Goal: Transaction & Acquisition: Purchase product/service

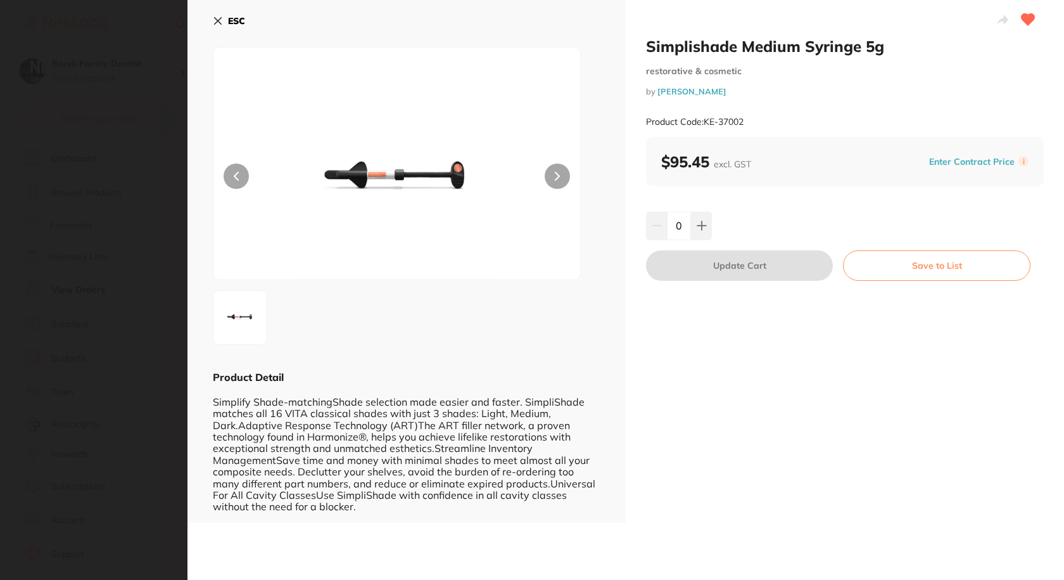
click at [212, 24] on div "ESC Product Detail Simplify Shade-matchingShade selection made easier and faste…" at bounding box center [407, 261] width 438 height 523
click at [219, 16] on icon at bounding box center [218, 21] width 10 height 10
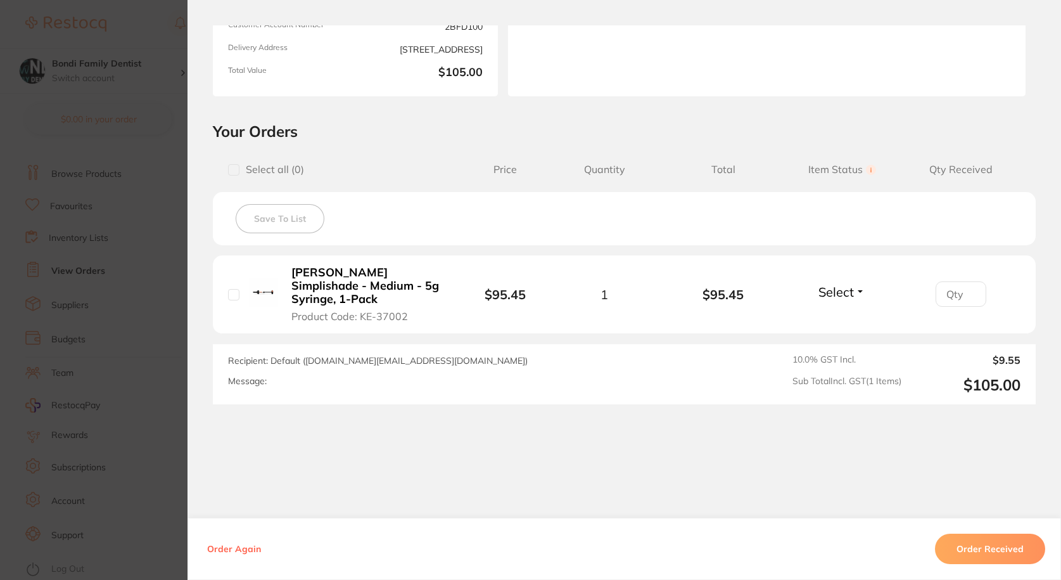
click at [150, 48] on section "Order ID: Restocq- 89130 Order Information Accepted Order Order Date [DATE] 15:…" at bounding box center [530, 290] width 1061 height 580
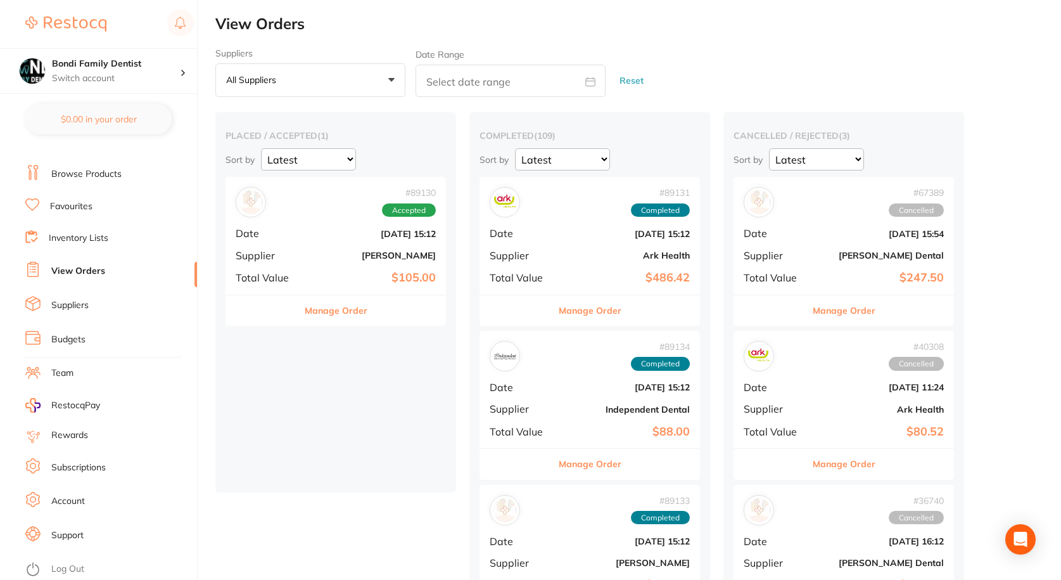
click at [107, 166] on li "Browse Products" at bounding box center [111, 174] width 172 height 19
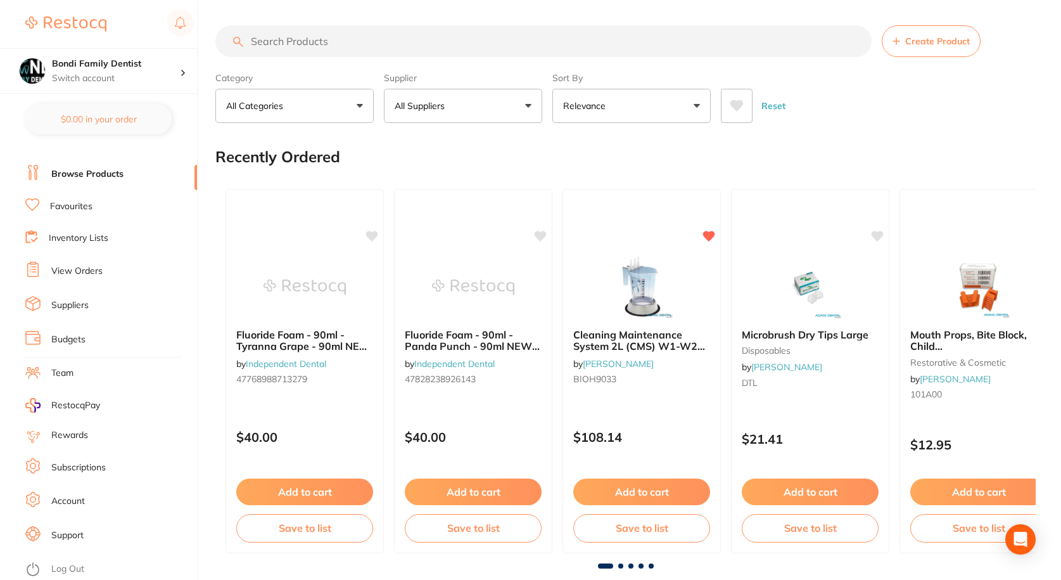
click at [305, 38] on input "search" at bounding box center [543, 41] width 656 height 32
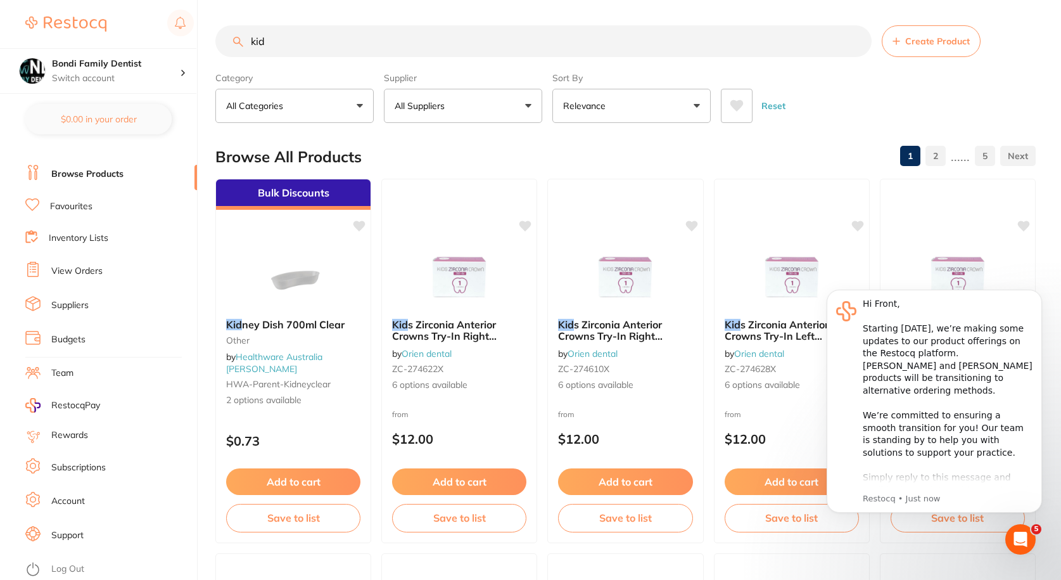
type input "kid"
click at [62, 198] on ul "Dashboard Browse Products Favourites Inventory Lists View Orders Suppliers Budg…" at bounding box center [111, 349] width 172 height 437
click at [62, 210] on link "Favourites" at bounding box center [71, 206] width 42 height 13
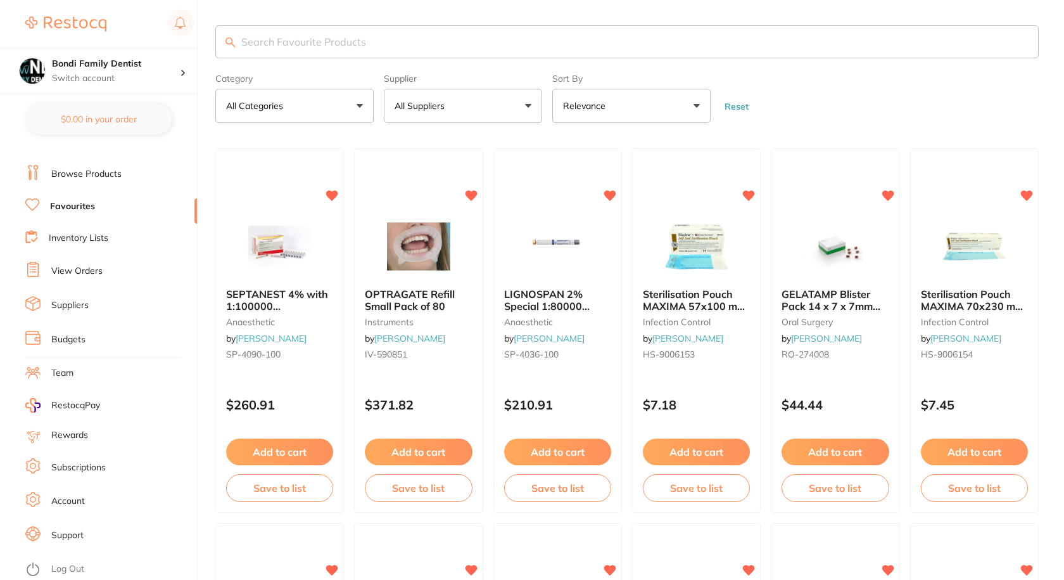
click at [350, 40] on input "search" at bounding box center [627, 41] width 824 height 33
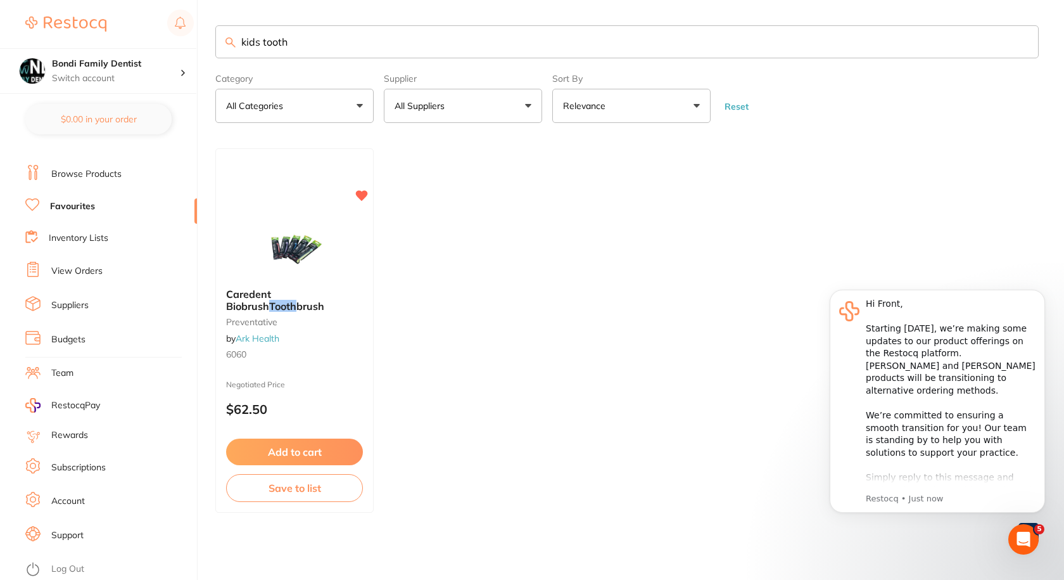
drag, startPoint x: 310, startPoint y: 41, endPoint x: 260, endPoint y: 43, distance: 50.1
click at [260, 43] on input "kids tooth" at bounding box center [627, 41] width 824 height 33
type input "k"
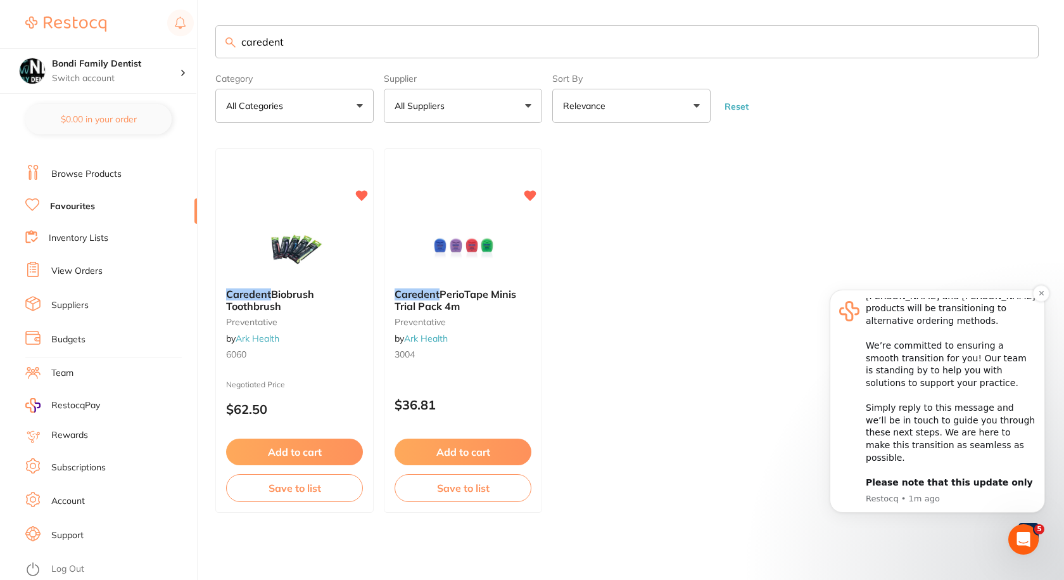
scroll to position [70, 0]
type input "caredent"
click at [952, 407] on div "Hi Front, ​ Starting 11 August, we’re making some updates to our product offeri…" at bounding box center [951, 376] width 170 height 298
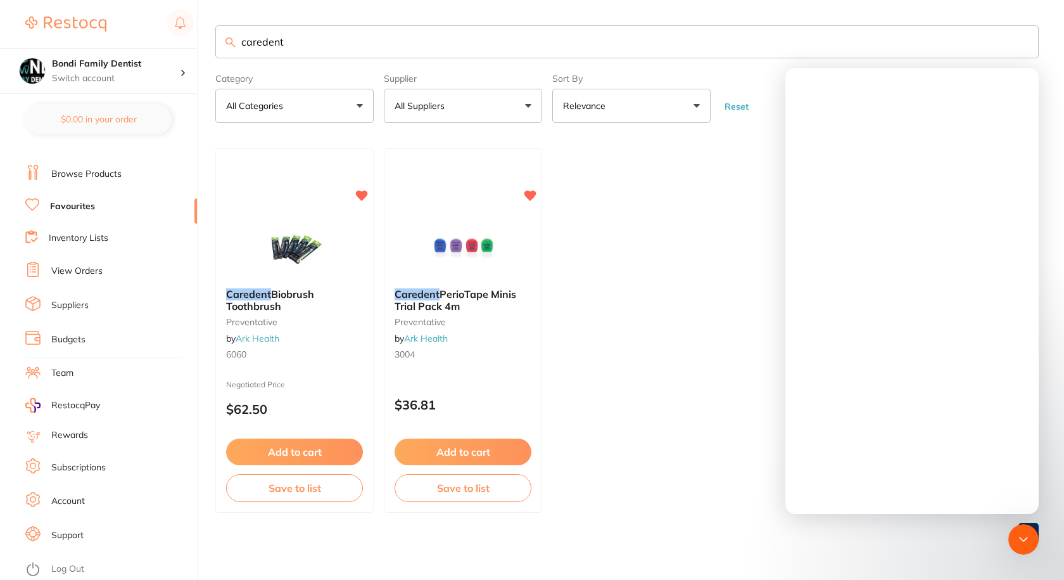
scroll to position [0, 0]
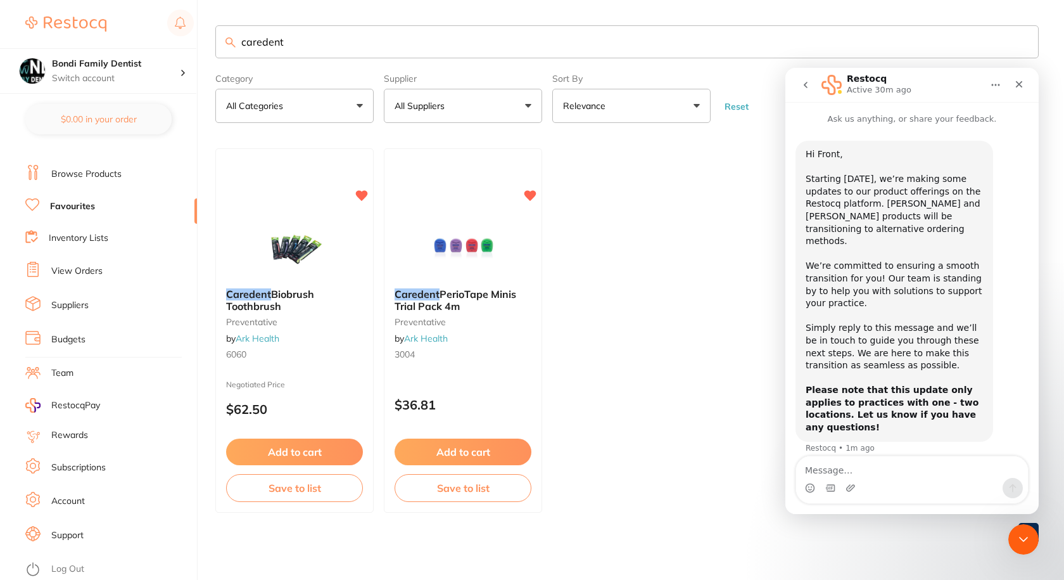
click at [871, 471] on textarea "Message…" at bounding box center [912, 467] width 232 height 22
type textarea "Hi there, please, is it in place now?"
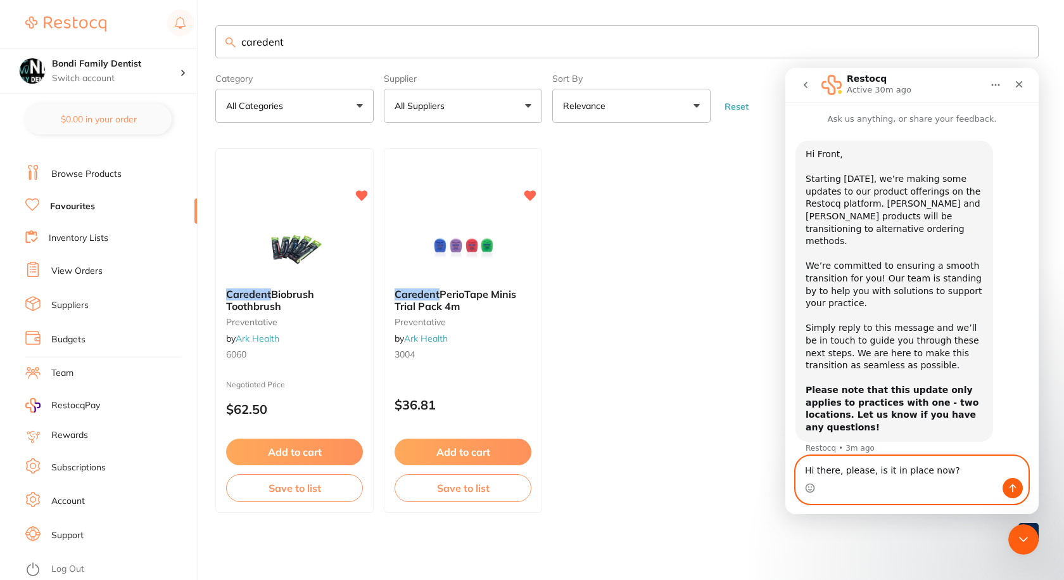
drag, startPoint x: 932, startPoint y: 477, endPoint x: 796, endPoint y: 476, distance: 135.6
click at [796, 476] on div "Hi there, please, is it in place now? Hi there, please, is it in place now?" at bounding box center [912, 480] width 233 height 48
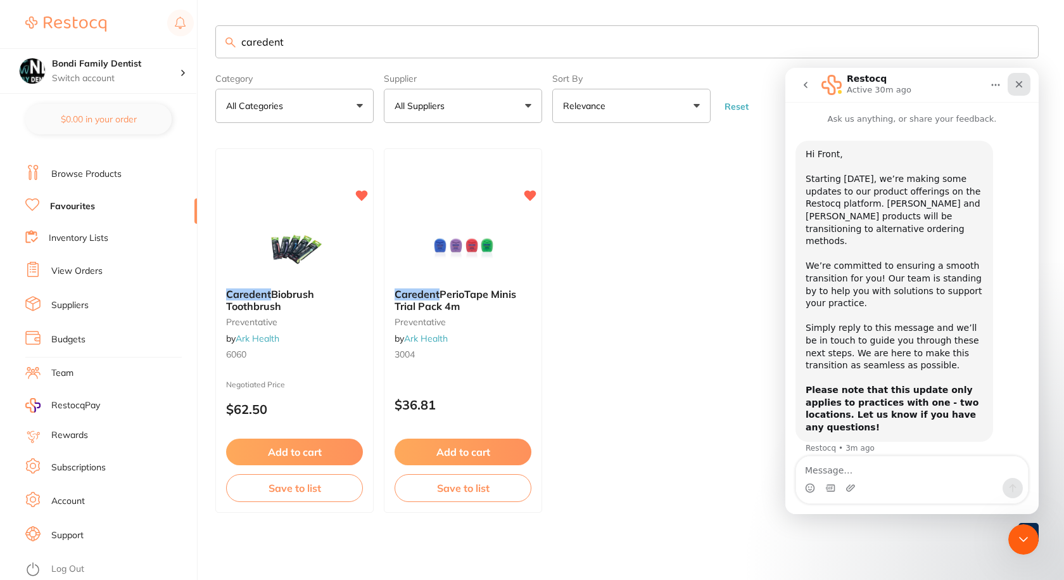
click at [1021, 85] on icon "Close" at bounding box center [1019, 84] width 7 height 7
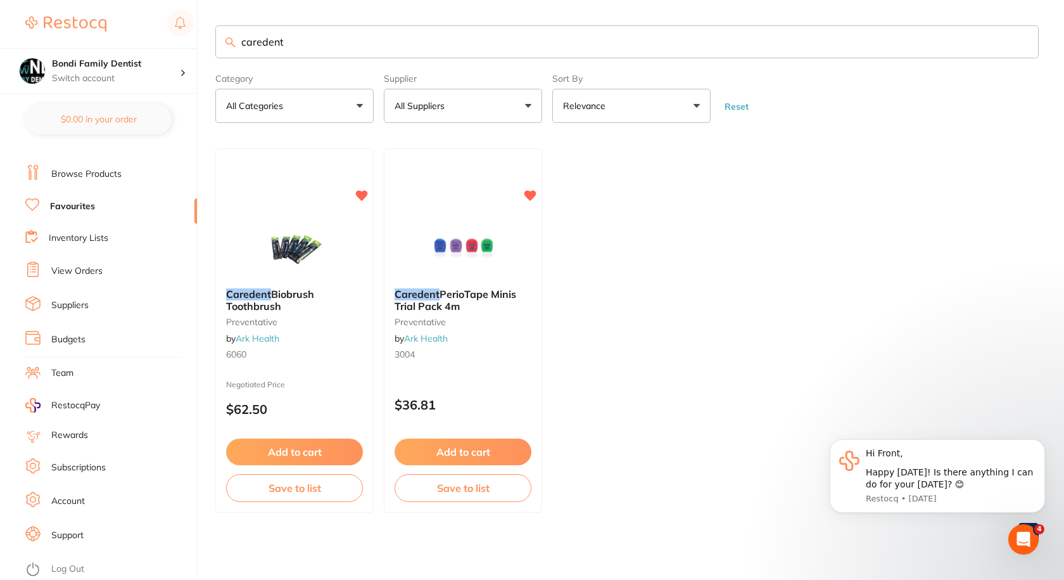
click at [293, 34] on input "caredent" at bounding box center [627, 41] width 824 height 33
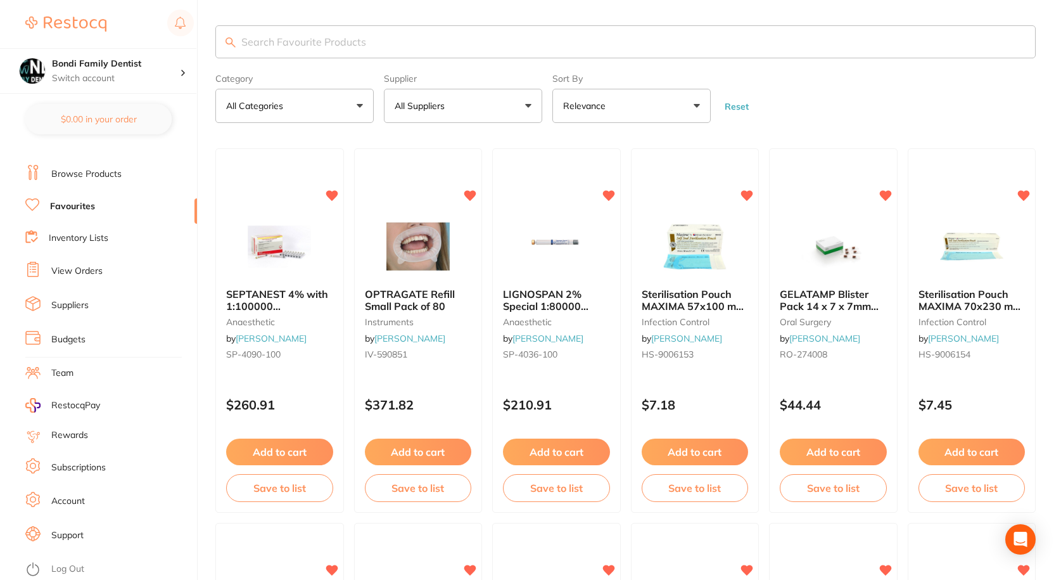
click at [79, 272] on link "View Orders" at bounding box center [76, 271] width 51 height 13
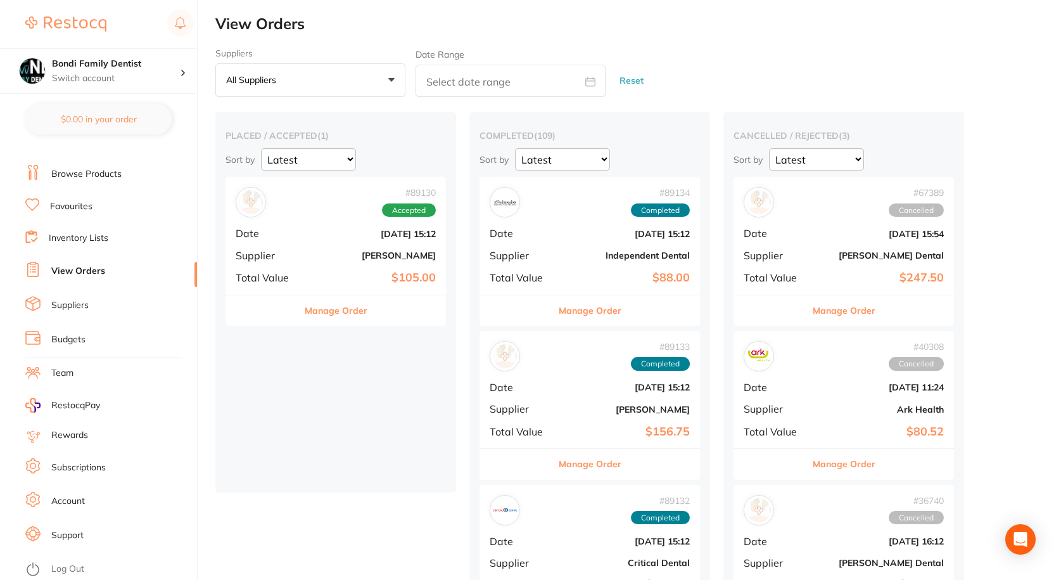
click at [75, 239] on link "Inventory Lists" at bounding box center [79, 238] width 60 height 13
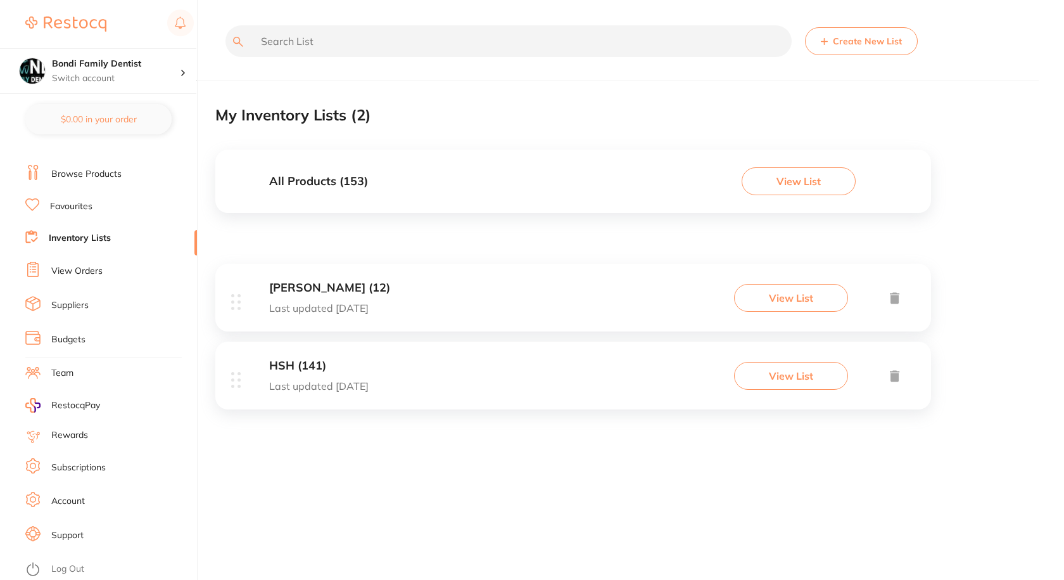
click at [78, 207] on link "Favourites" at bounding box center [71, 206] width 42 height 13
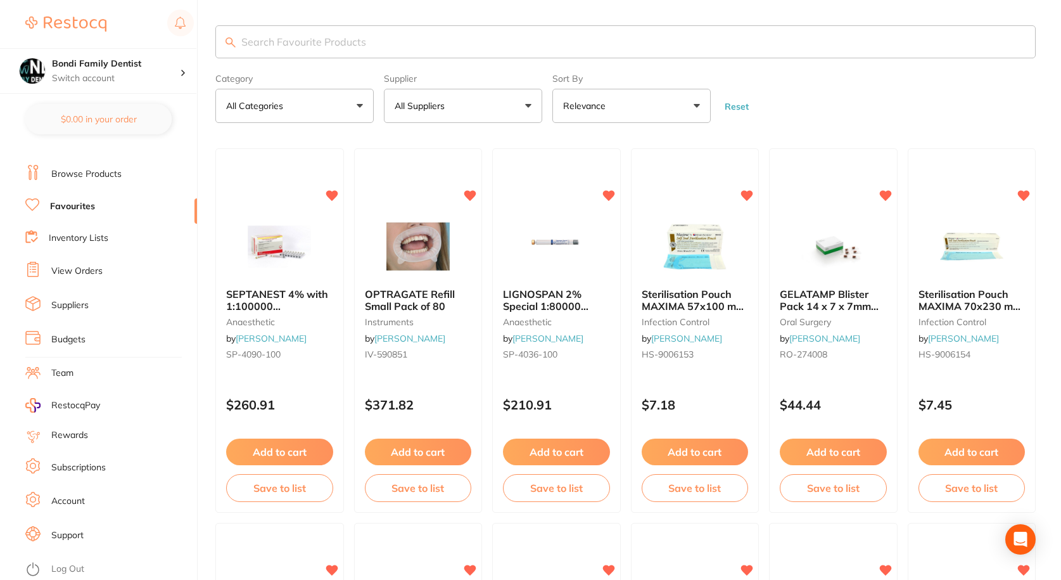
click at [301, 37] on input "search" at bounding box center [625, 41] width 820 height 33
type input "toothbrushes"
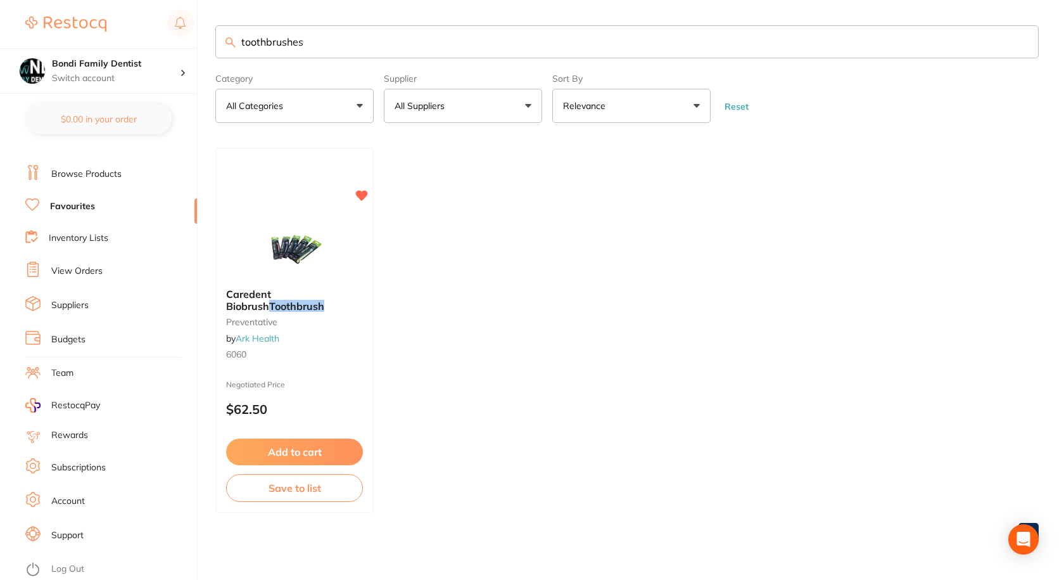
click at [80, 267] on link "View Orders" at bounding box center [76, 271] width 51 height 13
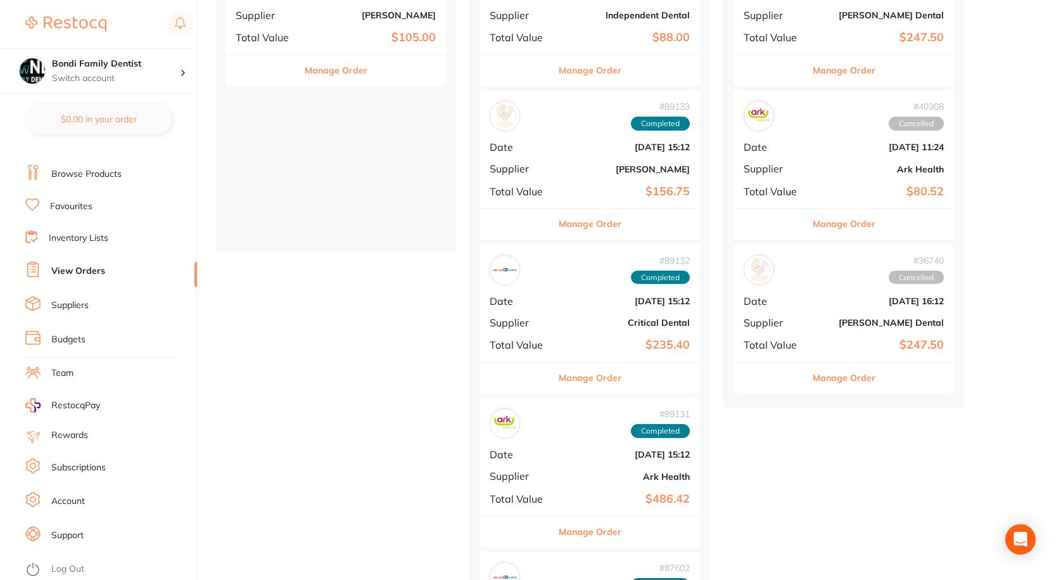
scroll to position [380, 0]
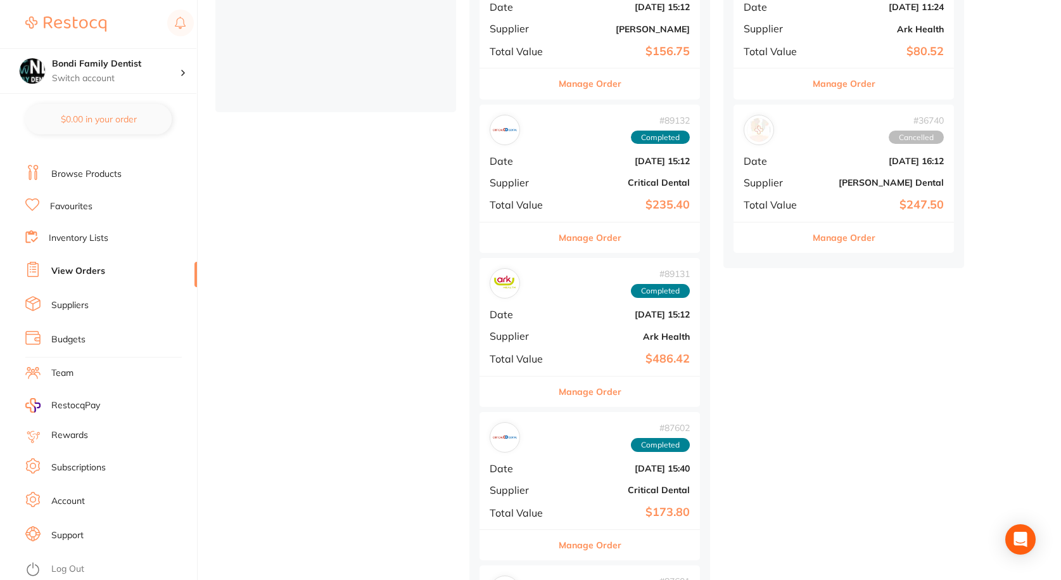
click at [511, 295] on div at bounding box center [505, 283] width 24 height 24
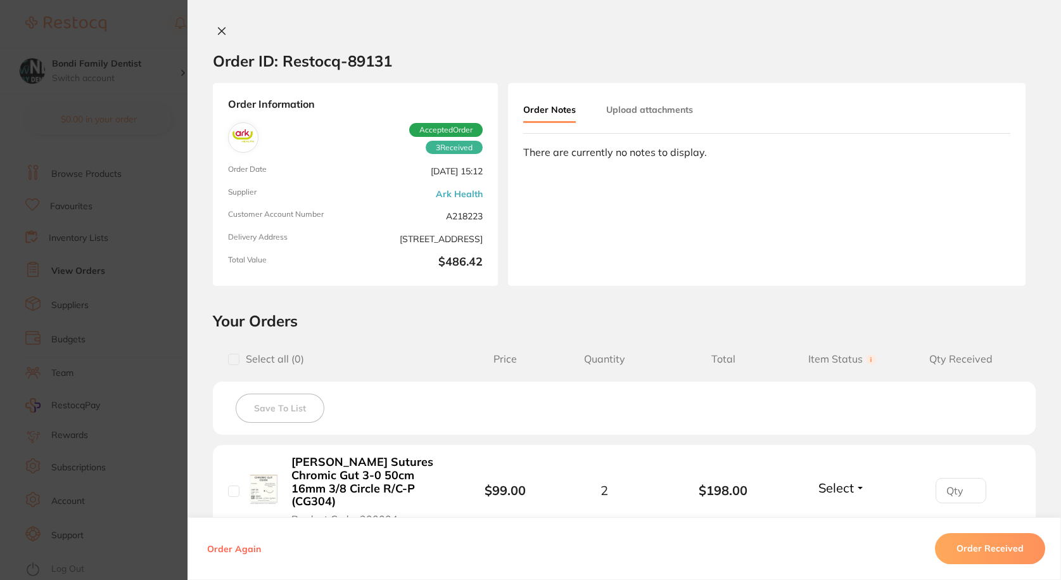
click at [686, 292] on div "Order ID: Restocq- 89131 Order Information 3 Received Accepted Order Order Date…" at bounding box center [625, 302] width 874 height 554
click at [217, 27] on icon at bounding box center [222, 31] width 10 height 10
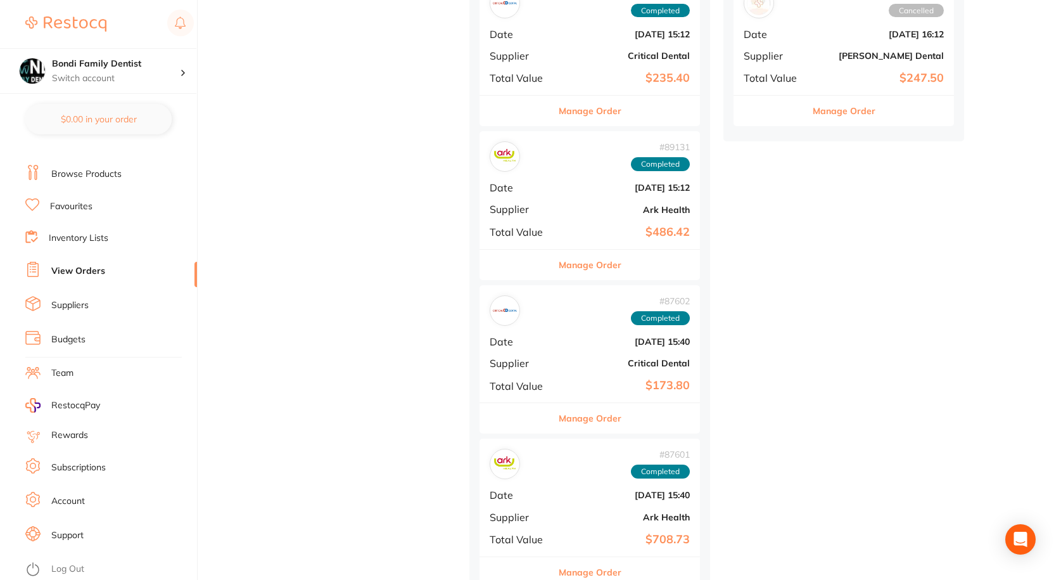
scroll to position [697, 0]
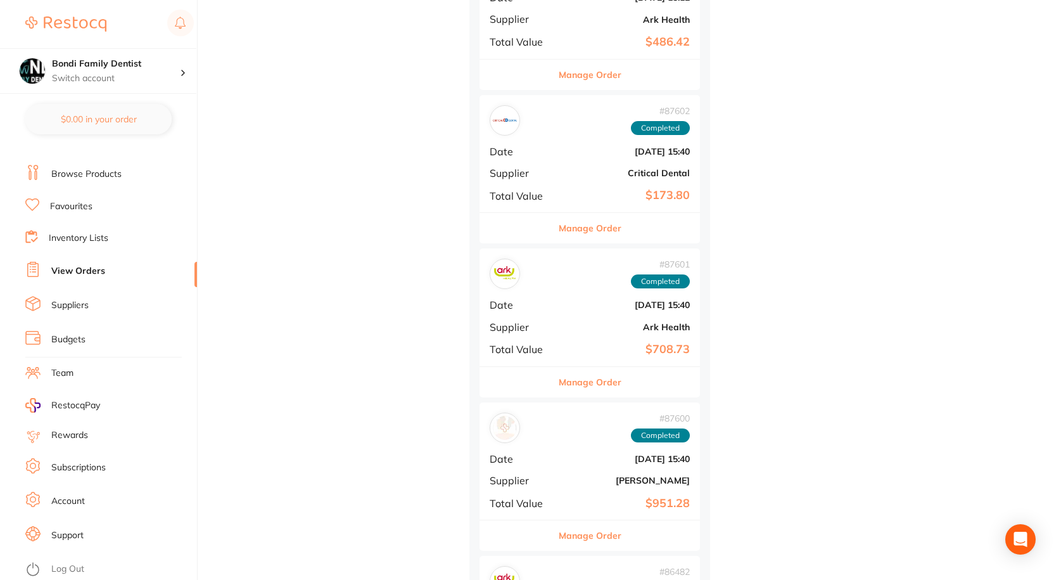
click at [568, 324] on b "Ark Health" at bounding box center [626, 327] width 127 height 10
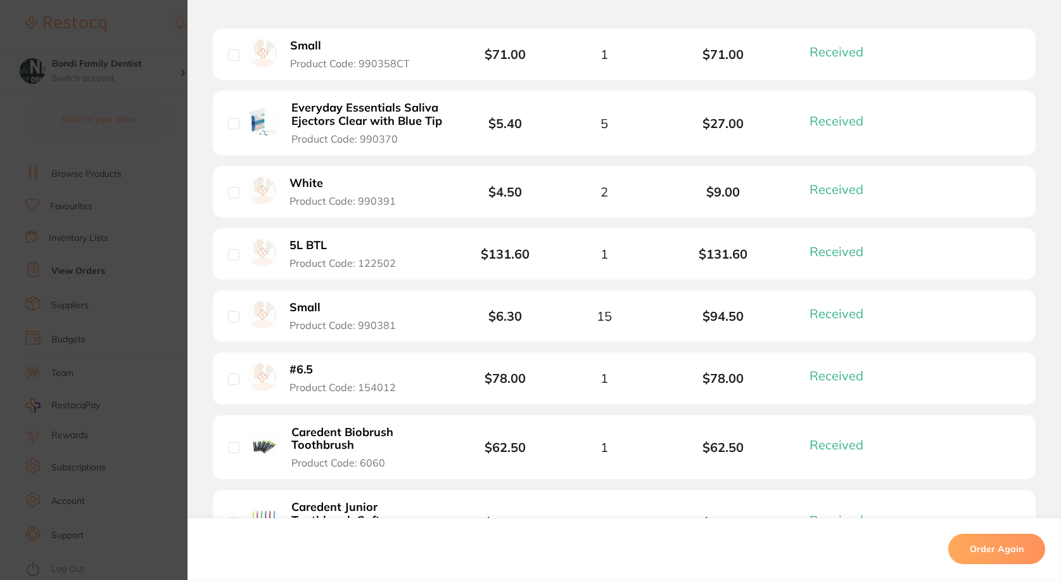
scroll to position [634, 0]
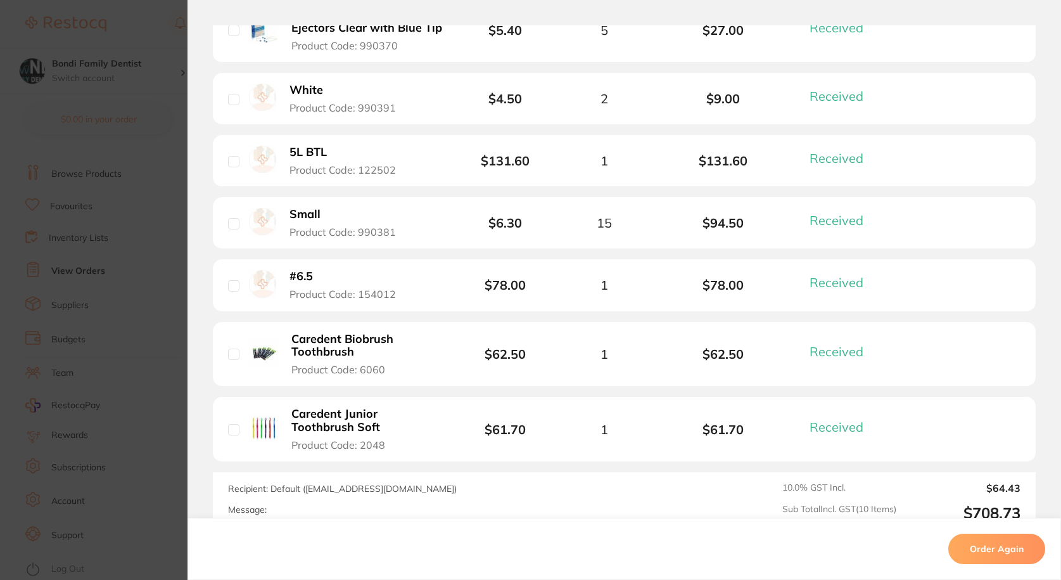
click at [345, 424] on b "Caredent Junior Toothbrush Soft" at bounding box center [366, 420] width 151 height 26
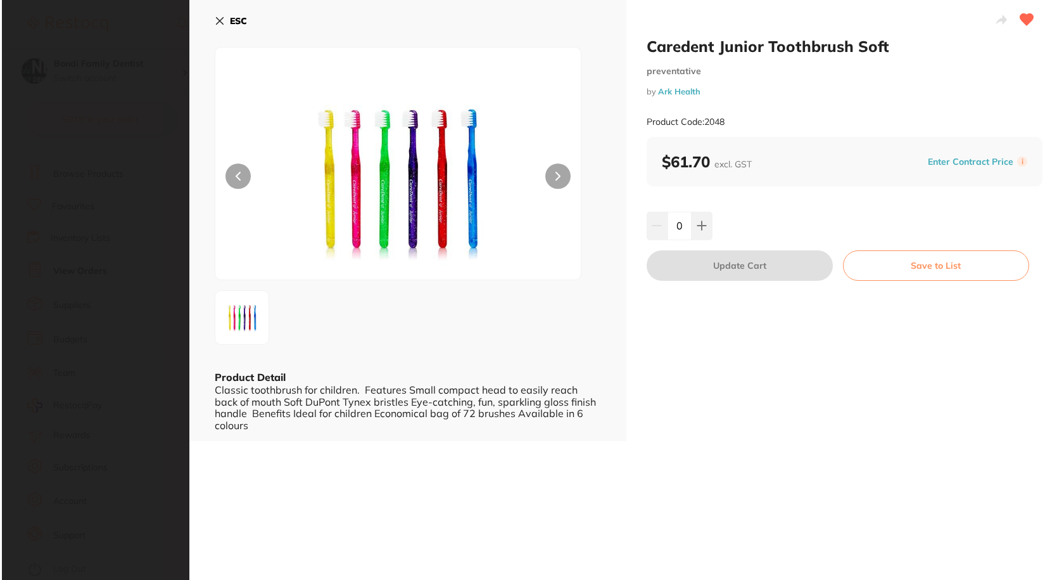
scroll to position [0, 0]
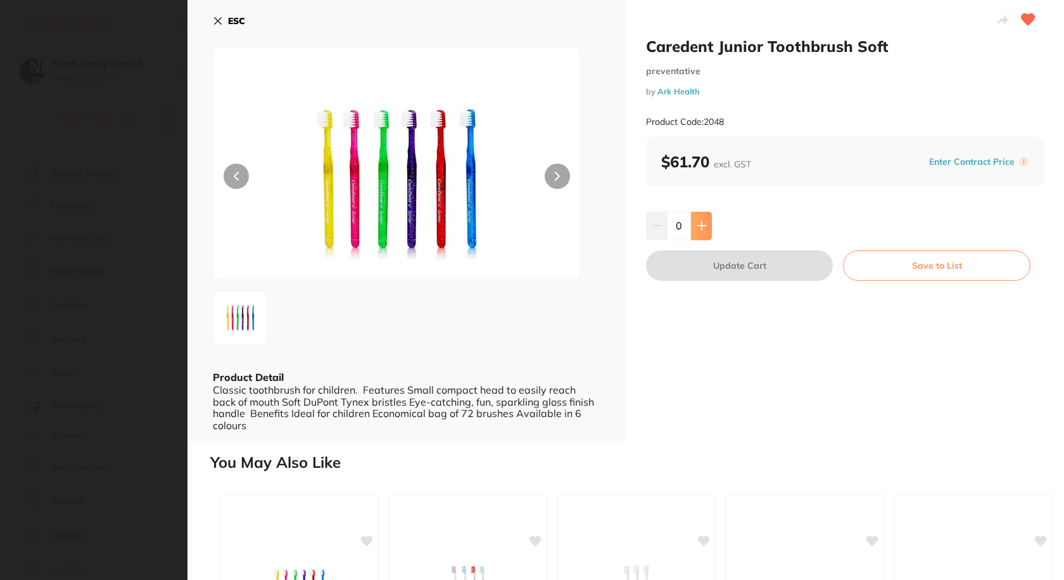
click at [701, 225] on icon at bounding box center [702, 225] width 10 height 10
type input "1"
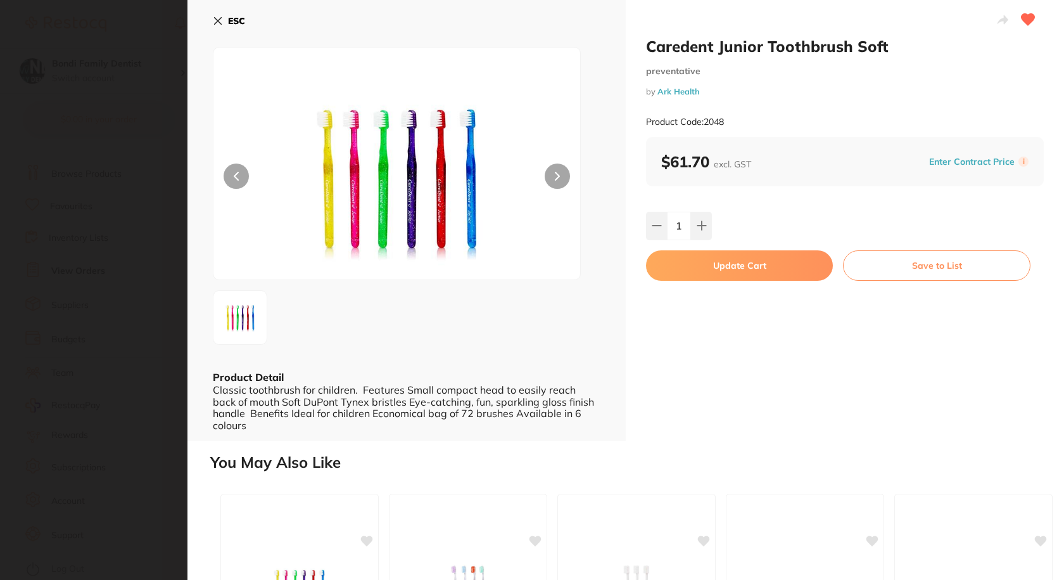
click at [707, 264] on button "Update Cart" at bounding box center [739, 265] width 187 height 30
checkbox input "false"
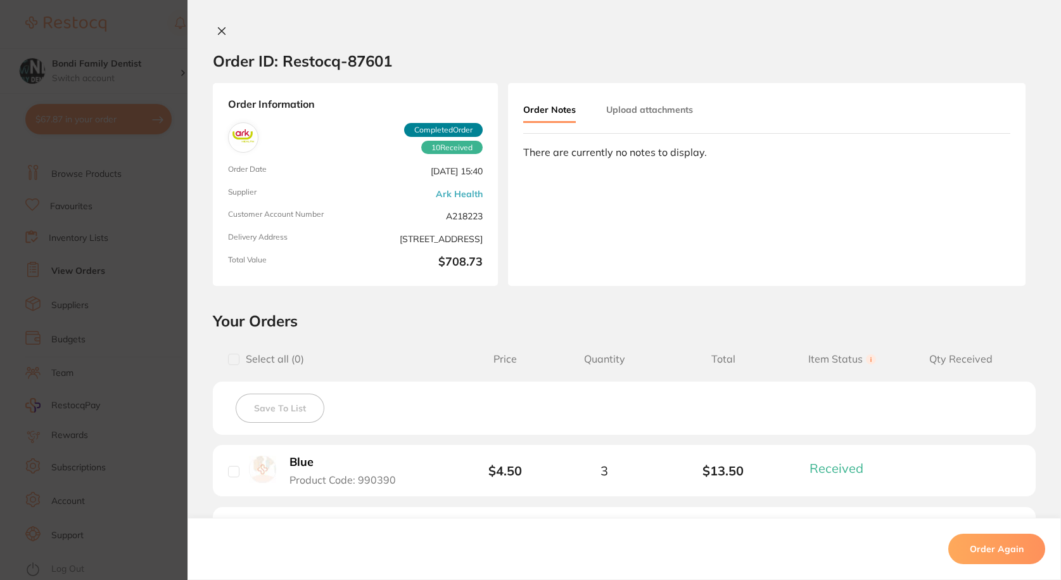
scroll to position [127, 0]
click at [217, 32] on icon at bounding box center [222, 31] width 10 height 10
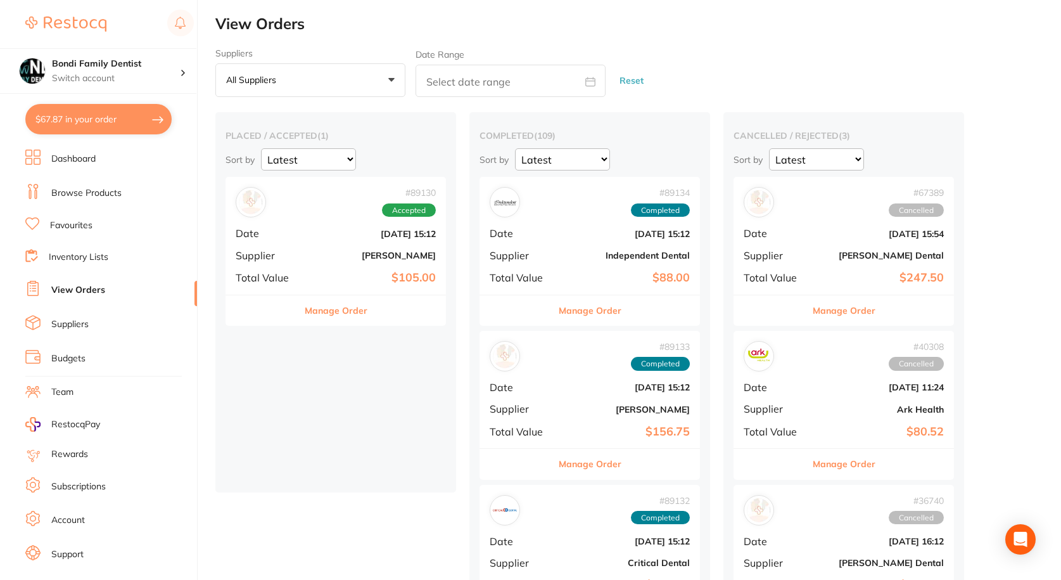
click at [87, 198] on link "Browse Products" at bounding box center [86, 193] width 70 height 13
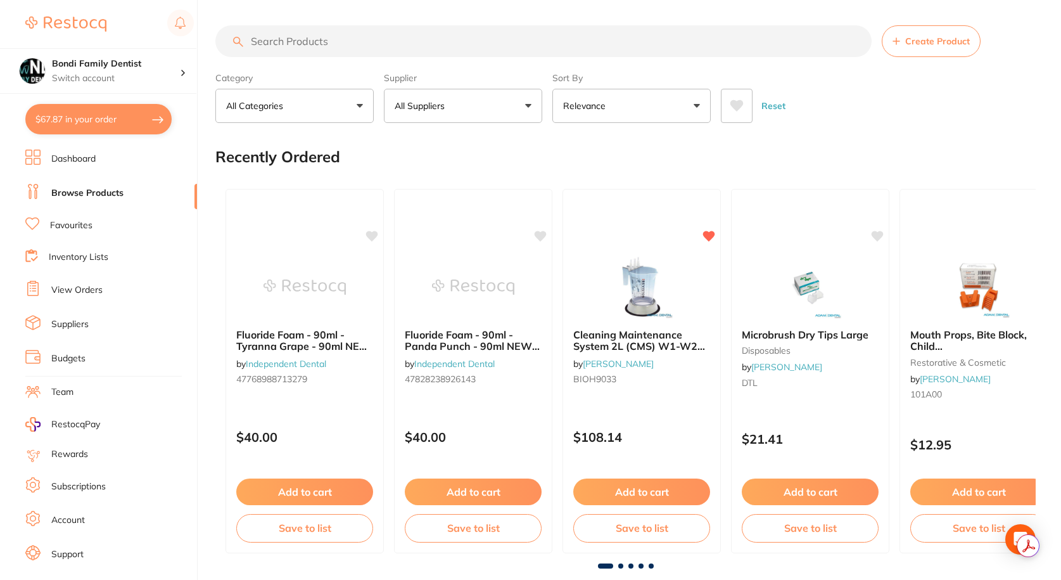
click at [313, 46] on input "search" at bounding box center [543, 41] width 656 height 32
paste input "BXAHF-7125X"
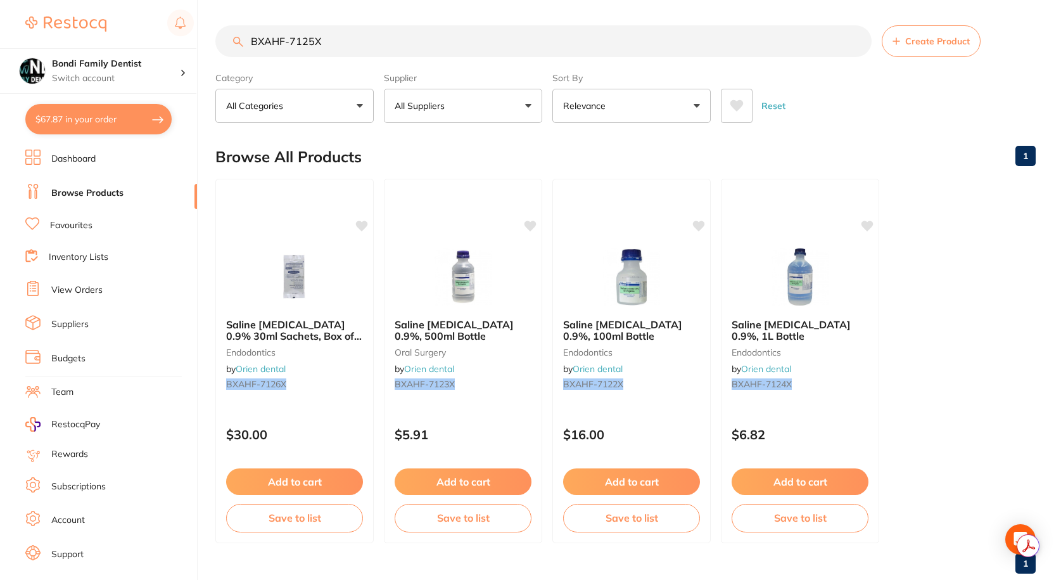
type input "BXAHF-7125X"
click at [1026, 567] on link "1" at bounding box center [1026, 563] width 20 height 25
click at [1021, 561] on link "1" at bounding box center [1026, 563] width 20 height 25
click at [1006, 539] on div "Show Acrobat AI FAB View Settings" at bounding box center [1008, 545] width 16 height 16
click at [1024, 528] on div "Open Intercom Messenger" at bounding box center [1021, 540] width 34 height 34
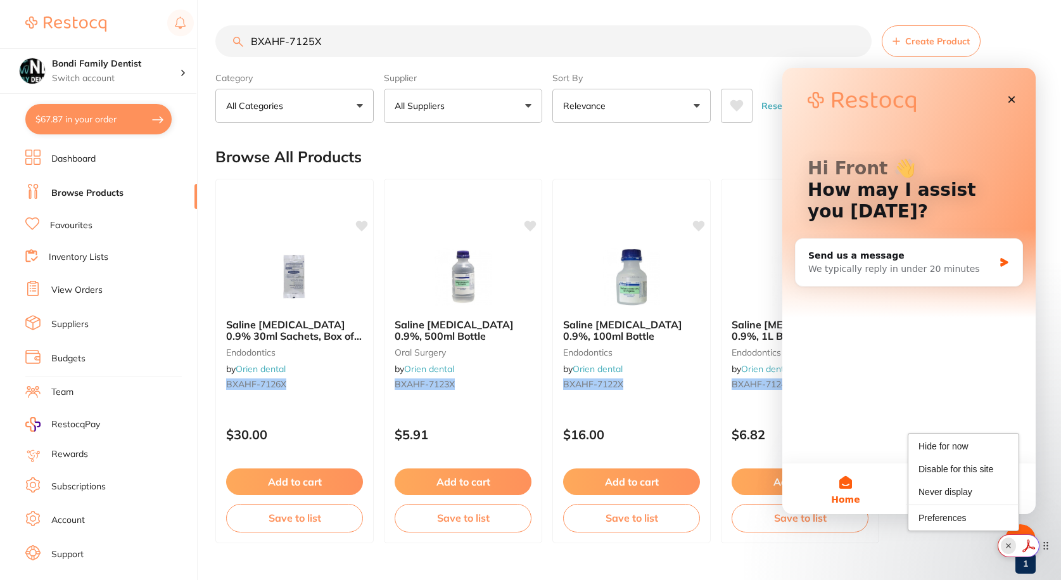
click at [1010, 545] on rect "Show Acrobat AI FAB View Settings" at bounding box center [1008, 545] width 9 height 9
click at [975, 483] on button "4 Messages" at bounding box center [972, 488] width 127 height 51
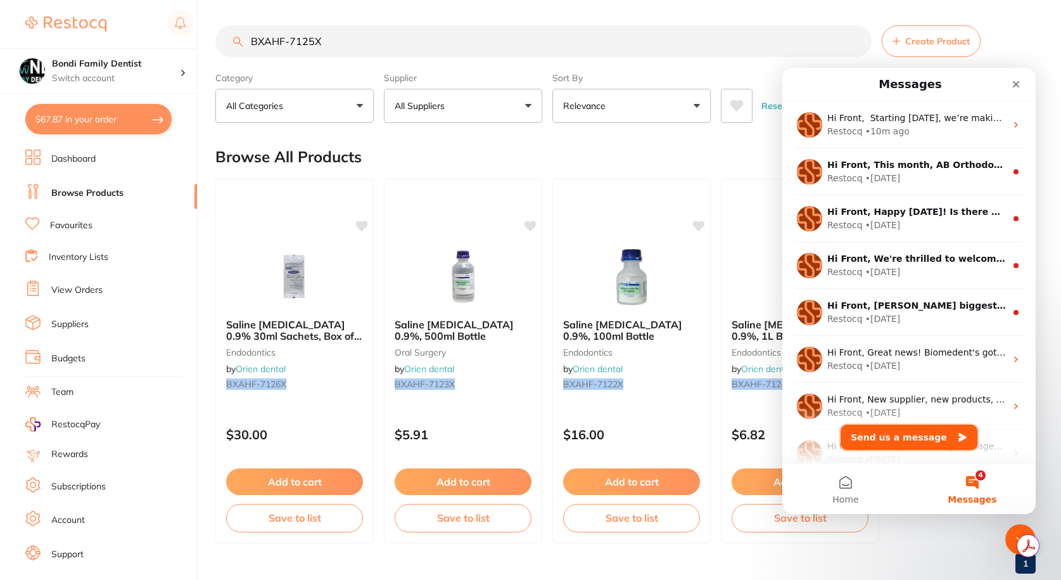
click at [938, 435] on button "Send us a message" at bounding box center [909, 436] width 137 height 25
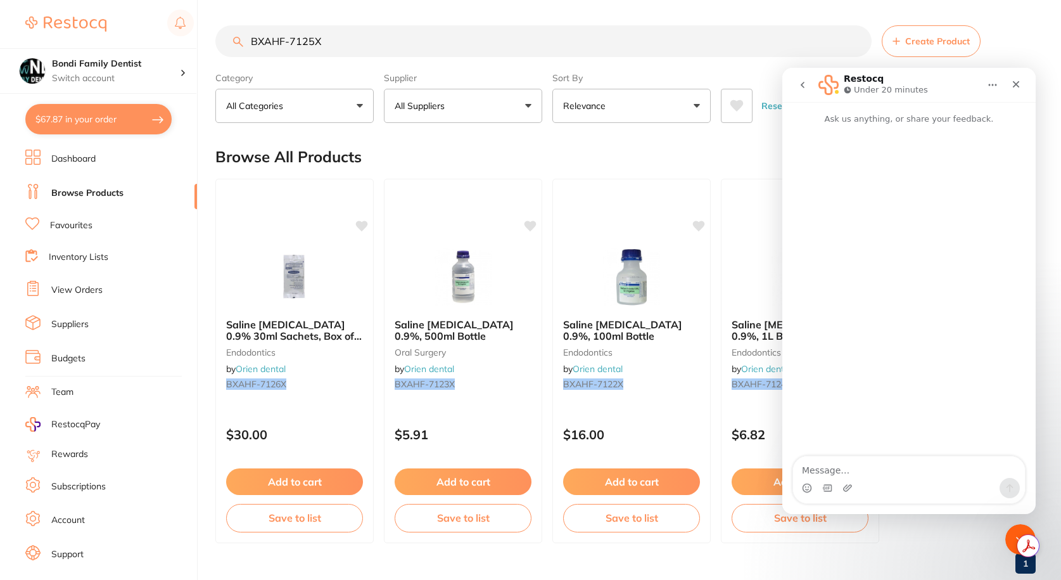
click at [876, 462] on textarea "Message…" at bounding box center [909, 467] width 232 height 22
type textarea "Hi there, are u able to"
click at [73, 288] on link "View Orders" at bounding box center [76, 290] width 51 height 13
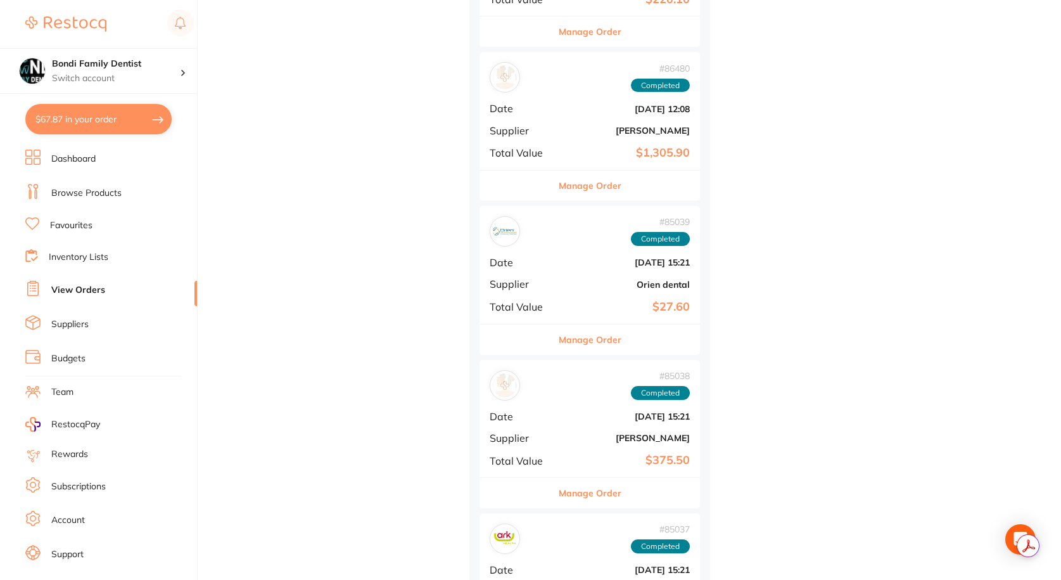
scroll to position [1521, 0]
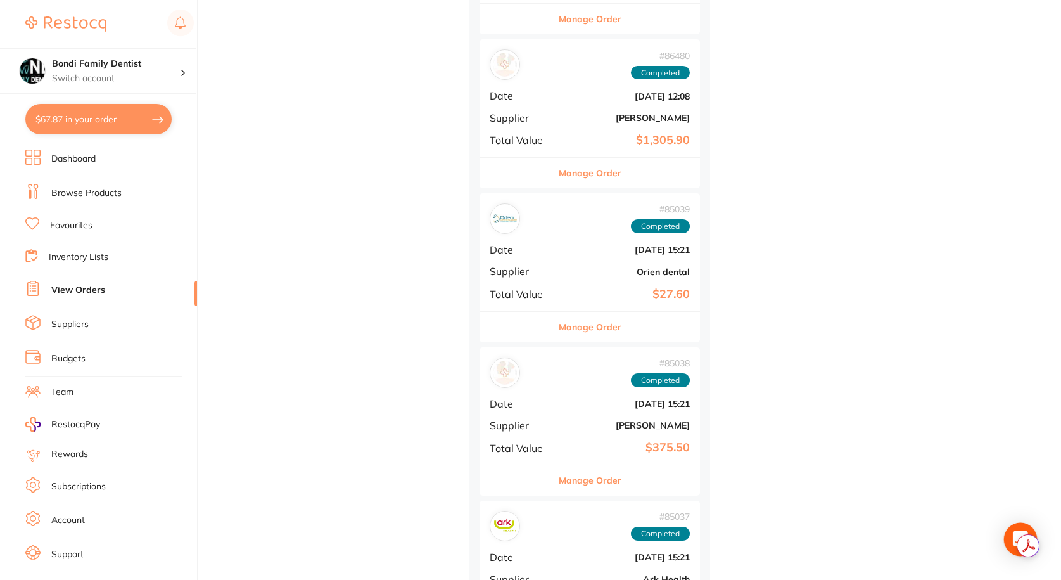
click at [1017, 526] on div "Open Intercom Messenger" at bounding box center [1021, 540] width 34 height 34
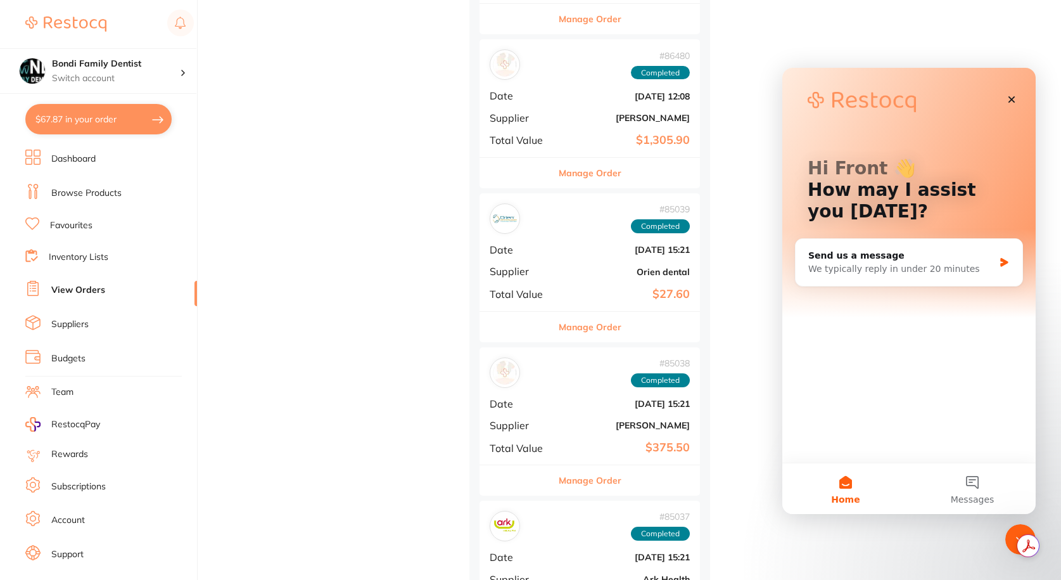
scroll to position [0, 0]
click at [979, 496] on span "Messages" at bounding box center [973, 499] width 44 height 9
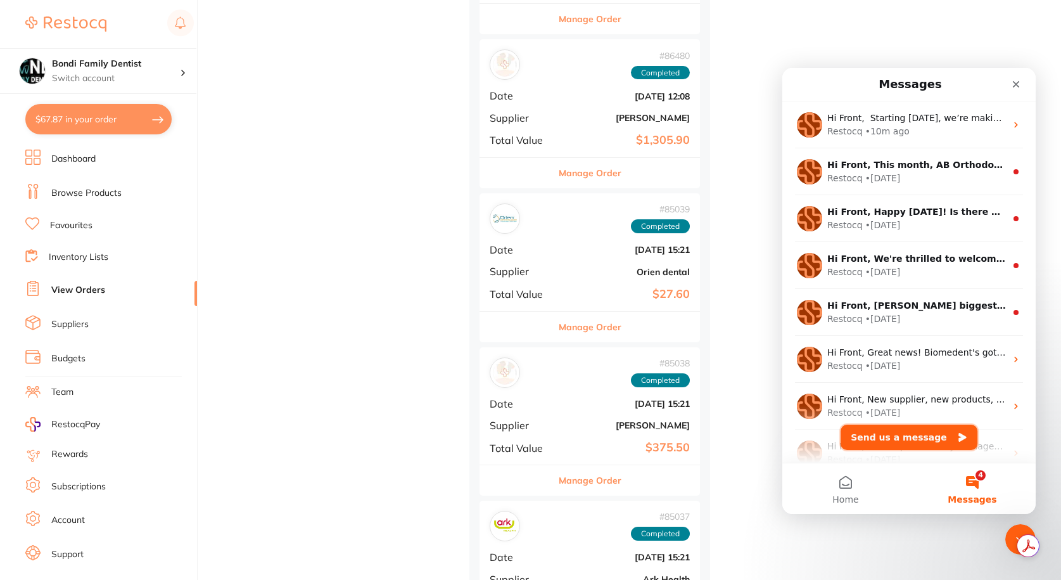
click at [919, 426] on button "Send us a message" at bounding box center [909, 436] width 137 height 25
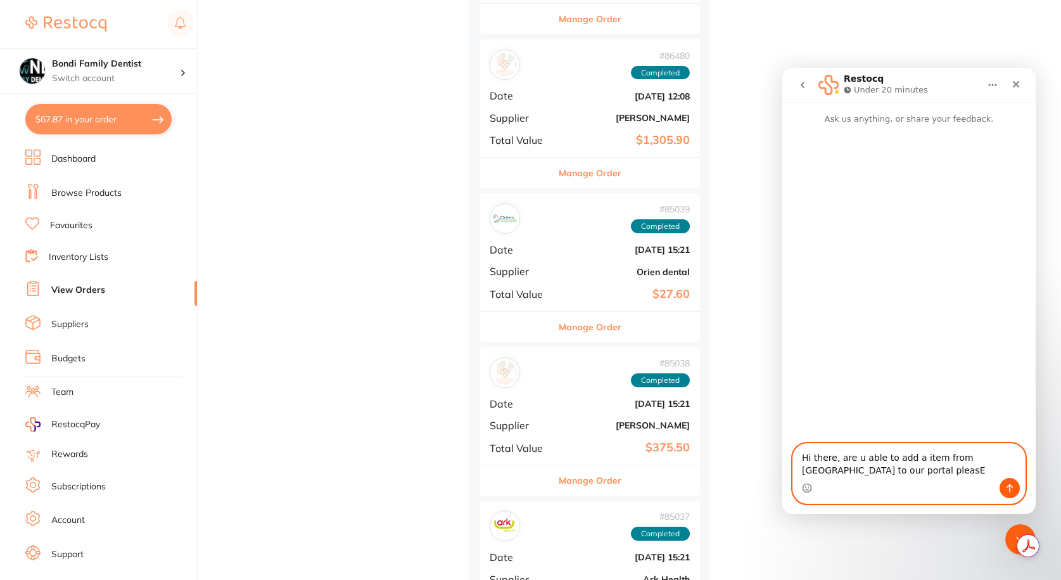
type textarea "Hi there, are u able to add a item from Orien to our portal pleasE?"
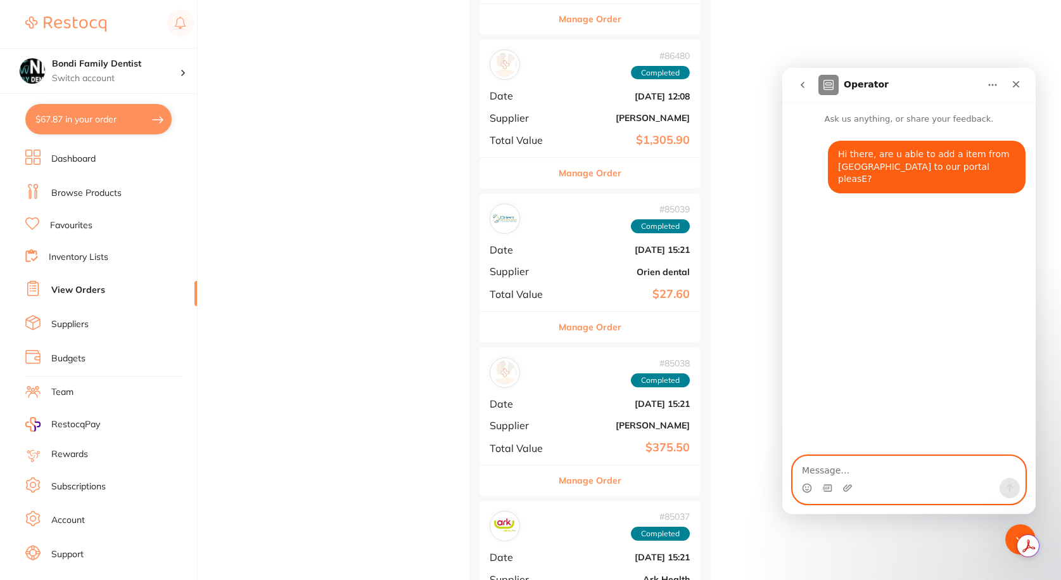
paste textarea "Saline Sodium Chloride 0.9%, 500ml I.V Bag"
type textarea "Saline Sodium Chloride 0.9%, 500ml I.V Bag"
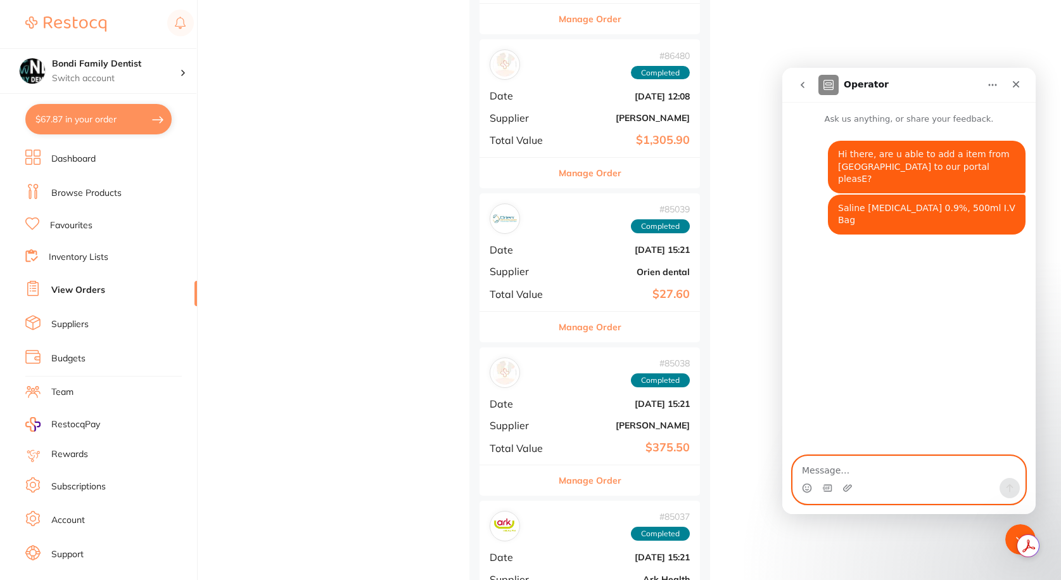
paste textarea "BXAHF-7125X"
type textarea "BXAHF-7125X"
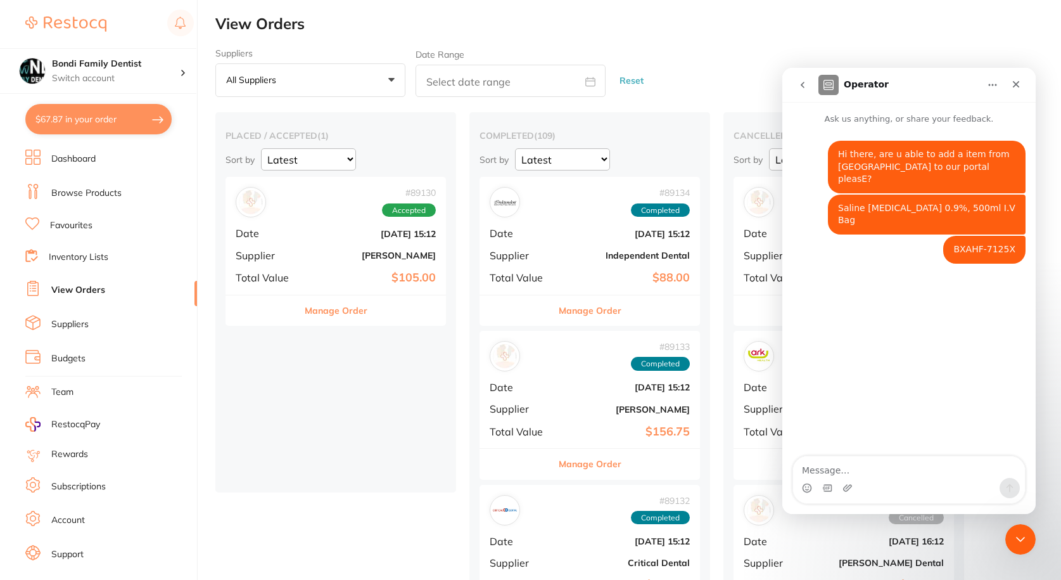
click at [99, 194] on link "Browse Products" at bounding box center [86, 193] width 70 height 13
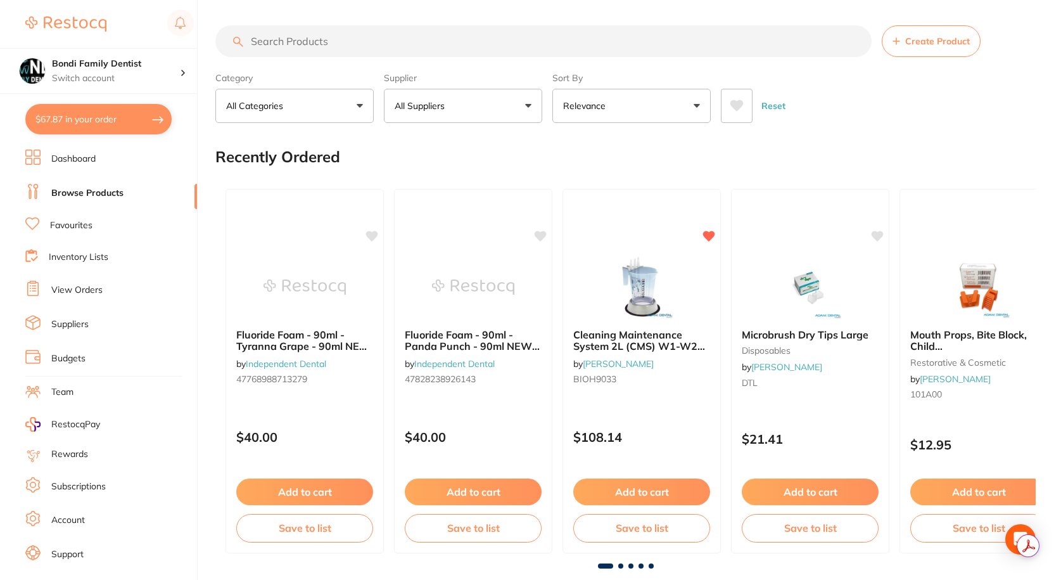
click at [327, 37] on input "search" at bounding box center [543, 41] width 656 height 32
type input "steri gown"
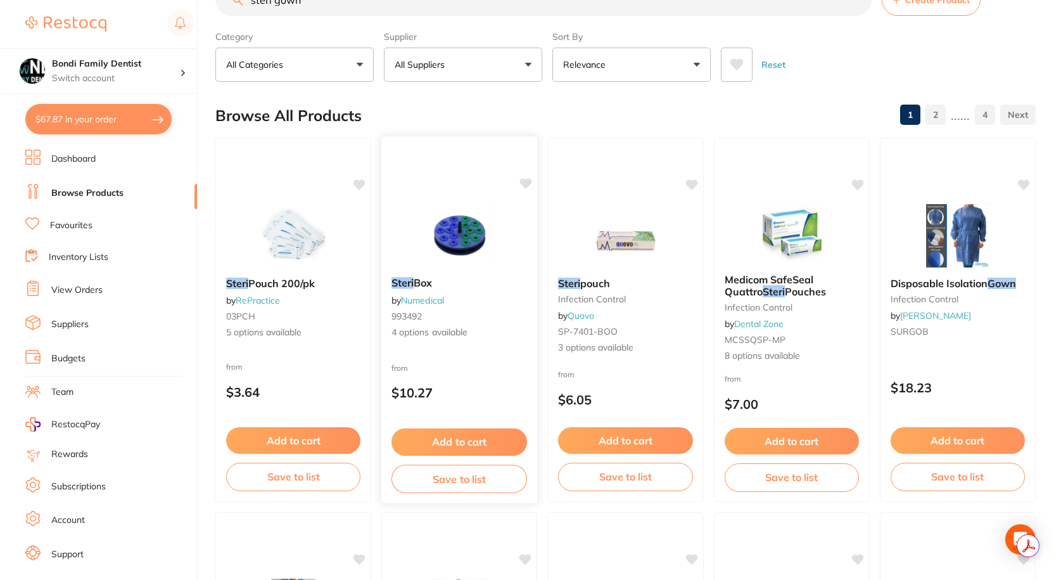
scroll to position [63, 0]
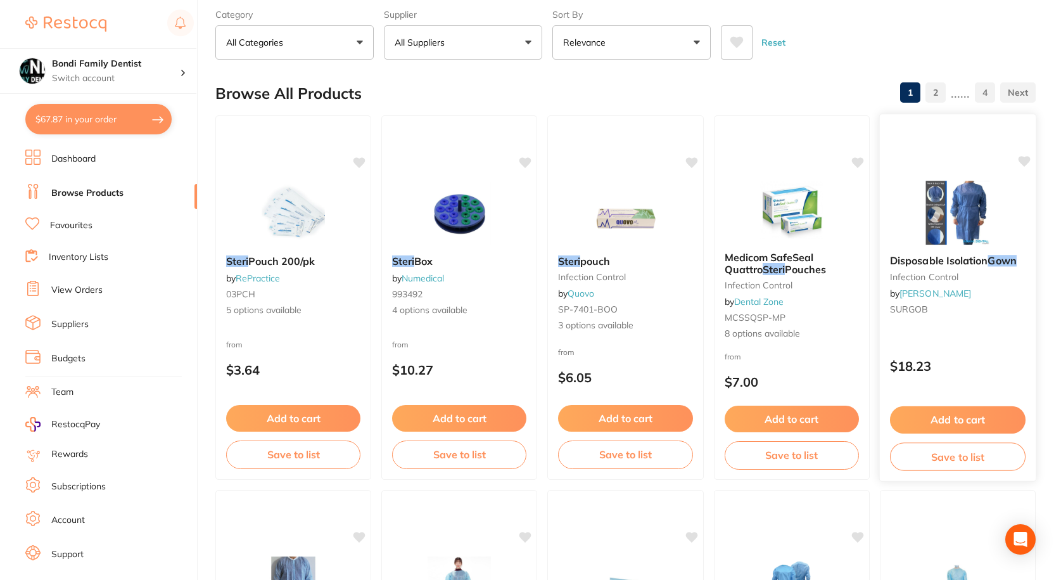
click at [964, 257] on span "Disposable Isolation" at bounding box center [939, 260] width 98 height 13
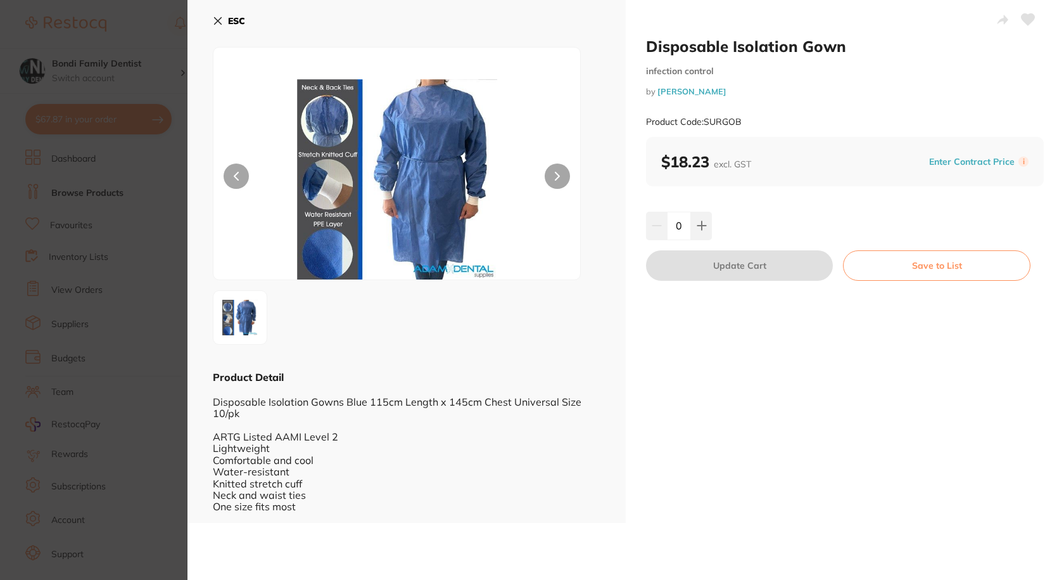
click at [561, 174] on button at bounding box center [557, 175] width 25 height 25
click at [217, 18] on icon at bounding box center [218, 21] width 10 height 10
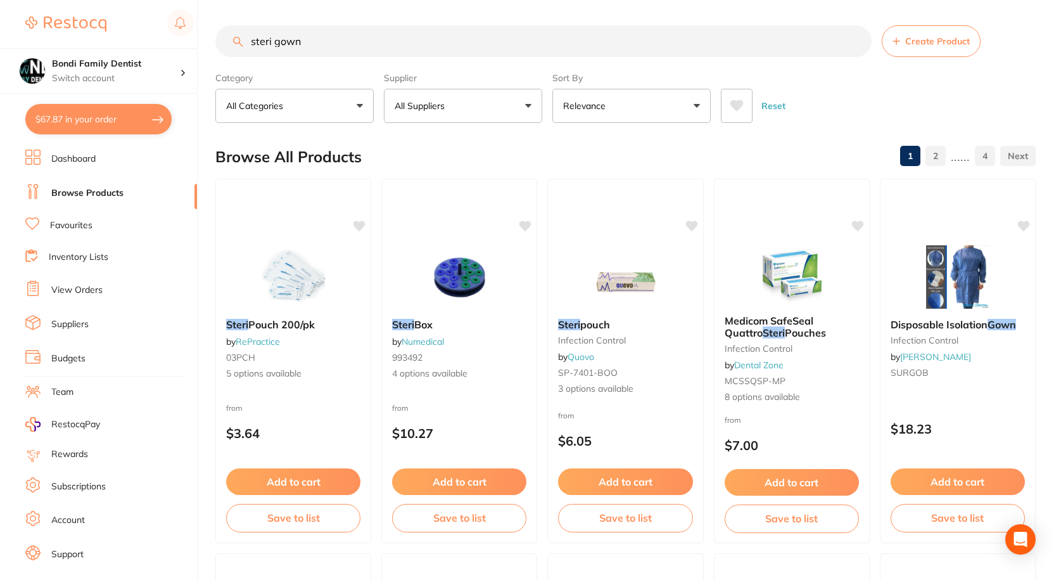
click at [48, 220] on li "Favourites" at bounding box center [111, 225] width 172 height 16
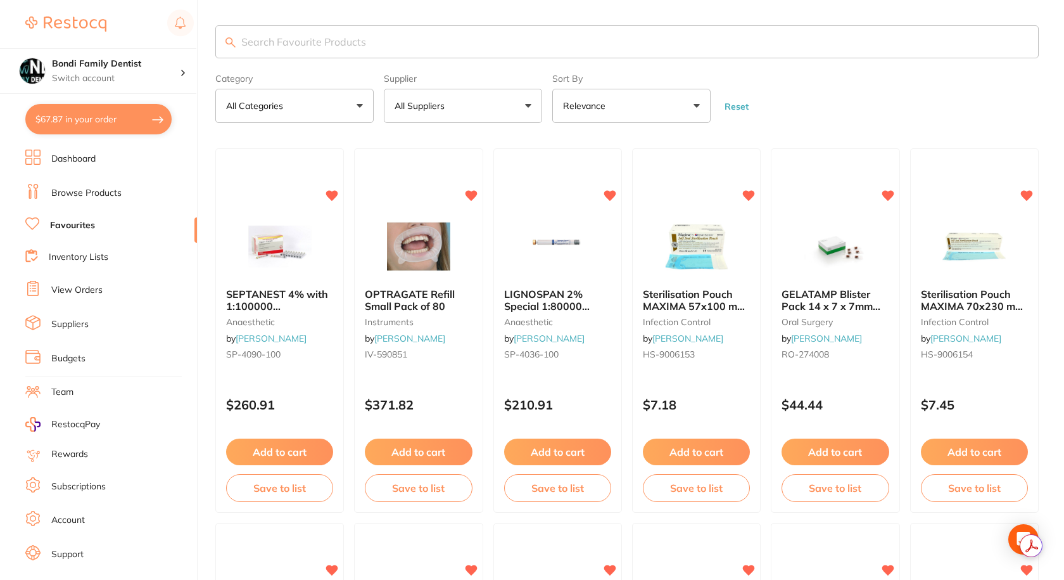
click at [324, 50] on input "search" at bounding box center [627, 41] width 824 height 33
type input "gown"
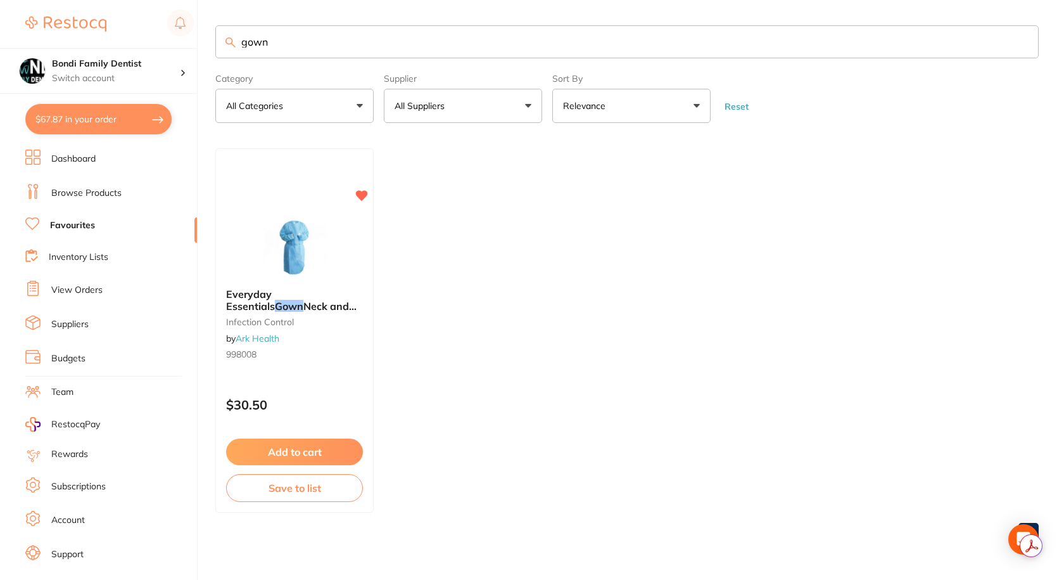
click at [311, 306] on span "Neck and Waist Tie Back L2" at bounding box center [291, 312] width 131 height 24
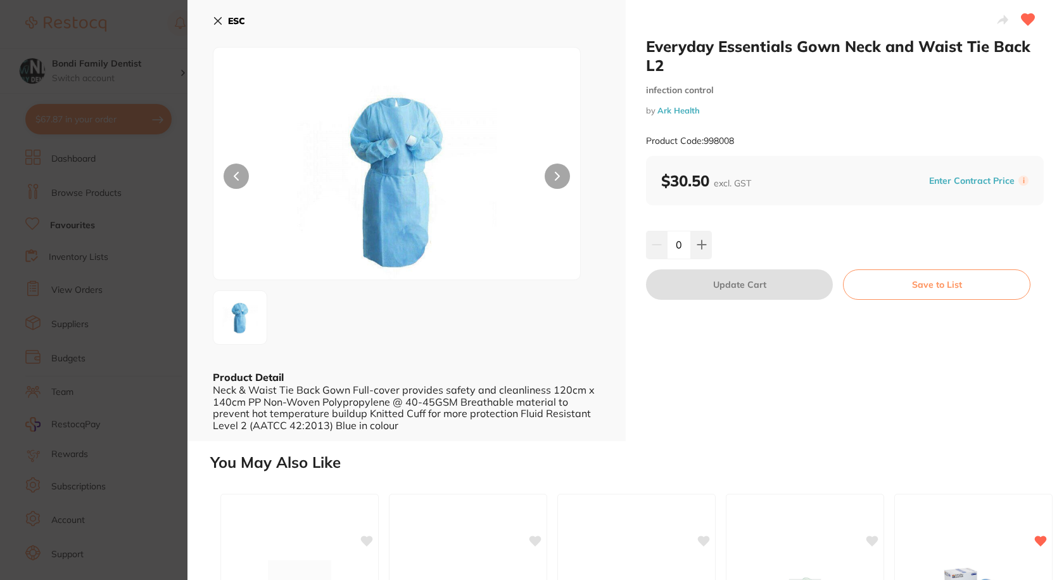
click at [551, 174] on button at bounding box center [557, 175] width 25 height 25
click at [551, 172] on button at bounding box center [557, 175] width 25 height 25
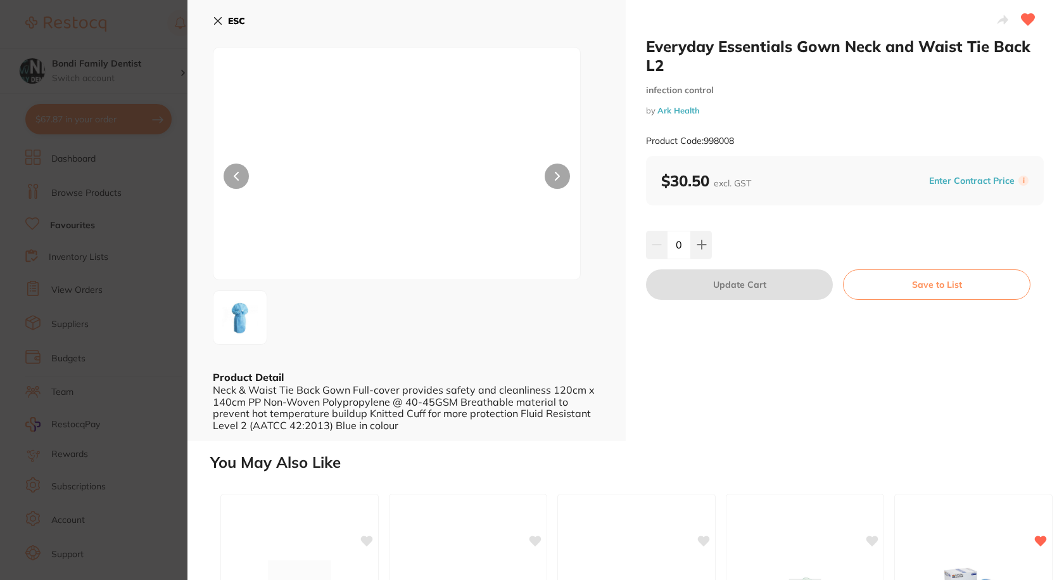
click at [551, 172] on button at bounding box center [557, 175] width 25 height 25
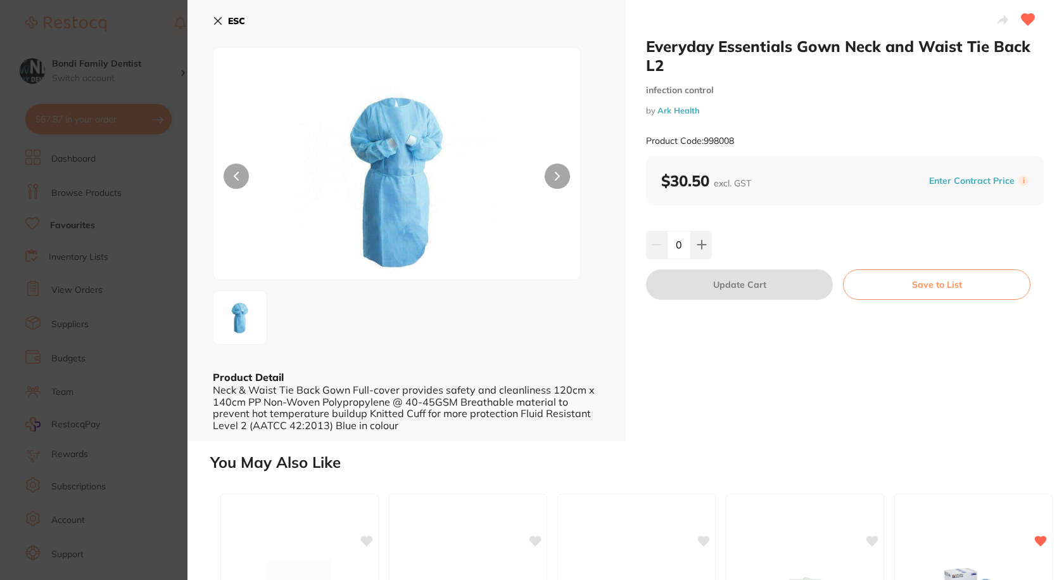
click at [551, 172] on button at bounding box center [557, 175] width 25 height 25
click at [224, 29] on button "ESC" at bounding box center [229, 21] width 32 height 22
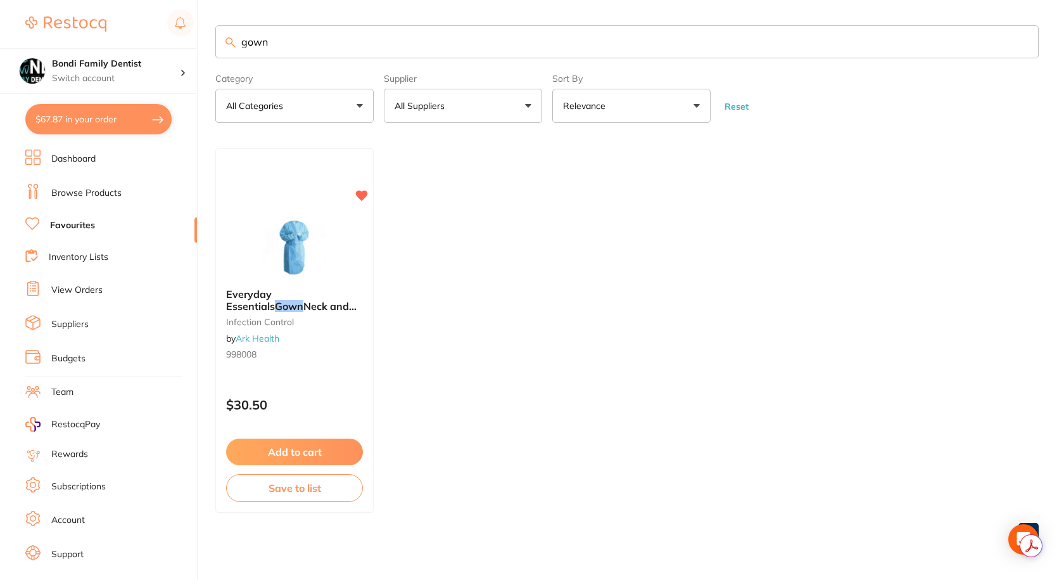
click at [79, 187] on link "Browse Products" at bounding box center [86, 193] width 70 height 13
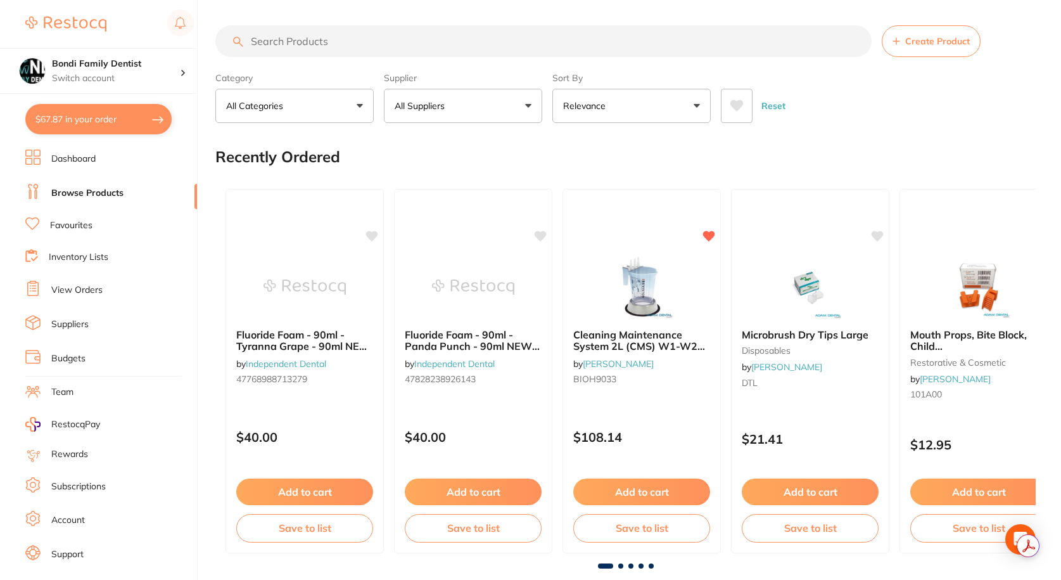
click at [287, 40] on input "search" at bounding box center [543, 41] width 656 height 32
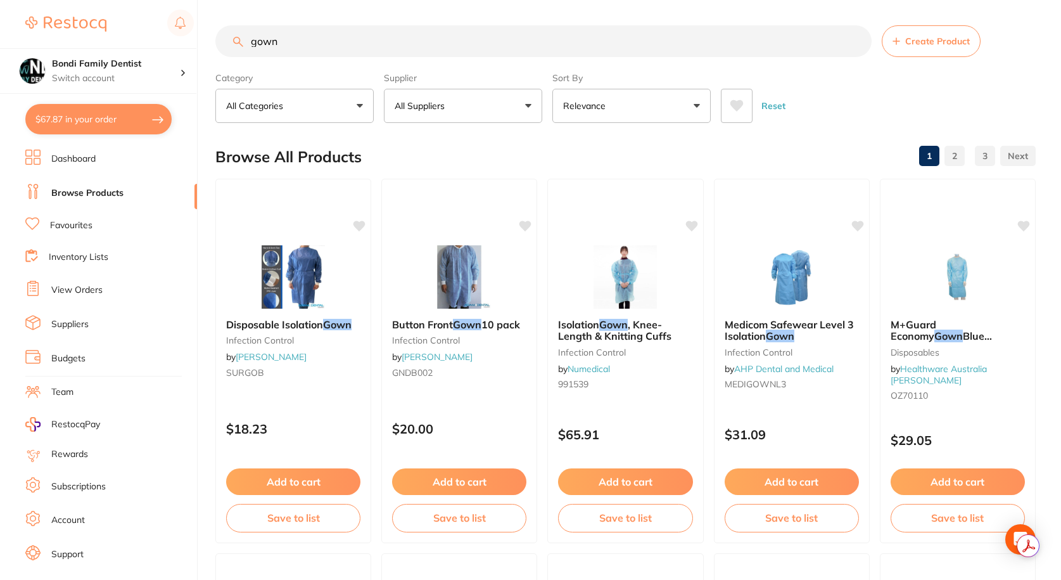
click at [462, 107] on button "All Suppliers" at bounding box center [463, 106] width 158 height 34
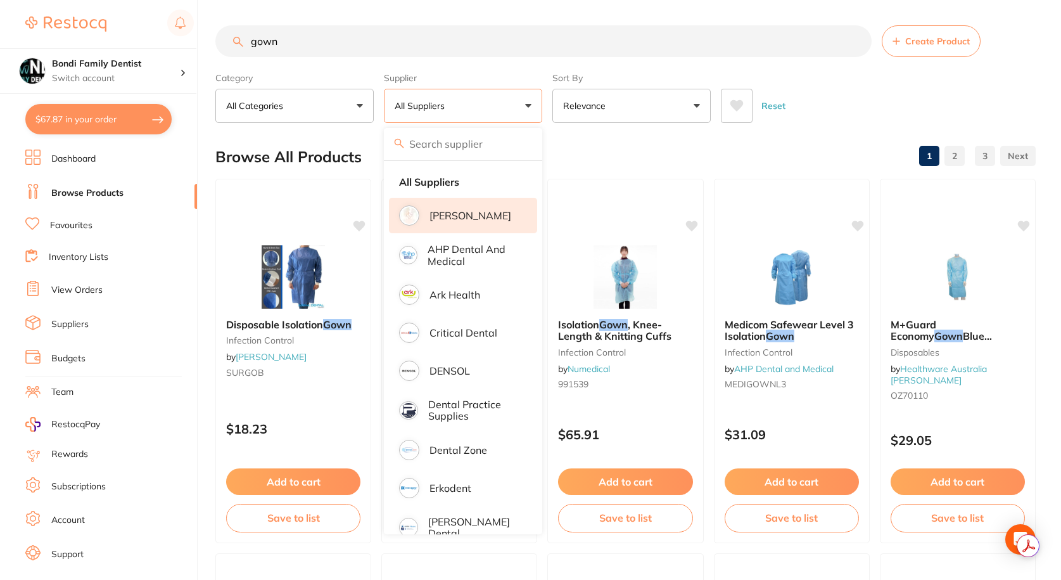
click at [462, 216] on p "[PERSON_NAME]" at bounding box center [471, 215] width 82 height 11
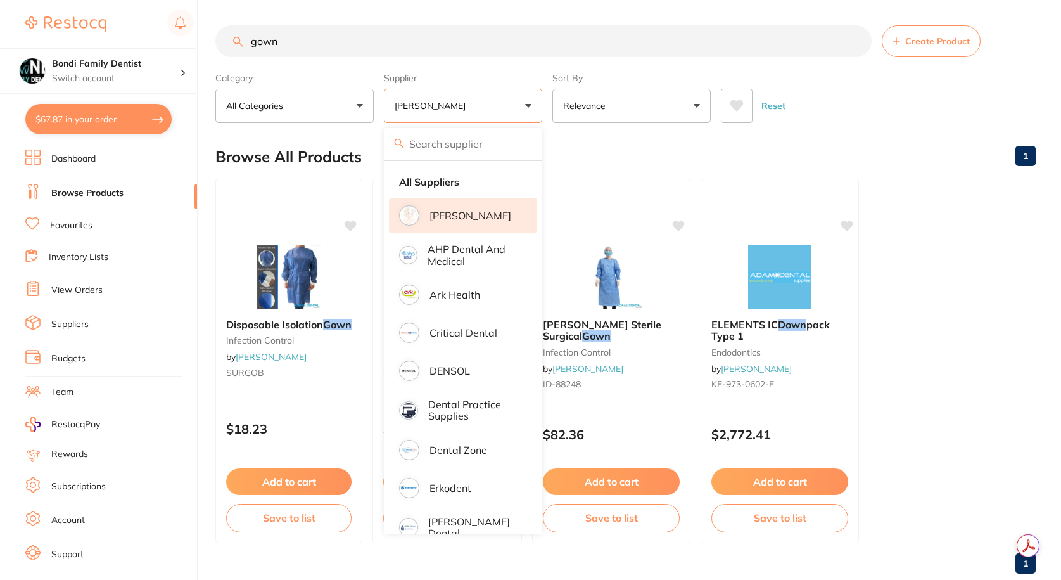
click at [471, 116] on button "[PERSON_NAME]" at bounding box center [463, 106] width 158 height 34
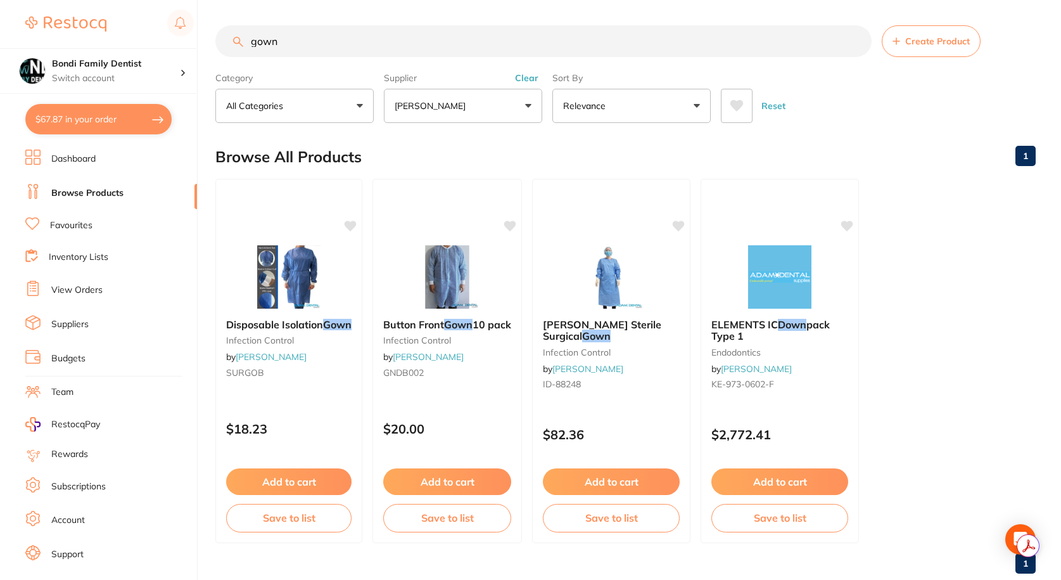
click at [471, 115] on button "[PERSON_NAME]" at bounding box center [463, 106] width 158 height 34
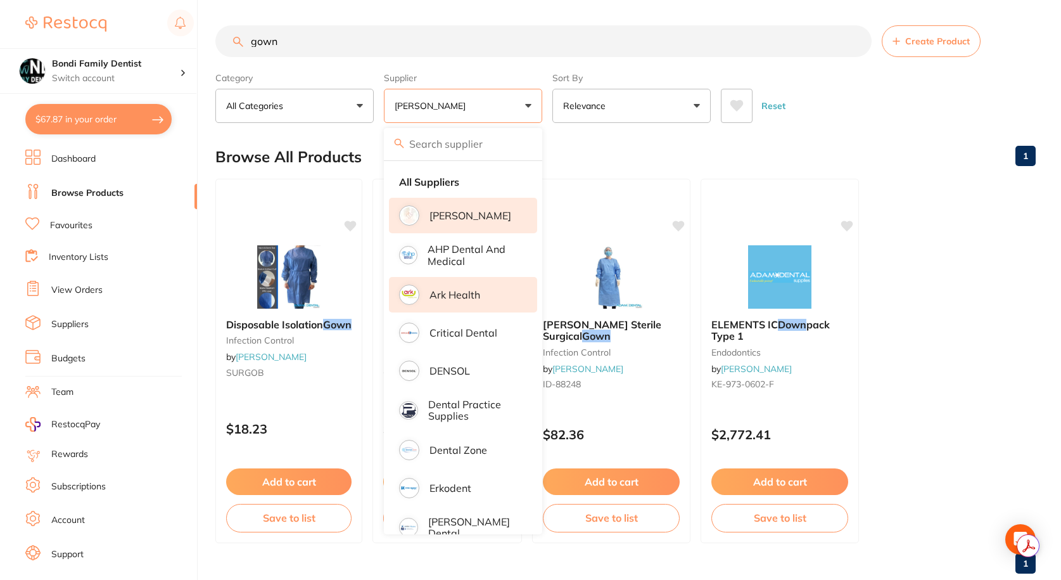
click at [455, 294] on p "Ark Health" at bounding box center [455, 294] width 51 height 11
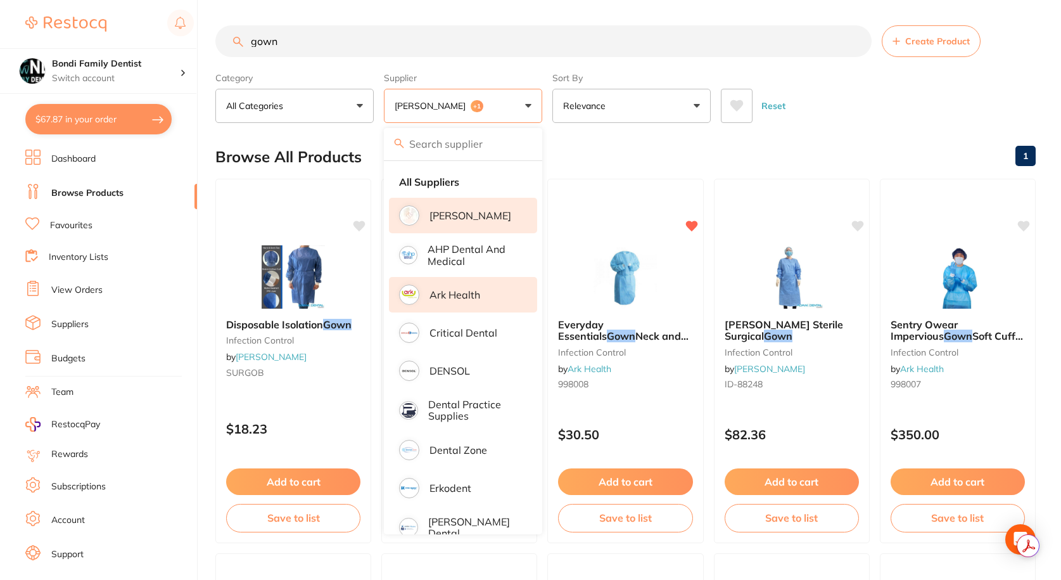
click at [490, 109] on button "Adam Dental +1" at bounding box center [463, 106] width 158 height 34
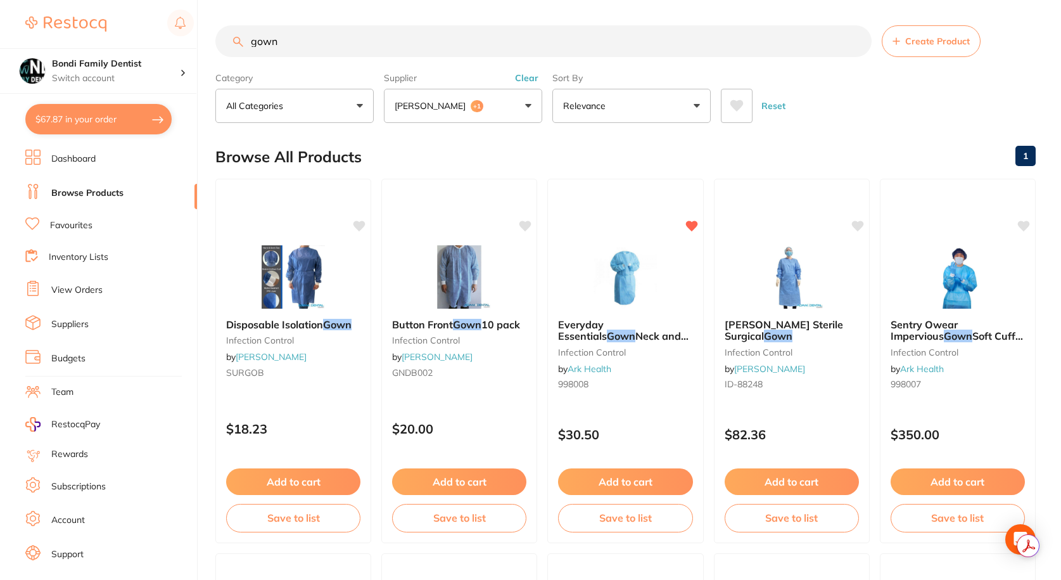
click at [494, 99] on button "Adam Dental +1" at bounding box center [463, 106] width 158 height 34
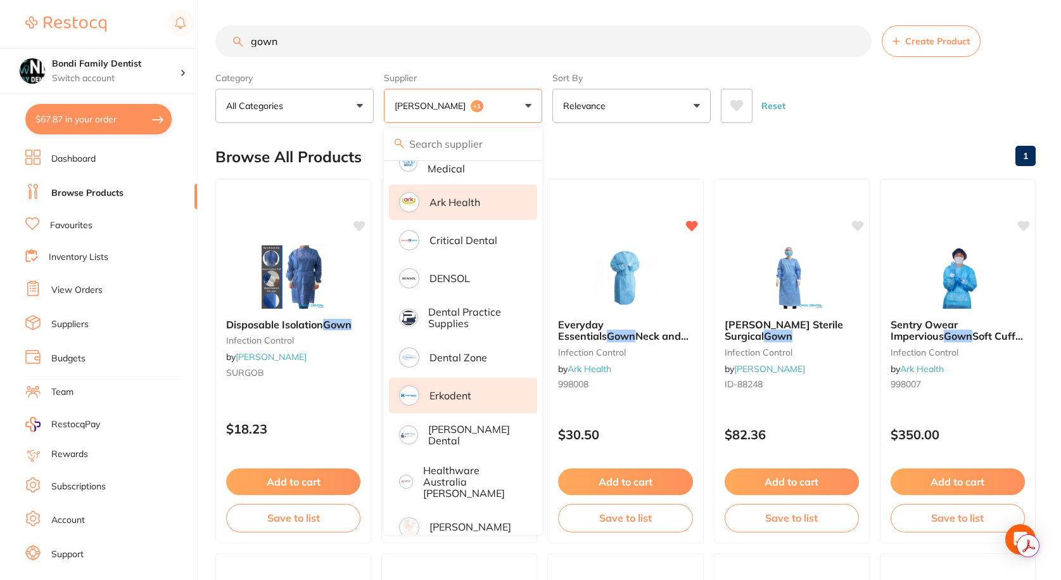
scroll to position [190, 0]
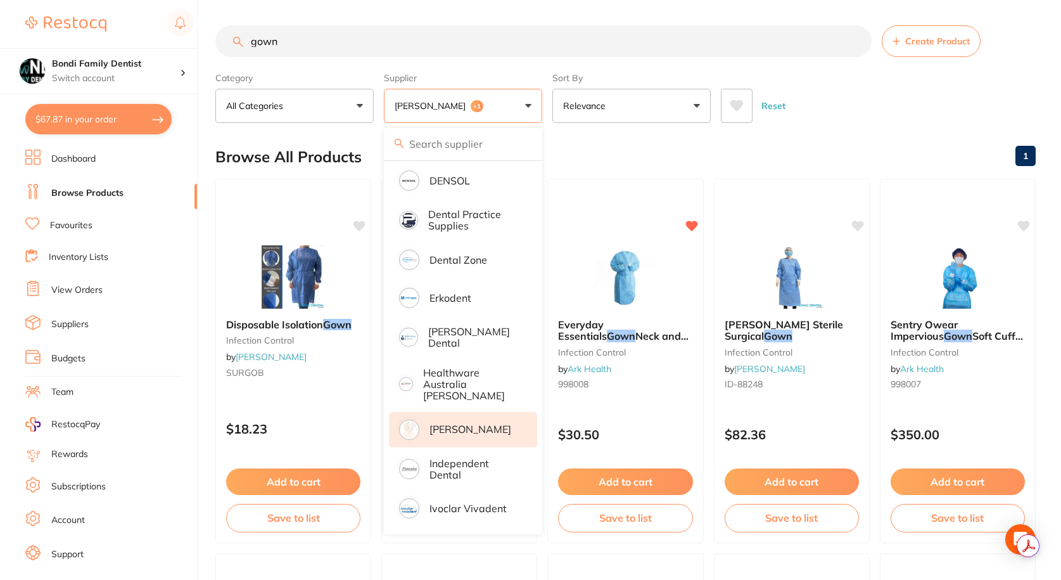
click at [450, 423] on p "[PERSON_NAME]" at bounding box center [471, 428] width 82 height 11
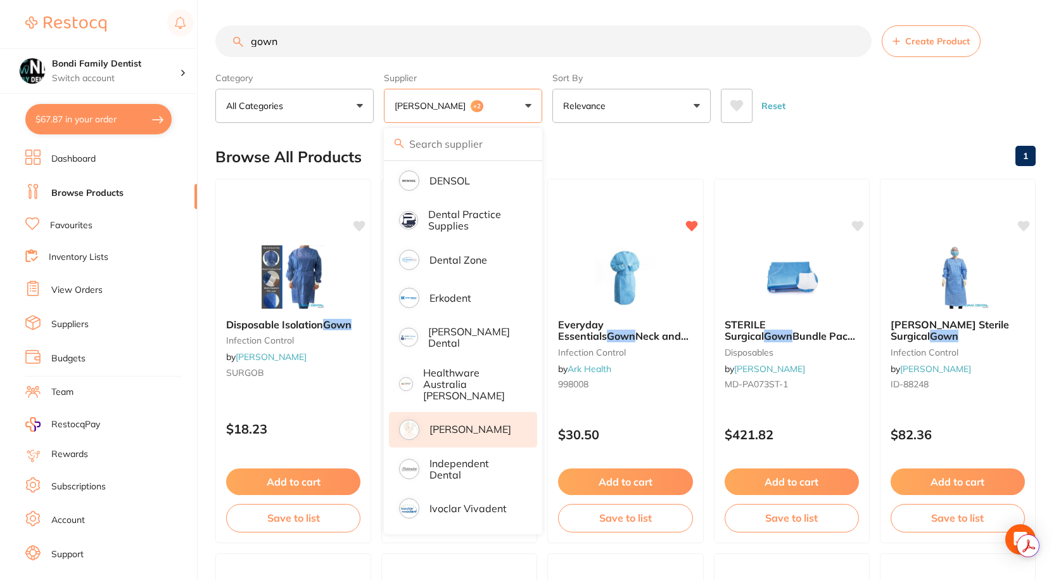
click at [863, 141] on div "Browse All Products 1" at bounding box center [625, 157] width 820 height 42
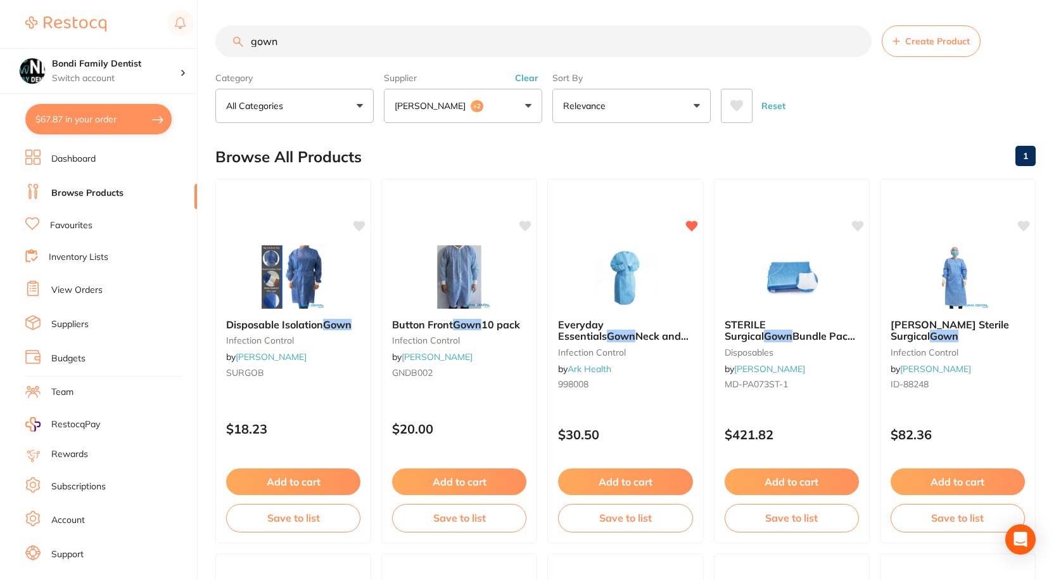
scroll to position [317, 0]
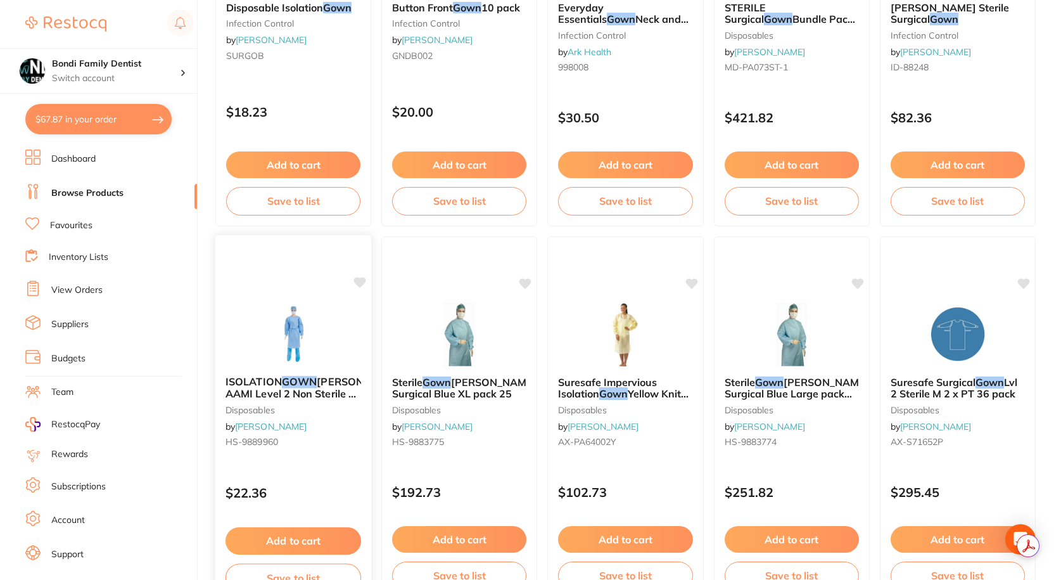
click at [293, 383] on em "GOWN" at bounding box center [299, 381] width 35 height 13
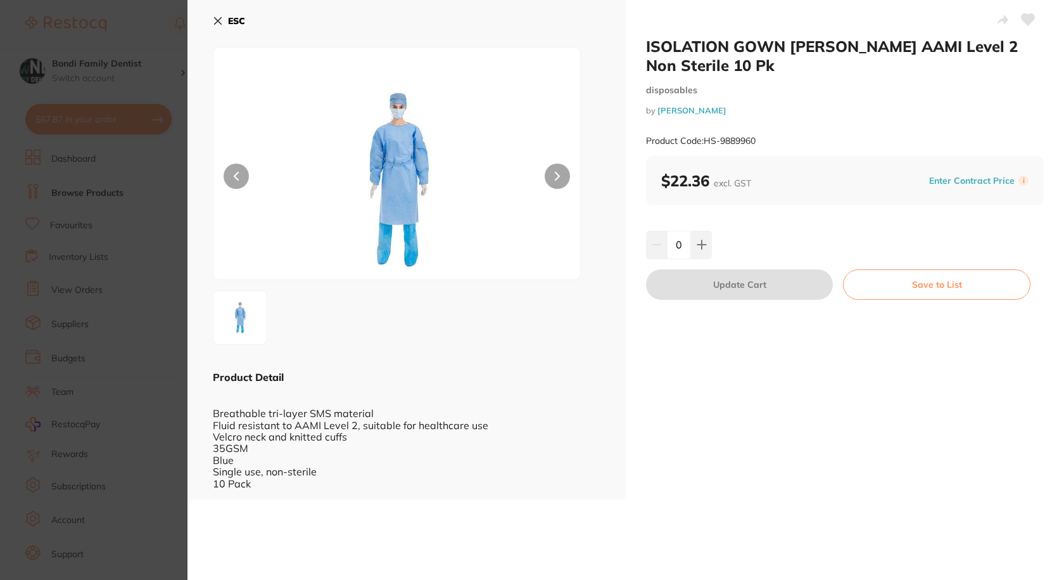
click at [216, 14] on button "ESC" at bounding box center [229, 21] width 32 height 22
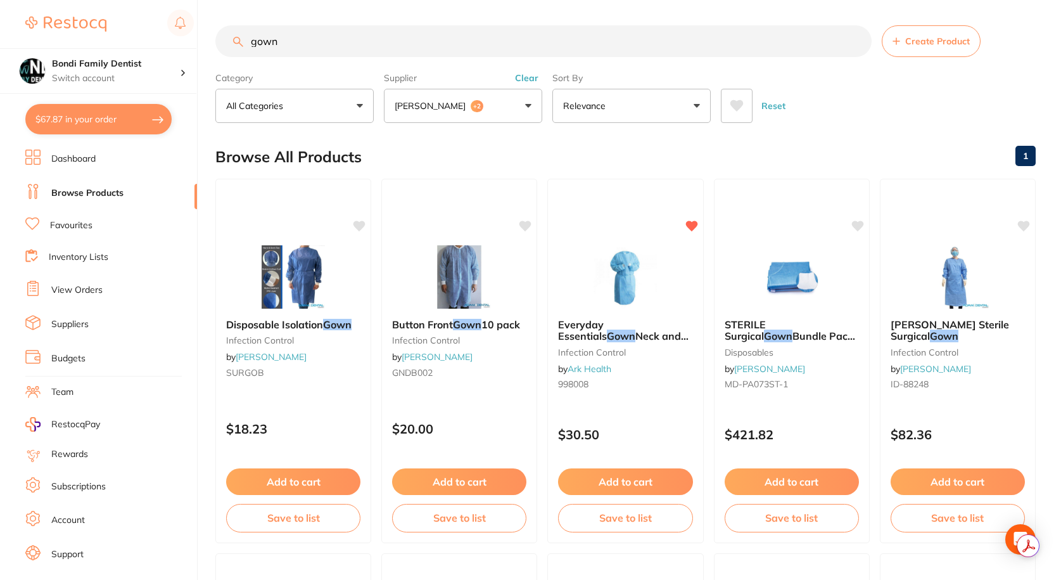
click at [324, 44] on input "gown" at bounding box center [543, 41] width 656 height 32
paste input "SURGOB"
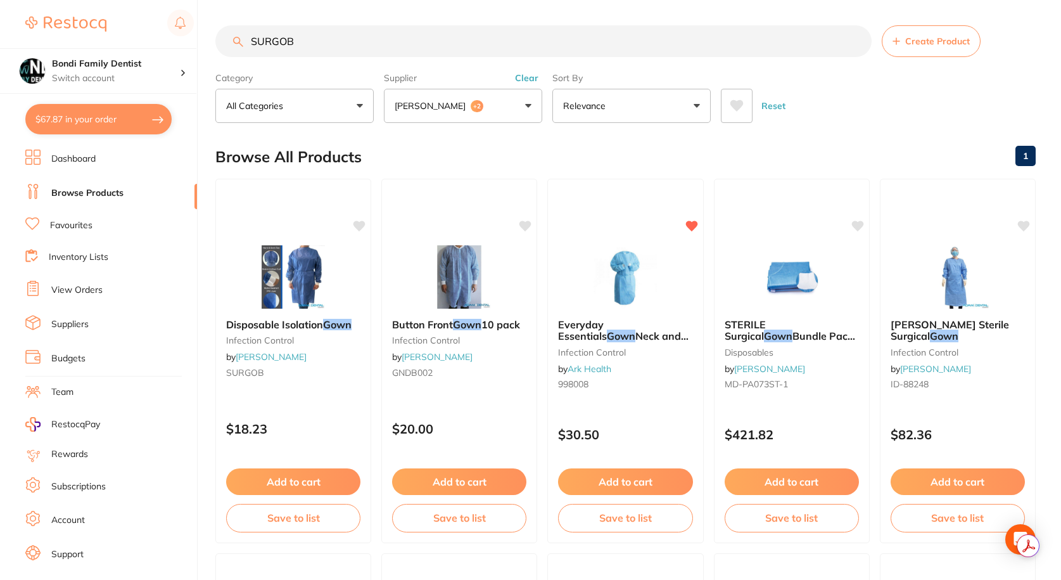
type input "SURGOB"
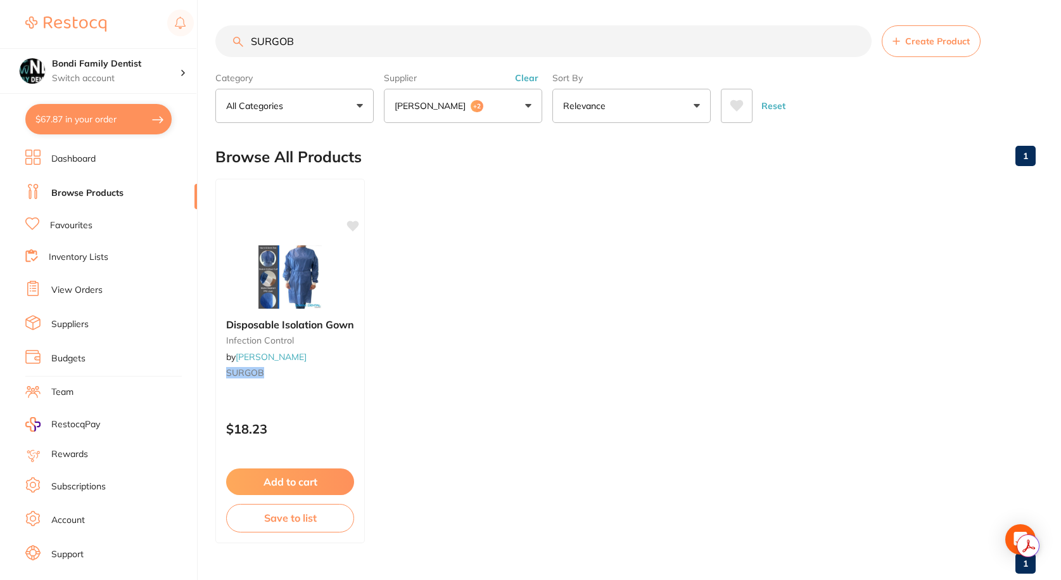
click at [359, 40] on input "SURGOB" at bounding box center [543, 41] width 656 height 32
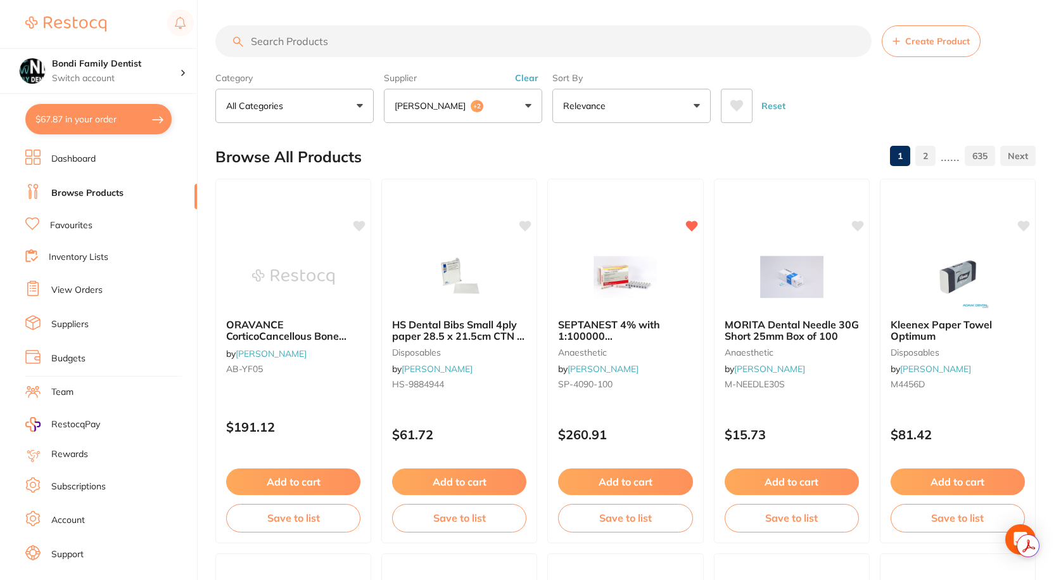
click at [298, 32] on input "search" at bounding box center [543, 41] width 656 height 32
drag, startPoint x: 87, startPoint y: 221, endPoint x: 108, endPoint y: 203, distance: 26.9
click at [88, 221] on link "Favourites" at bounding box center [71, 225] width 42 height 13
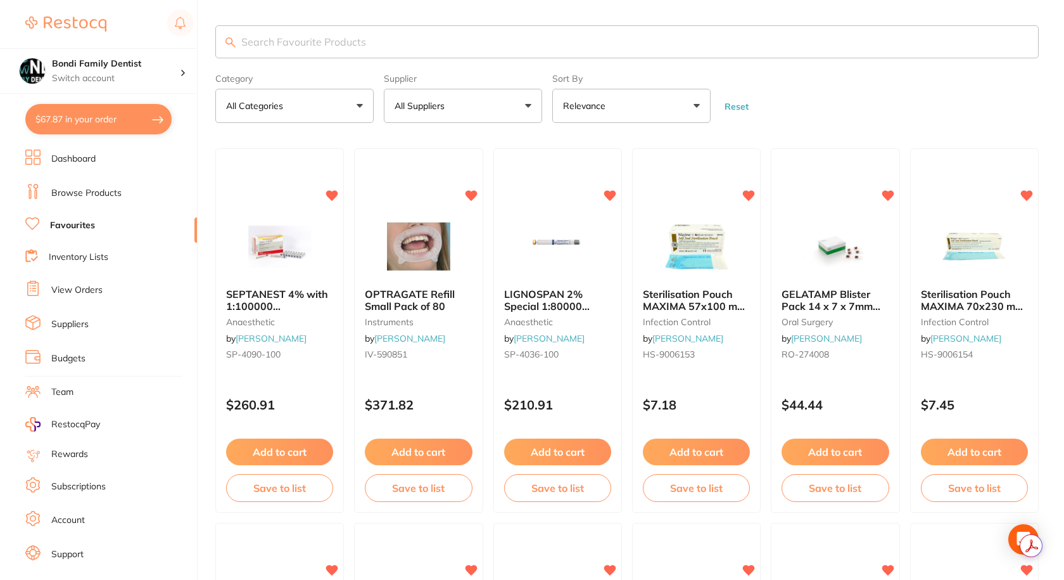
click at [348, 44] on input "search" at bounding box center [627, 41] width 824 height 33
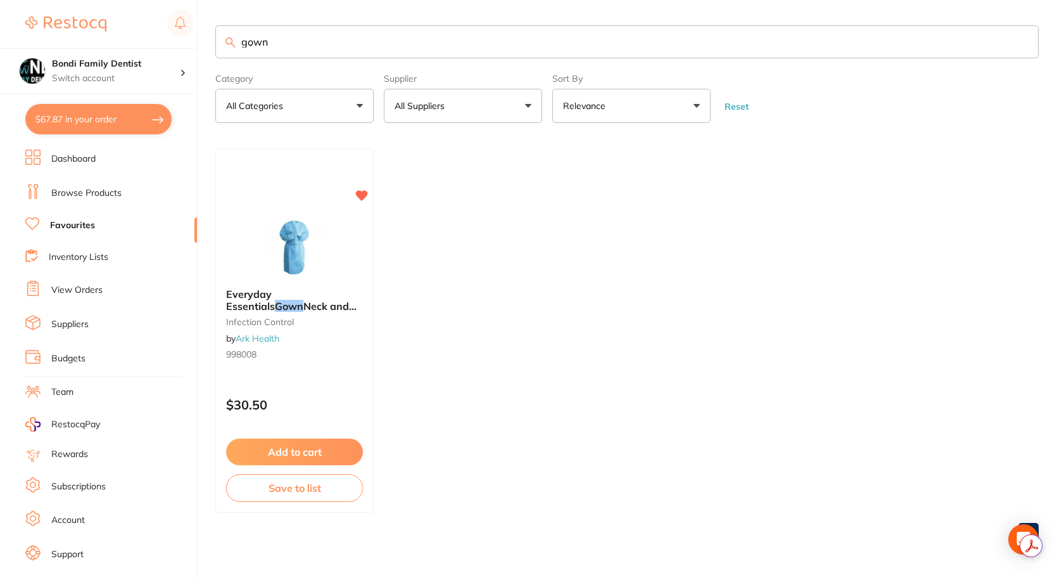
click at [295, 45] on input "gown" at bounding box center [627, 41] width 824 height 33
paste input "SURGOB"
type input "SURGOB"
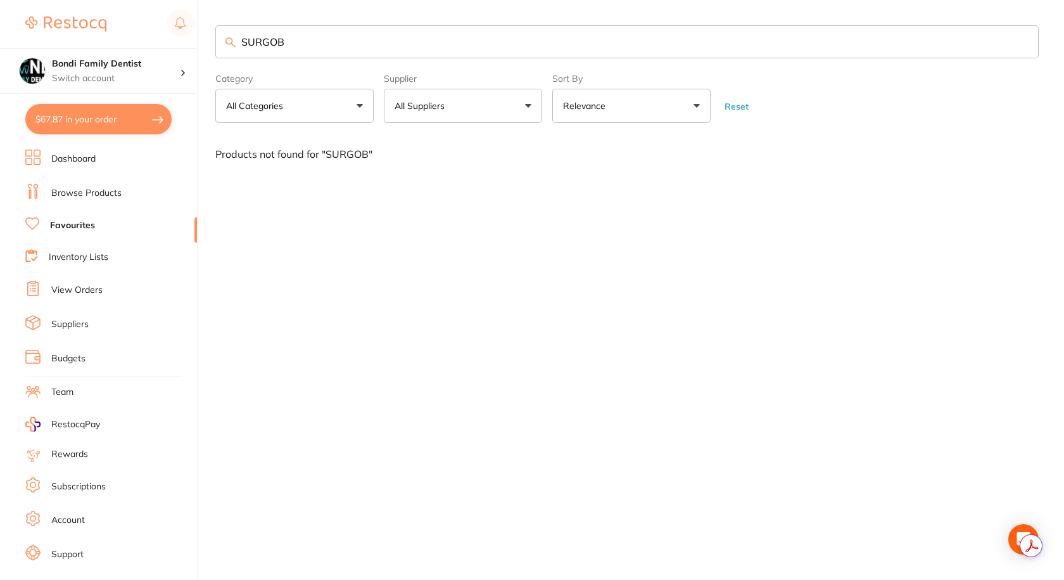
click at [67, 200] on li "Browse Products" at bounding box center [111, 193] width 172 height 19
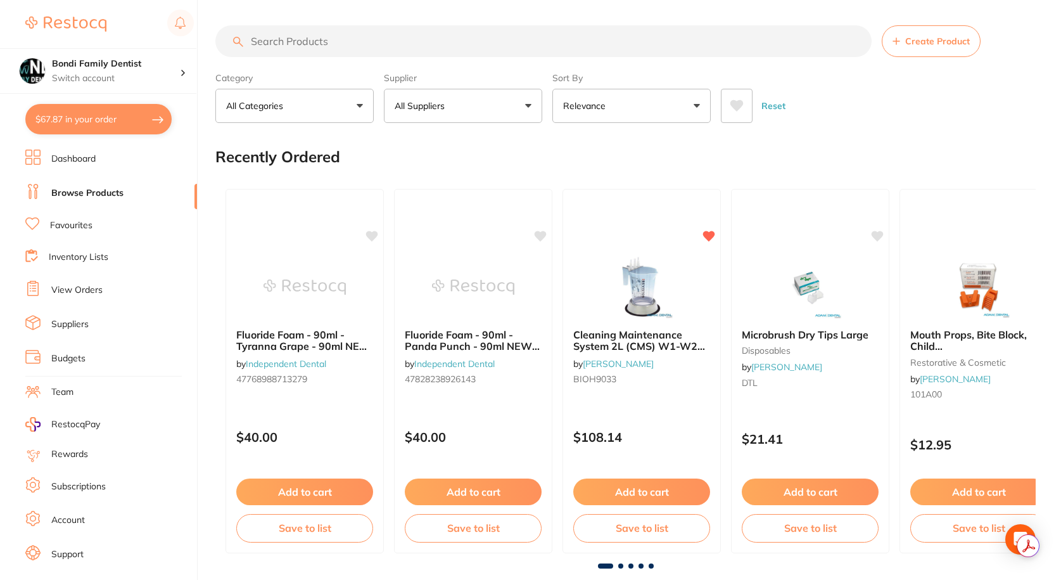
click at [307, 38] on input "search" at bounding box center [543, 41] width 656 height 32
paste input "SURGOB"
type input "SURGOB"
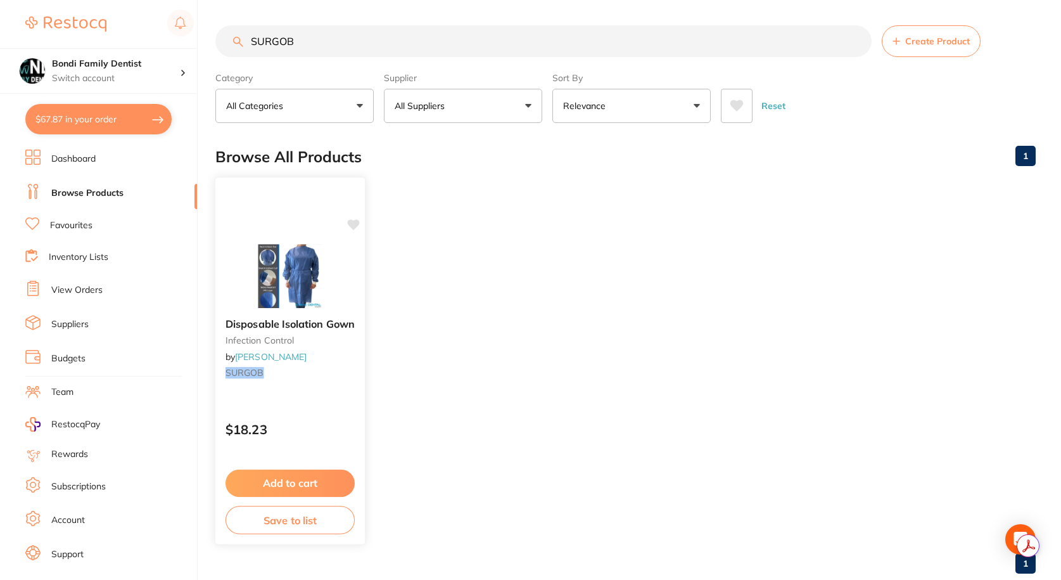
click at [355, 230] on icon at bounding box center [353, 225] width 13 height 13
click at [286, 487] on button "Add to cart" at bounding box center [290, 482] width 129 height 27
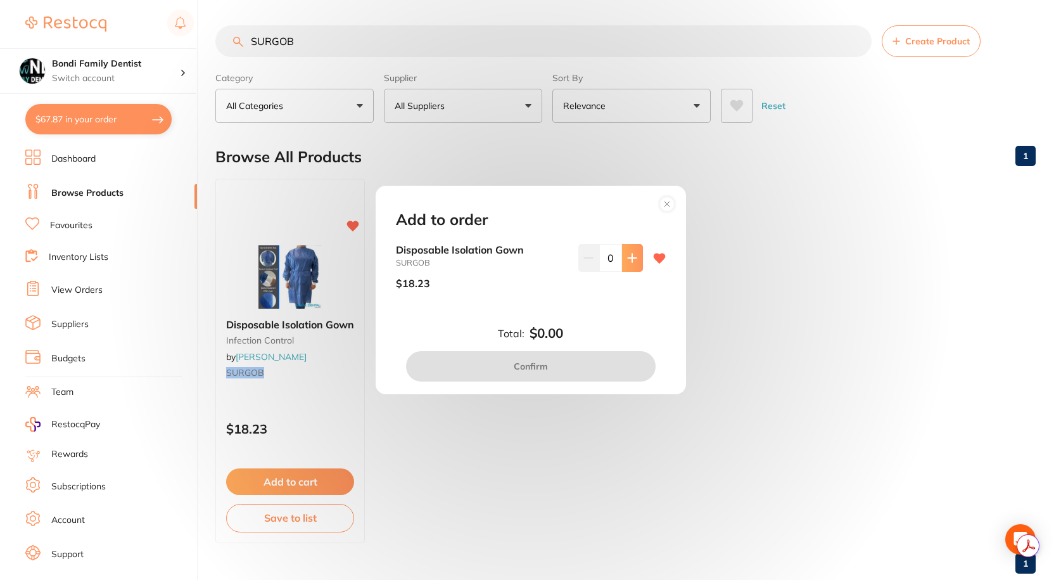
click at [630, 253] on icon at bounding box center [632, 258] width 10 height 10
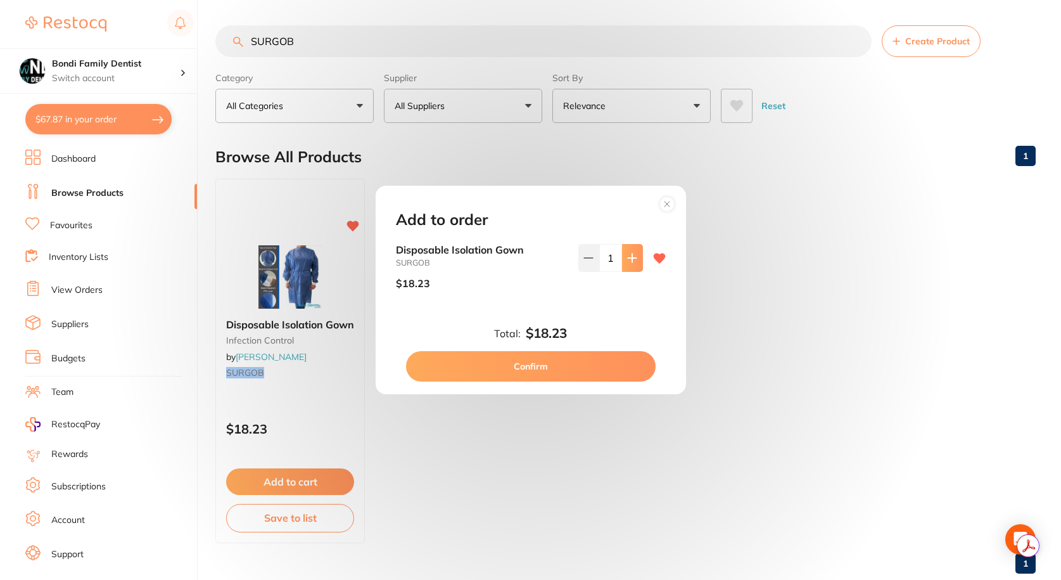
click at [628, 258] on icon at bounding box center [632, 257] width 8 height 8
type input "2"
click at [539, 367] on button "Confirm" at bounding box center [531, 366] width 250 height 30
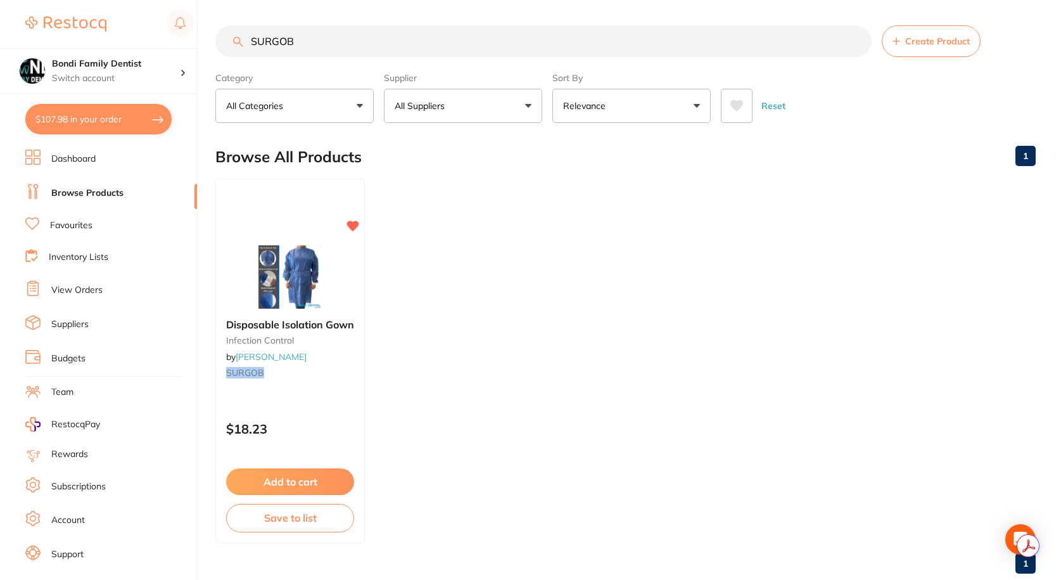
click at [1020, 561] on link "1" at bounding box center [1026, 563] width 20 height 25
click at [1004, 518] on ul "Disposable Isolation Gown infection control by Adam Dental SURGOB $18.23 Add to…" at bounding box center [625, 361] width 820 height 364
click at [1014, 528] on div "Open Intercom Messenger" at bounding box center [1021, 540] width 34 height 34
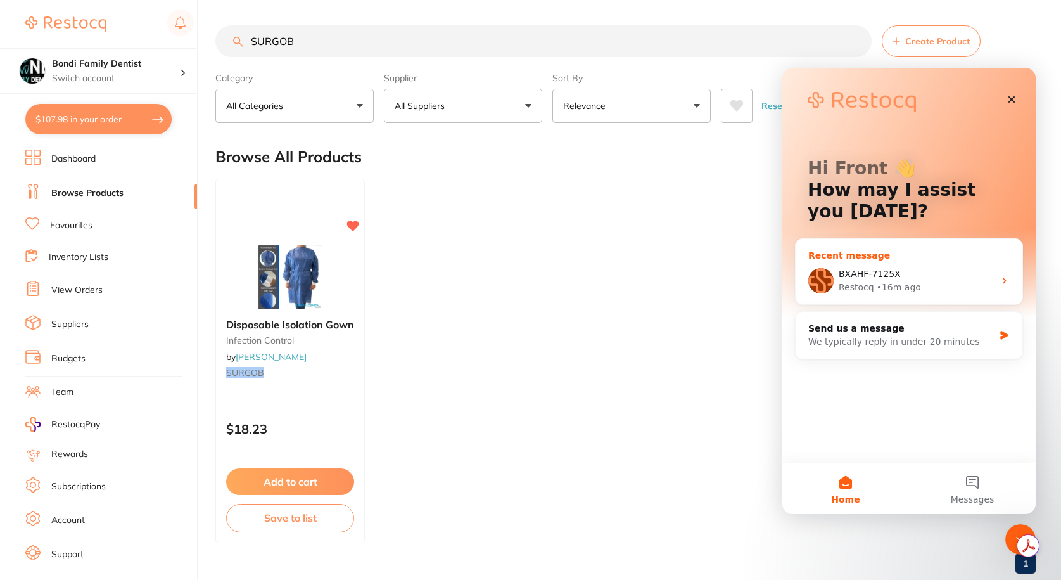
click at [938, 287] on div "Restocq • 16m ago" at bounding box center [917, 287] width 156 height 13
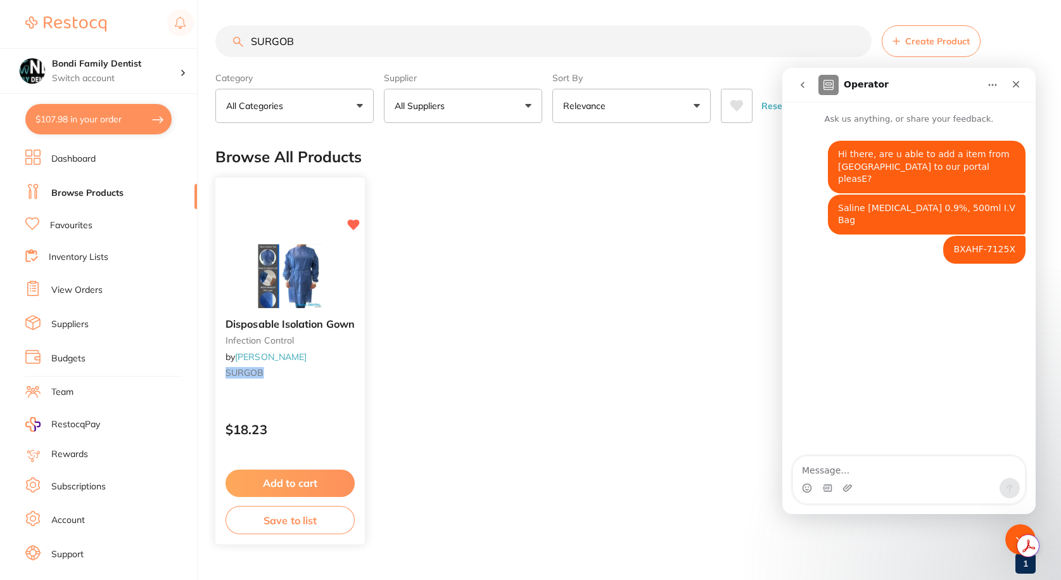
click at [286, 322] on span "Disposable Isolation Gown" at bounding box center [290, 323] width 129 height 13
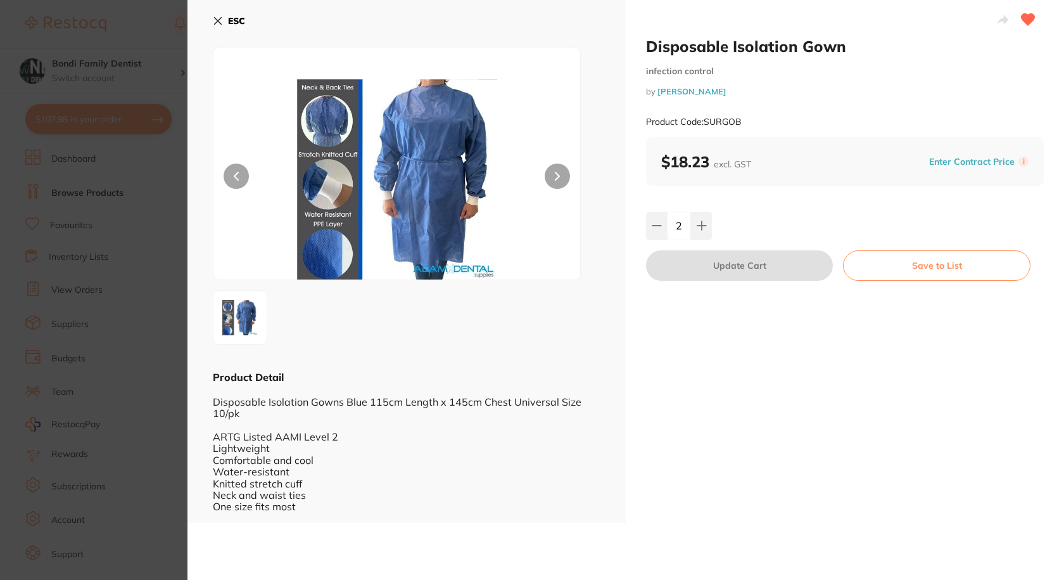
click at [217, 18] on icon at bounding box center [218, 21] width 10 height 10
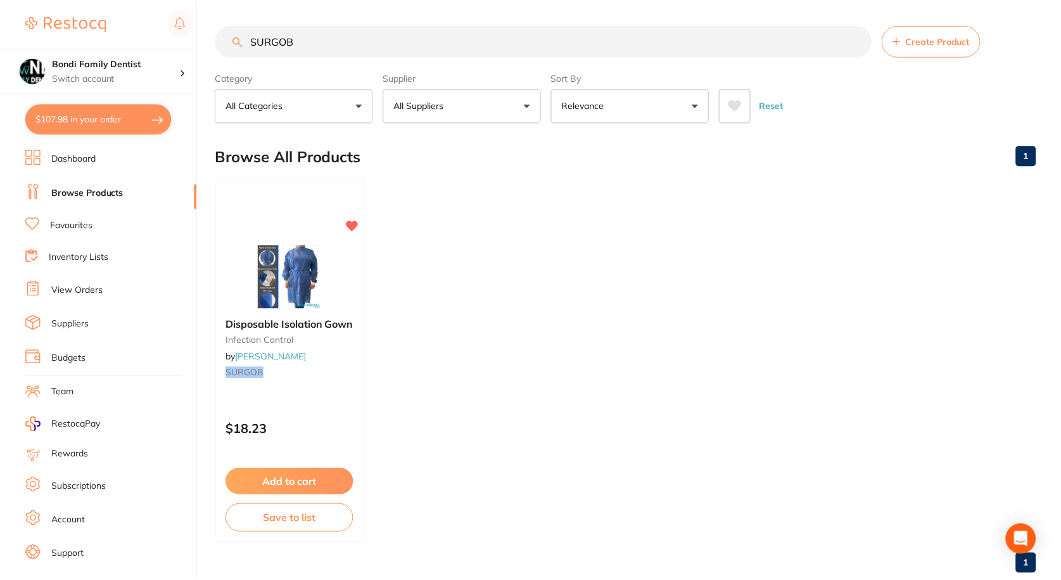
scroll to position [1, 0]
click at [70, 226] on link "Favourites" at bounding box center [71, 225] width 42 height 13
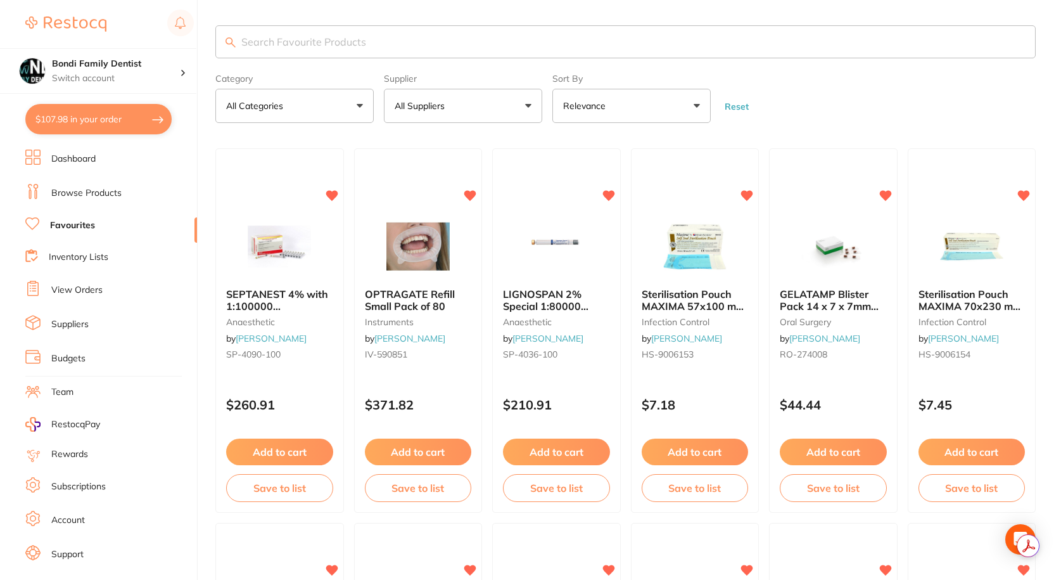
click at [333, 54] on input "search" at bounding box center [625, 41] width 820 height 33
click at [333, 46] on input "search" at bounding box center [625, 41] width 820 height 33
type input "tissue"
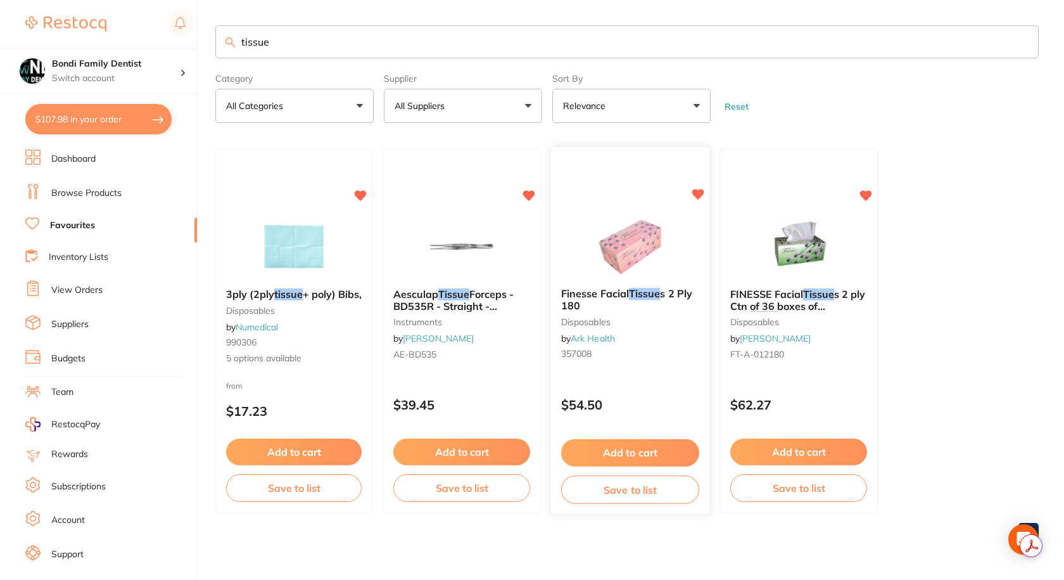
click at [623, 304] on b "Finesse Facial Tissue s 2 Ply 180" at bounding box center [630, 299] width 138 height 23
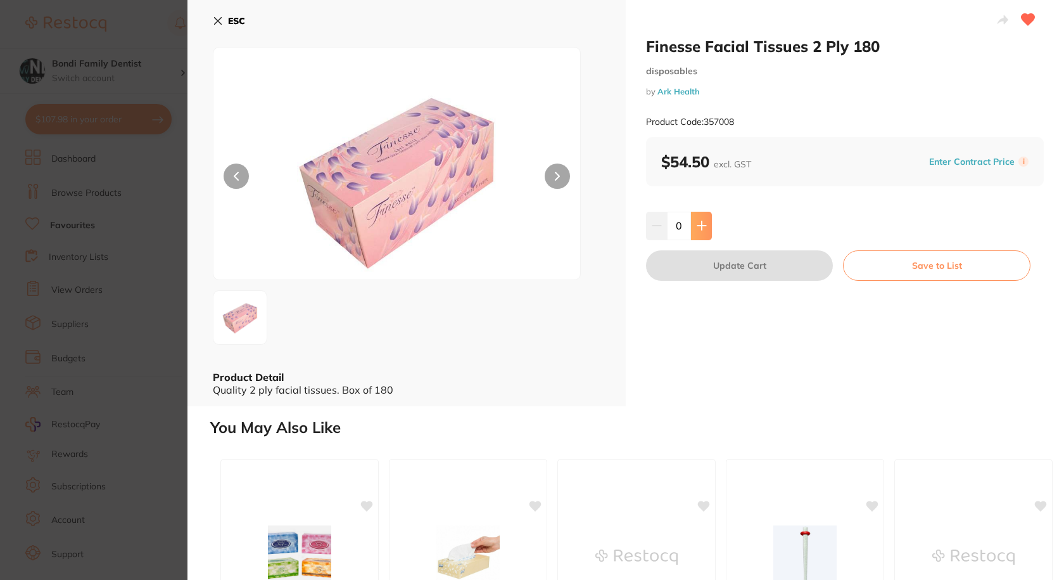
click at [708, 225] on button at bounding box center [701, 226] width 21 height 28
type input "1"
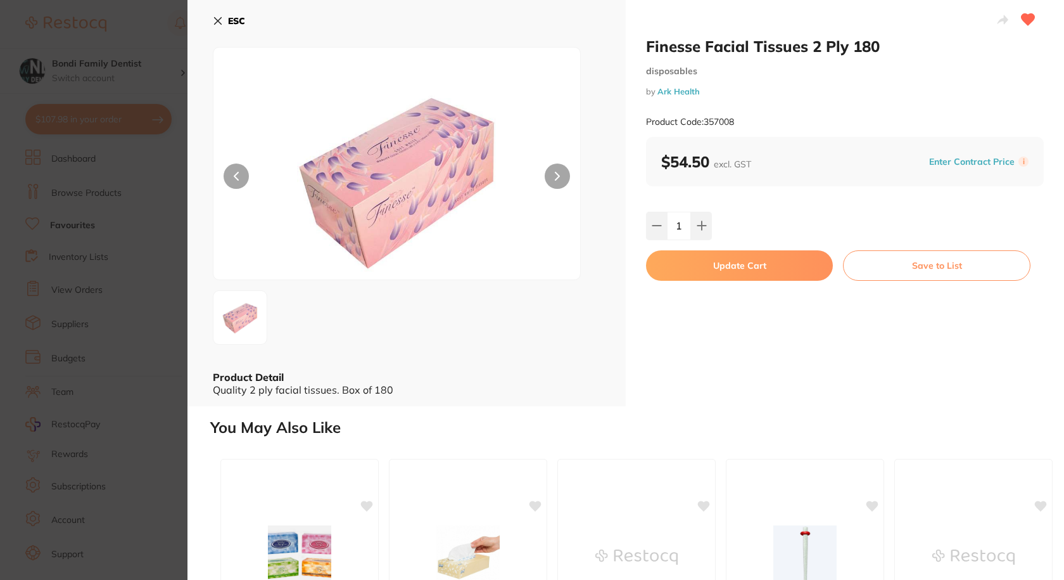
click at [716, 271] on button "Update Cart" at bounding box center [739, 265] width 187 height 30
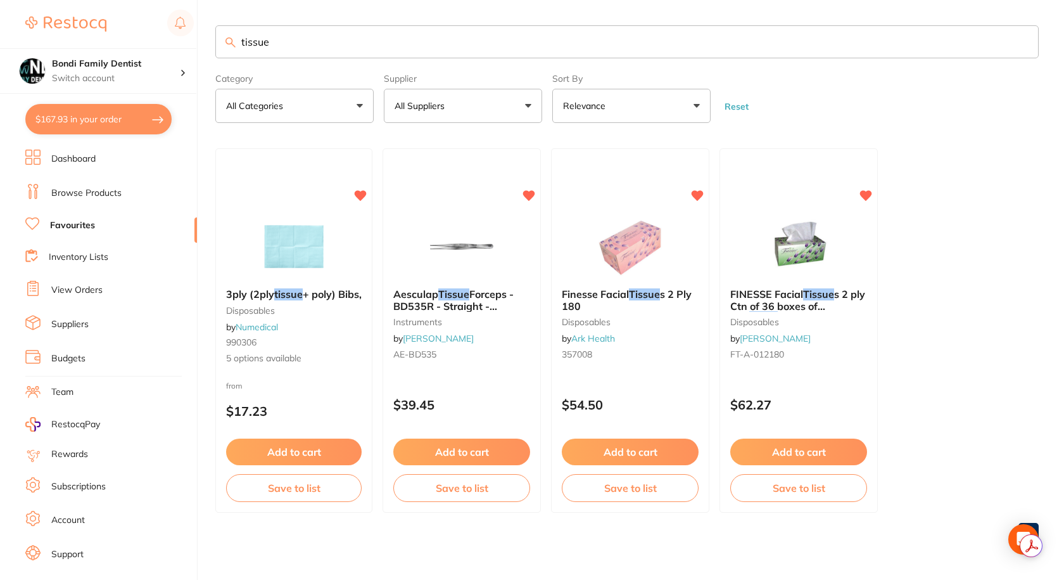
click at [315, 23] on main "tissue Category All Categories All Categories disposables instruments Clear Cat…" at bounding box center [639, 289] width 849 height 578
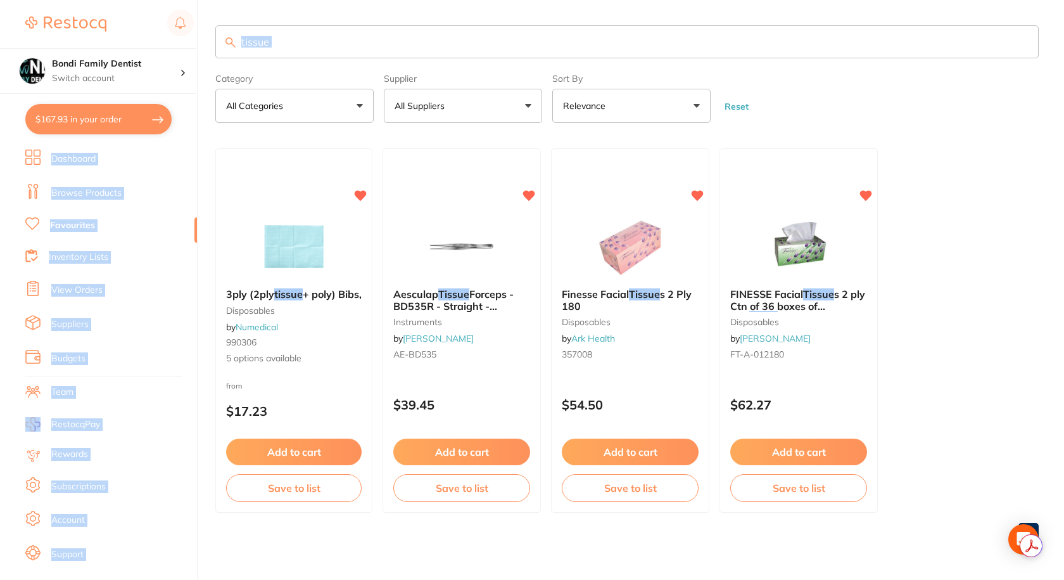
click at [314, 24] on main "tissue Category All Categories All Categories disposables instruments Clear Cat…" at bounding box center [639, 289] width 849 height 578
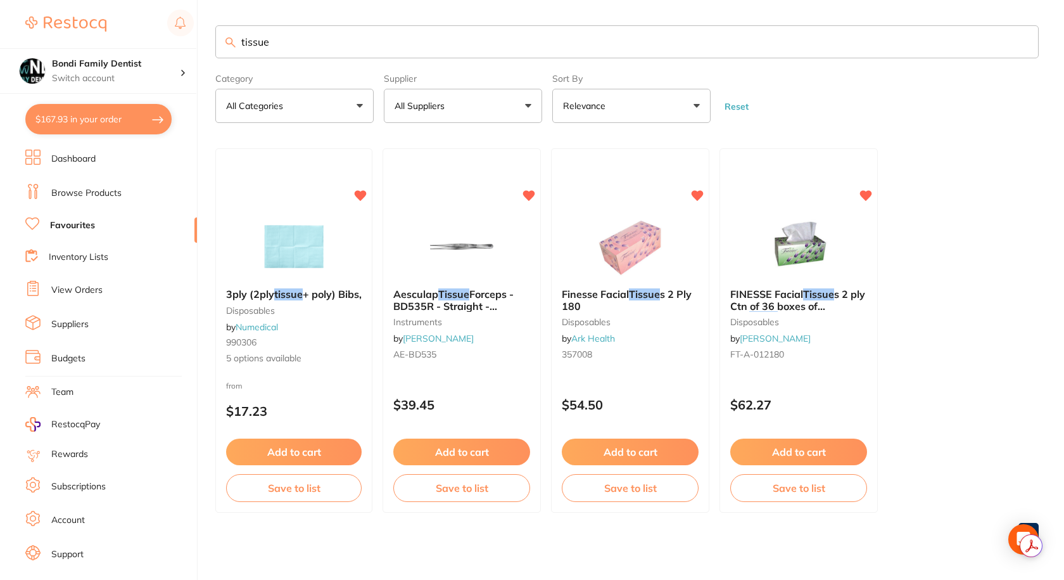
click at [314, 33] on input "tissue" at bounding box center [627, 41] width 824 height 33
click at [314, 34] on input "tissue" at bounding box center [627, 41] width 824 height 33
type input "paper towel"
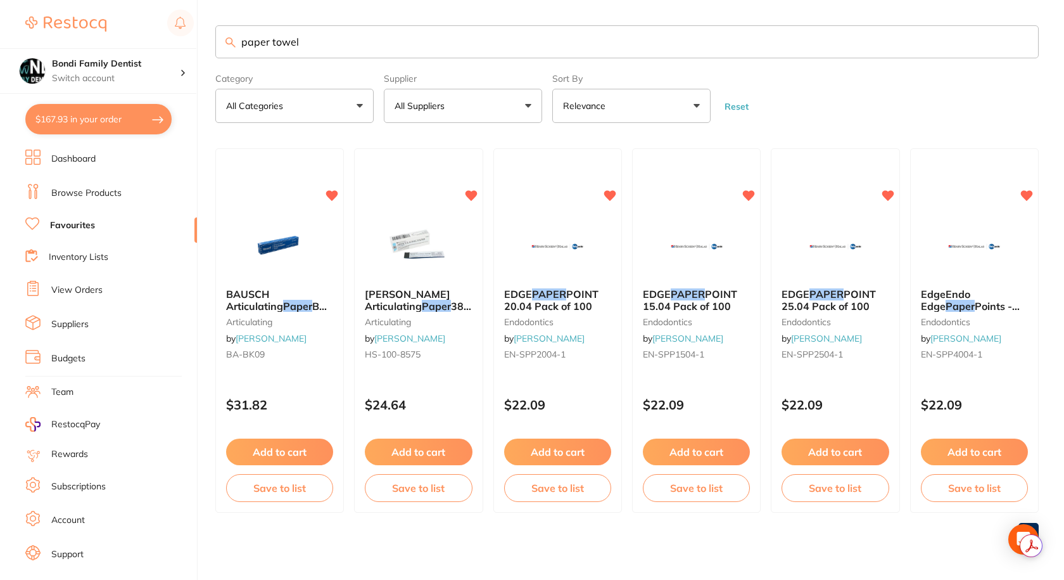
click at [88, 184] on li "Browse Products" at bounding box center [111, 193] width 172 height 19
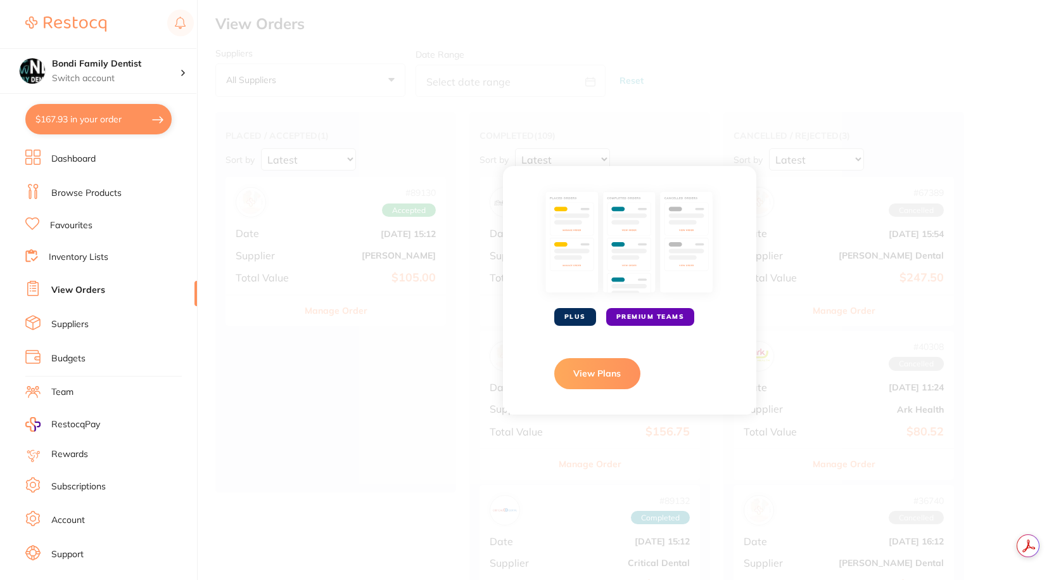
click at [60, 287] on link "View Orders" at bounding box center [78, 290] width 54 height 13
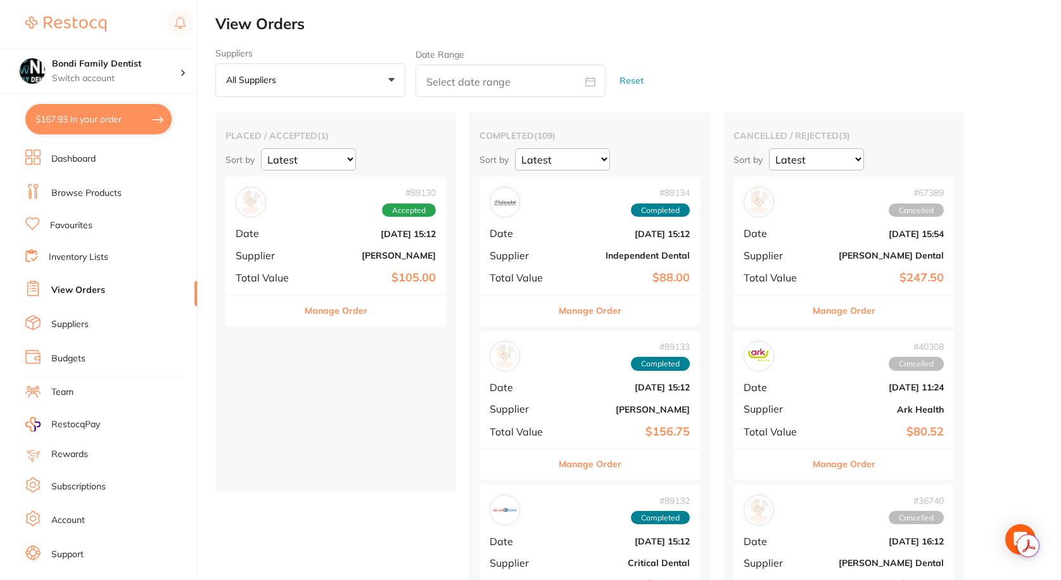
click at [98, 193] on link "Browse Products" at bounding box center [86, 193] width 70 height 13
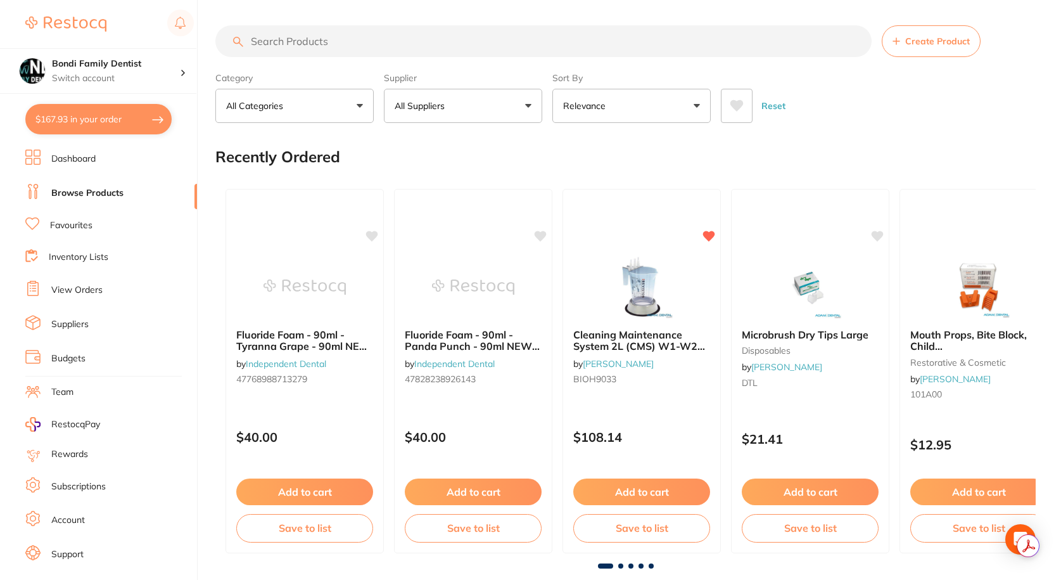
click at [283, 47] on input "search" at bounding box center [543, 41] width 656 height 32
type input "p"
type input "scott"
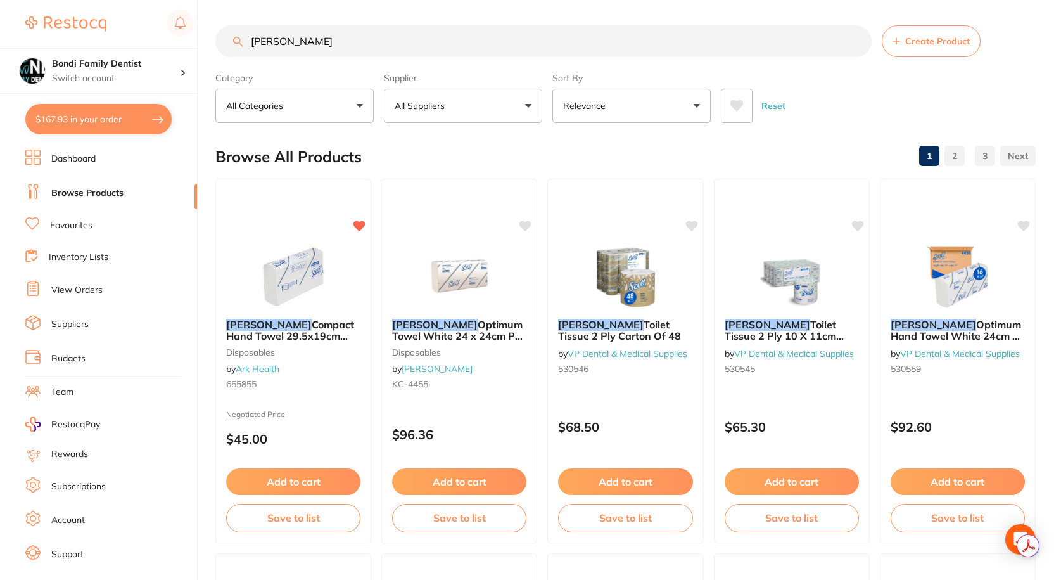
click at [102, 230] on li "Favourites" at bounding box center [111, 225] width 172 height 16
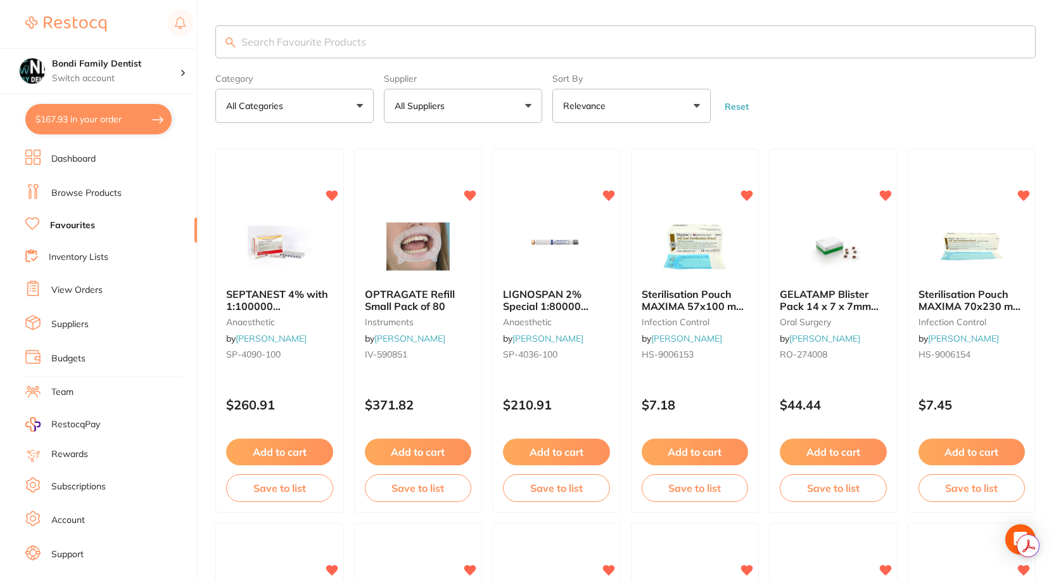
click at [305, 42] on input "search" at bounding box center [625, 41] width 820 height 33
type input "scott"
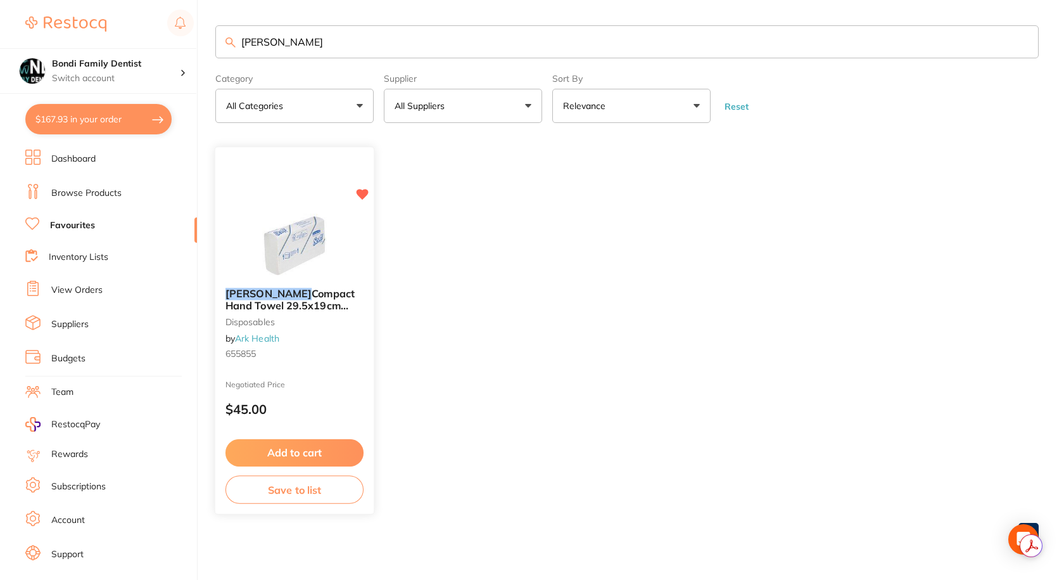
click at [262, 312] on div "Scott Compact Hand Towel 29.5x19cm 5855 disposables by Ark Health 655855" at bounding box center [294, 326] width 158 height 97
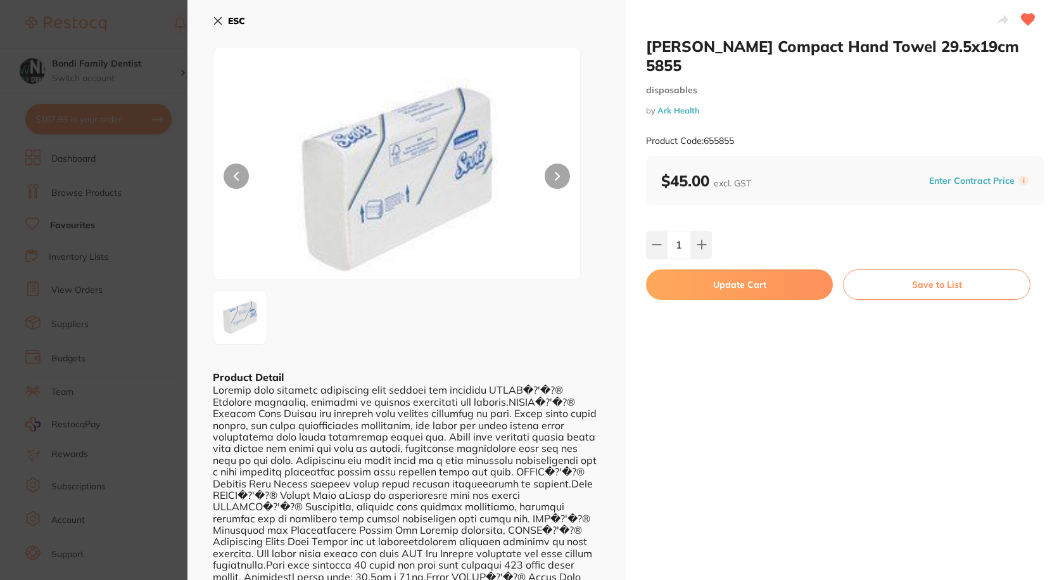
click at [706, 231] on button at bounding box center [701, 245] width 21 height 28
type input "2"
click at [758, 269] on button "Update Cart" at bounding box center [739, 284] width 187 height 30
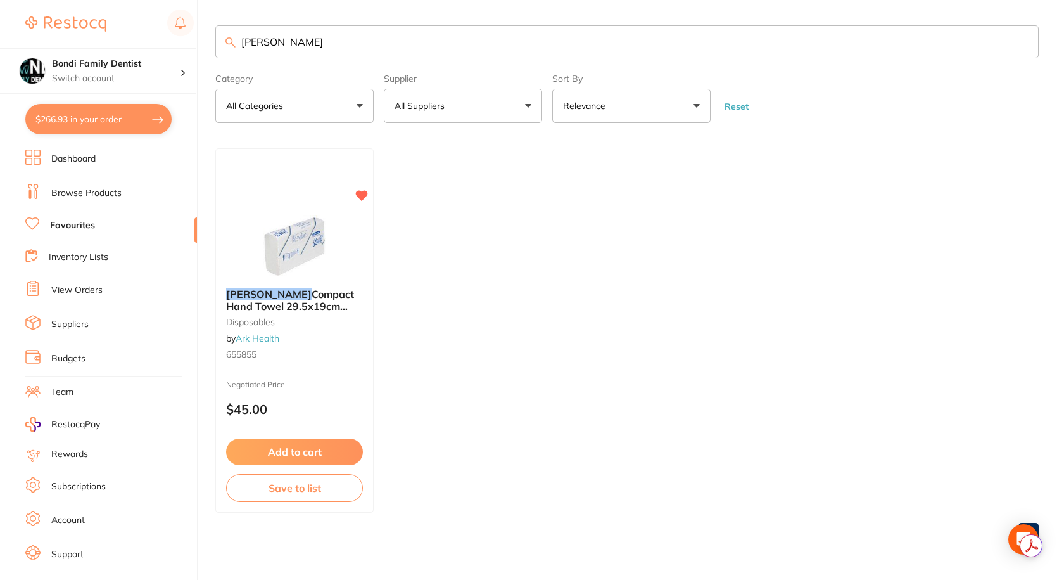
click at [293, 49] on input "scott" at bounding box center [627, 41] width 824 height 33
type input "masks"
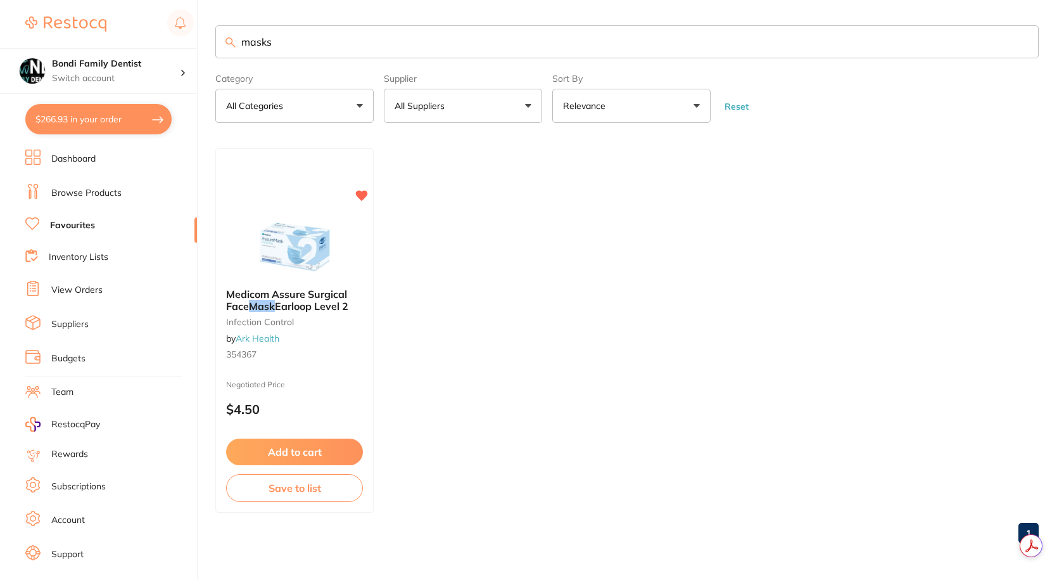
click at [301, 300] on span "Earloop Level 2" at bounding box center [311, 306] width 73 height 13
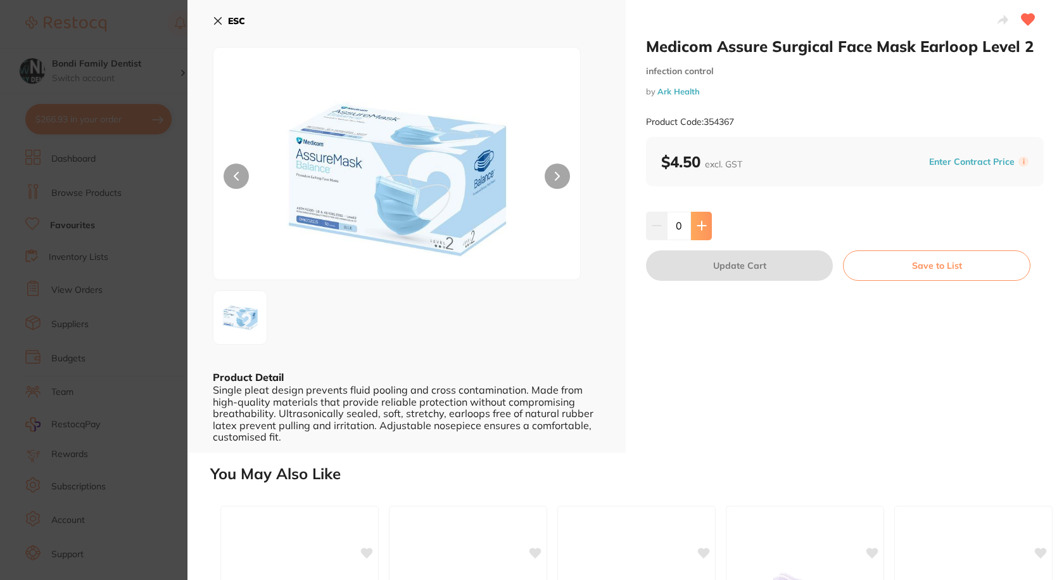
click at [706, 220] on button at bounding box center [701, 226] width 21 height 28
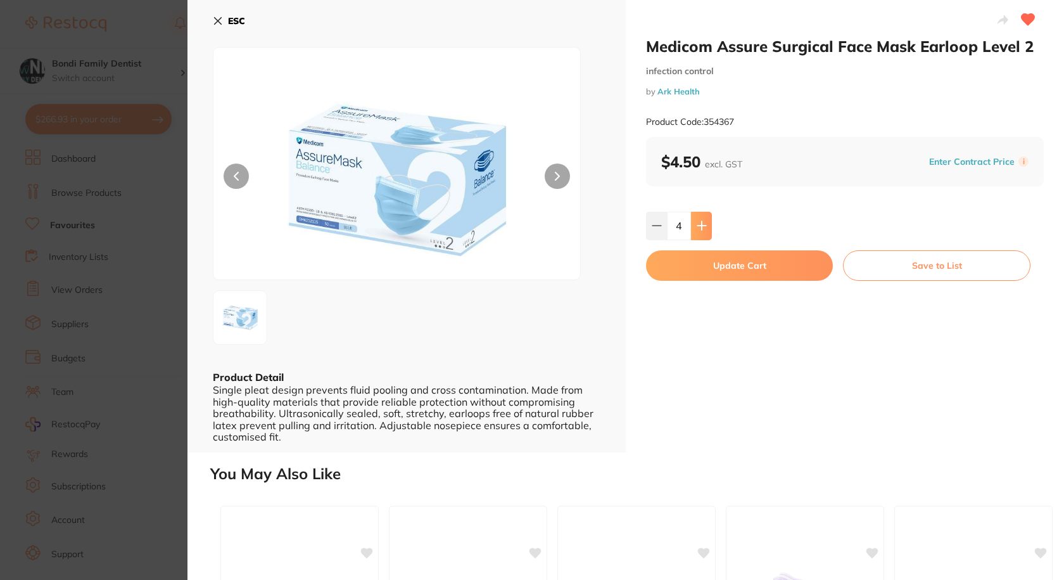
click at [706, 220] on button at bounding box center [701, 226] width 21 height 28
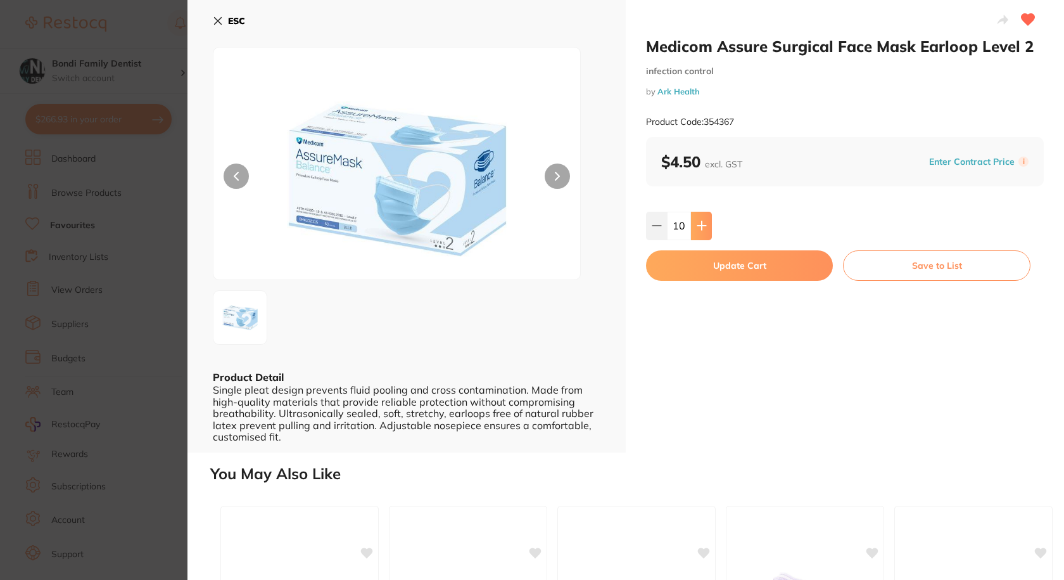
click at [706, 220] on button at bounding box center [701, 226] width 21 height 28
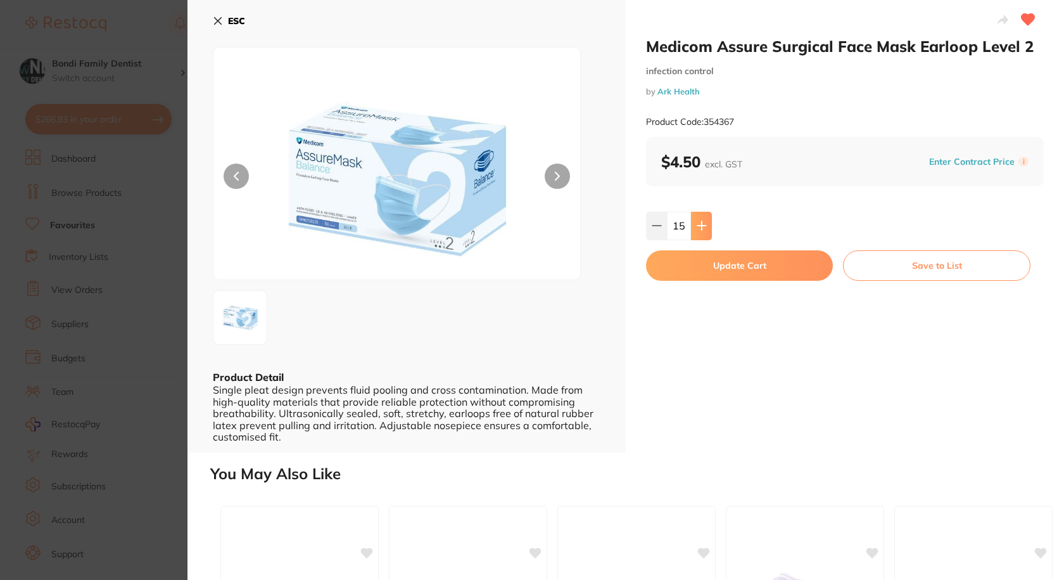
click at [706, 220] on button at bounding box center [701, 226] width 21 height 28
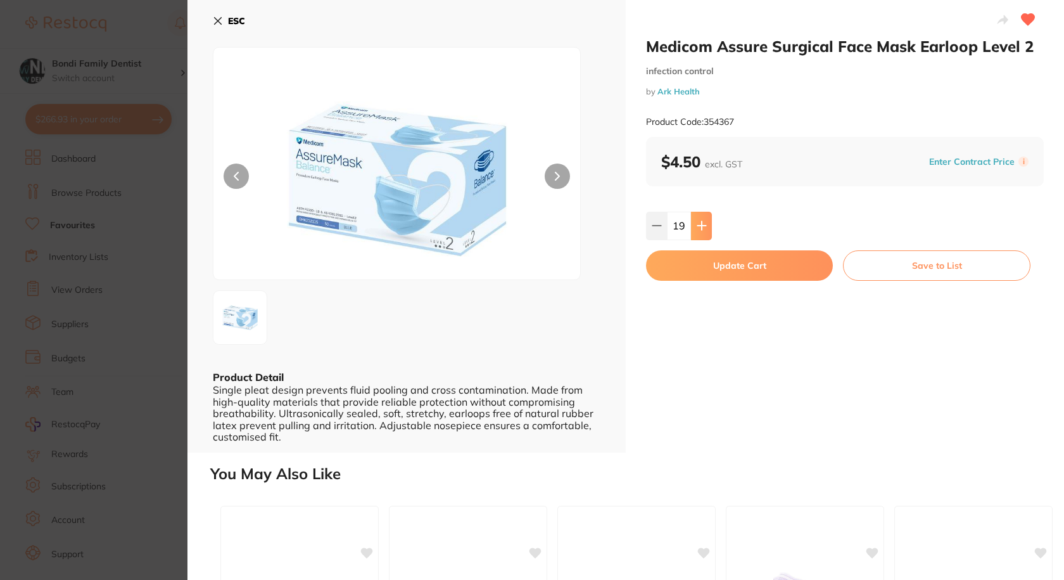
type input "20"
click at [739, 262] on button "Update Cart" at bounding box center [739, 265] width 187 height 30
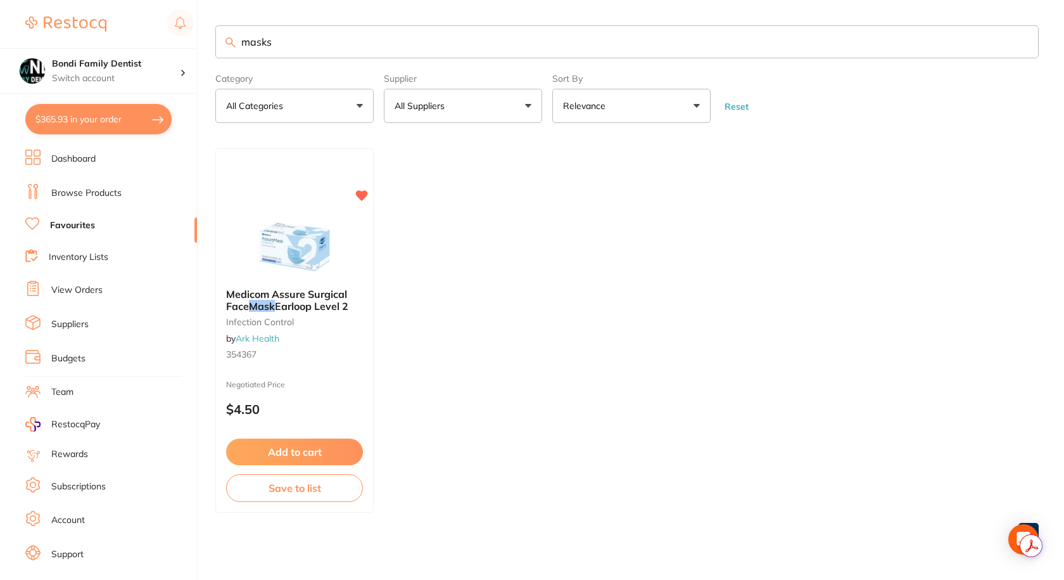
click at [286, 42] on input "masks" at bounding box center [627, 41] width 824 height 33
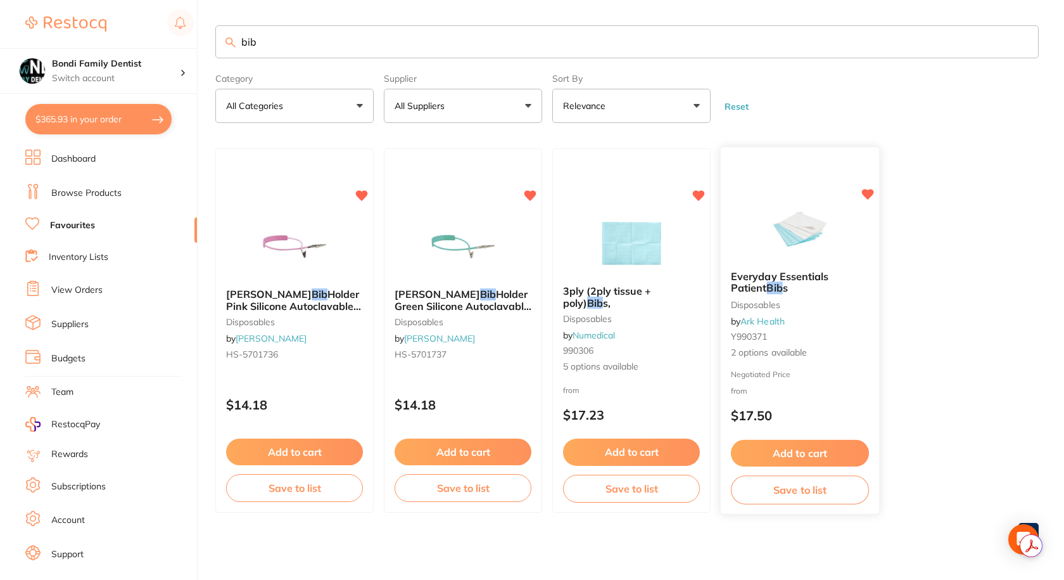
type input "bib"
click at [775, 282] on span "Everyday Essentials Patient" at bounding box center [780, 282] width 98 height 25
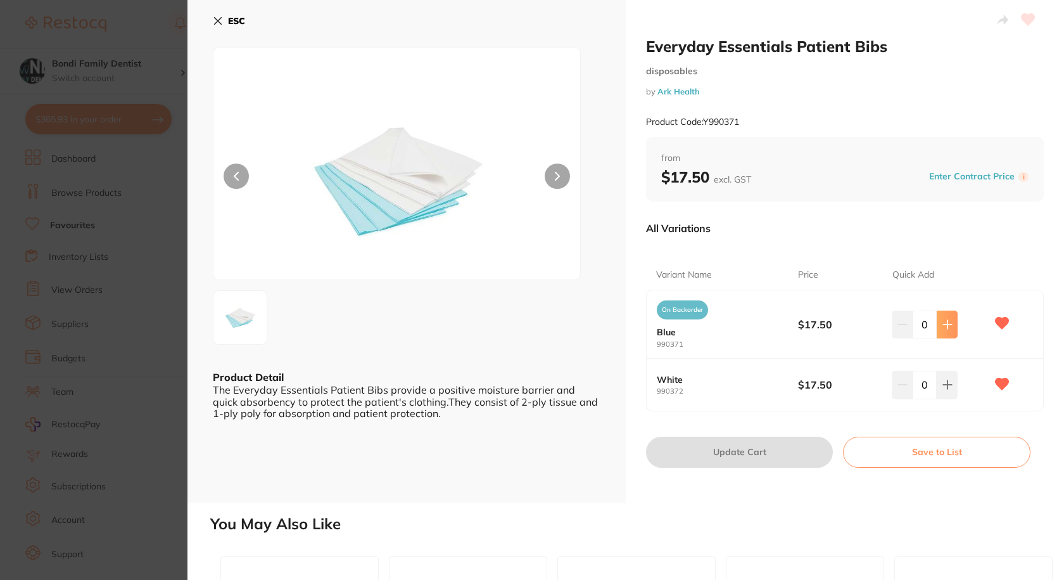
click at [943, 328] on icon at bounding box center [948, 324] width 10 height 10
type input "1"
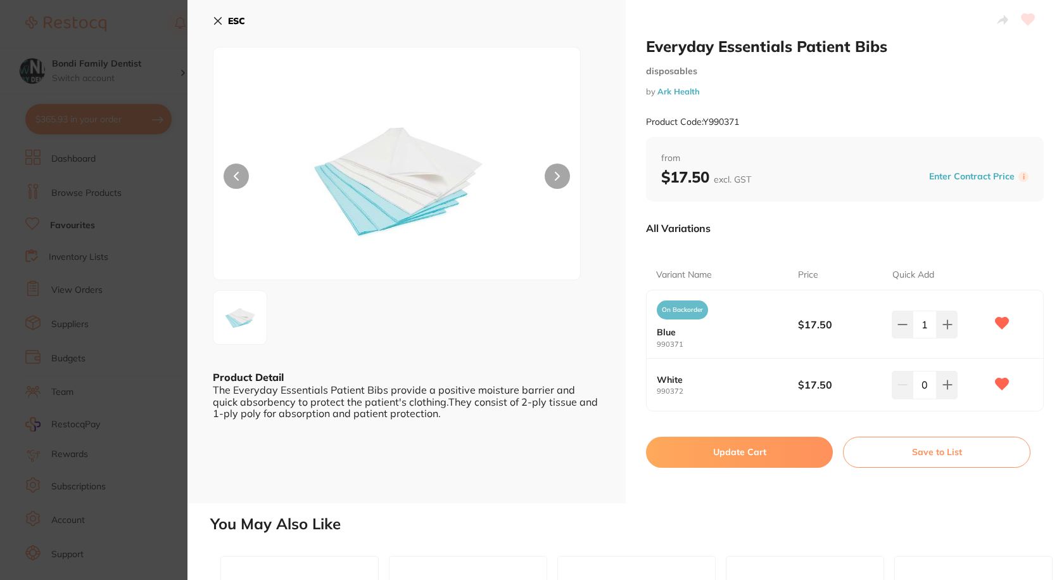
click at [736, 443] on button "Update Cart" at bounding box center [739, 452] width 187 height 30
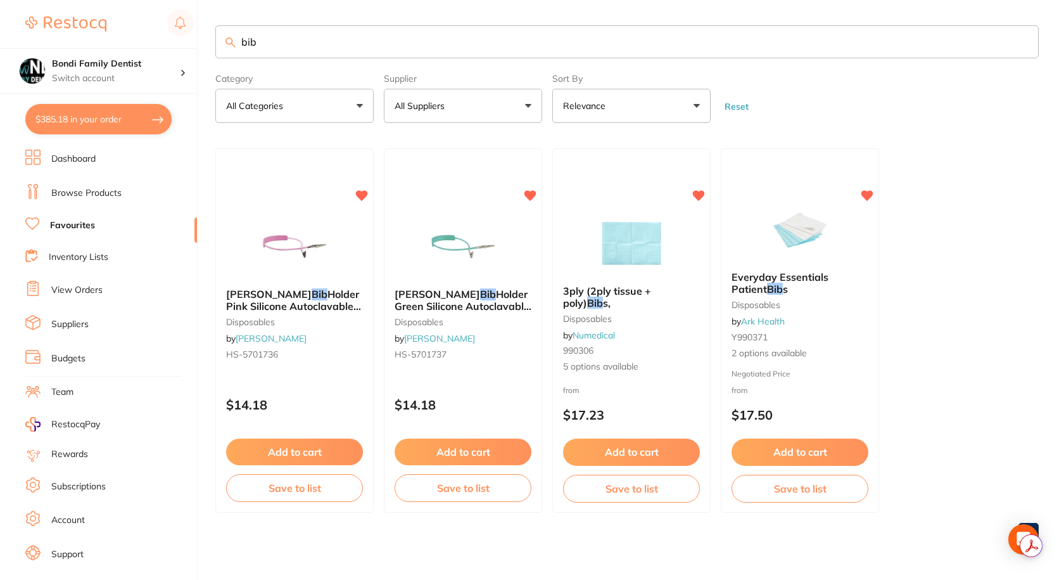
click at [317, 34] on input "bib" at bounding box center [627, 41] width 824 height 33
type input "gloves"
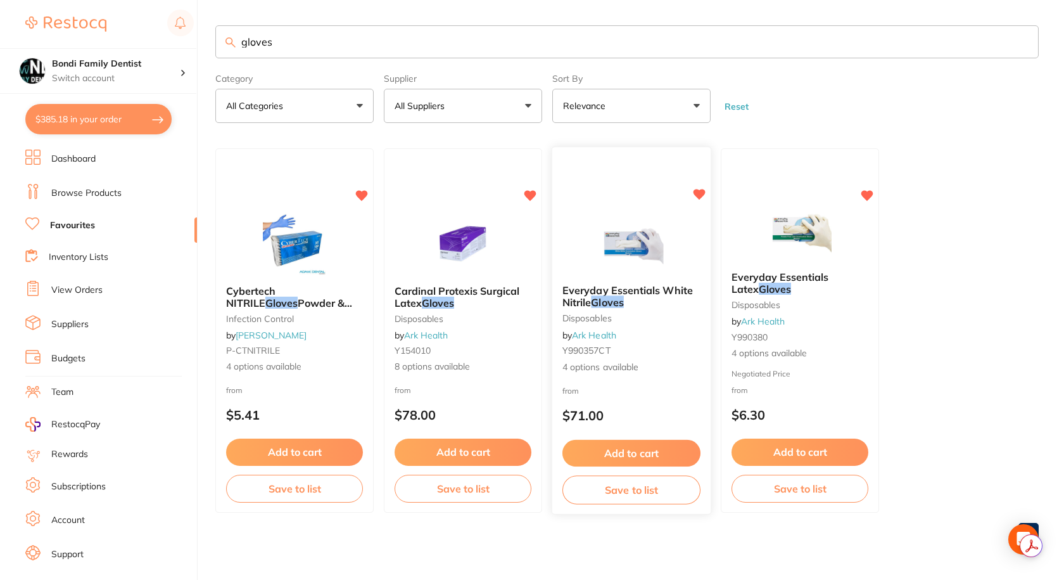
click at [621, 263] on img at bounding box center [631, 242] width 83 height 64
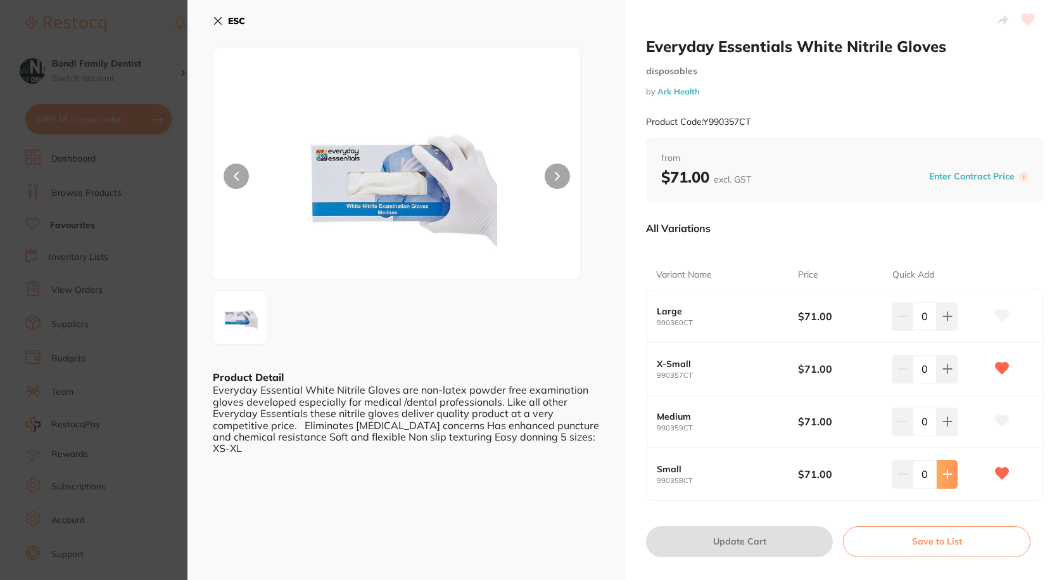
click at [947, 321] on icon at bounding box center [948, 316] width 10 height 10
type input "2"
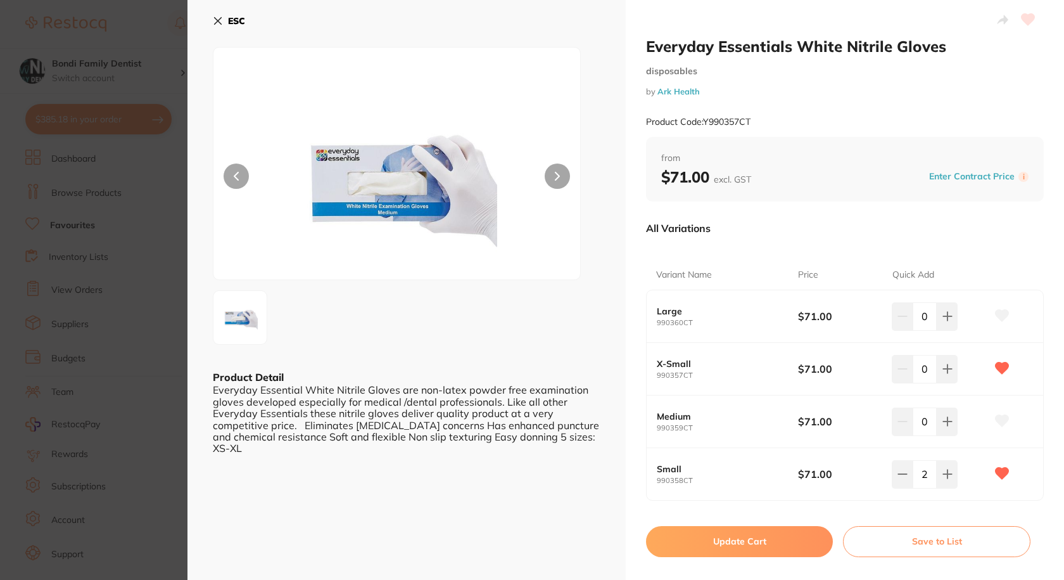
click at [734, 539] on button "Update Cart" at bounding box center [739, 541] width 187 height 30
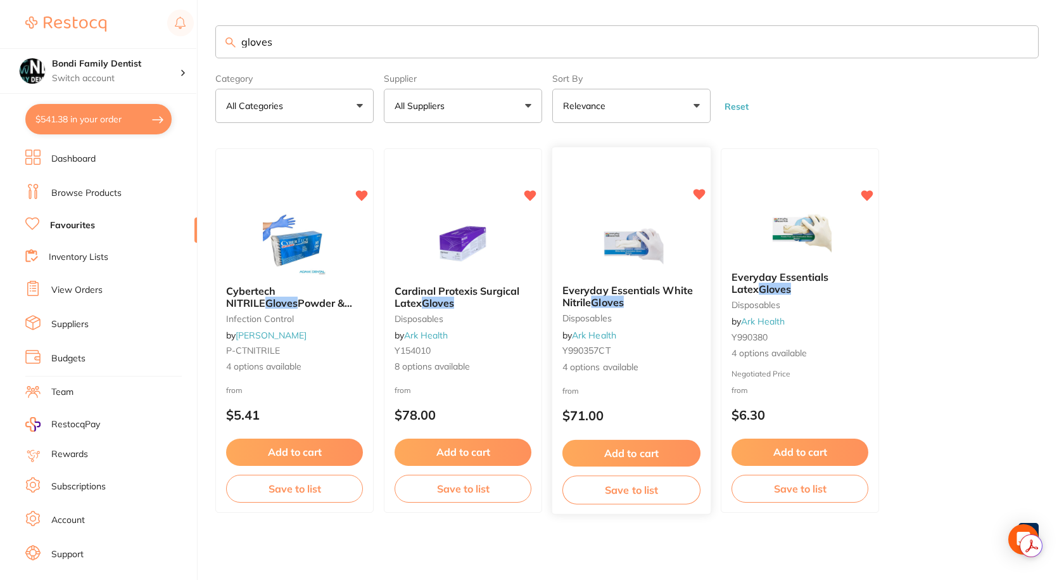
click at [606, 284] on span "Everyday Essentials White Nitrile" at bounding box center [628, 296] width 131 height 25
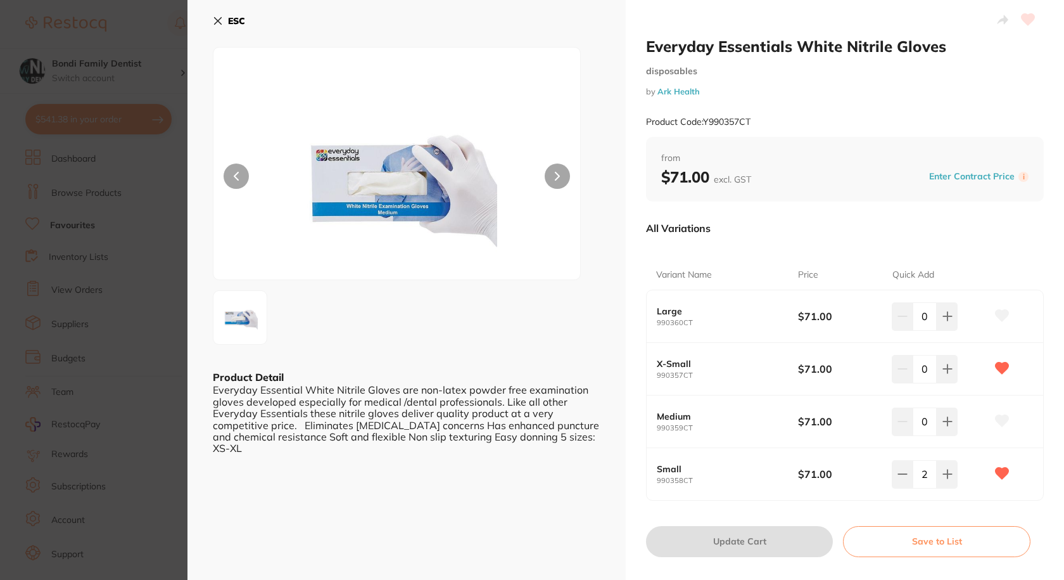
click at [233, 18] on b "ESC" at bounding box center [236, 20] width 17 height 11
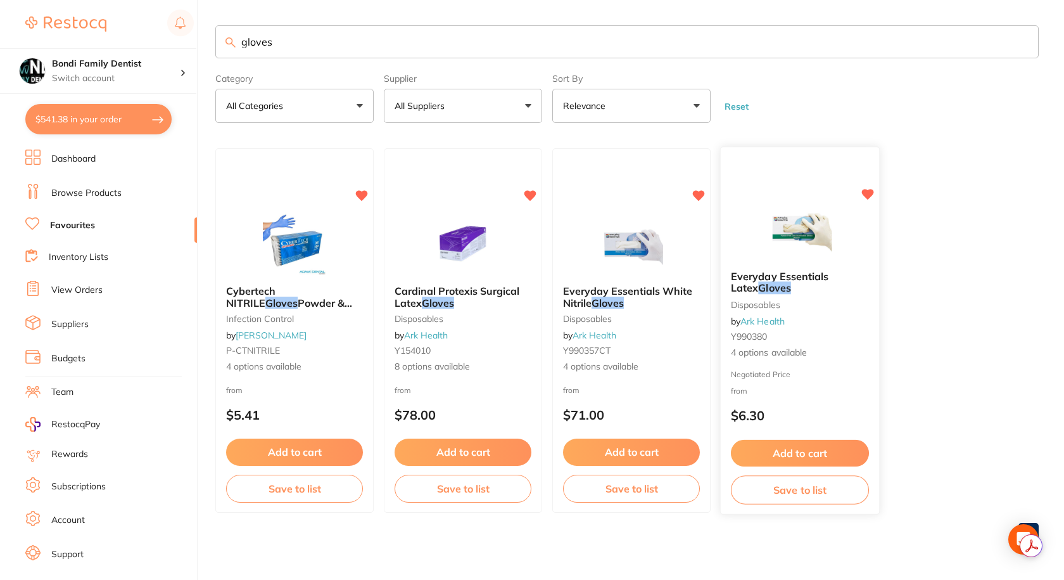
click at [784, 248] on img at bounding box center [799, 228] width 83 height 64
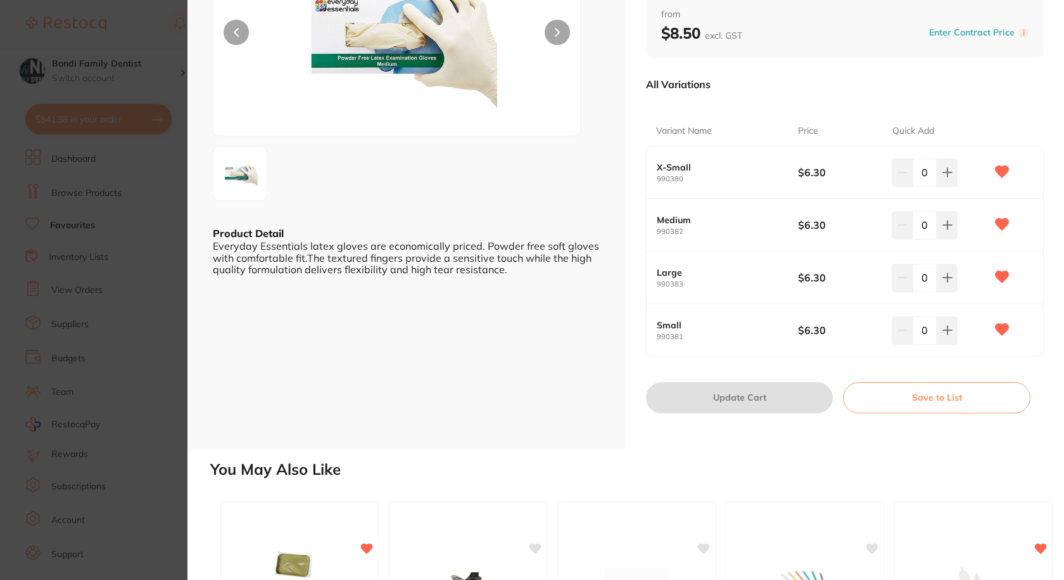
scroll to position [127, 0]
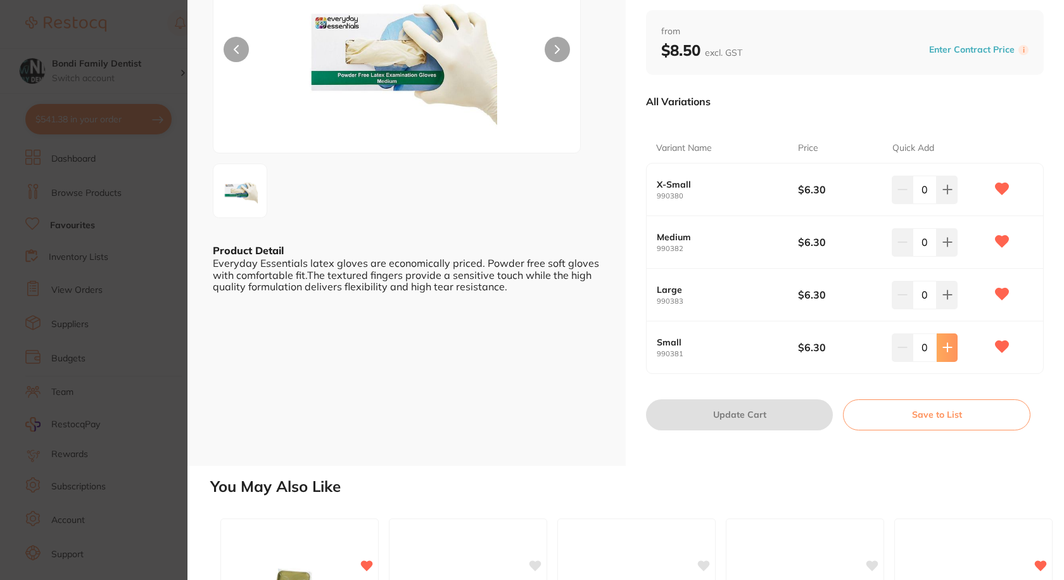
click at [947, 203] on button at bounding box center [947, 189] width 21 height 28
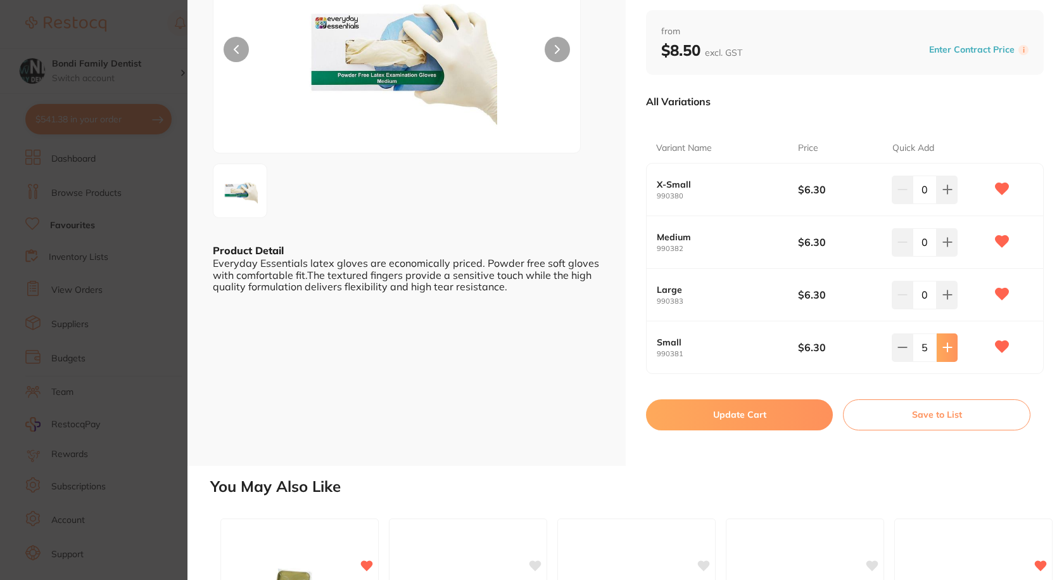
click at [947, 203] on button at bounding box center [947, 189] width 21 height 28
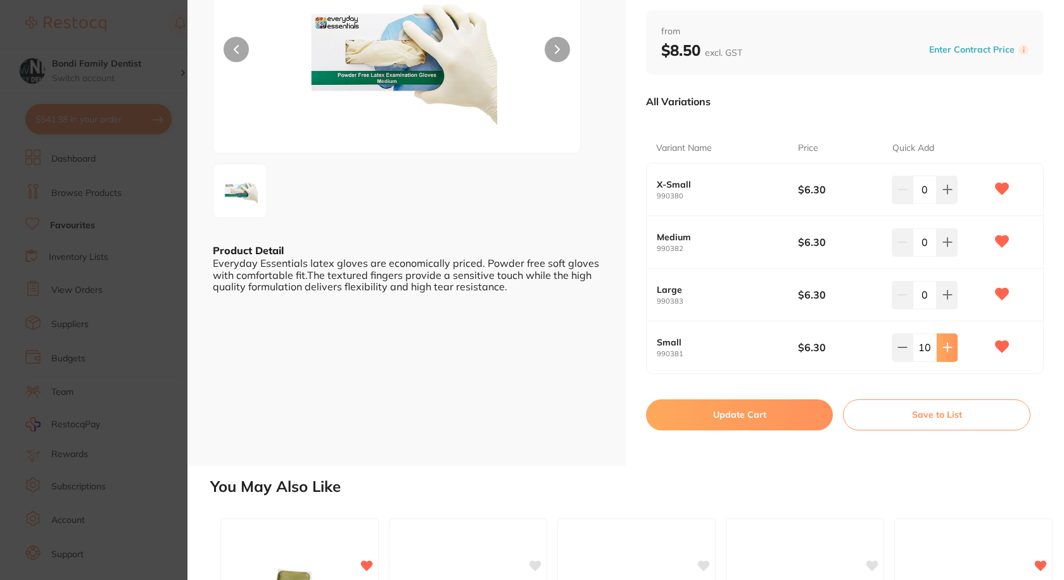
click at [947, 203] on button at bounding box center [947, 189] width 21 height 28
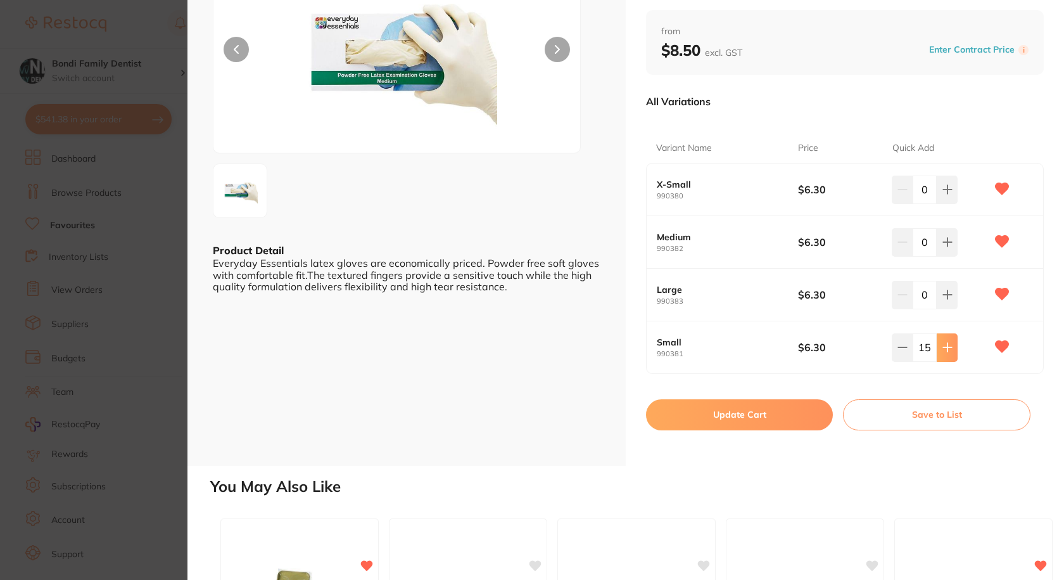
click at [947, 203] on button at bounding box center [947, 189] width 21 height 28
click at [948, 203] on button at bounding box center [947, 189] width 21 height 28
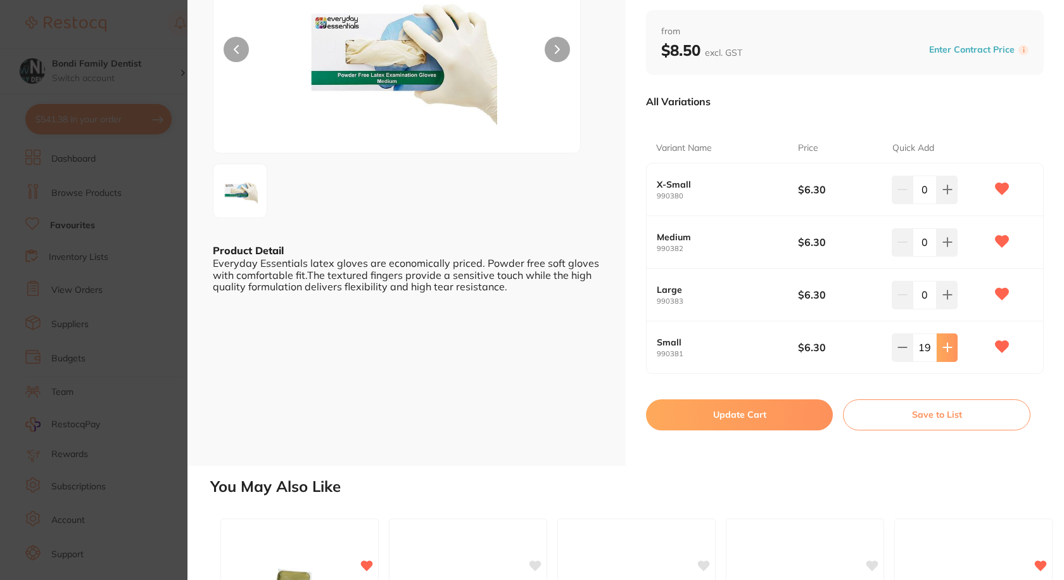
type input "20"
click at [749, 414] on button "Update Cart" at bounding box center [739, 414] width 187 height 30
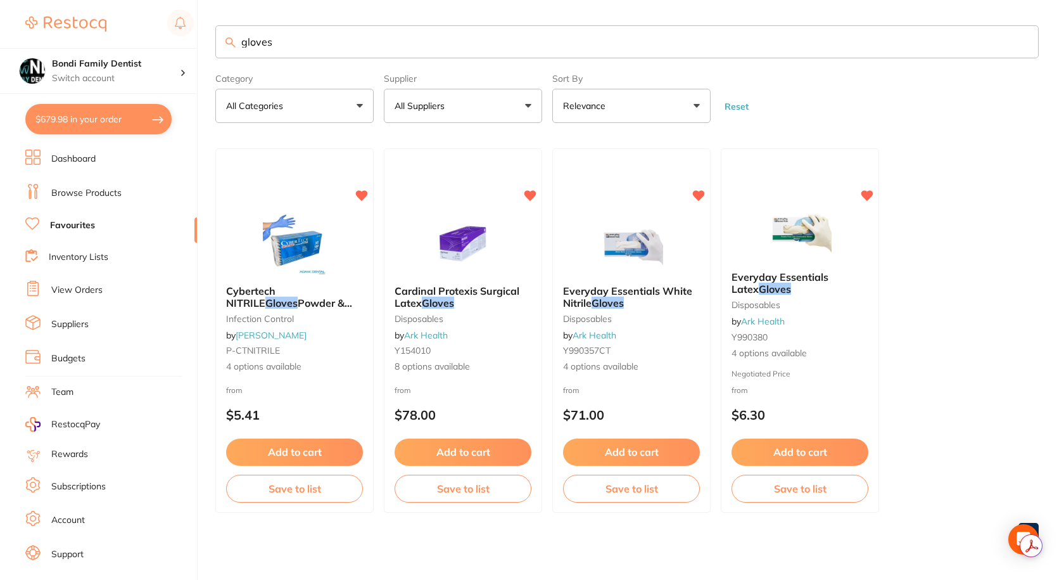
click at [101, 182] on ul "Dashboard Browse Products Favourites Inventory Lists View Orders Suppliers Budg…" at bounding box center [111, 368] width 172 height 437
click at [87, 200] on li "Browse Products" at bounding box center [111, 193] width 172 height 19
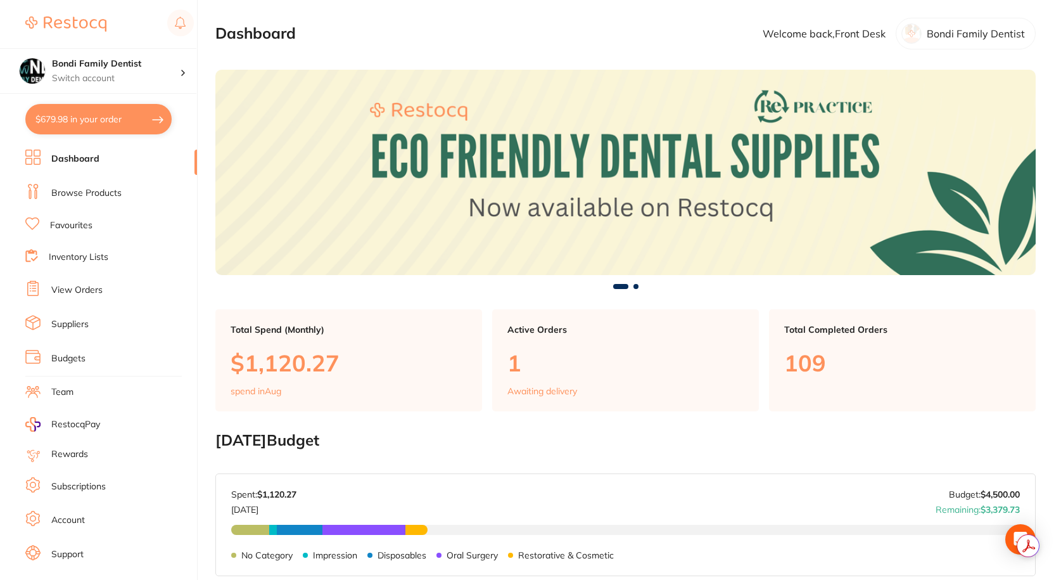
drag, startPoint x: 101, startPoint y: 126, endPoint x: 460, endPoint y: 273, distance: 388.1
click at [101, 125] on button "$679.98 in your order" at bounding box center [98, 119] width 146 height 30
checkbox input "true"
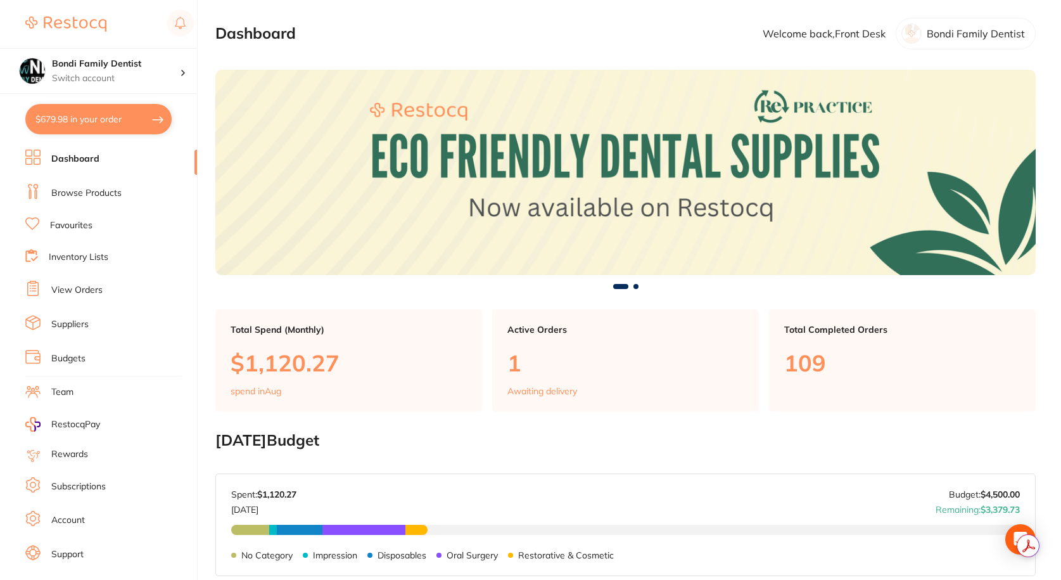
checkbox input "true"
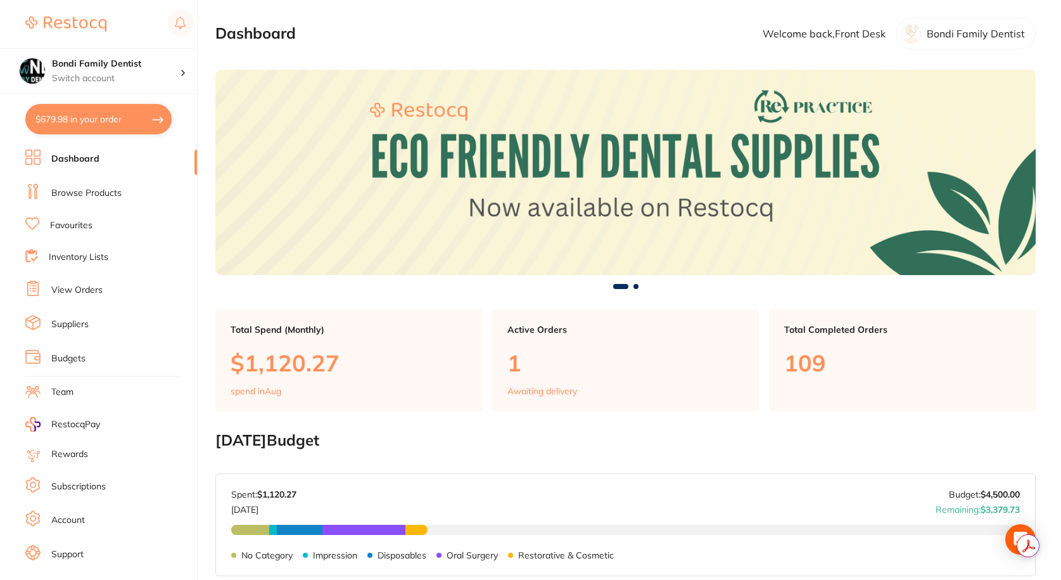
checkbox input "true"
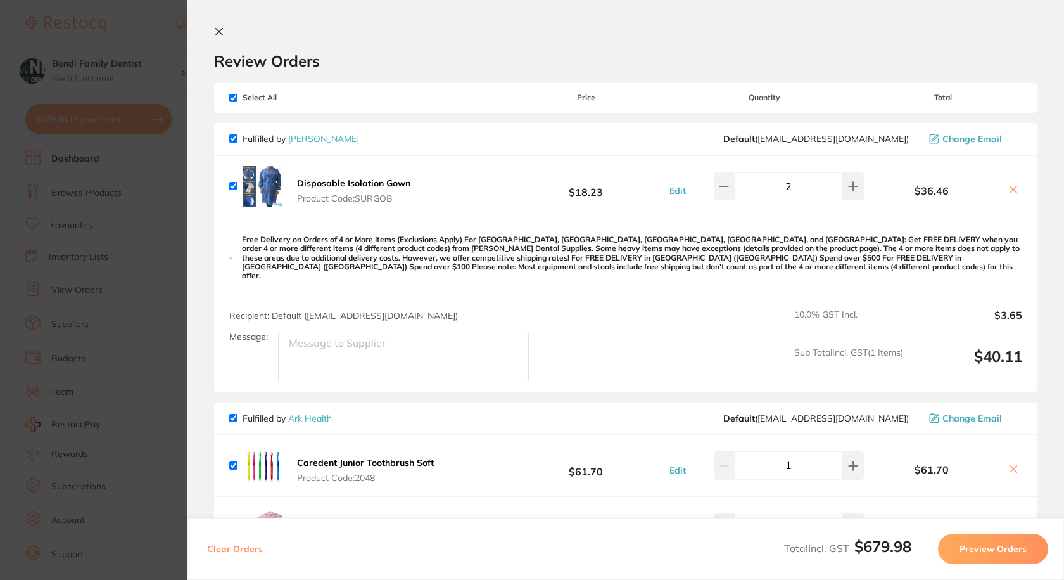
click at [198, 31] on section "Review Orders Your orders are being processed and we will notify you once we ha…" at bounding box center [626, 290] width 877 height 580
click at [213, 32] on section "Review Orders Your orders are being processed and we will notify you once we ha…" at bounding box center [626, 290] width 877 height 580
click at [219, 32] on icon at bounding box center [219, 32] width 10 height 10
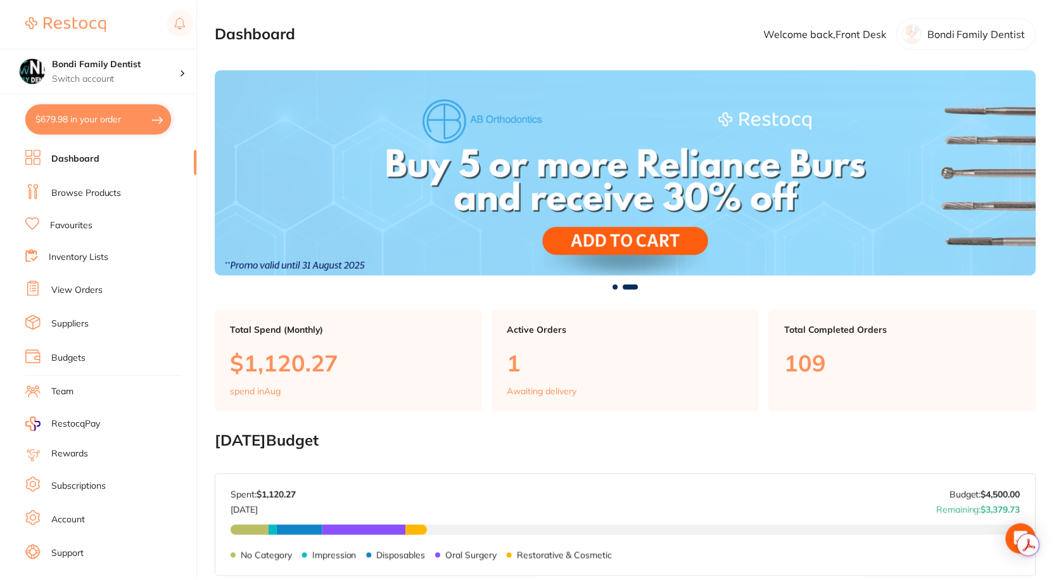
scroll to position [1, 0]
click at [104, 198] on link "Browse Products" at bounding box center [86, 193] width 70 height 13
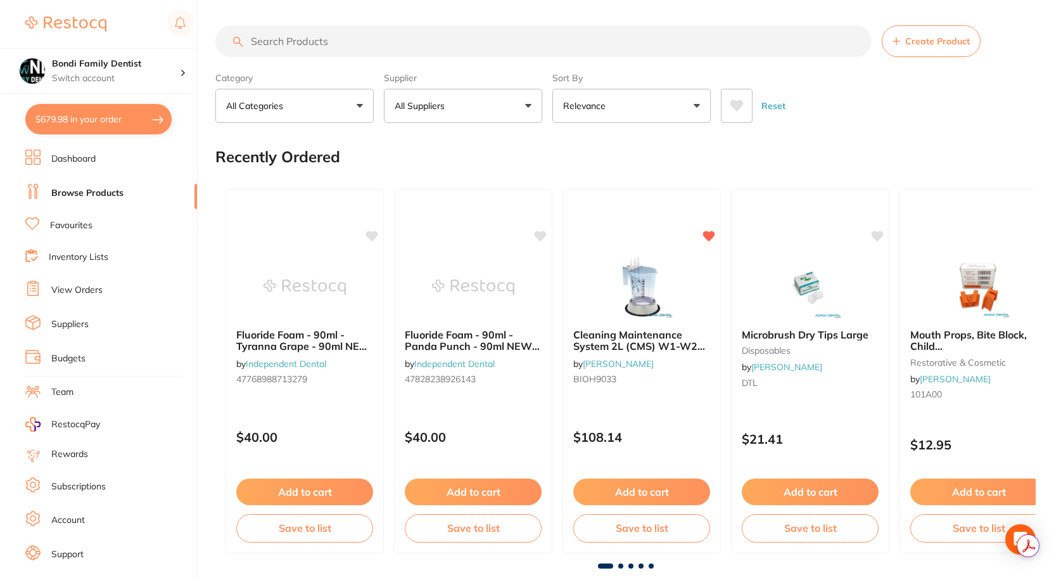
click at [314, 41] on input "search" at bounding box center [543, 41] width 656 height 32
type input "m"
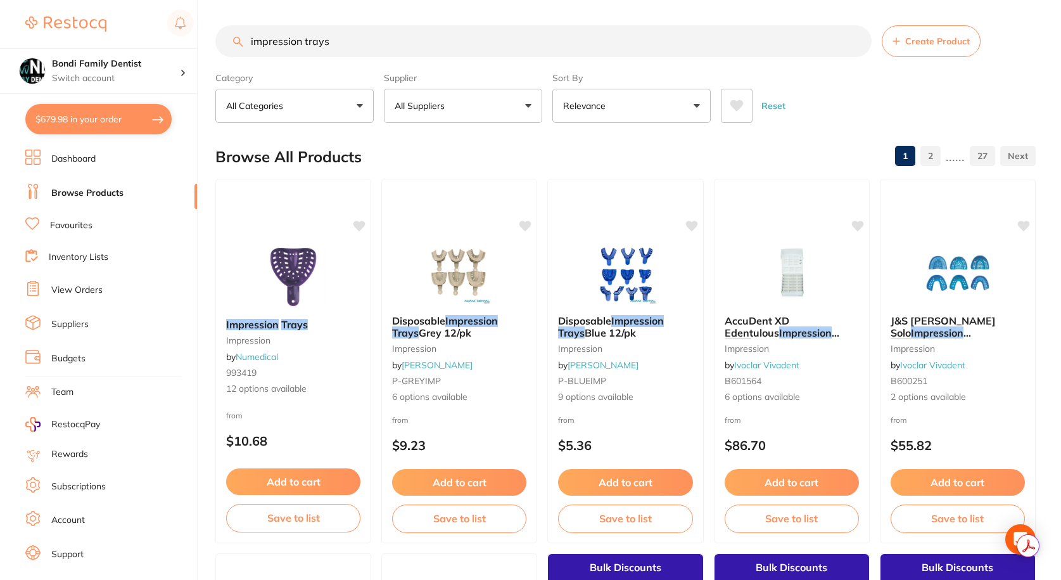
type input "impression trays"
click at [466, 313] on div "Disposable Impression Trays Grey 12/pk impression by Adam Dental P-GREYIMP 6 op…" at bounding box center [459, 360] width 156 height 110
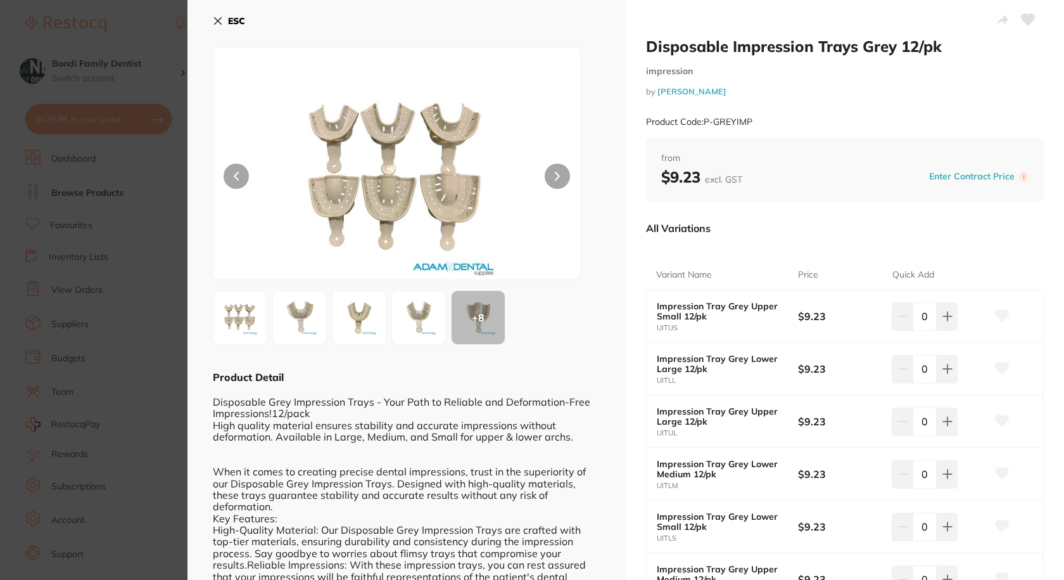
click at [212, 18] on div "ESC + 8 Product Detail Disposable Grey Impression Trays - Your Path to Reliable…" at bounding box center [407, 471] width 438 height 942
click at [210, 25] on div "ESC + 8 Product Detail Disposable Grey Impression Trays - Your Path to Reliable…" at bounding box center [407, 471] width 438 height 942
click at [218, 17] on icon at bounding box center [218, 21] width 10 height 10
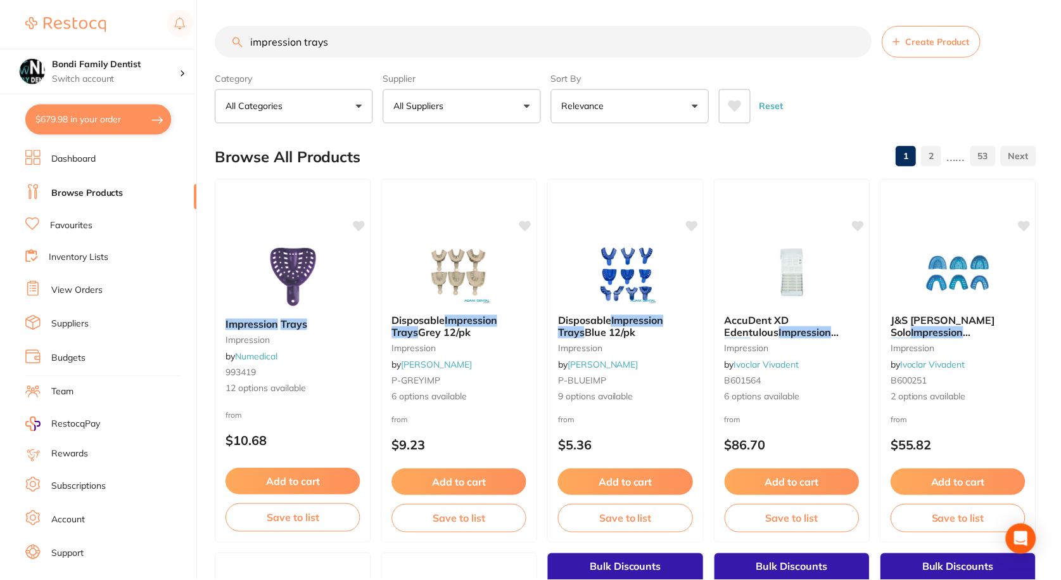
scroll to position [1, 0]
click at [627, 325] on span "Blue 12/pk" at bounding box center [611, 331] width 52 height 13
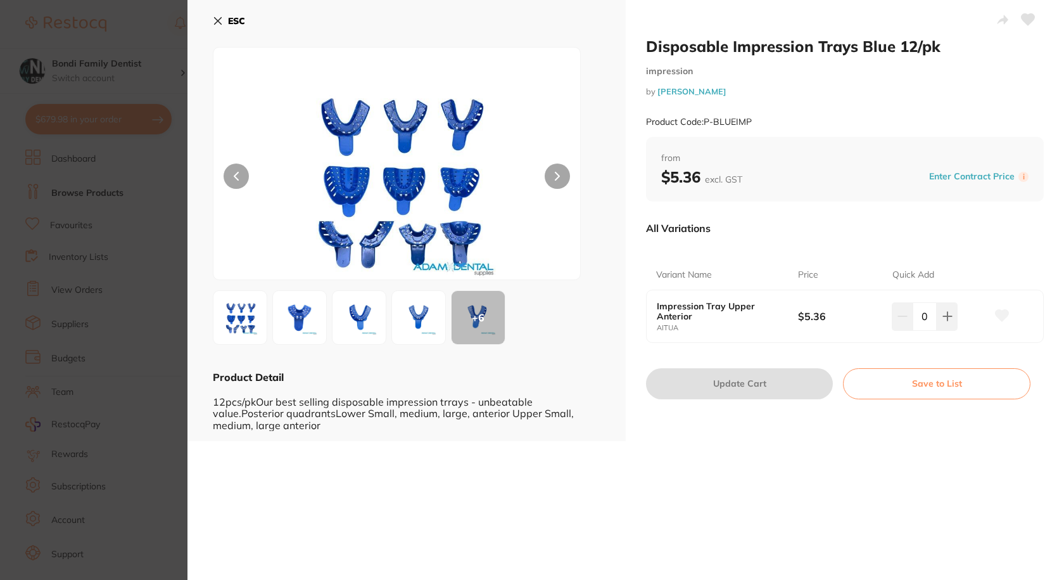
click at [214, 15] on button "ESC" at bounding box center [229, 21] width 32 height 22
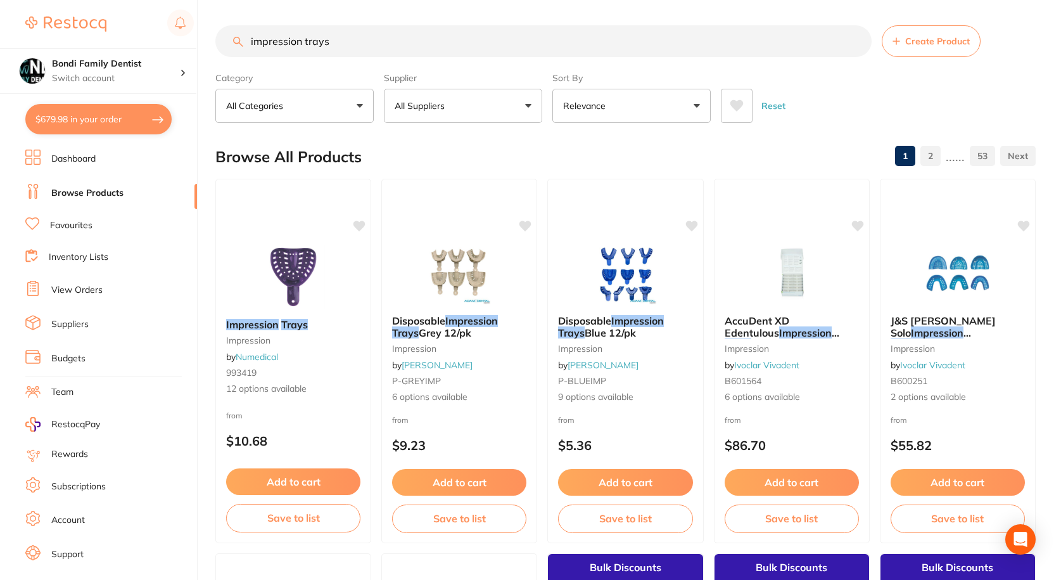
click at [476, 113] on button "All Suppliers" at bounding box center [463, 106] width 158 height 34
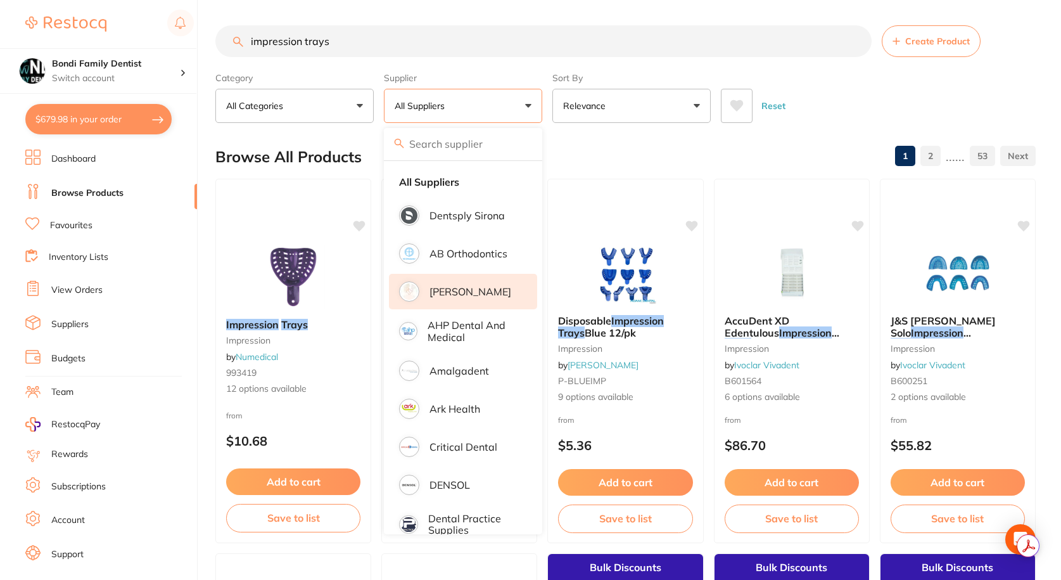
click at [480, 284] on li "[PERSON_NAME]" at bounding box center [463, 291] width 148 height 35
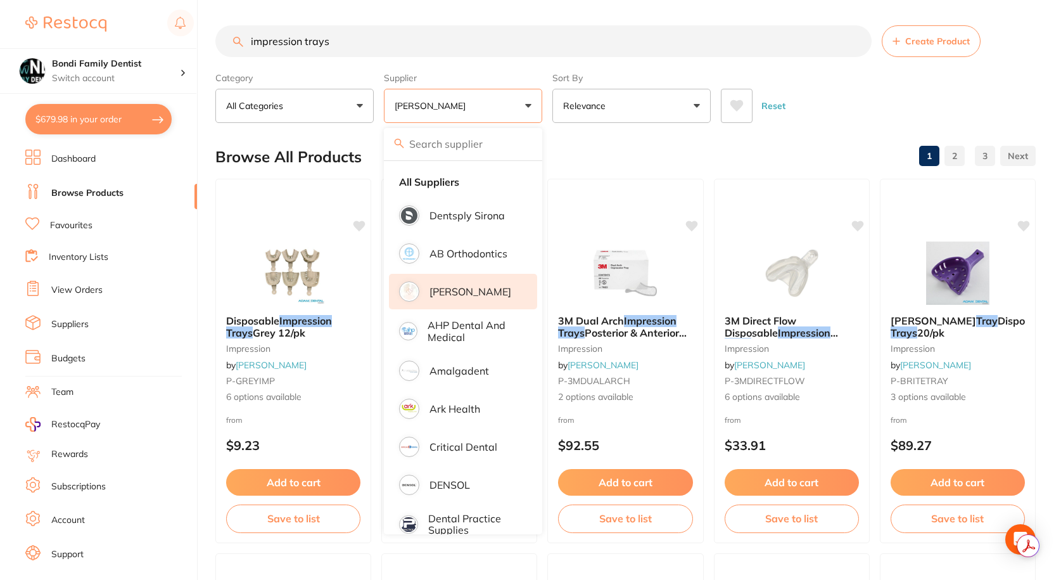
click at [488, 109] on button "[PERSON_NAME]" at bounding box center [463, 106] width 158 height 34
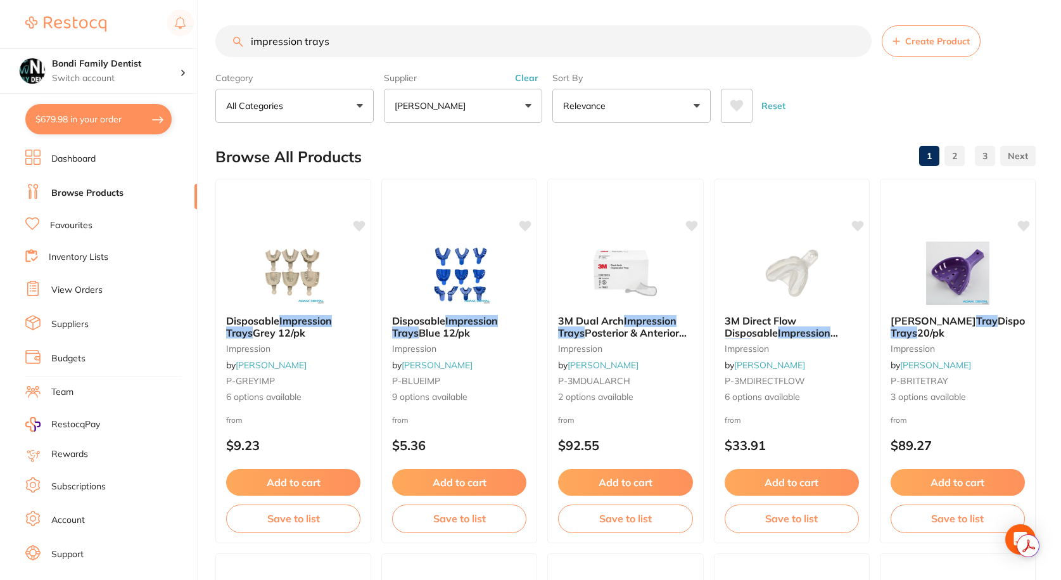
click at [488, 108] on button "[PERSON_NAME]" at bounding box center [463, 106] width 158 height 34
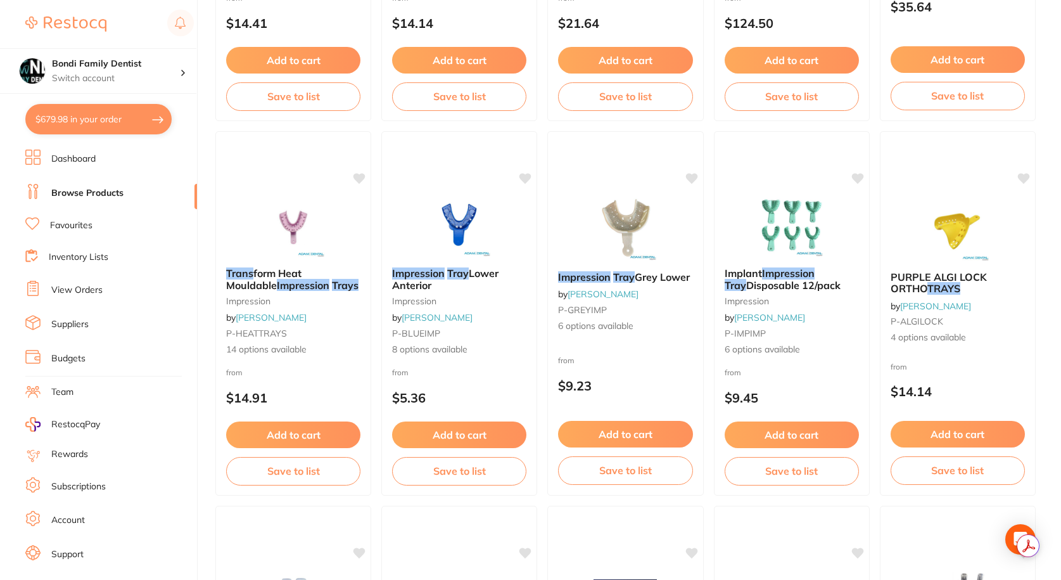
scroll to position [887, 0]
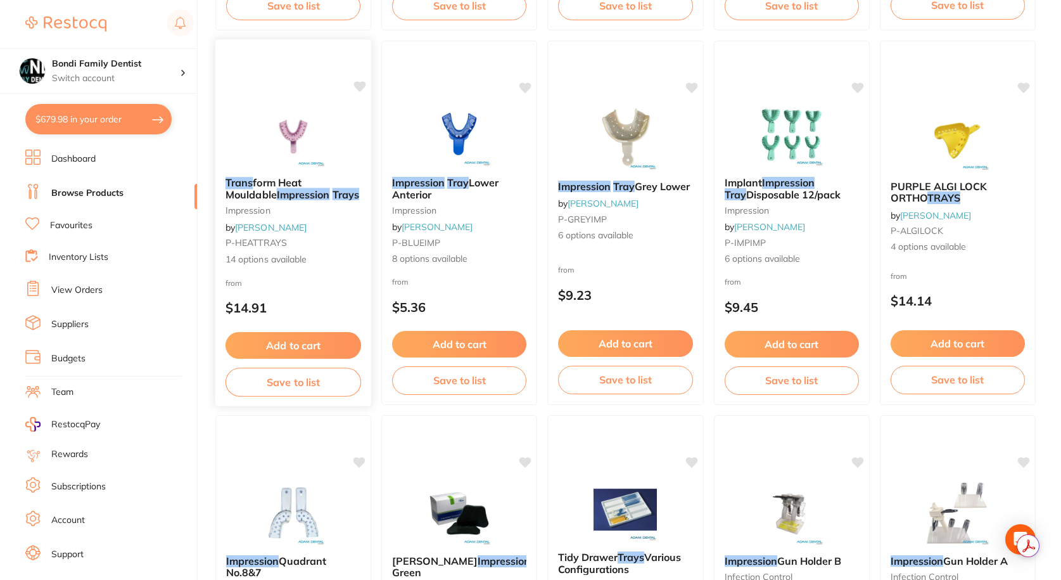
drag, startPoint x: 286, startPoint y: 195, endPoint x: 314, endPoint y: 217, distance: 35.2
click at [333, 195] on em "Trays" at bounding box center [346, 194] width 27 height 13
click at [286, 195] on section at bounding box center [530, 290] width 1061 height 580
click at [285, 156] on img at bounding box center [293, 134] width 82 height 63
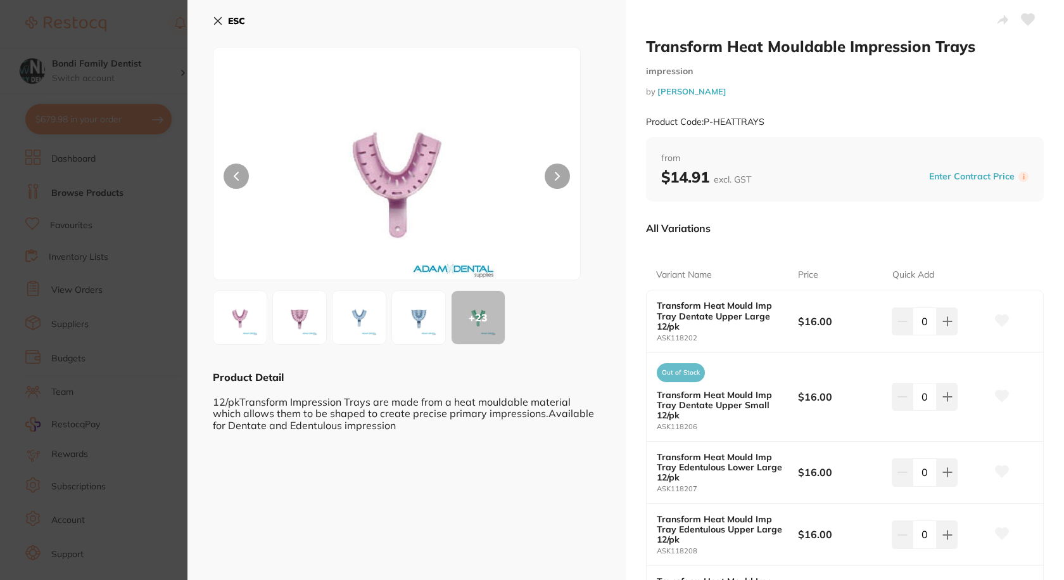
click at [291, 320] on img at bounding box center [300, 318] width 46 height 46
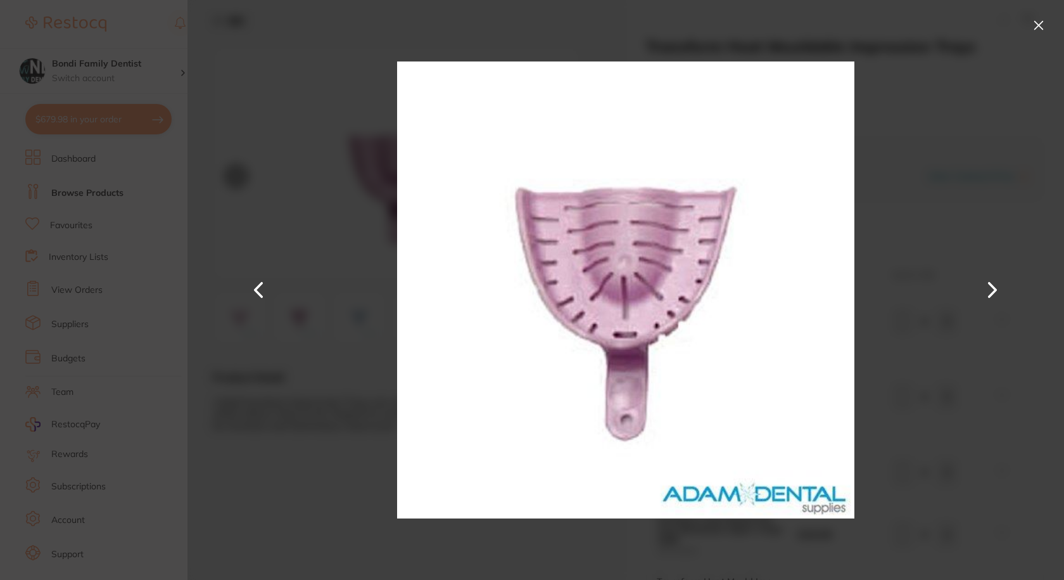
click at [1004, 204] on button at bounding box center [993, 290] width 30 height 290
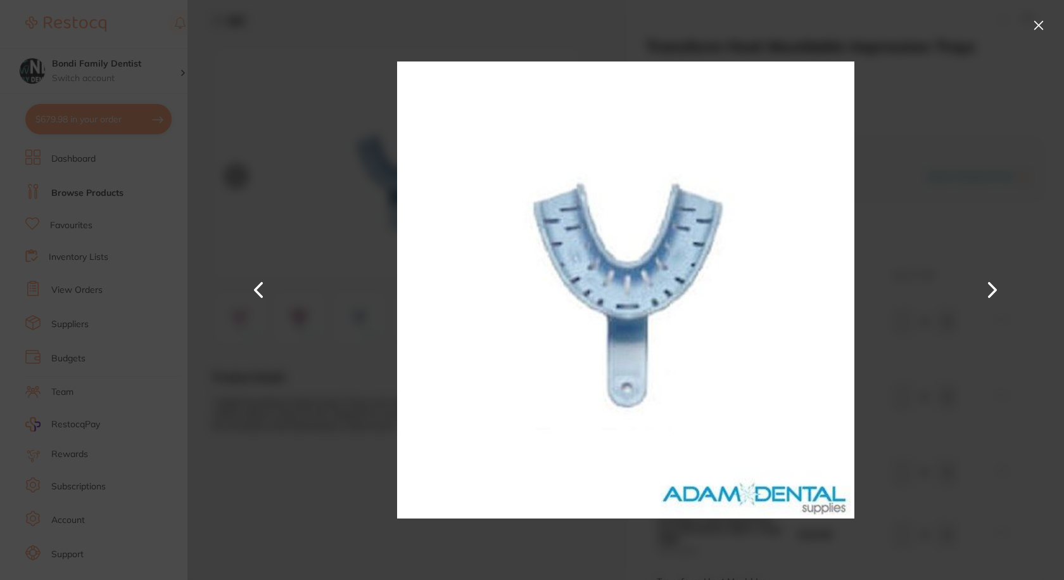
click at [1033, 21] on button at bounding box center [1039, 25] width 20 height 20
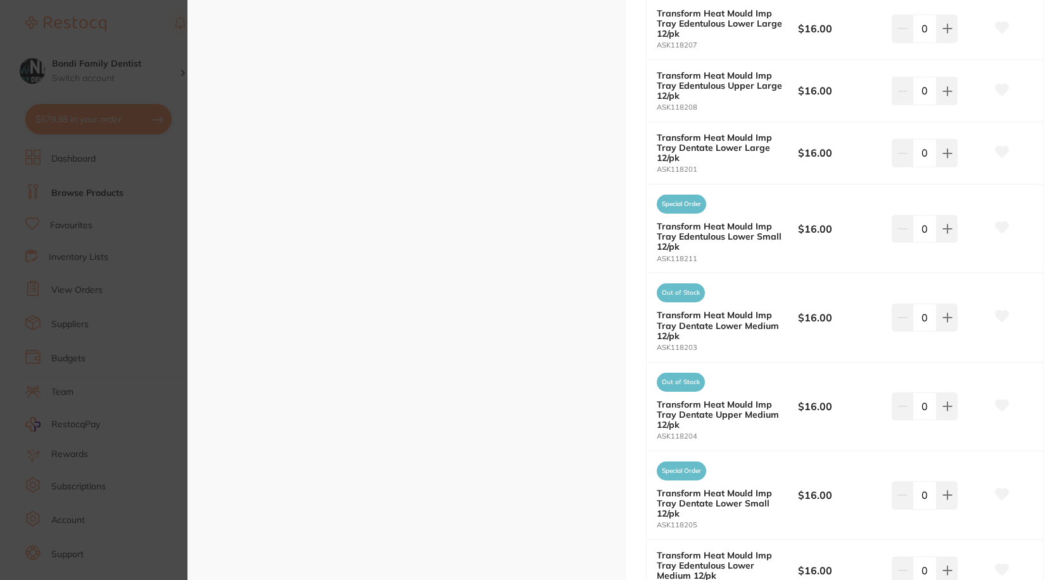
scroll to position [507, 0]
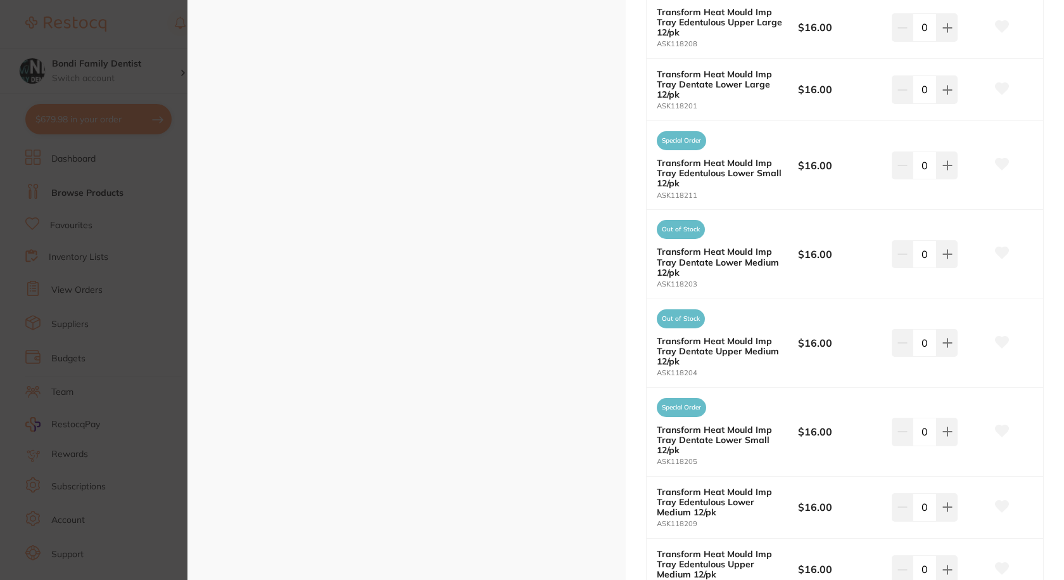
click at [706, 262] on b "Transform Heat Mould Imp Tray Dentate Lower Medium 12/pk" at bounding box center [720, 261] width 127 height 30
drag, startPoint x: 701, startPoint y: 288, endPoint x: 654, endPoint y: 290, distance: 46.9
click at [654, 290] on div "Out of Stock Transform Heat Mould Imp Tray Dentate Lower Medium 12/pk ASK118203…" at bounding box center [845, 254] width 397 height 89
copy small "ASK118203"
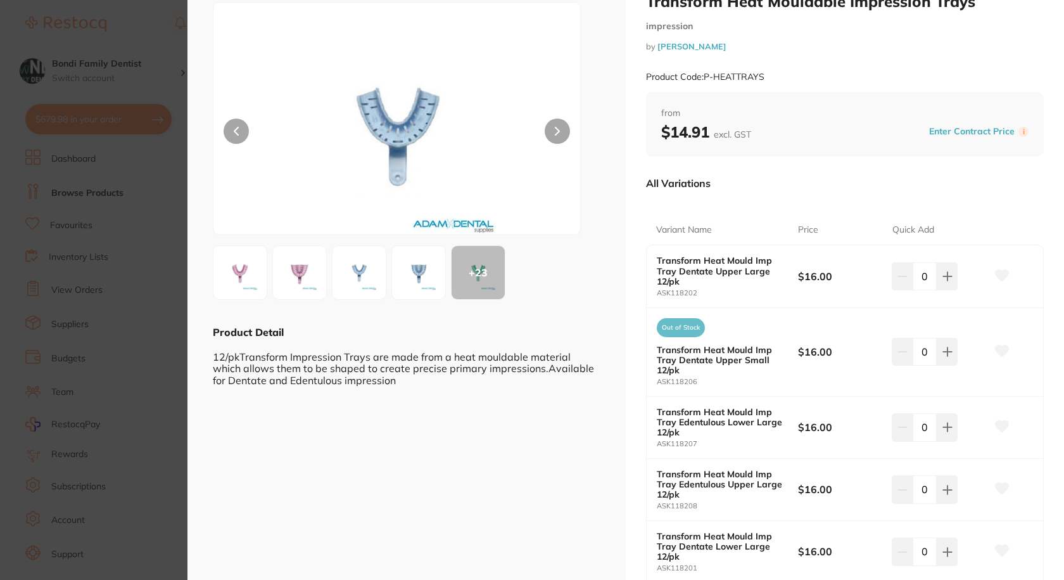
scroll to position [0, 0]
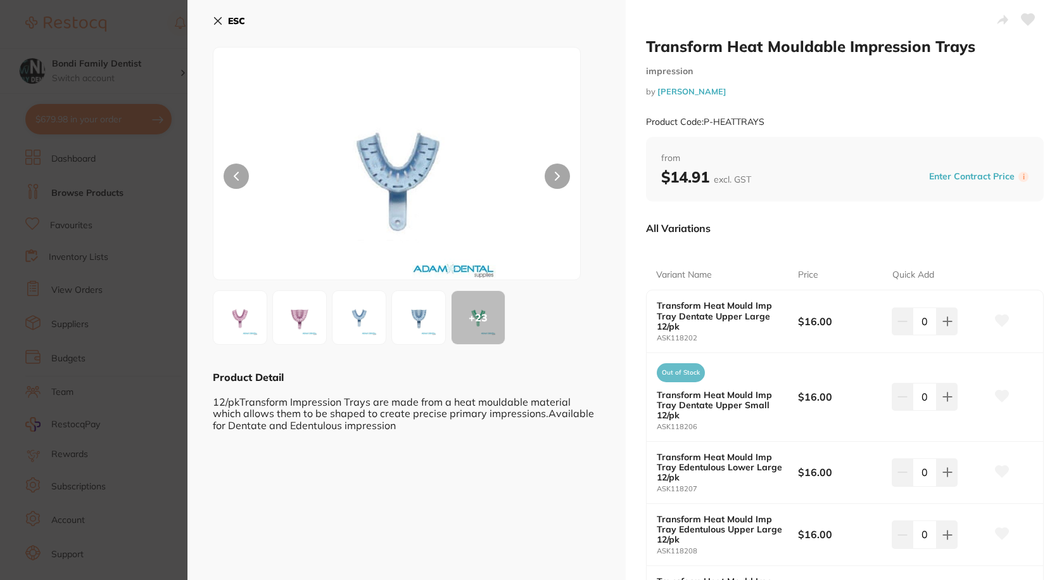
click at [214, 19] on icon at bounding box center [218, 21] width 10 height 10
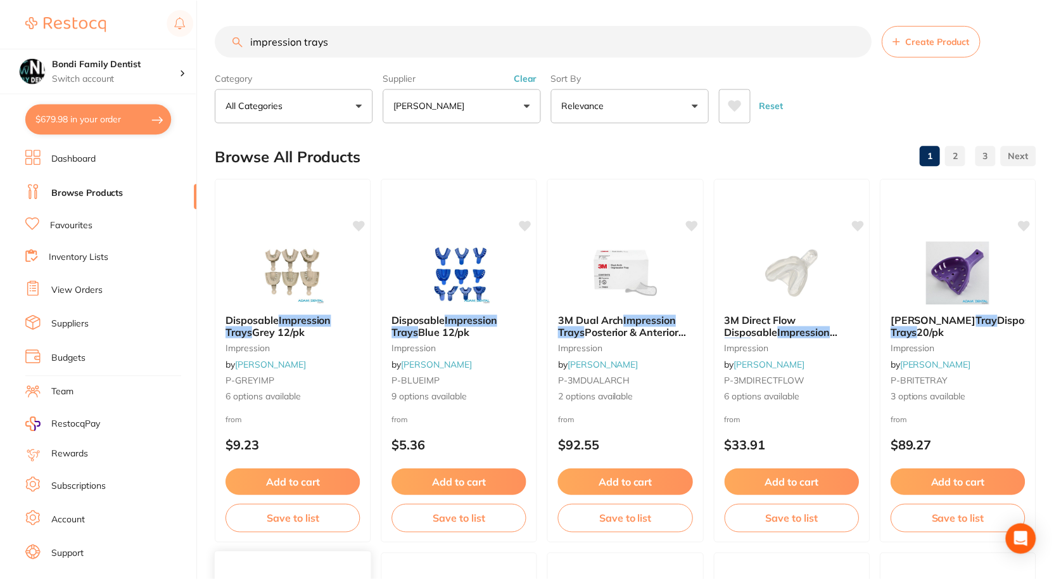
scroll to position [887, 0]
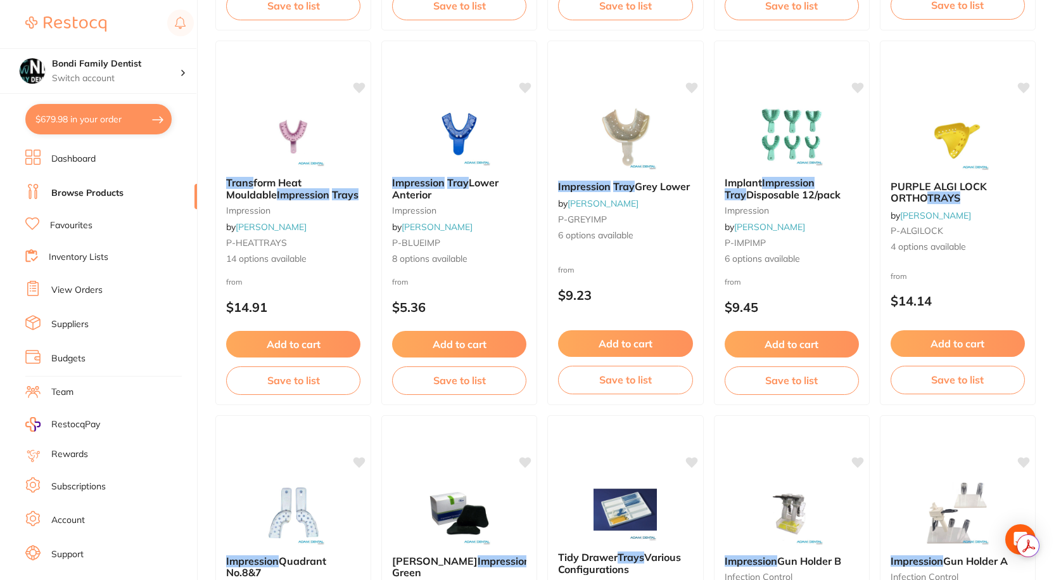
click at [72, 155] on link "Dashboard" at bounding box center [73, 159] width 44 height 13
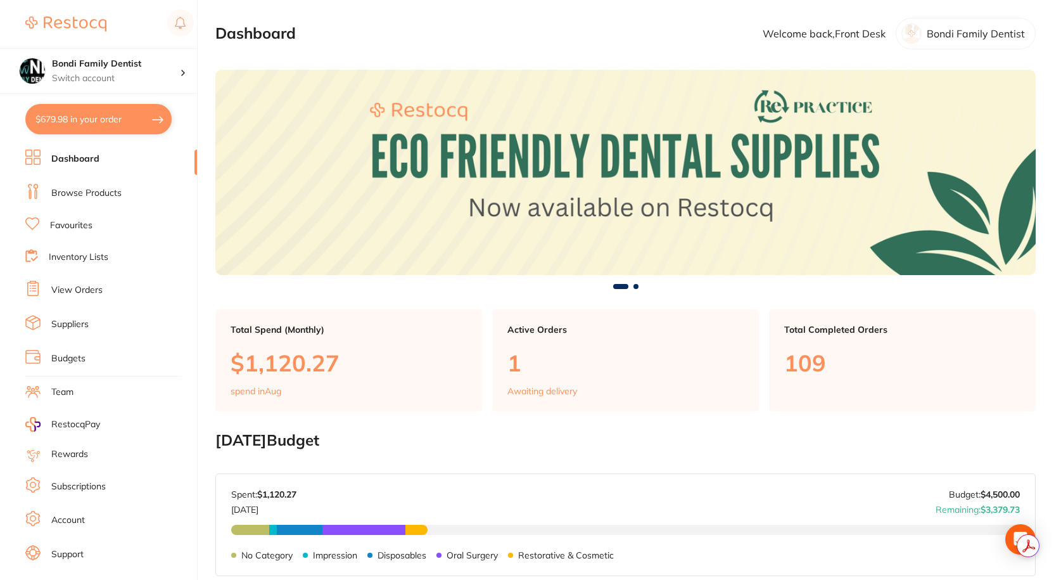
click at [84, 192] on link "Browse Products" at bounding box center [86, 193] width 70 height 13
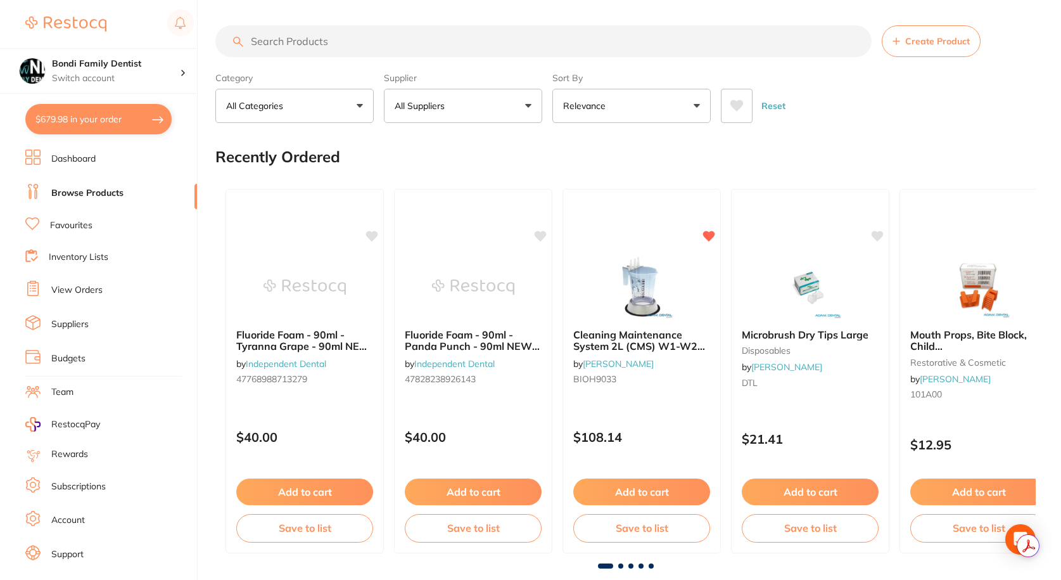
click at [322, 39] on input "search" at bounding box center [543, 41] width 656 height 32
paste input "992403"
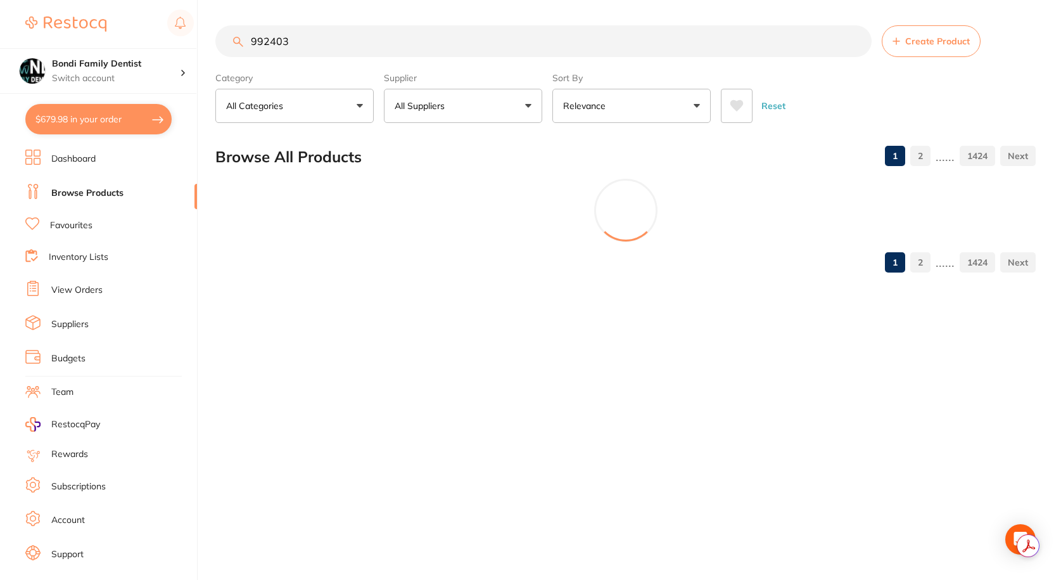
type input "992403"
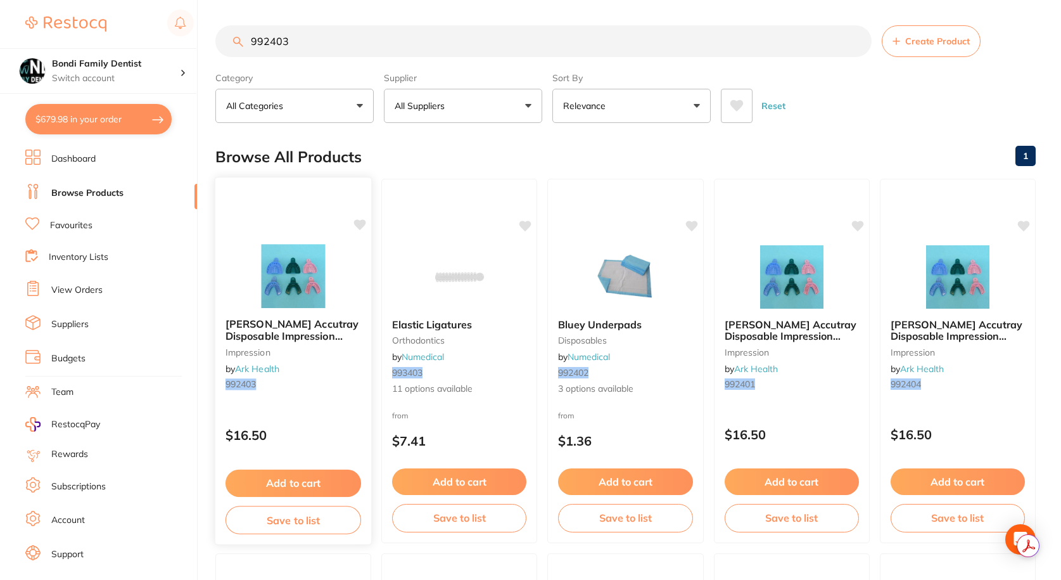
click at [301, 330] on span "Ainsworth Accutray Disposable Impression Trays Dentate Medium Upper" at bounding box center [292, 341] width 133 height 48
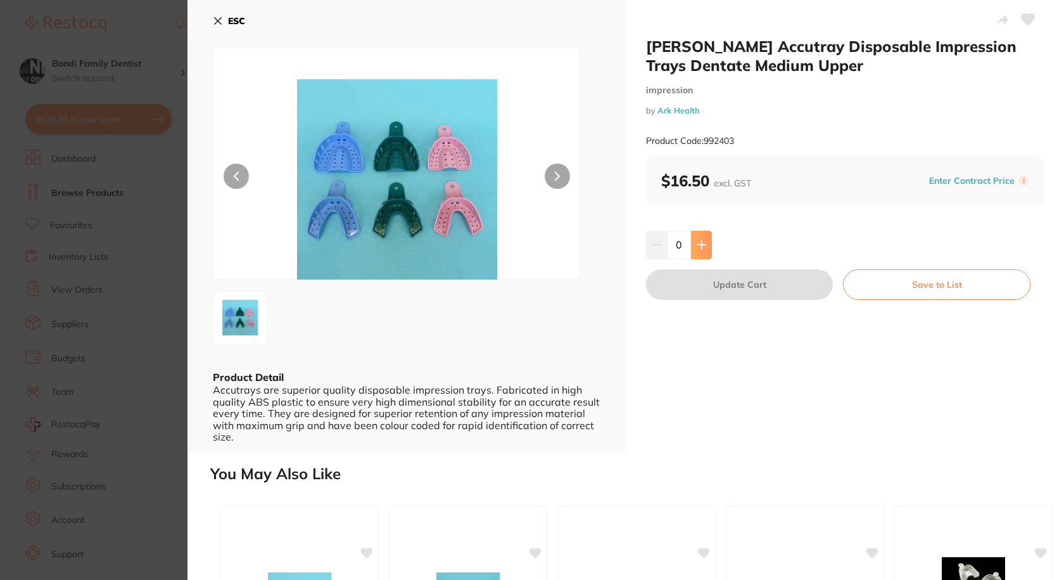
click at [708, 248] on button at bounding box center [701, 245] width 21 height 28
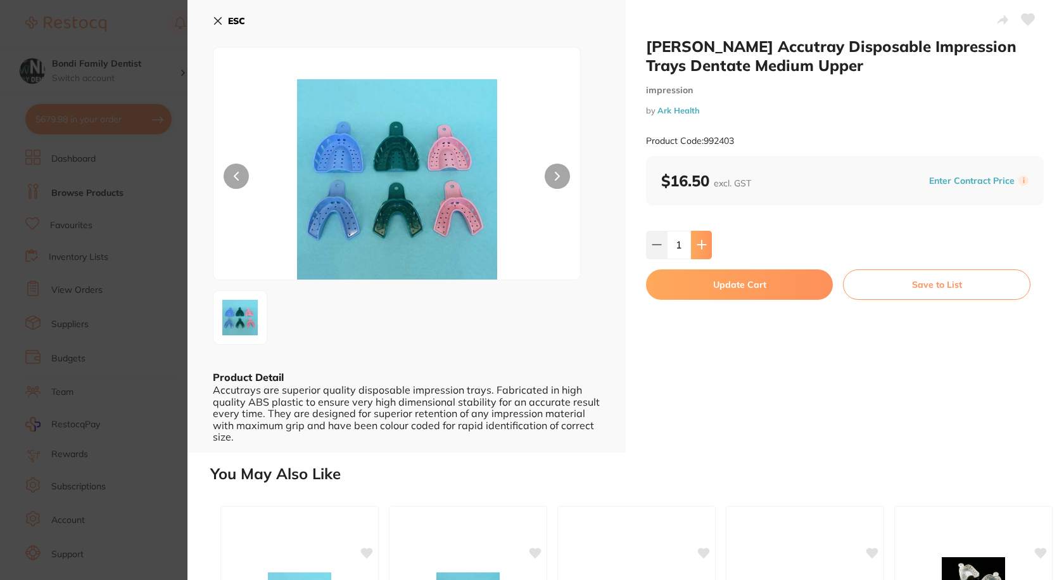
click at [708, 248] on button at bounding box center [701, 245] width 21 height 28
type input "2"
click at [730, 280] on button "Update Cart" at bounding box center [739, 284] width 187 height 30
checkbox input "false"
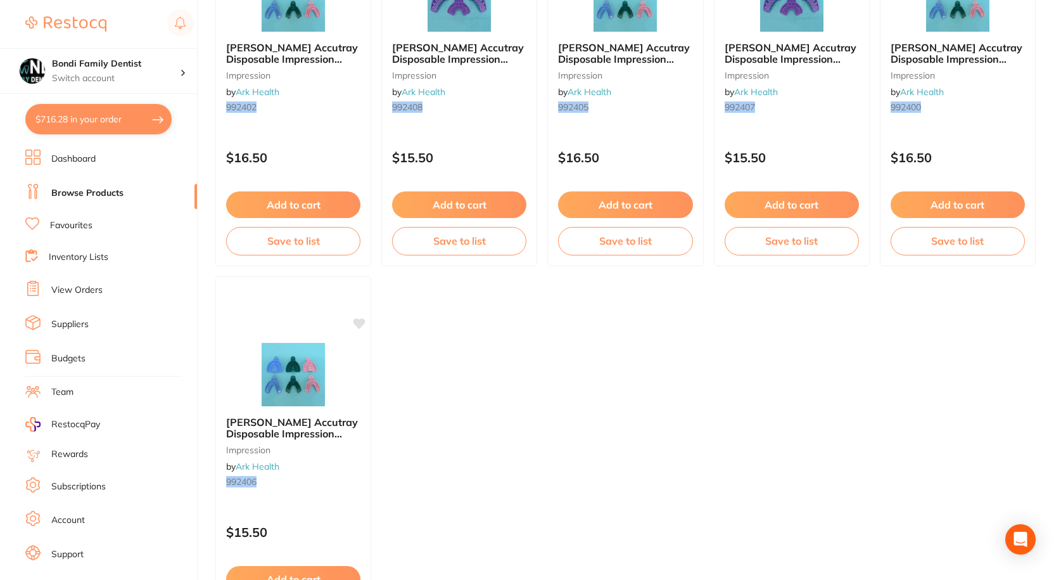
scroll to position [588, 0]
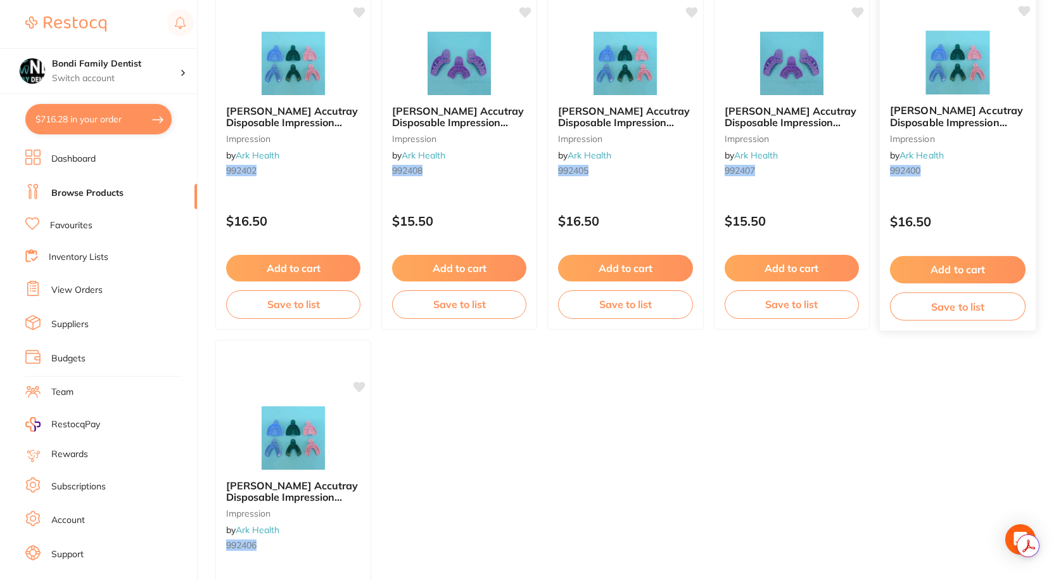
click at [941, 123] on span "Ainsworth Accutray Disposable Impression Trays Dentate Large Lower" at bounding box center [956, 122] width 133 height 36
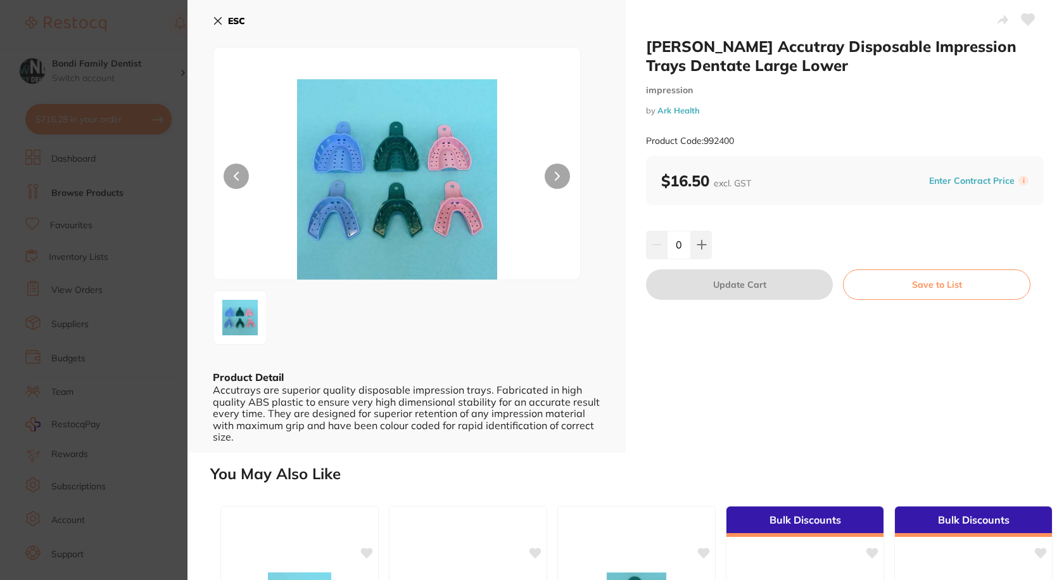
click at [211, 27] on div "ESC Product Detail Accutrays are superior quality disposable impression trays. …" at bounding box center [407, 226] width 438 height 452
click at [211, 25] on div "ESC Product Detail Accutrays are superior quality disposable impression trays. …" at bounding box center [407, 226] width 438 height 452
click at [212, 24] on div "ESC Product Detail Accutrays are superior quality disposable impression trays. …" at bounding box center [407, 226] width 438 height 452
click at [214, 22] on icon at bounding box center [218, 21] width 10 height 10
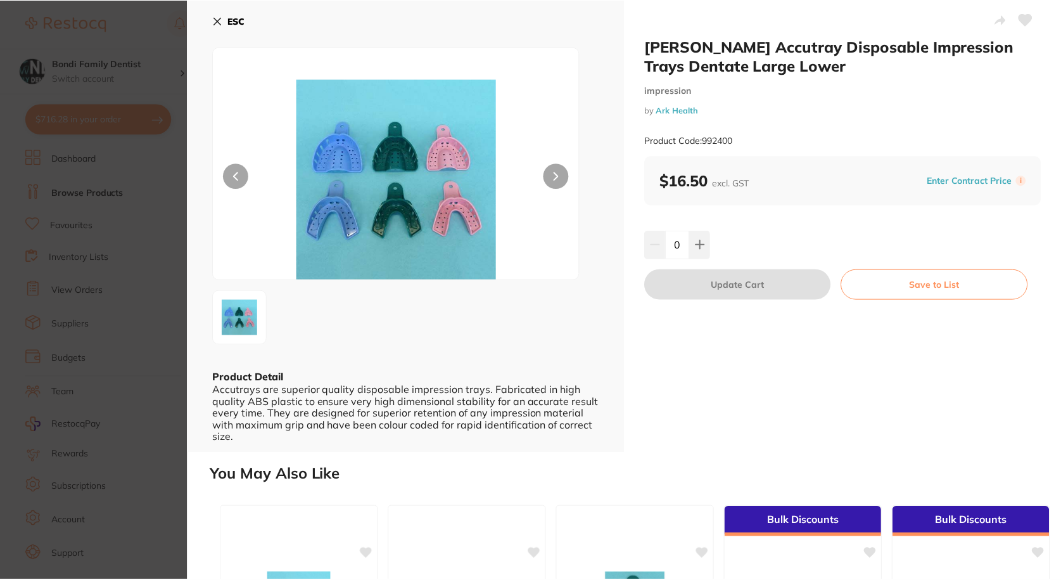
scroll to position [588, 0]
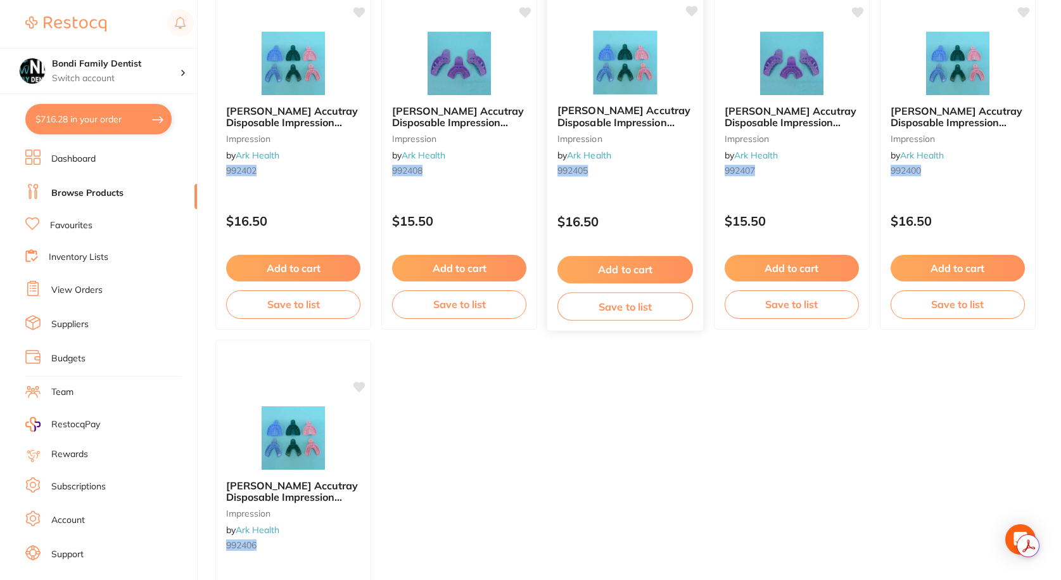
click at [636, 128] on span "Ainsworth Accutray Disposable Impression Trays Dentate Small Upper" at bounding box center [624, 122] width 133 height 36
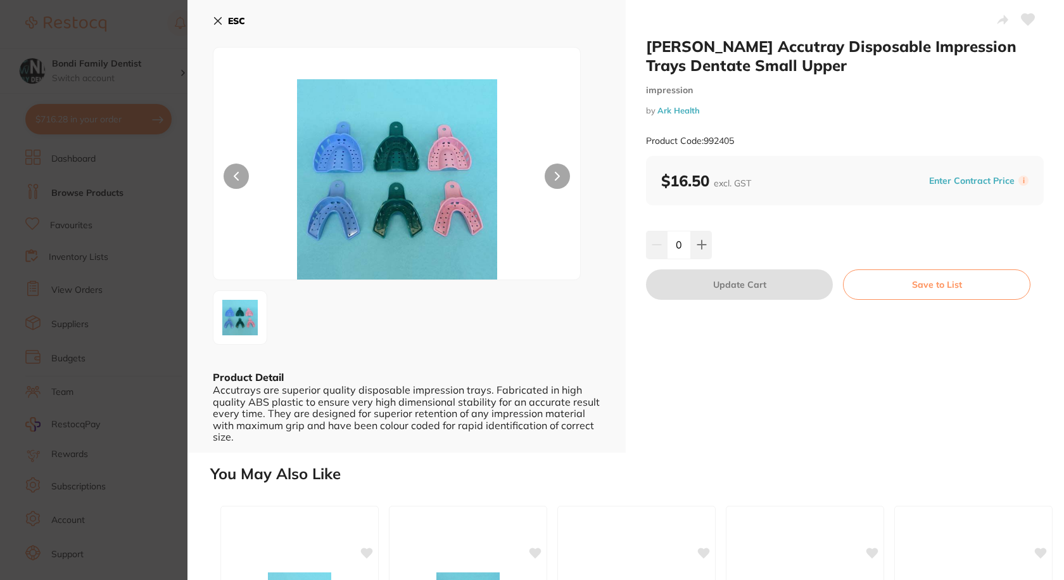
click at [208, 15] on div "ESC Product Detail Accutrays are superior quality disposable impression trays. …" at bounding box center [407, 226] width 438 height 452
click at [214, 22] on icon at bounding box center [218, 21] width 10 height 10
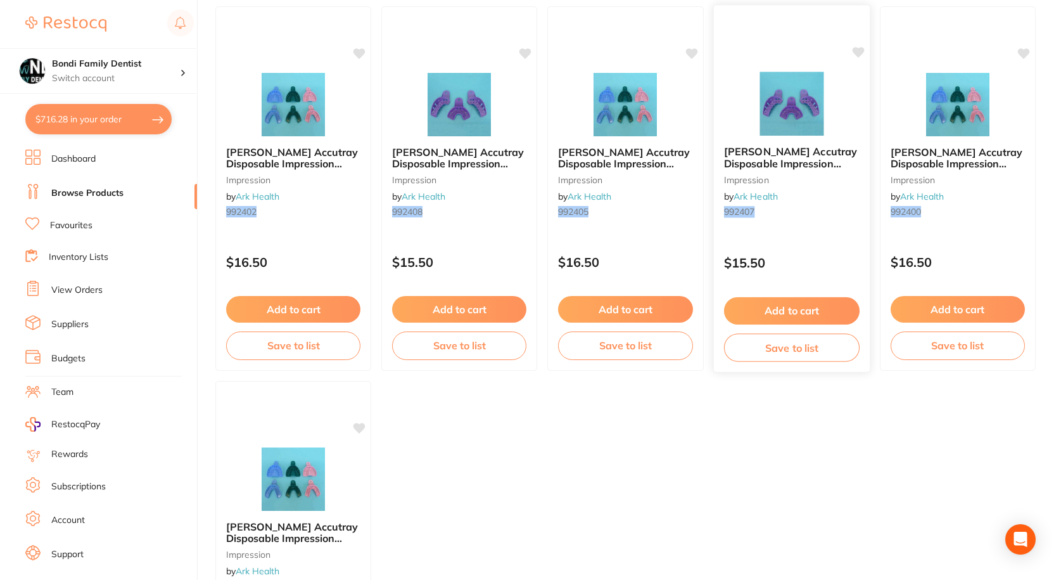
scroll to position [525, 0]
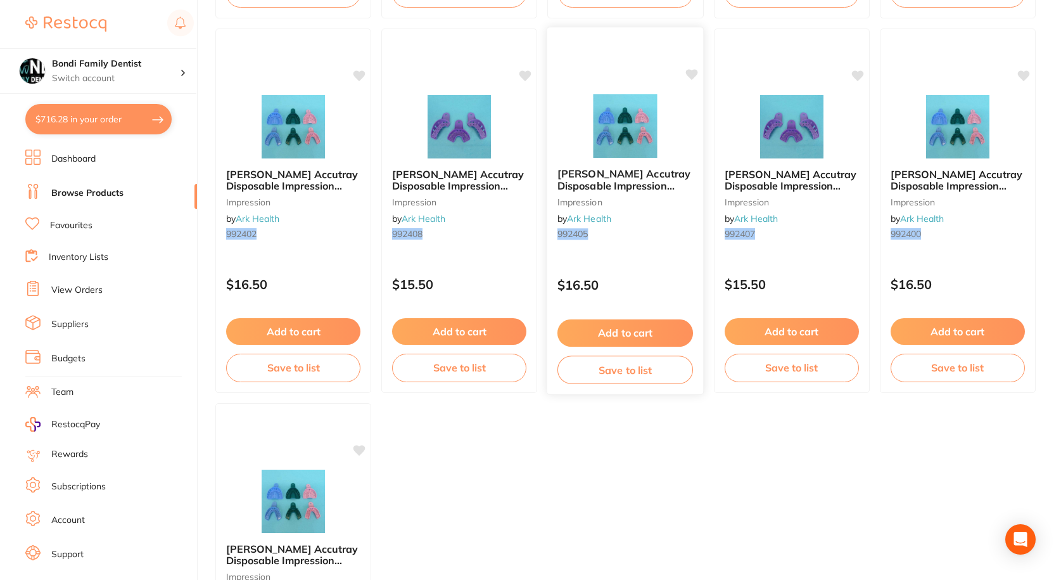
click at [629, 181] on span "Ainsworth Accutray Disposable Impression Trays Dentate Small Upper" at bounding box center [624, 185] width 133 height 36
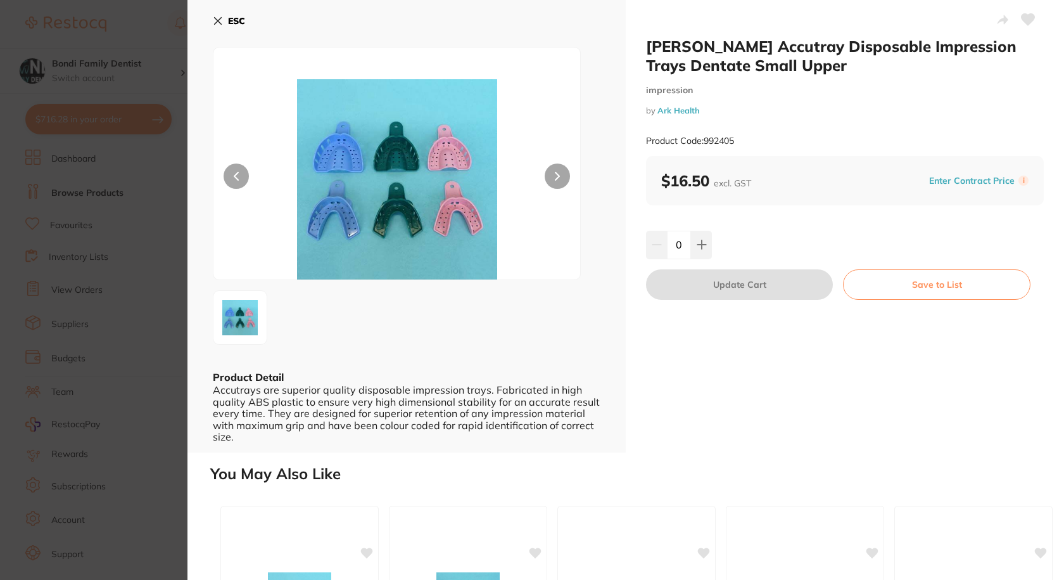
click at [216, 20] on icon at bounding box center [218, 21] width 7 height 7
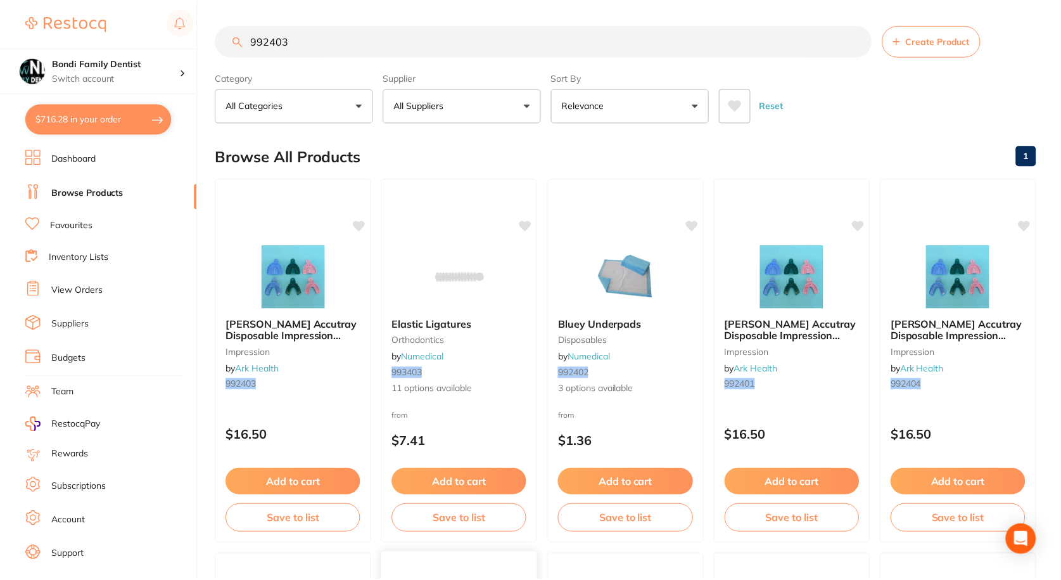
scroll to position [525, 0]
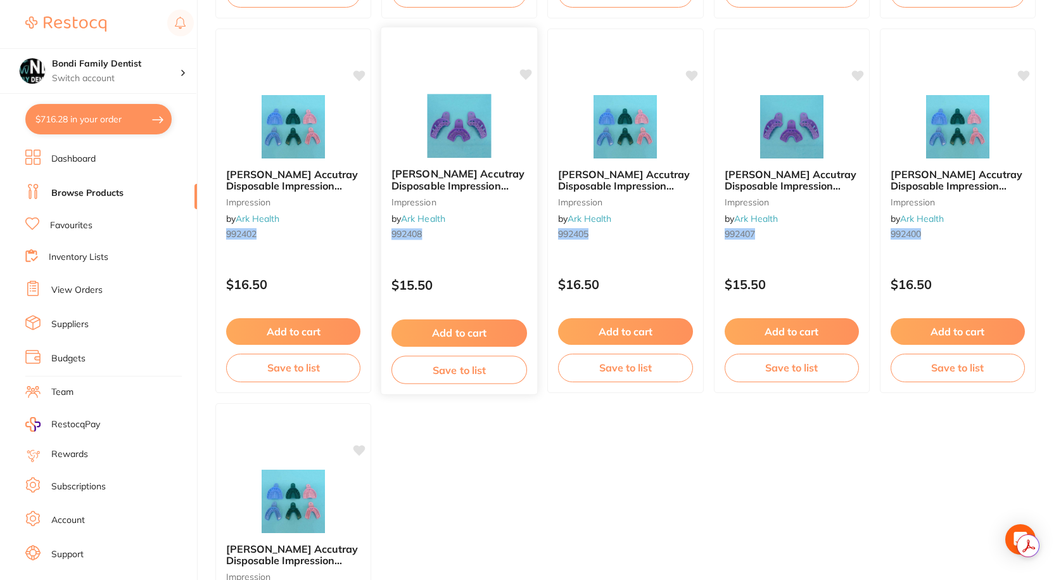
click at [464, 185] on span "Ainsworth Accutray Disposable Impression Trays Dentate Partial Lower Right" at bounding box center [458, 191] width 133 height 48
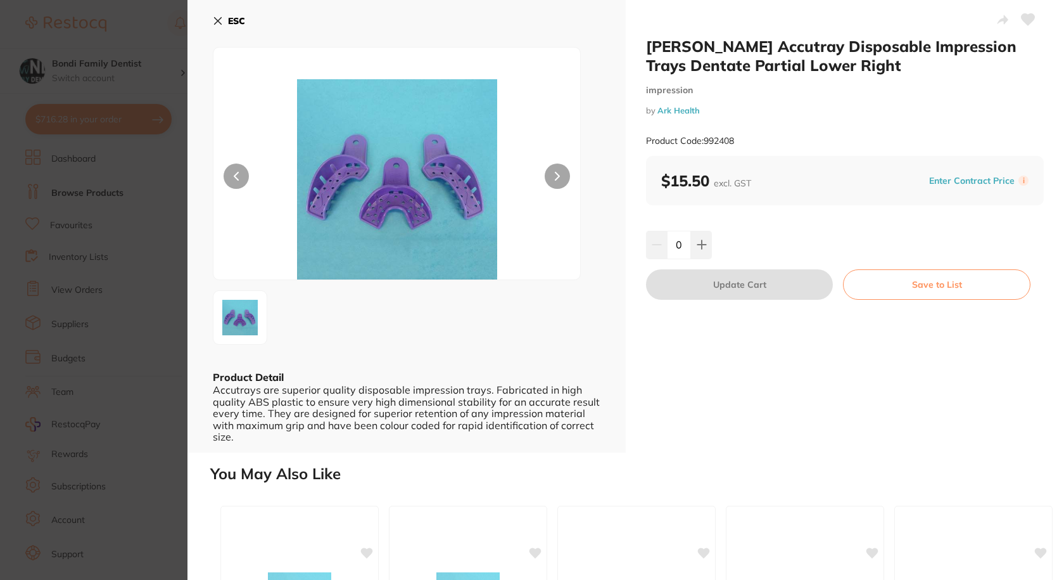
click at [214, 22] on icon at bounding box center [218, 21] width 10 height 10
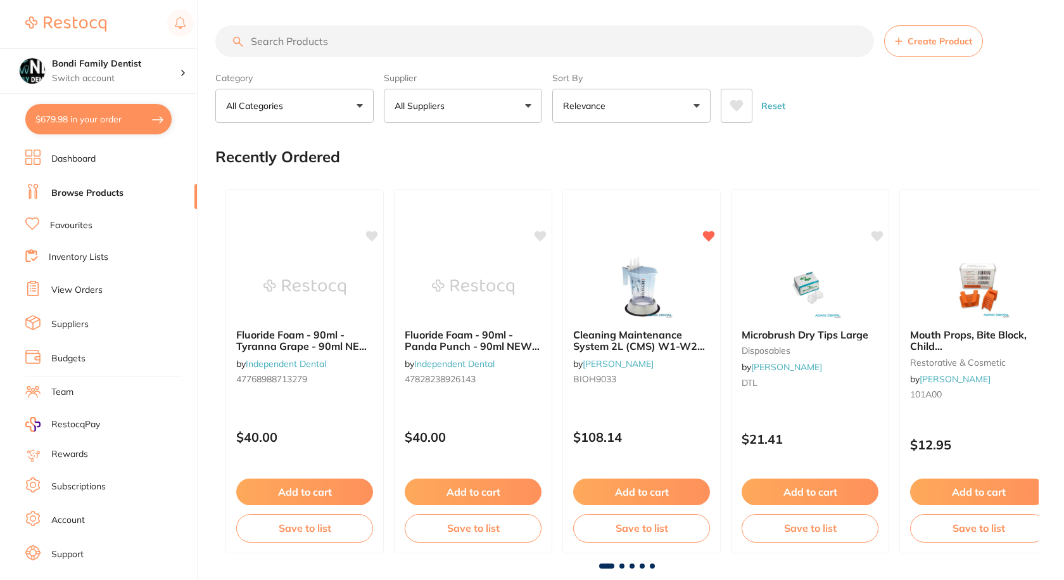
click at [124, 123] on button "$679.98 in your order" at bounding box center [98, 119] width 146 height 30
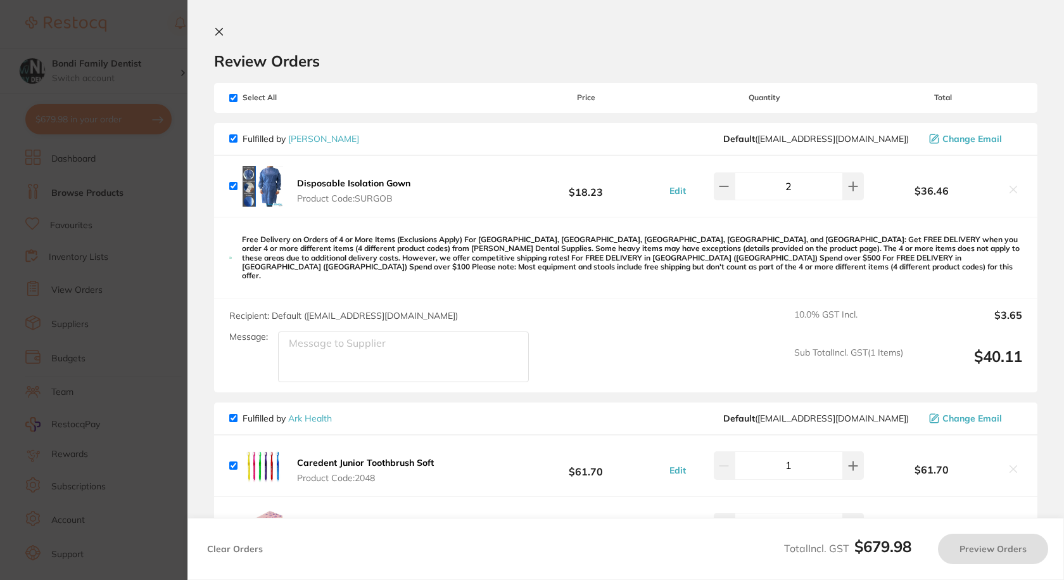
checkbox input "true"
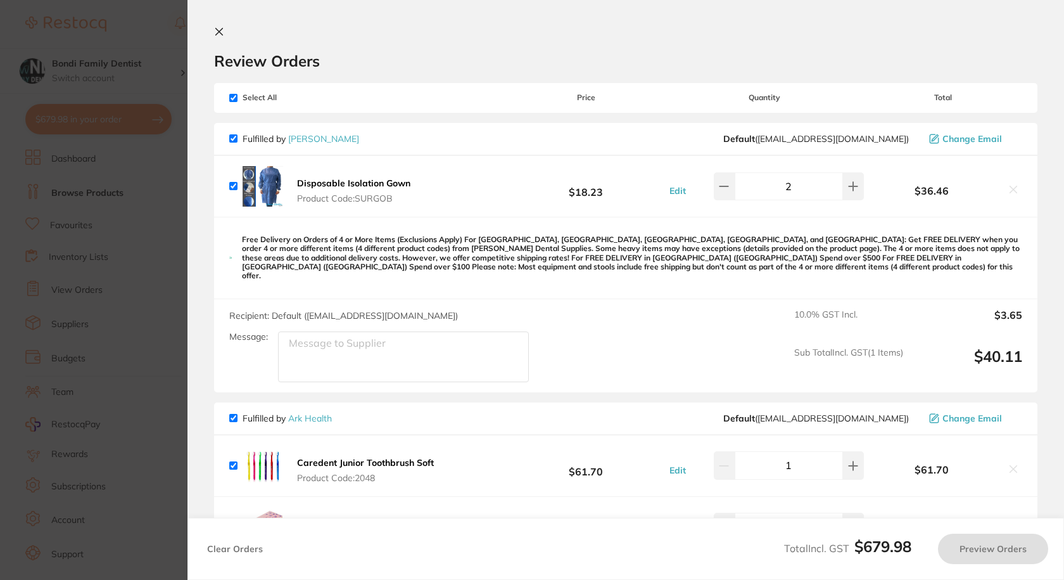
checkbox input "true"
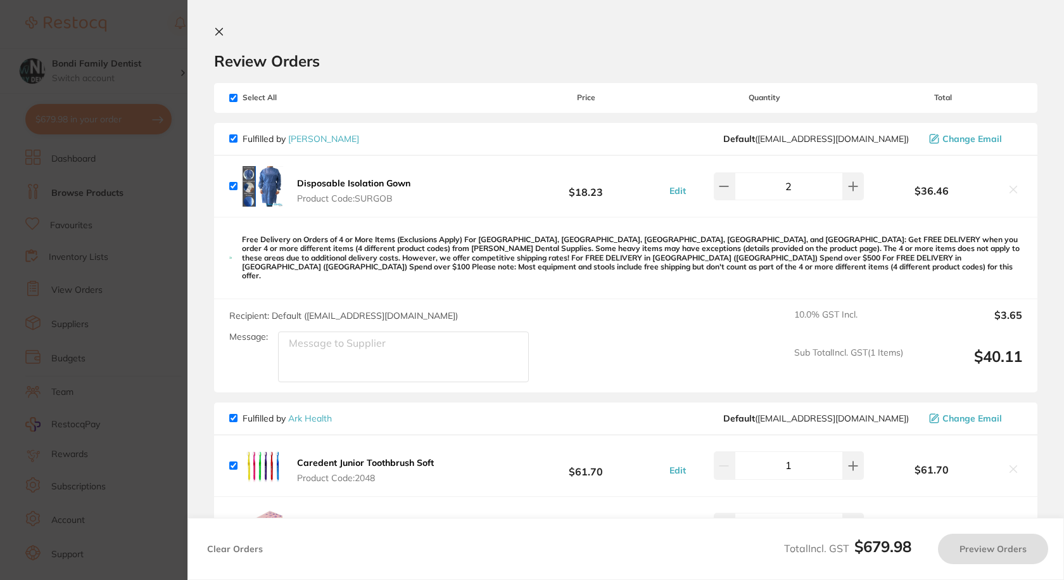
checkbox input "true"
click at [102, 99] on section "Update RRP Set your pre negotiated price for this item. Item Agreed RRP (excl. …" at bounding box center [532, 290] width 1064 height 580
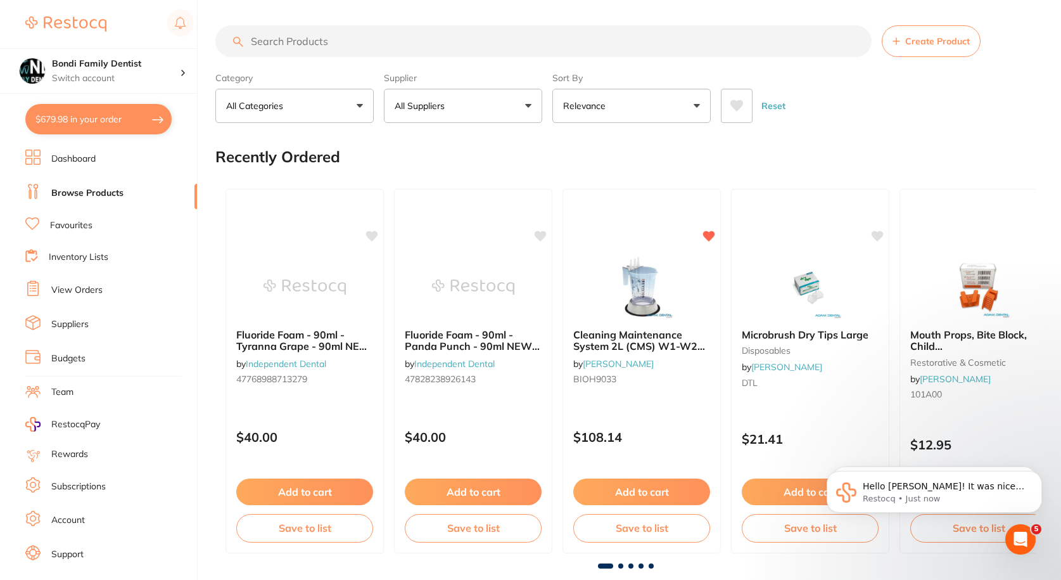
click at [366, 44] on input "search" at bounding box center [543, 41] width 656 height 32
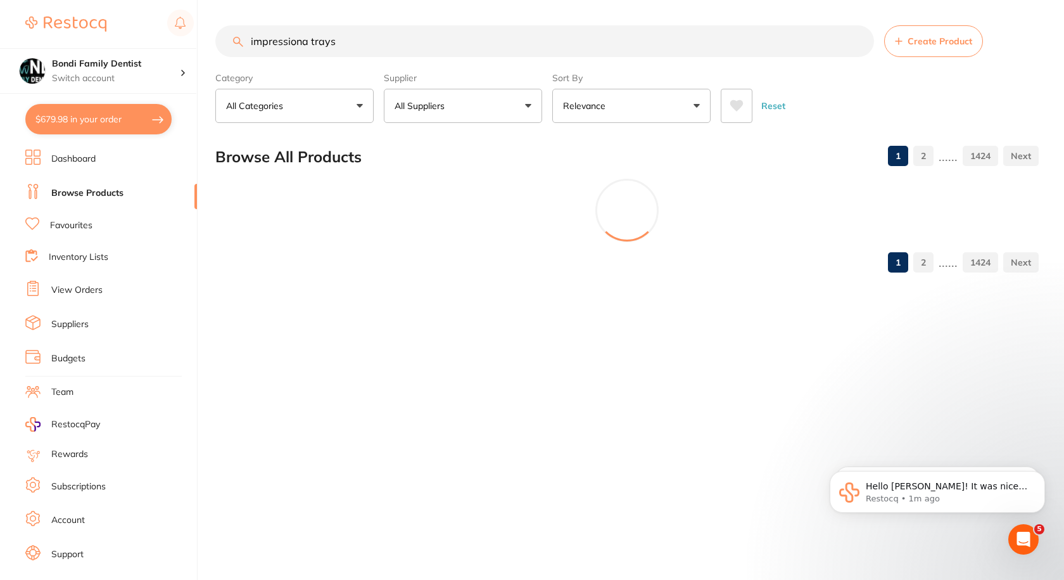
type input "impressiona trays"
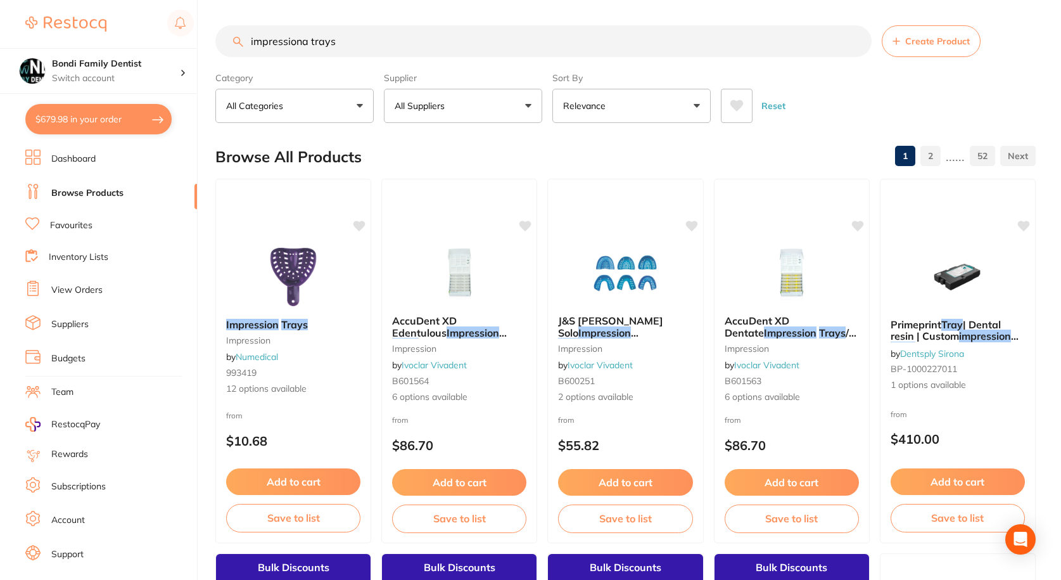
click at [447, 94] on button "All Suppliers" at bounding box center [463, 106] width 158 height 34
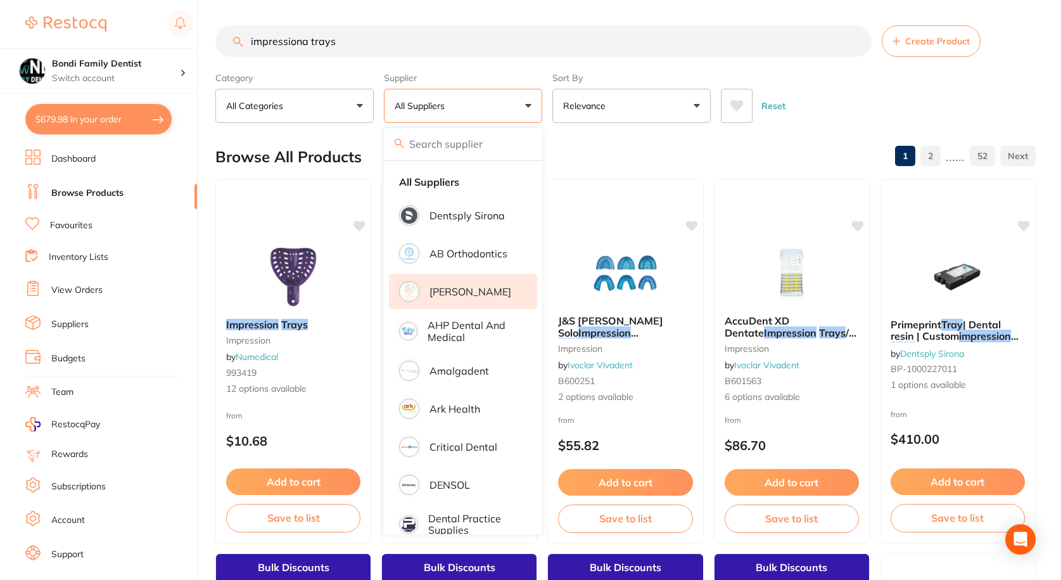
click at [470, 285] on li "[PERSON_NAME]" at bounding box center [463, 291] width 148 height 35
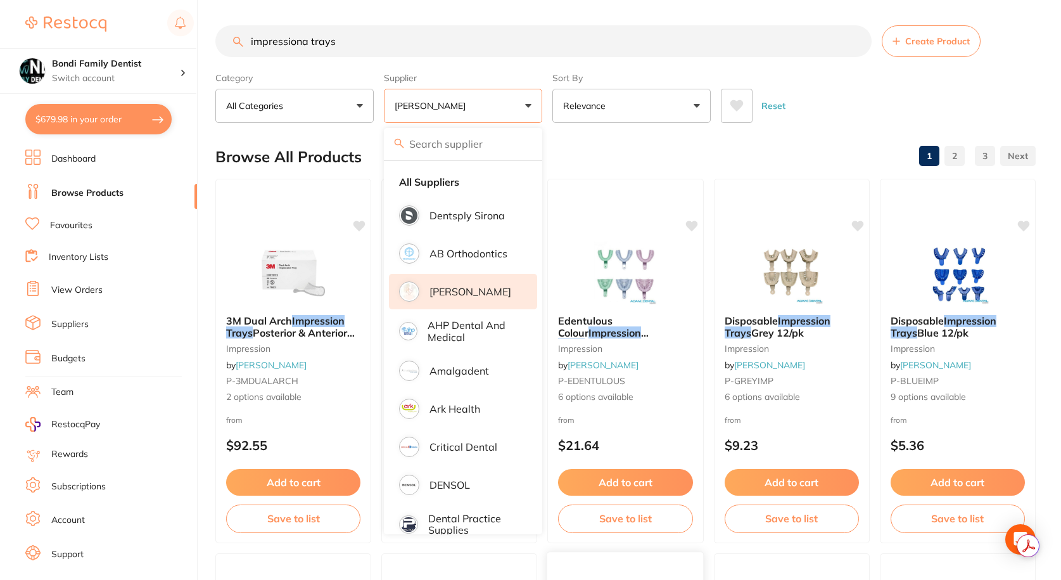
click at [590, 557] on div at bounding box center [625, 566] width 156 height 29
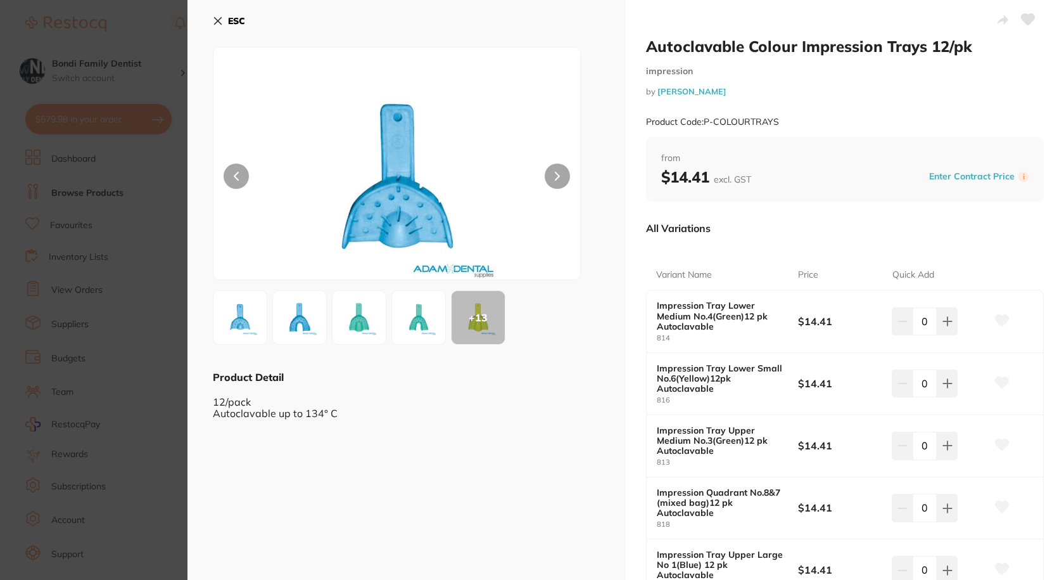
click at [222, 22] on icon at bounding box center [218, 21] width 10 height 10
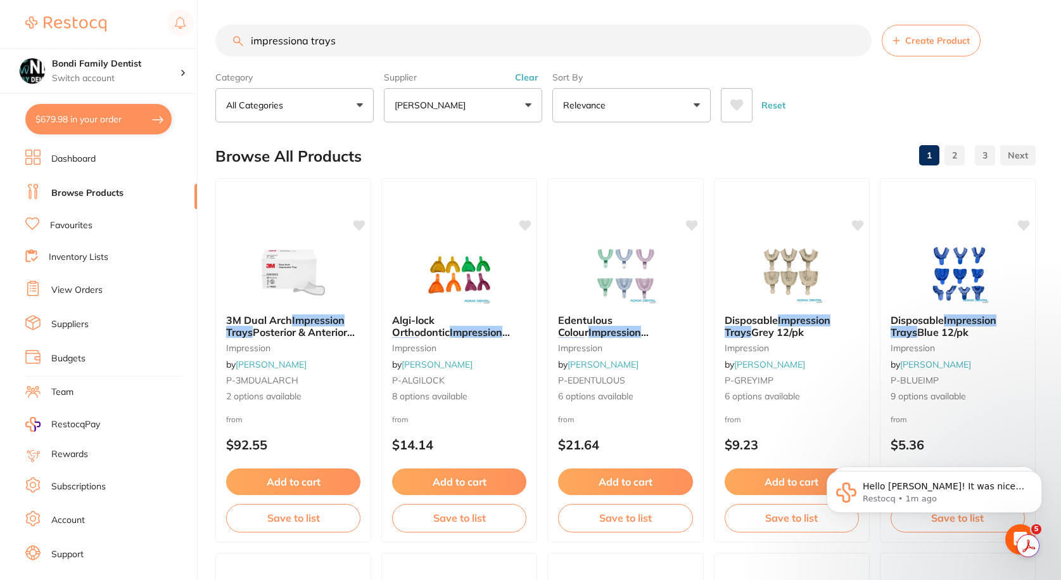
click at [445, 95] on button "[PERSON_NAME]" at bounding box center [463, 105] width 158 height 34
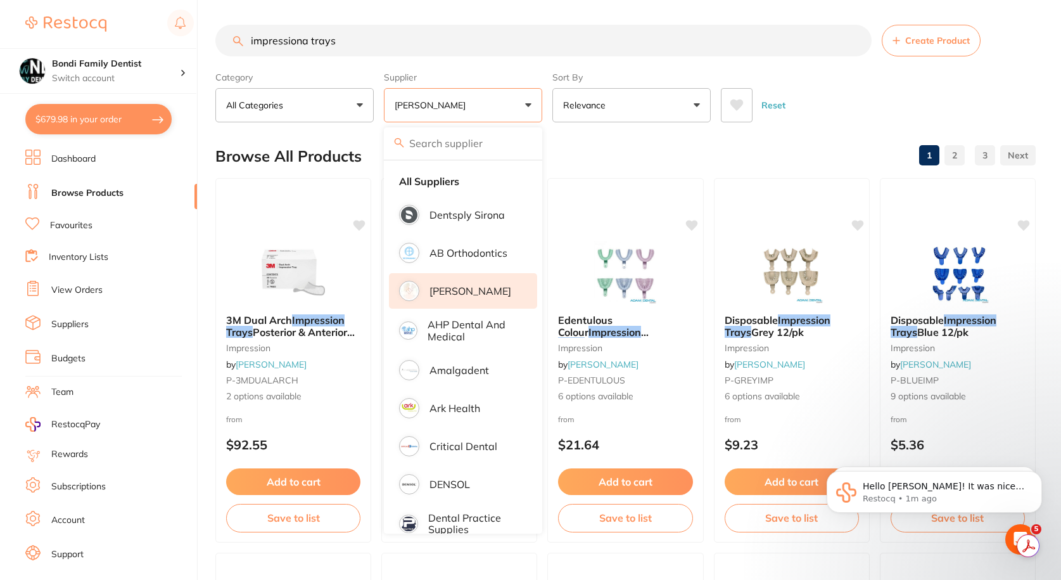
click at [476, 280] on li "[PERSON_NAME]" at bounding box center [463, 290] width 148 height 35
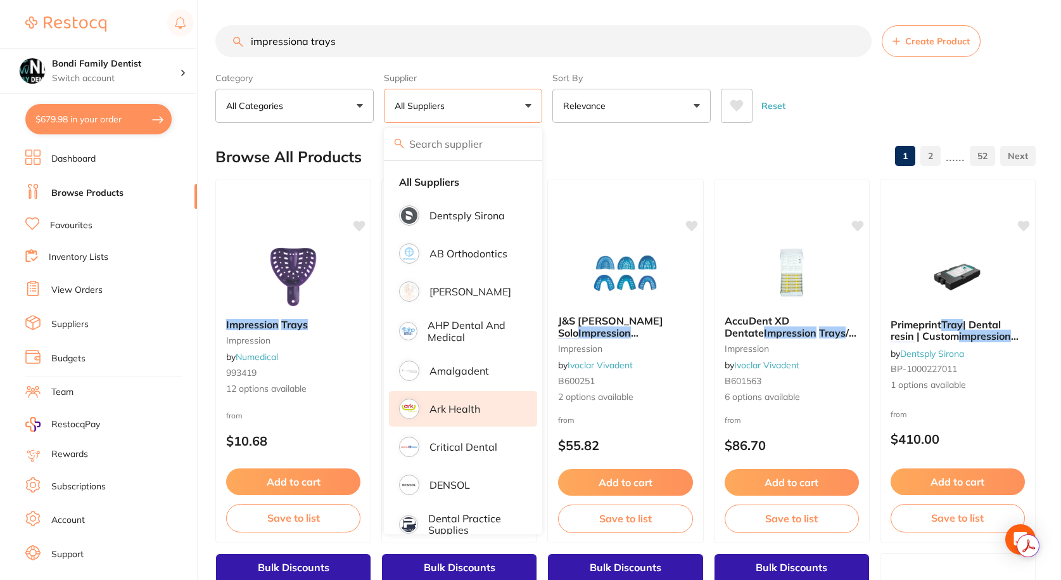
click at [457, 405] on p "Ark Health" at bounding box center [455, 408] width 51 height 11
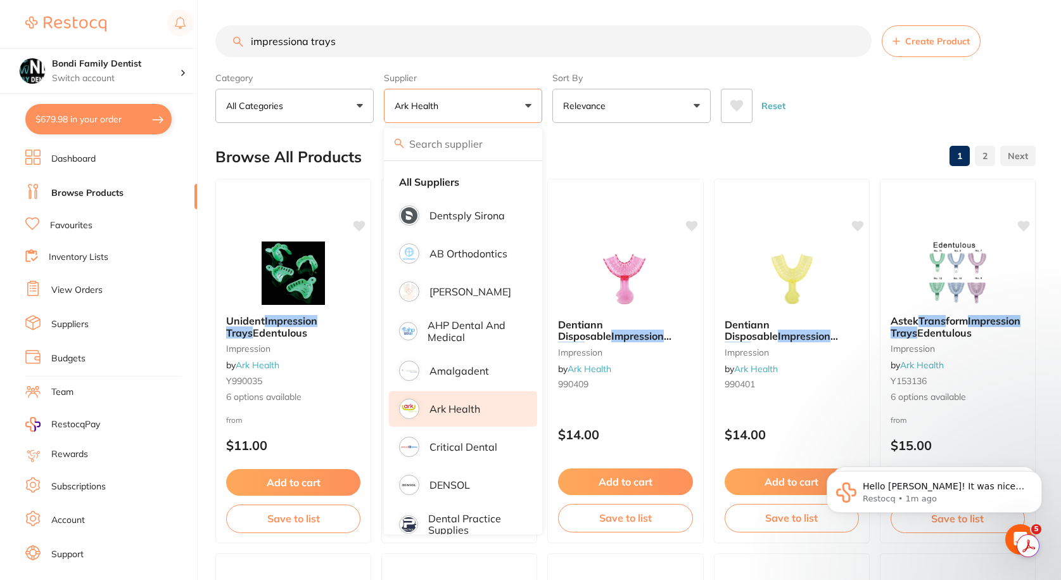
click at [827, 150] on div "Browse All Products 1 2" at bounding box center [625, 157] width 820 height 42
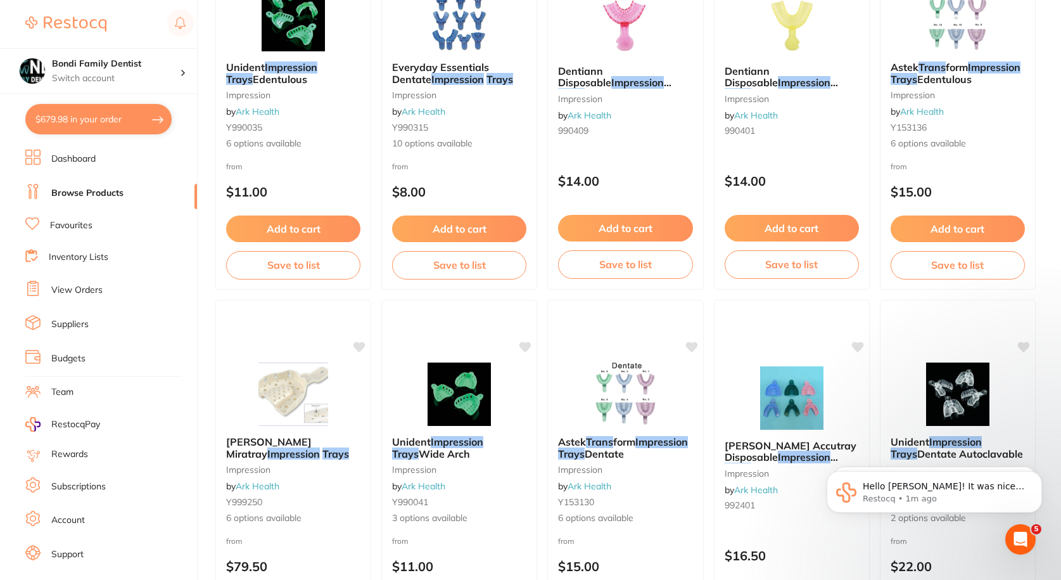
scroll to position [190, 0]
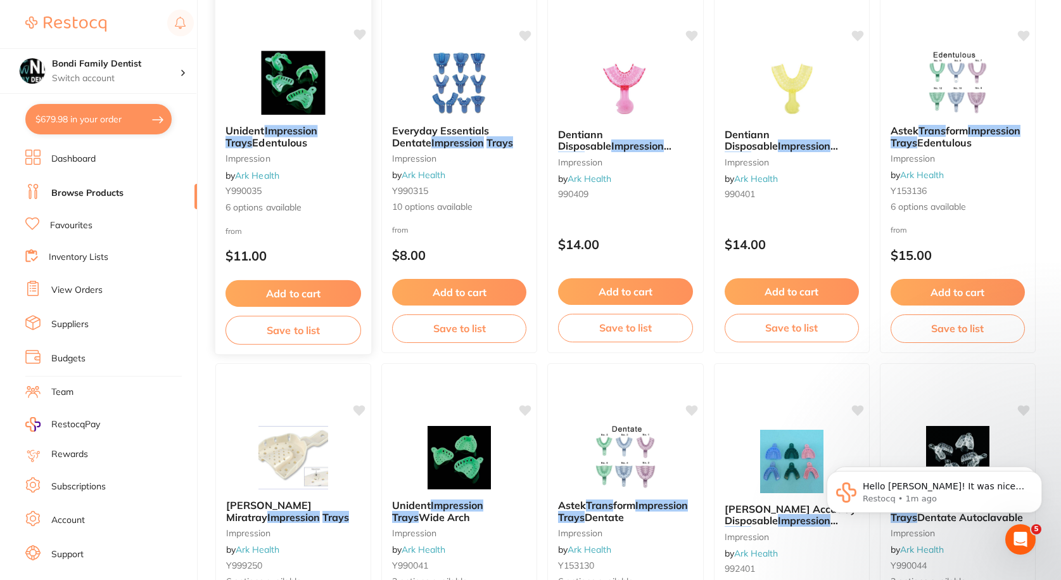
click at [300, 150] on div "Unident Impression Trays Edentulous impression by Ark Health Y990035 6 options …" at bounding box center [293, 170] width 156 height 110
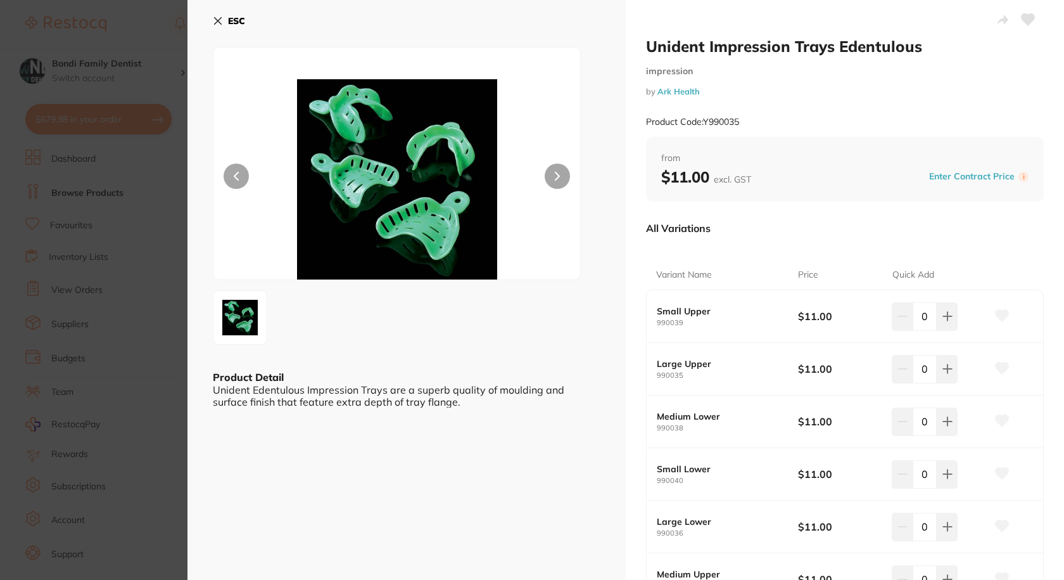
click at [215, 20] on icon at bounding box center [218, 21] width 10 height 10
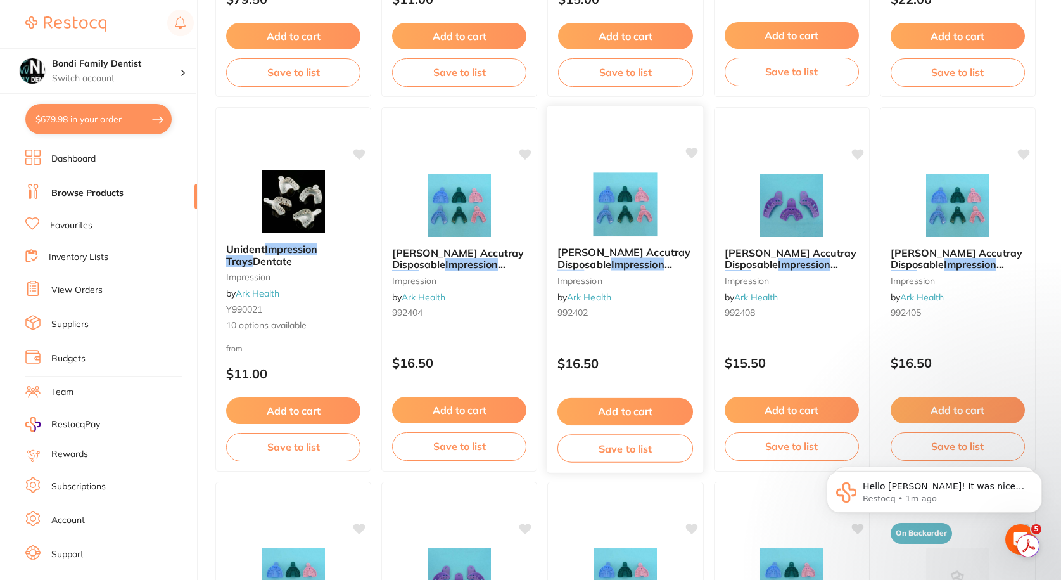
scroll to position [887, 0]
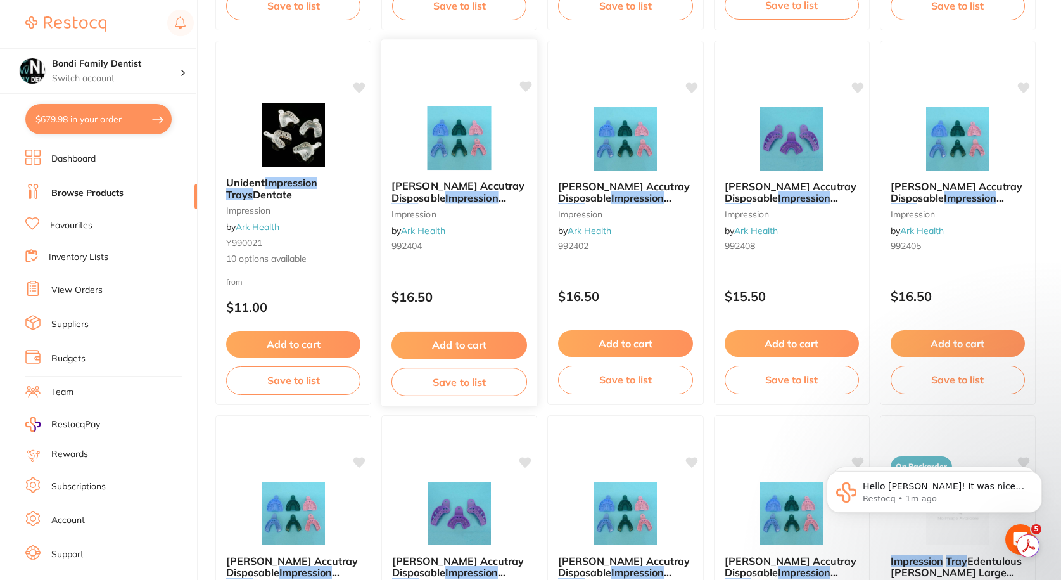
click at [450, 177] on div "Ainsworth Accutray Disposable Impression Trays Dentate Small Lower impression b…" at bounding box center [459, 218] width 156 height 97
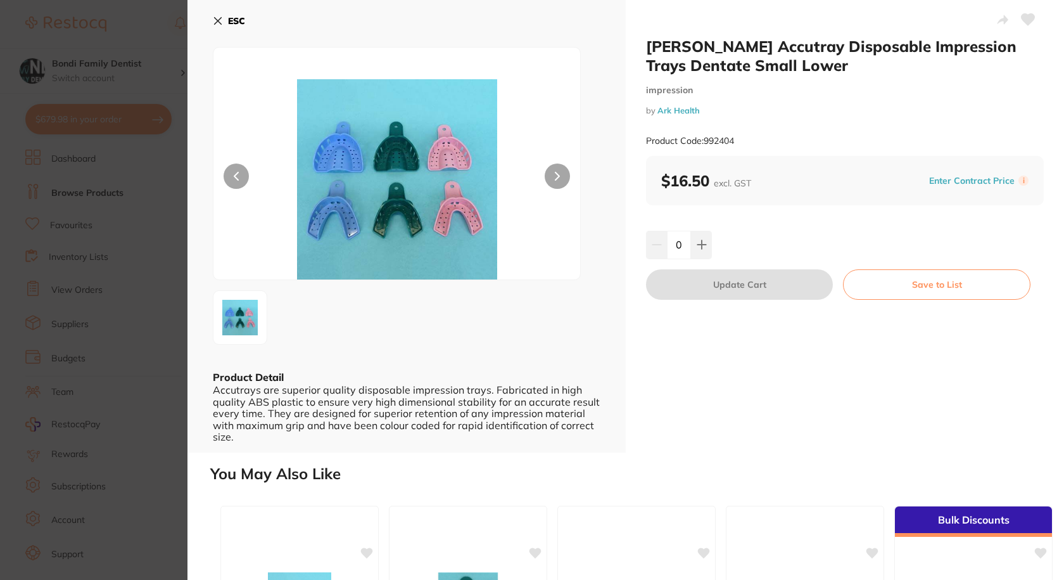
click at [223, 25] on button "ESC" at bounding box center [229, 21] width 32 height 22
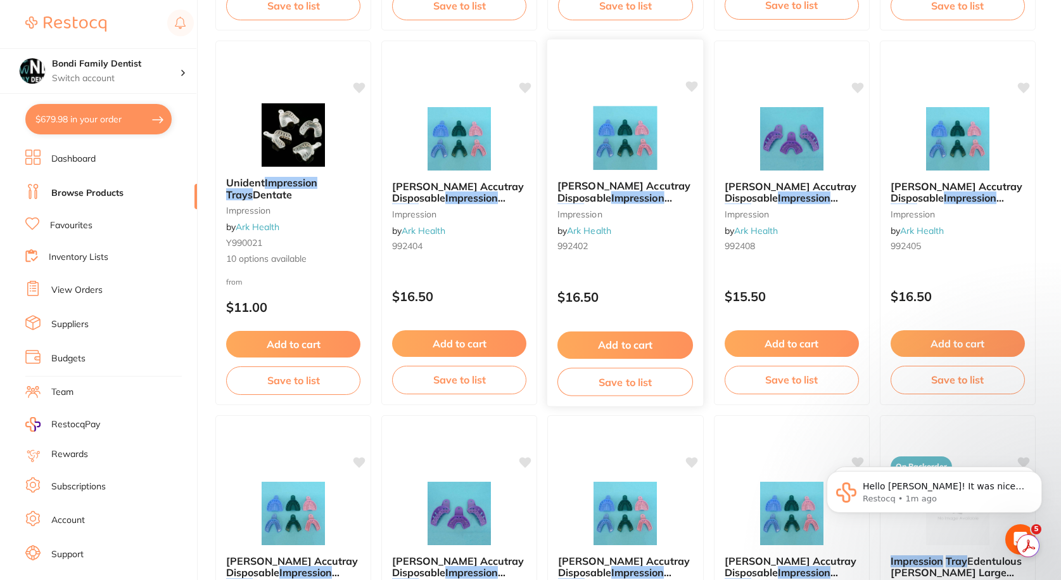
click at [582, 220] on div "Ainsworth Accutray Disposable Impression Trays Dentate Medium Lower impression …" at bounding box center [625, 218] width 156 height 97
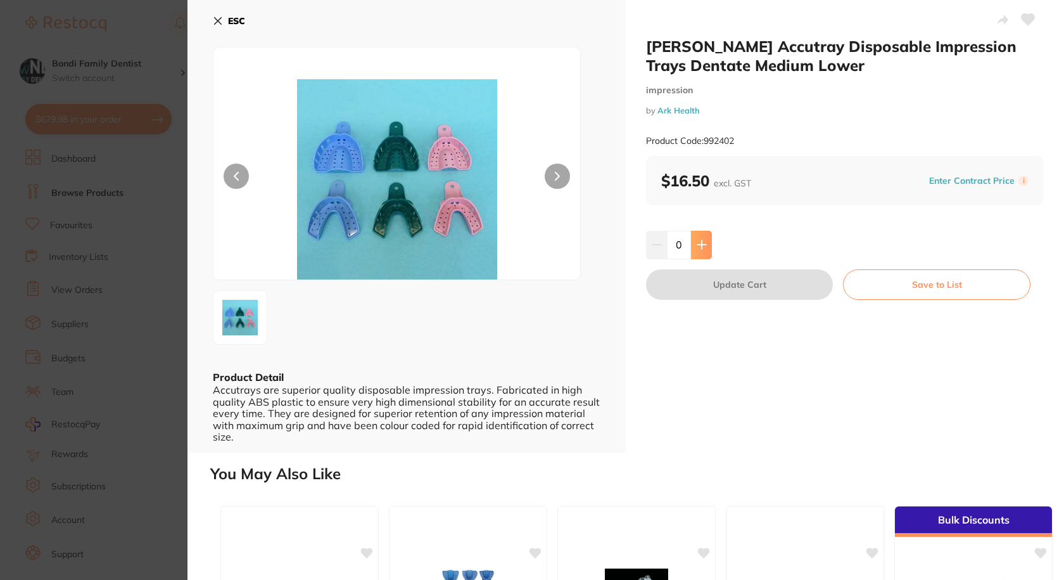
click at [707, 242] on button at bounding box center [701, 245] width 21 height 28
type input "1"
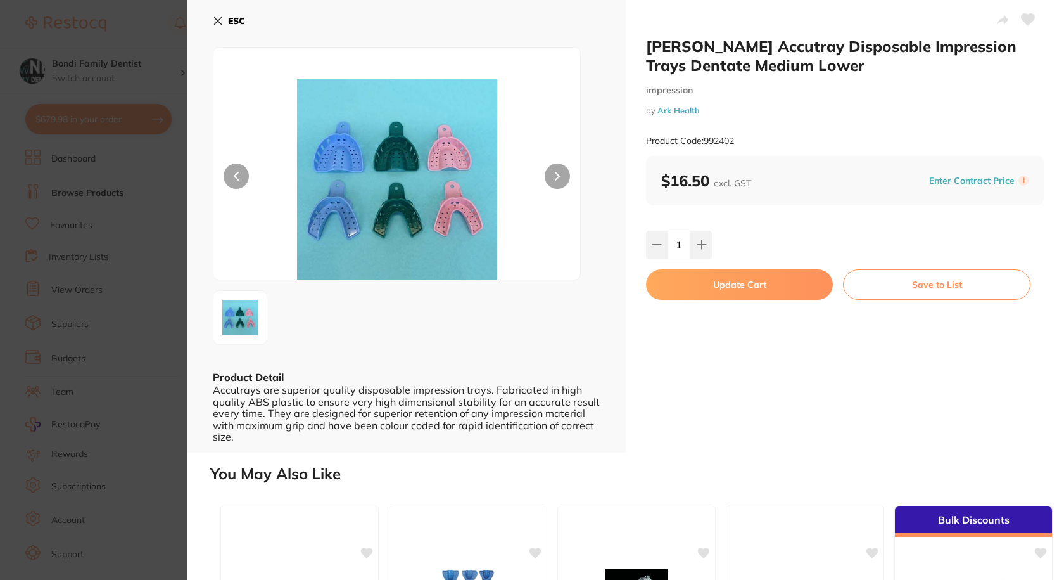
click at [722, 284] on button "Update Cart" at bounding box center [739, 284] width 187 height 30
checkbox input "false"
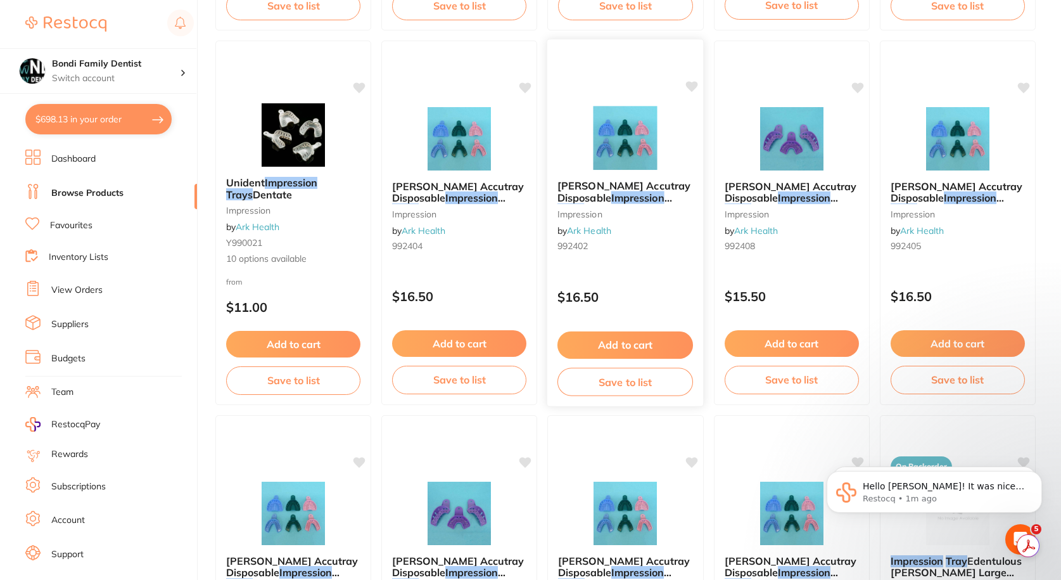
click at [680, 271] on div "Ainsworth Accutray Disposable Impression Trays Dentate Medium Lower impression …" at bounding box center [626, 223] width 158 height 368
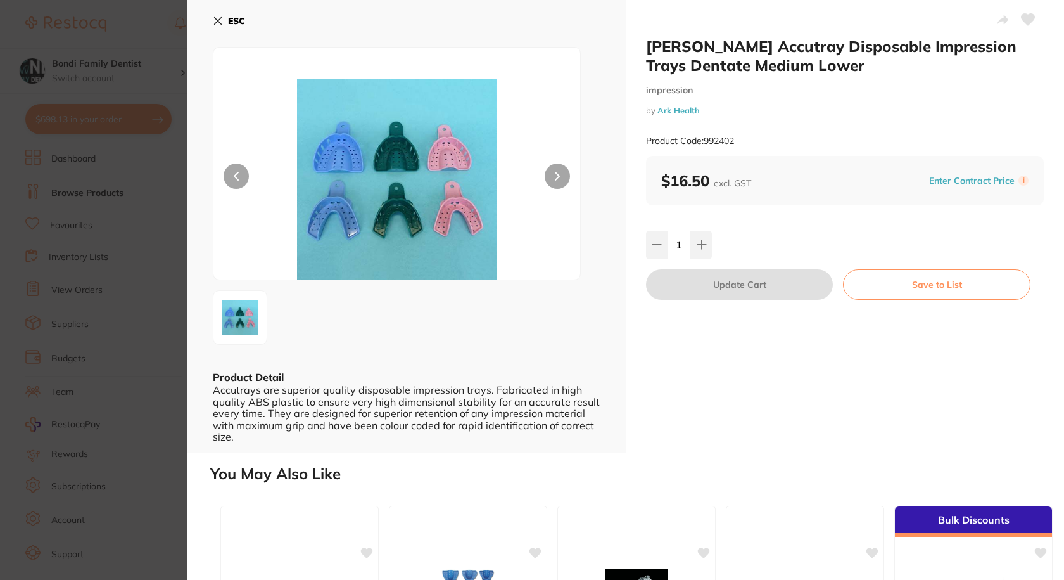
click at [1023, 22] on icon at bounding box center [1028, 19] width 13 height 11
click at [1022, 22] on icon at bounding box center [1028, 19] width 13 height 11
click at [219, 22] on icon at bounding box center [218, 21] width 7 height 7
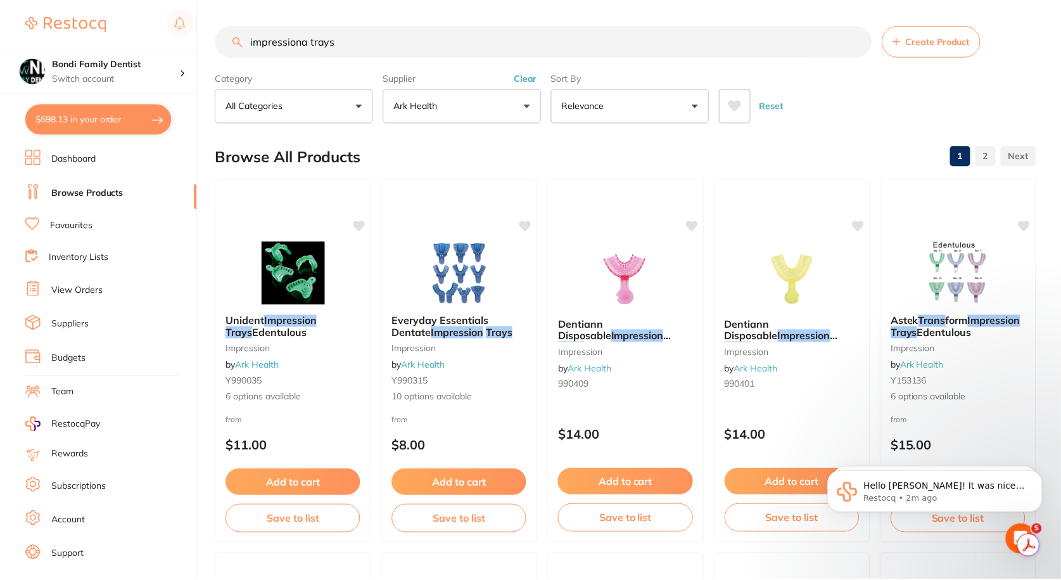
scroll to position [887, 0]
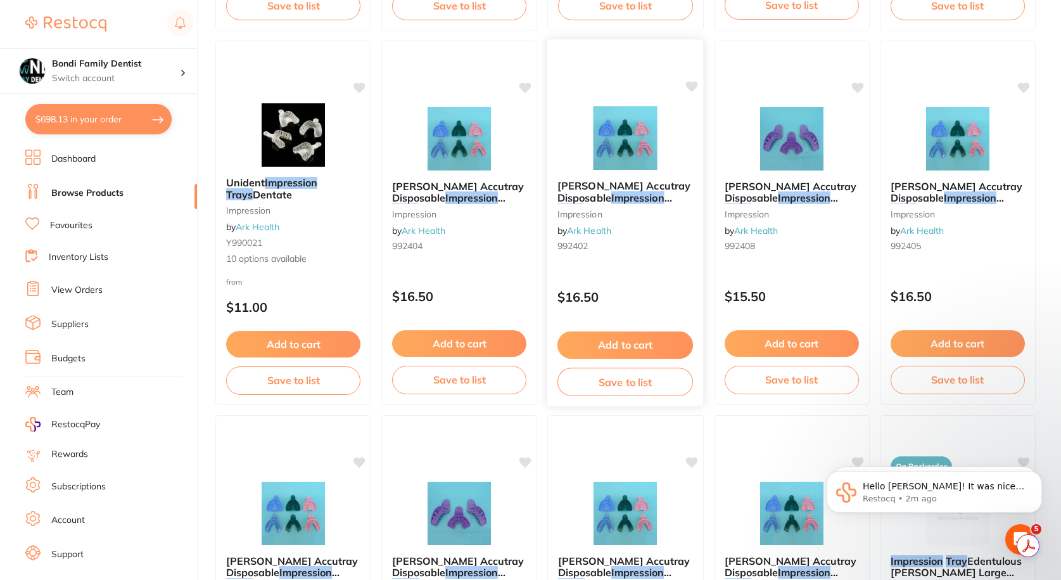
click at [693, 87] on icon at bounding box center [692, 86] width 12 height 11
click at [691, 86] on icon at bounding box center [692, 86] width 12 height 11
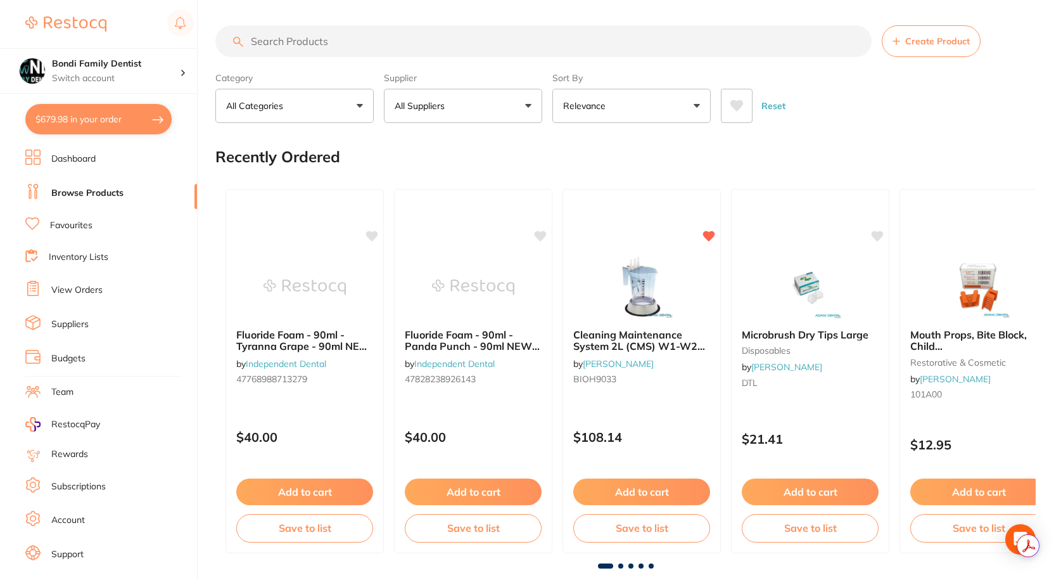
click at [75, 285] on link "View Orders" at bounding box center [76, 290] width 51 height 13
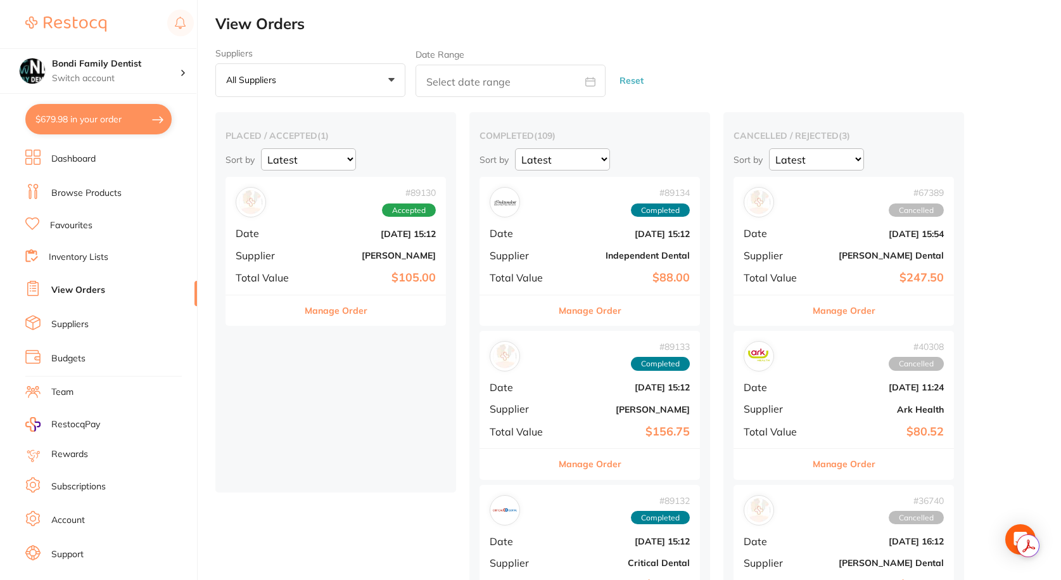
click at [73, 191] on link "Browse Products" at bounding box center [86, 193] width 70 height 13
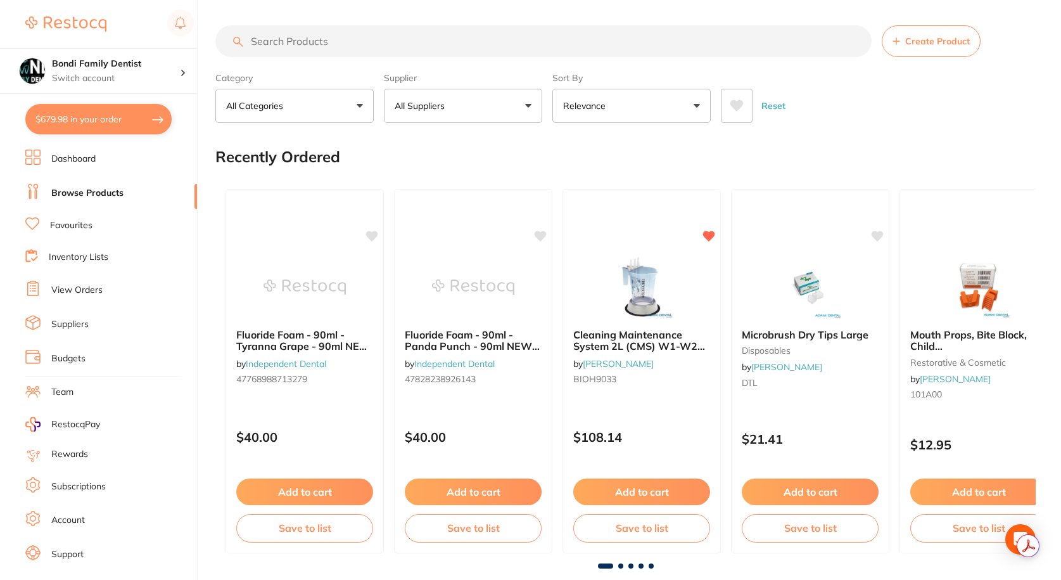
click at [104, 115] on button "$679.98 in your order" at bounding box center [98, 119] width 146 height 30
checkbox input "true"
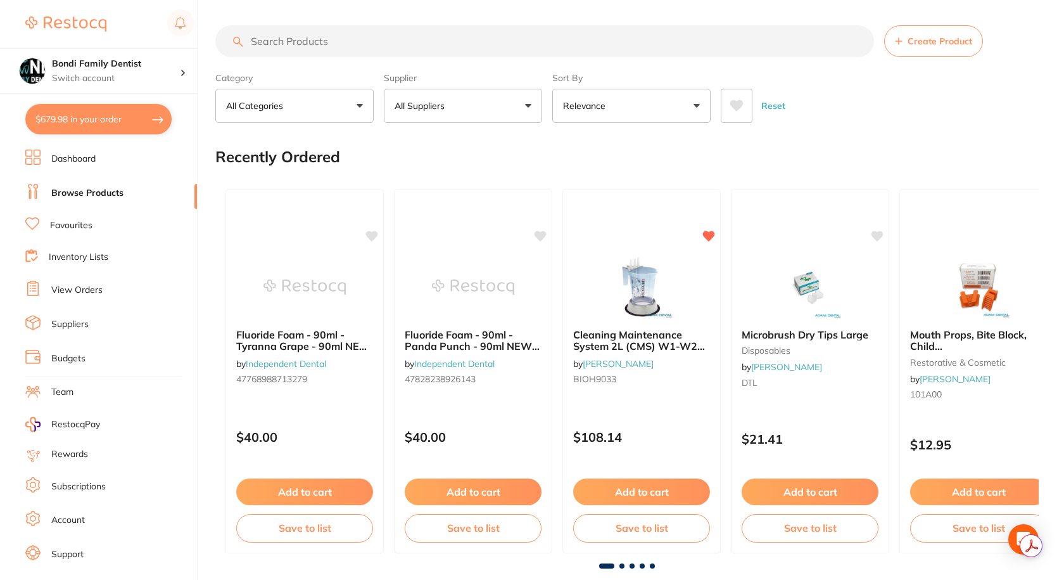
checkbox input "true"
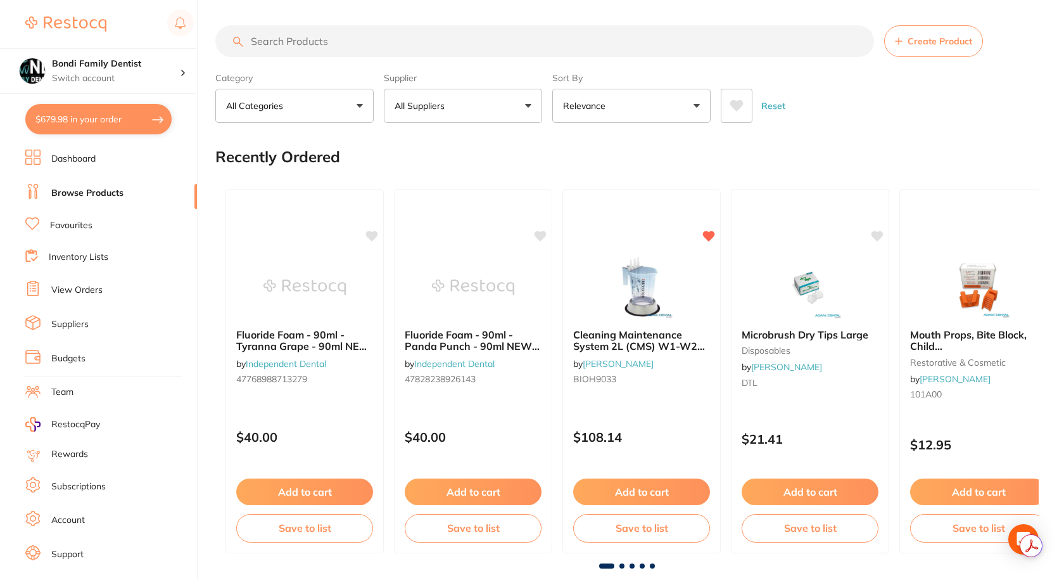
checkbox input "true"
click at [70, 231] on link "Favourites" at bounding box center [71, 225] width 42 height 13
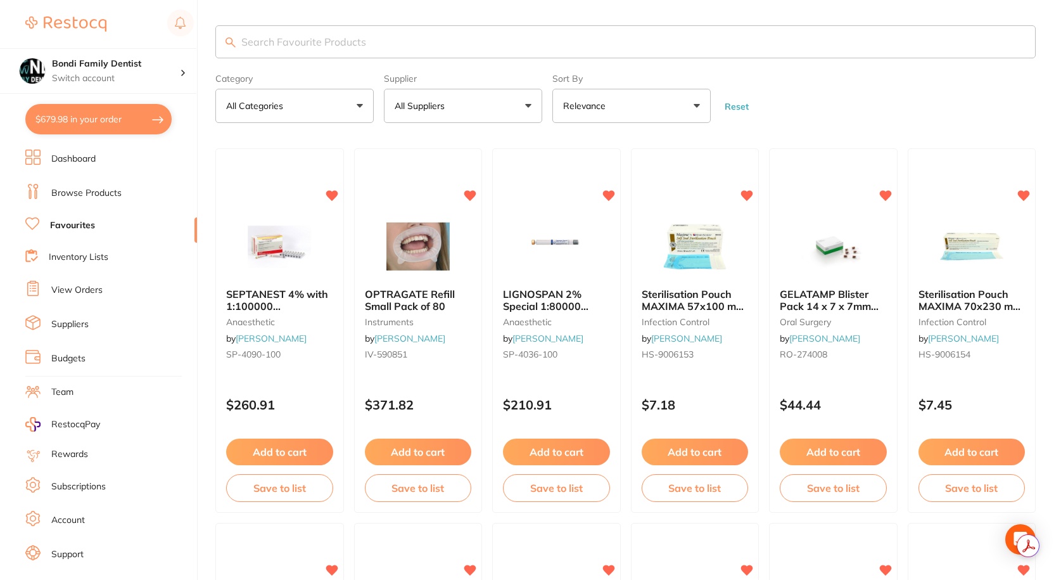
click at [68, 276] on ul "Dashboard Browse Products Favourites Inventory Lists View Orders Suppliers Budg…" at bounding box center [111, 368] width 172 height 437
click at [82, 291] on link "View Orders" at bounding box center [76, 290] width 51 height 13
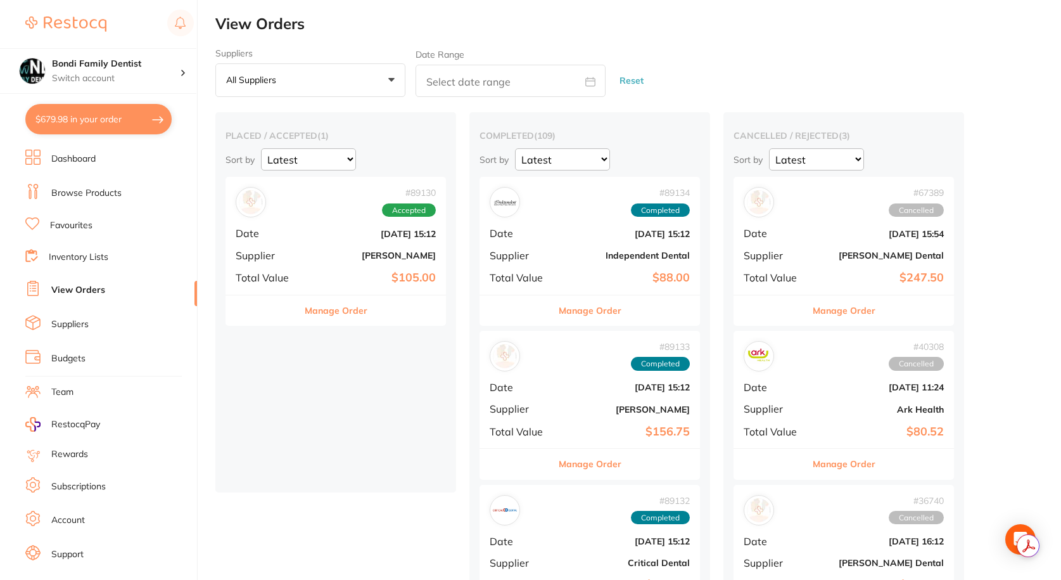
click at [62, 233] on ul "Dashboard Browse Products Favourites Inventory Lists View Orders Suppliers Budg…" at bounding box center [111, 368] width 172 height 437
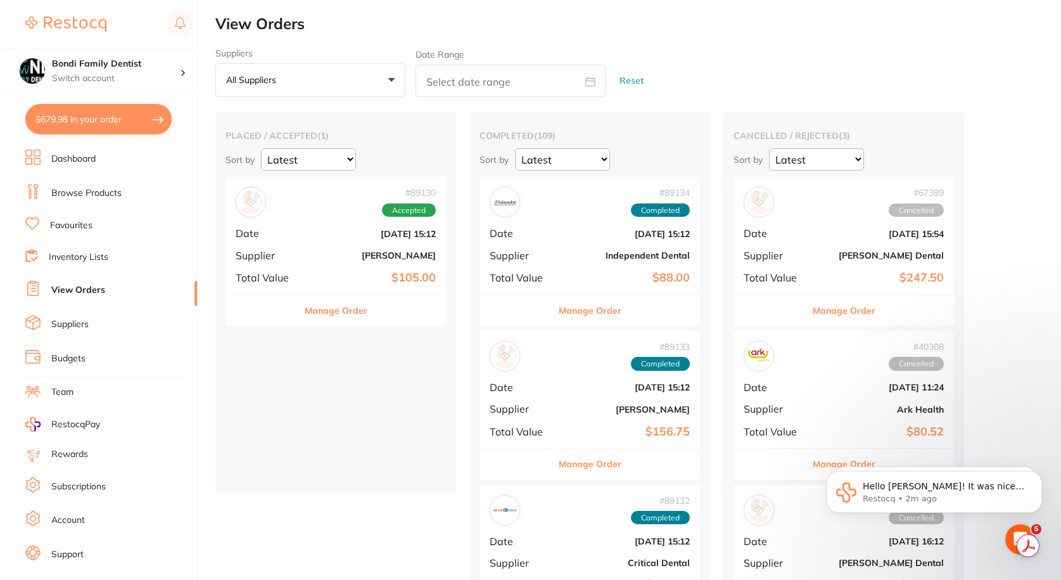
click at [79, 189] on link "Browse Products" at bounding box center [86, 193] width 70 height 13
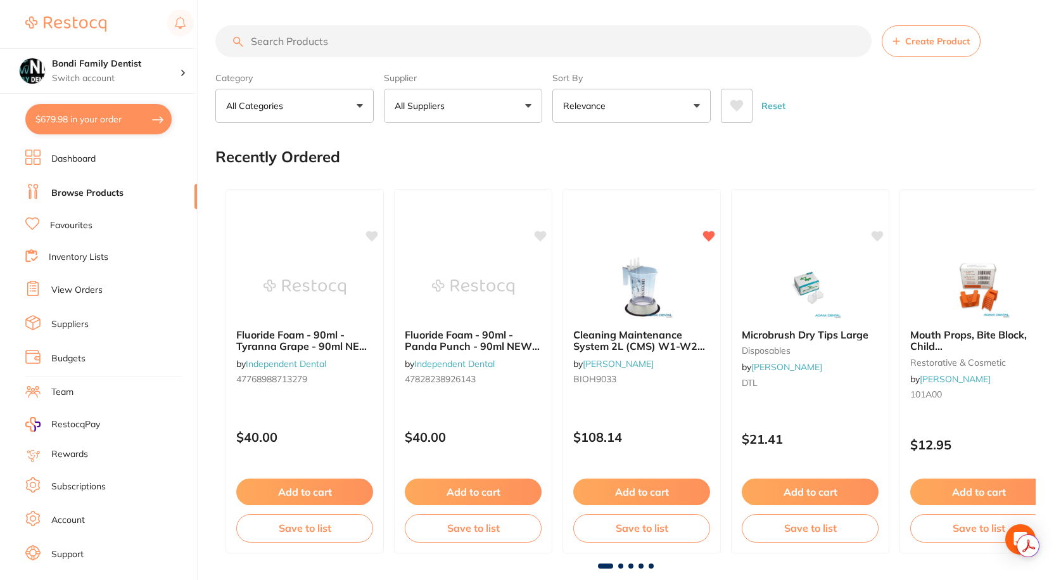
click at [387, 35] on input "search" at bounding box center [543, 41] width 656 height 32
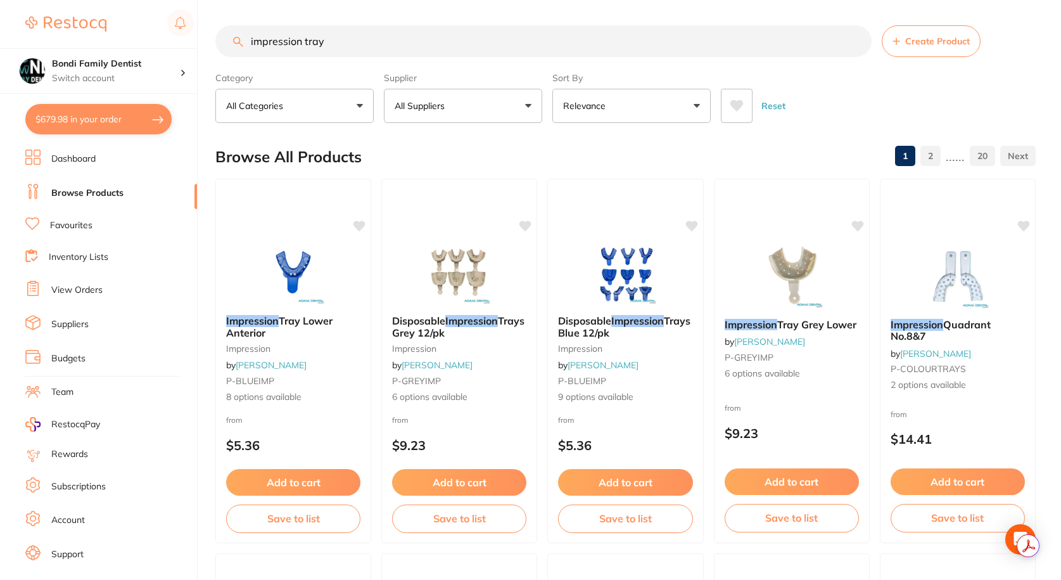
type input "impression tray"
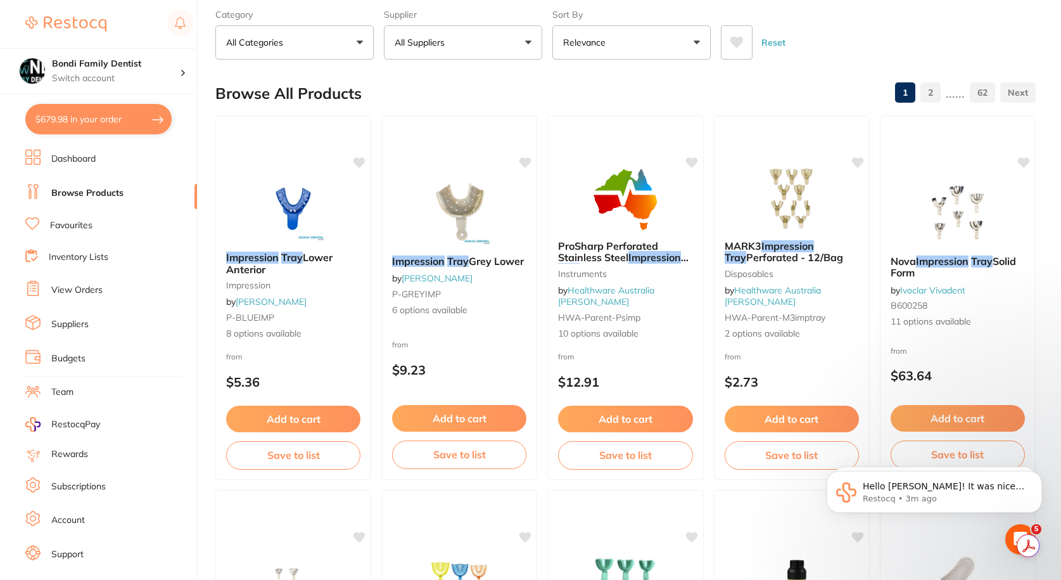
click at [522, 38] on button "All Suppliers" at bounding box center [463, 42] width 158 height 34
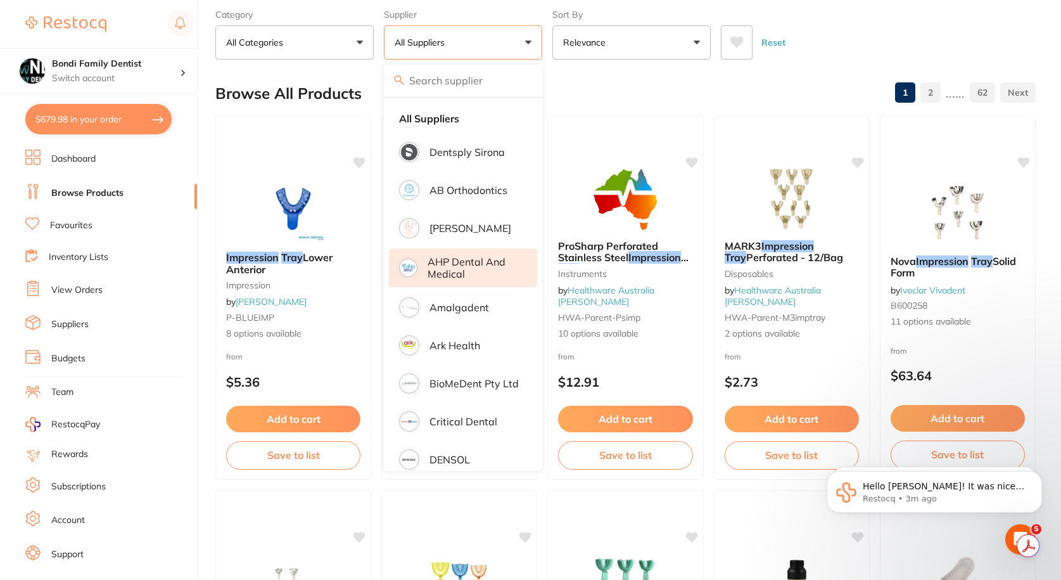
click at [457, 345] on p "Ark Health" at bounding box center [455, 345] width 51 height 11
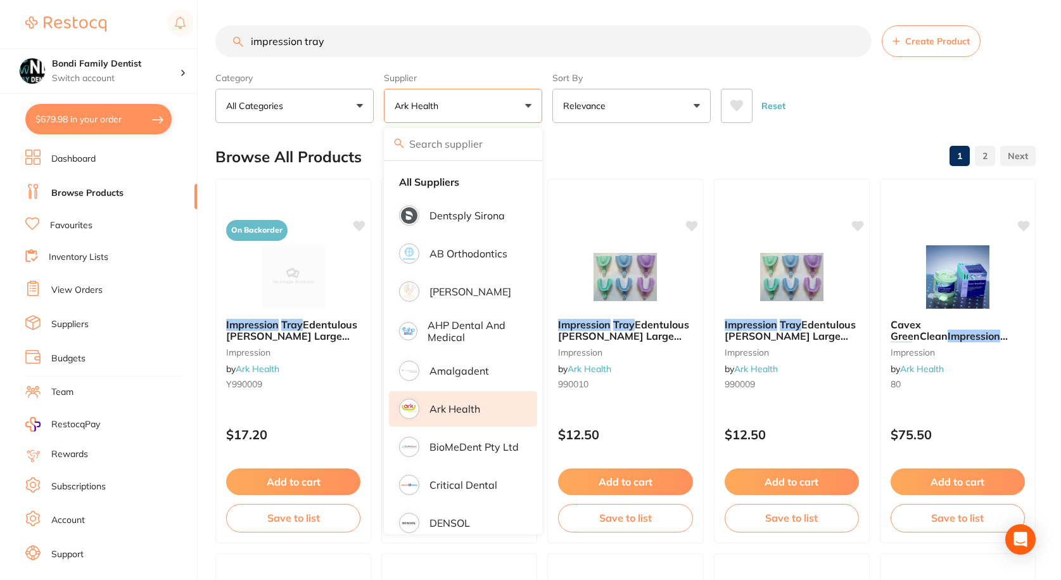
click at [856, 160] on div "Browse All Products 1 2" at bounding box center [625, 157] width 820 height 42
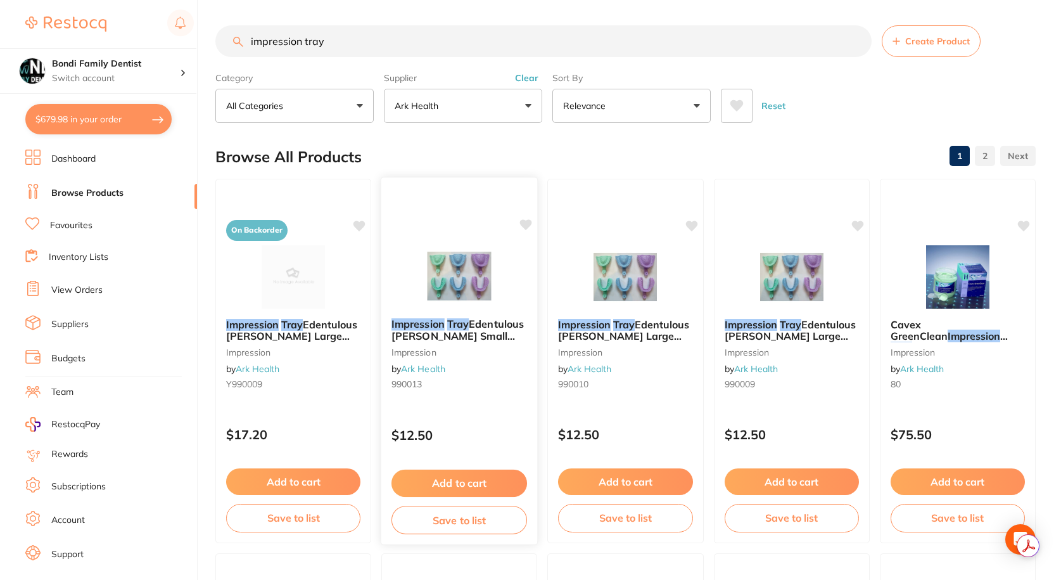
click at [454, 324] on em "Tray" at bounding box center [458, 323] width 22 height 13
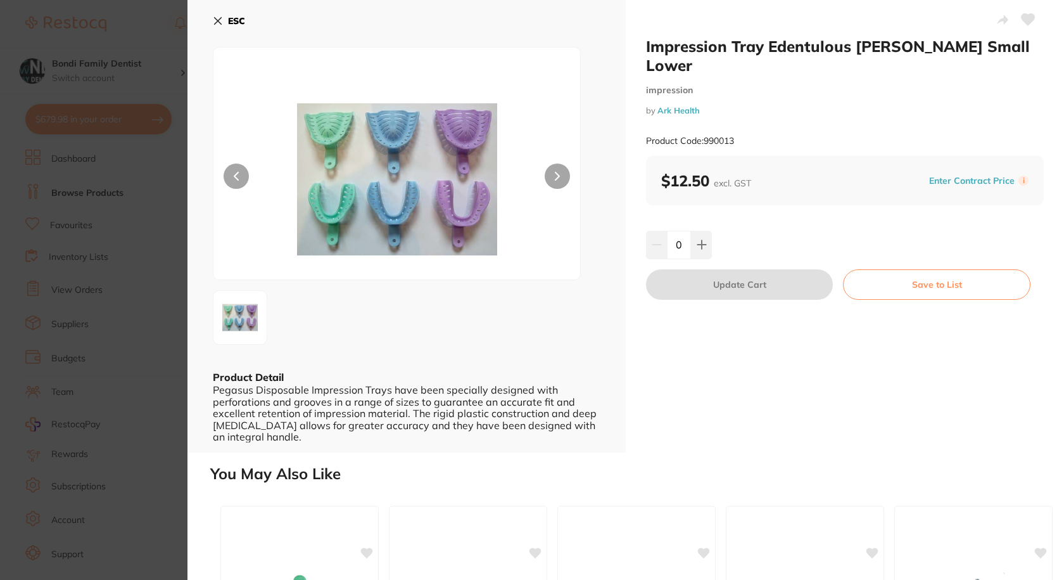
drag, startPoint x: 223, startPoint y: 19, endPoint x: 328, endPoint y: 203, distance: 212.3
click at [220, 18] on button "ESC" at bounding box center [229, 21] width 32 height 22
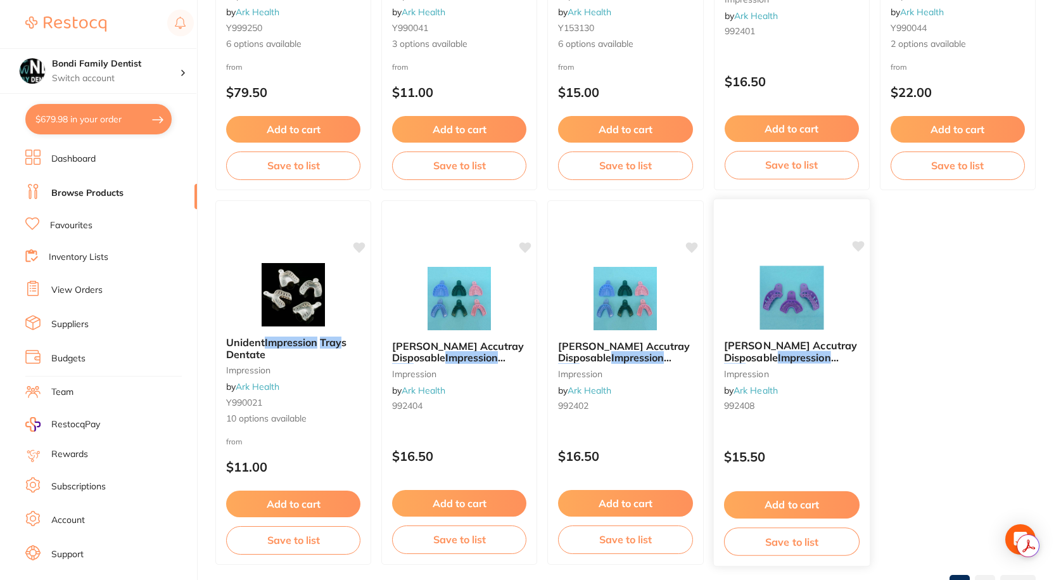
scroll to position [3773, 0]
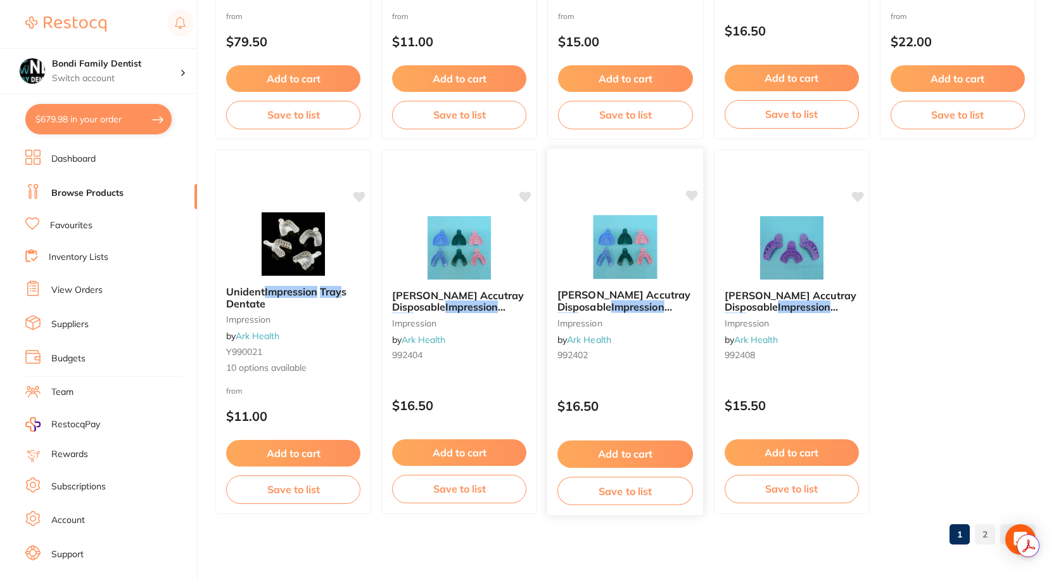
click at [601, 290] on span "Ainsworth Accutray Disposable" at bounding box center [624, 300] width 133 height 25
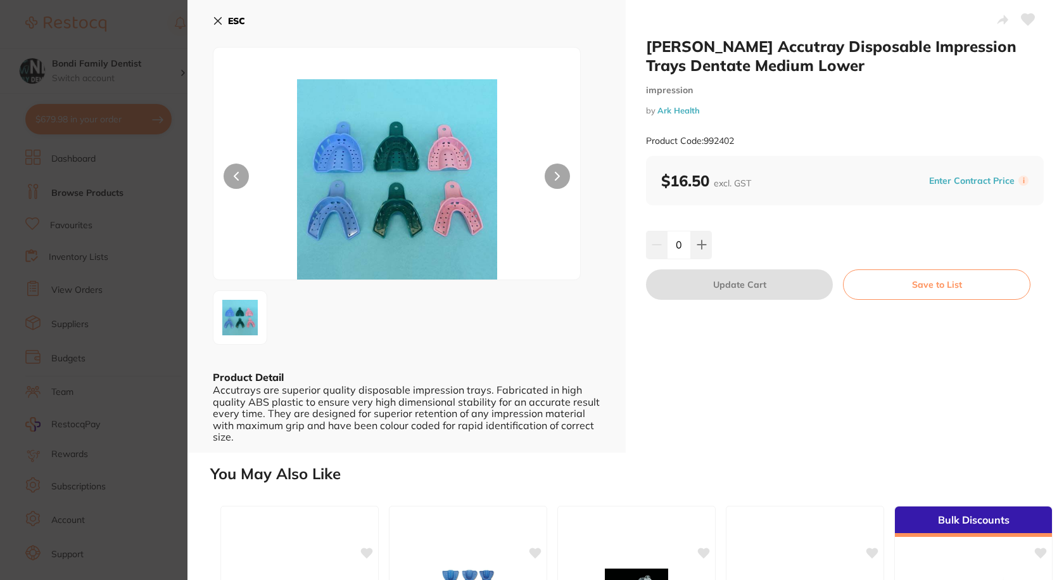
click at [1024, 17] on icon at bounding box center [1028, 19] width 13 height 11
click at [708, 242] on button at bounding box center [701, 245] width 21 height 28
type input "1"
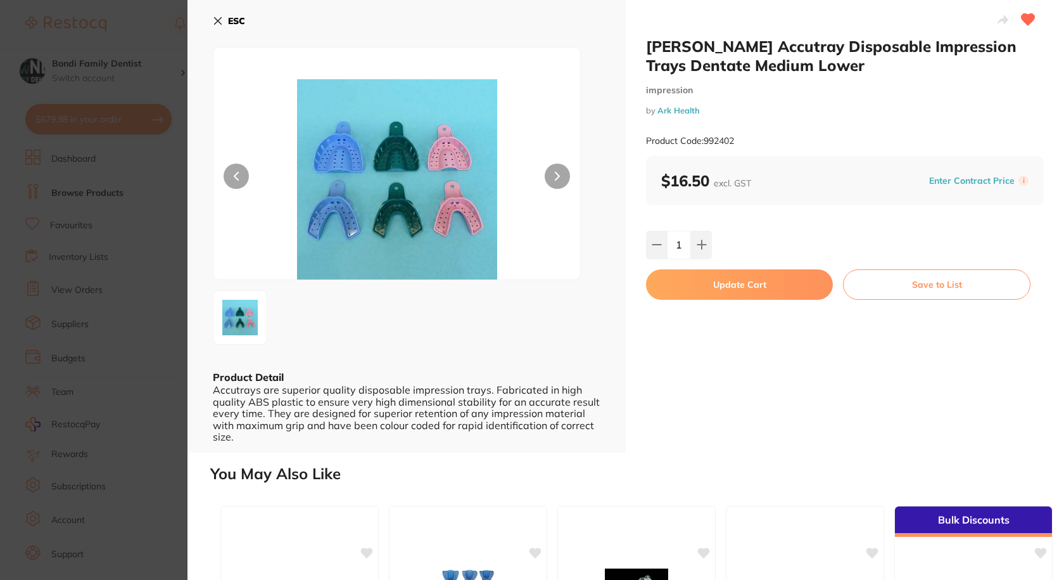
click at [740, 292] on button "Update Cart" at bounding box center [739, 284] width 187 height 30
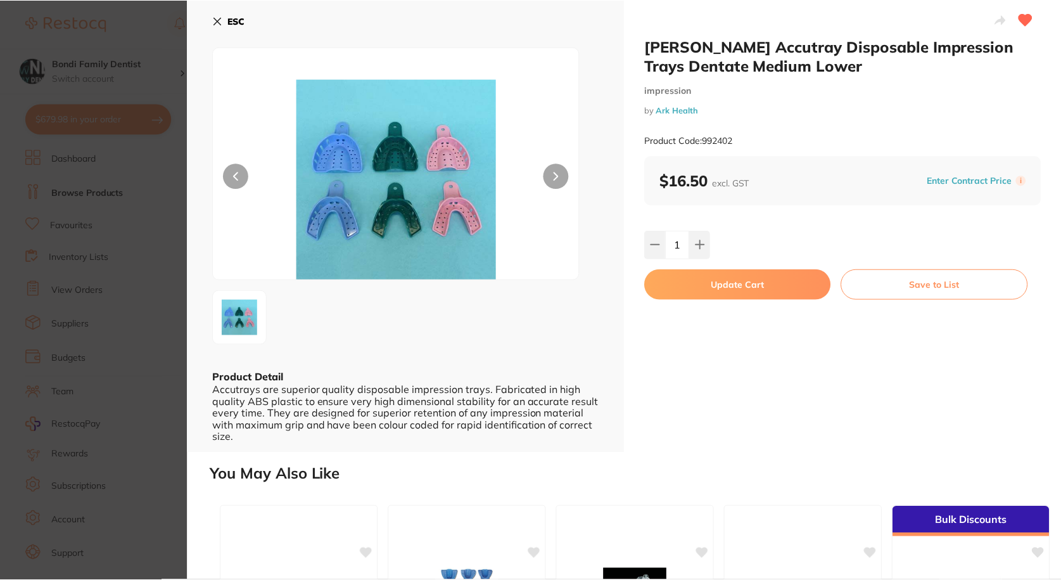
scroll to position [3773, 0]
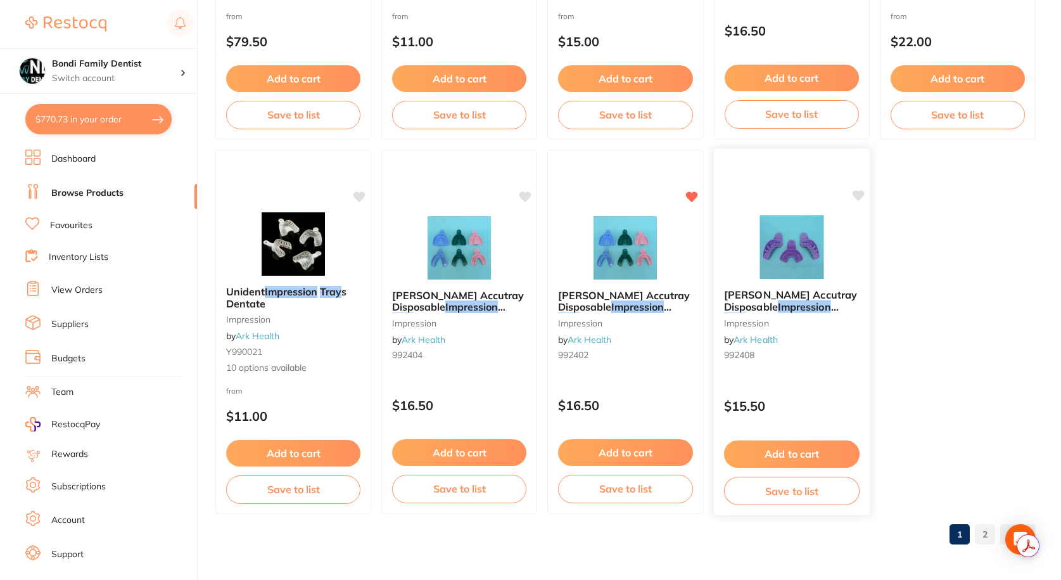
click at [782, 308] on em "Impression" at bounding box center [803, 306] width 53 height 13
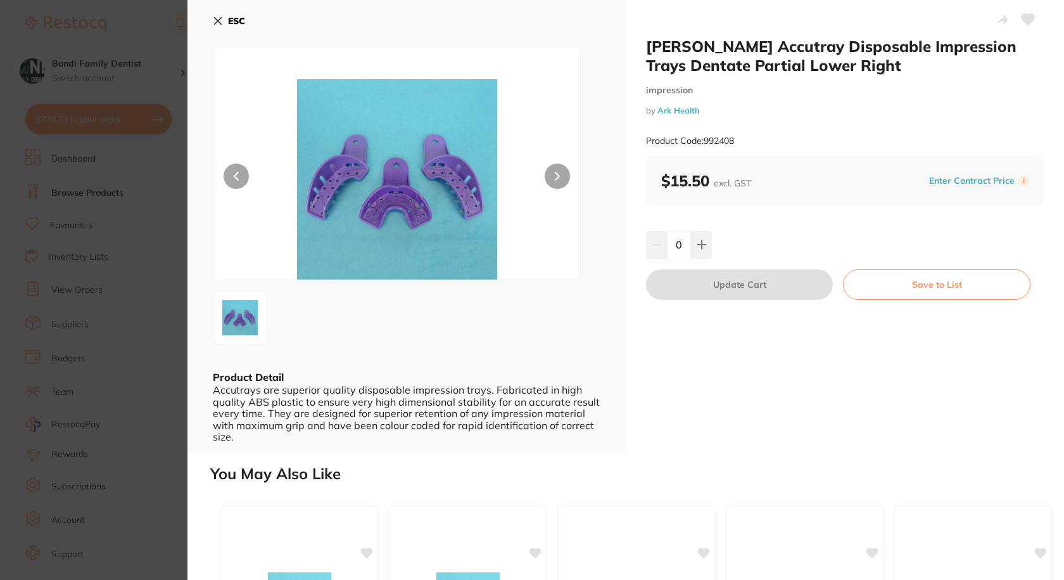
click at [217, 29] on button "ESC" at bounding box center [229, 21] width 32 height 22
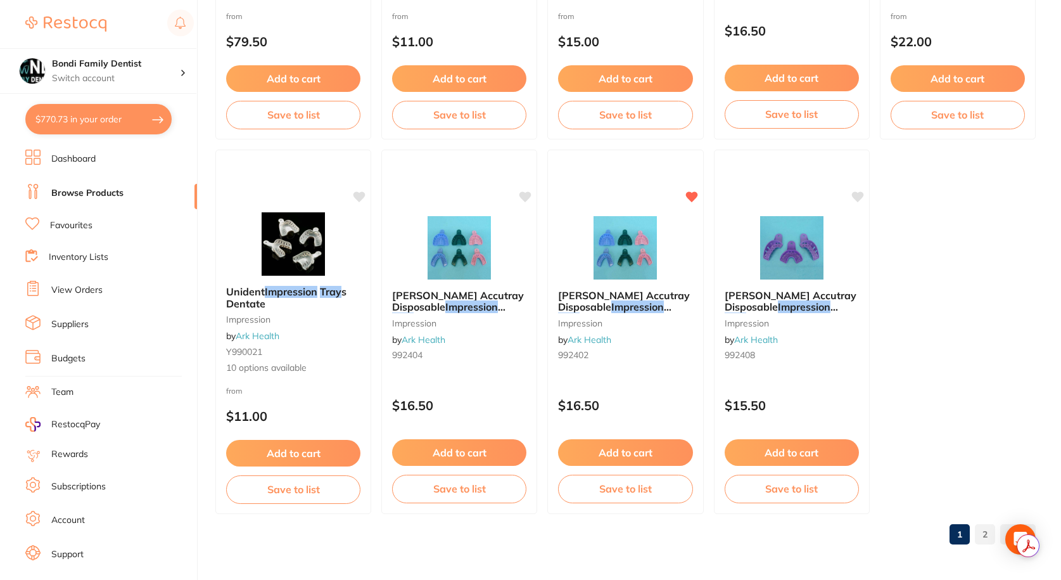
click at [986, 535] on link "2" at bounding box center [985, 533] width 20 height 25
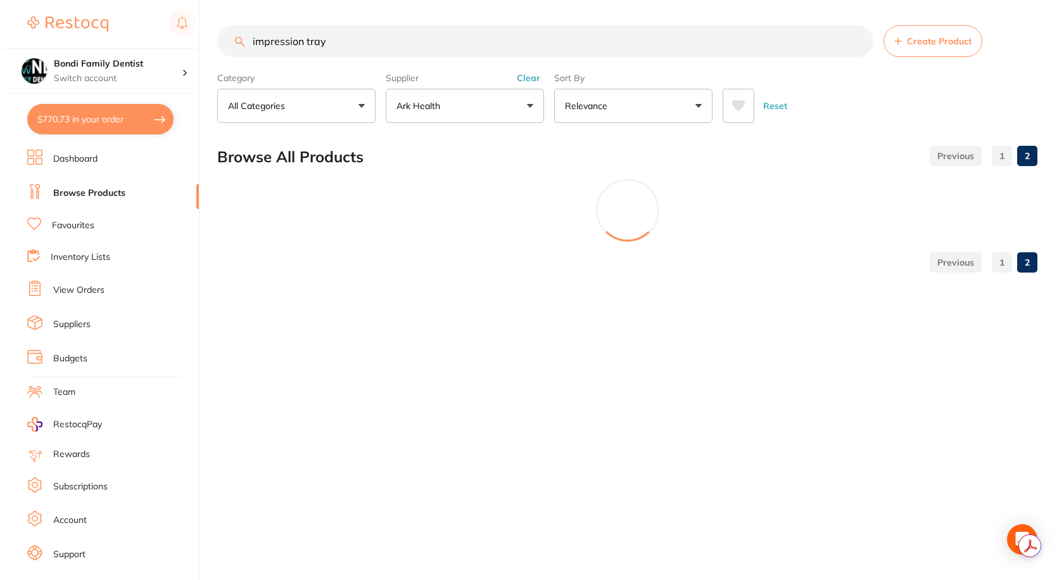
scroll to position [0, 0]
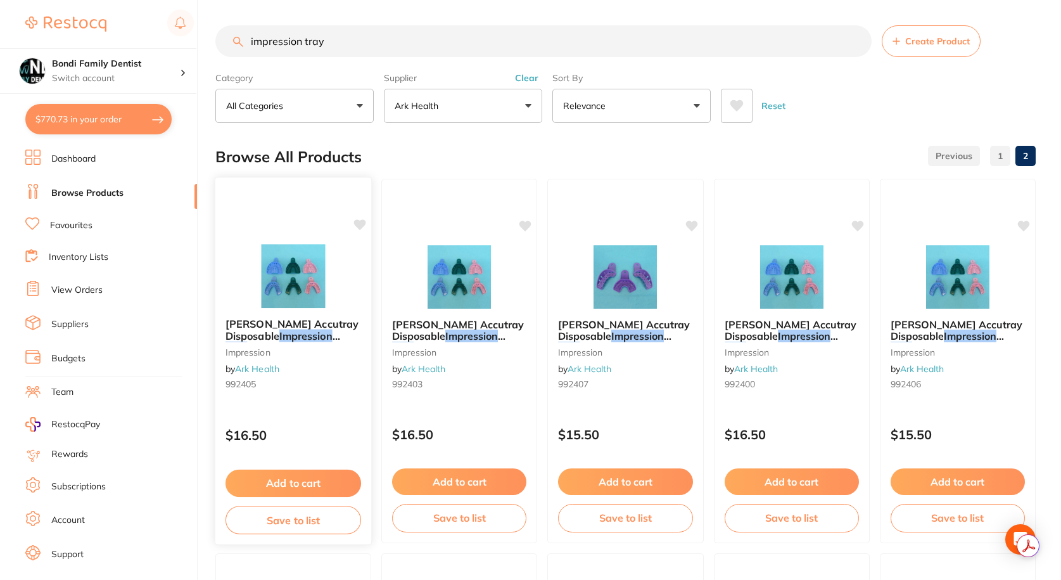
click at [295, 329] on em "Impression" at bounding box center [305, 335] width 53 height 13
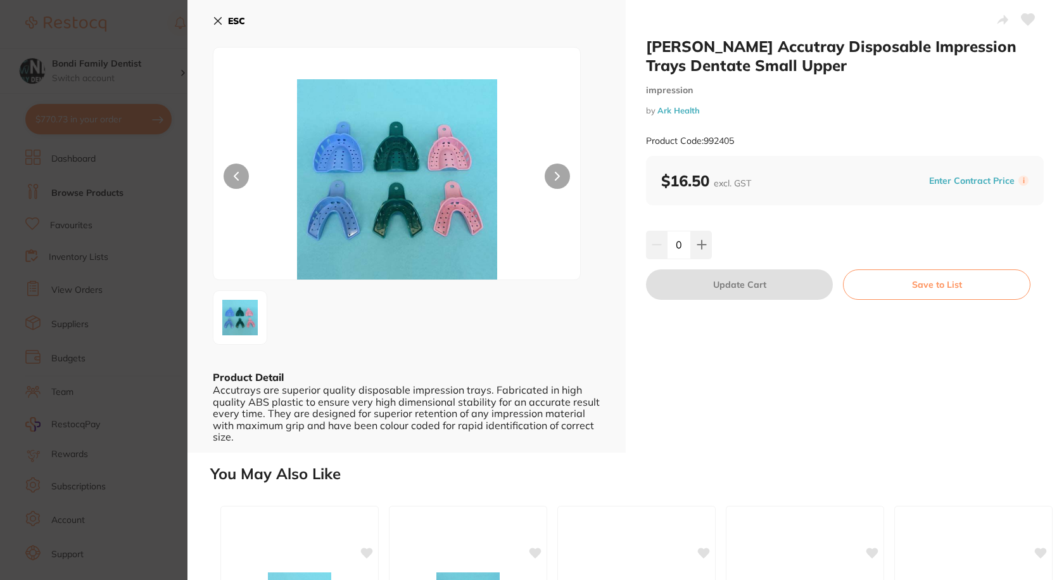
click at [218, 20] on icon at bounding box center [218, 21] width 7 height 7
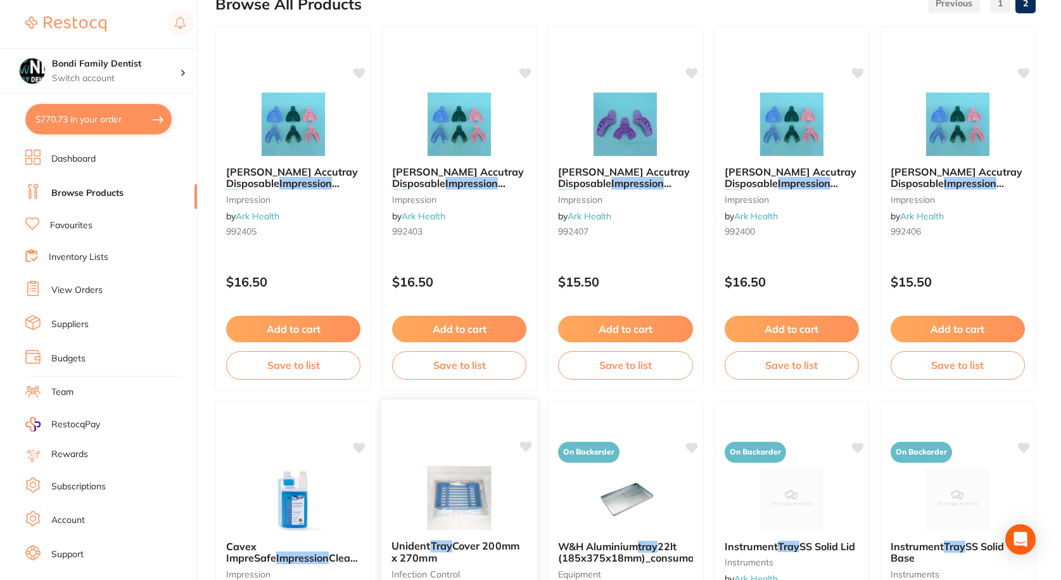
scroll to position [41, 0]
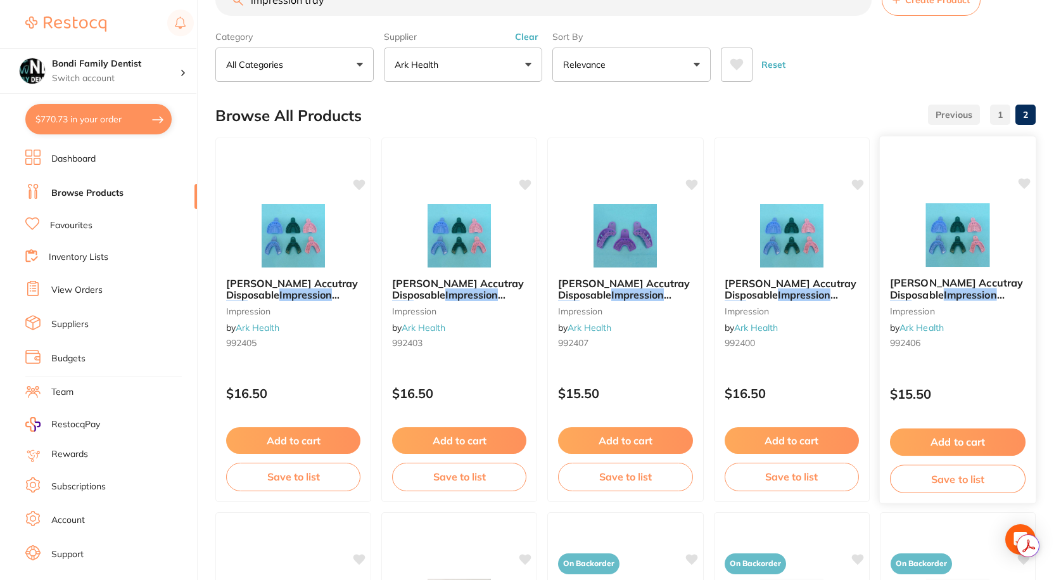
click at [919, 300] on span "s Dentate Partial Front" at bounding box center [967, 306] width 111 height 13
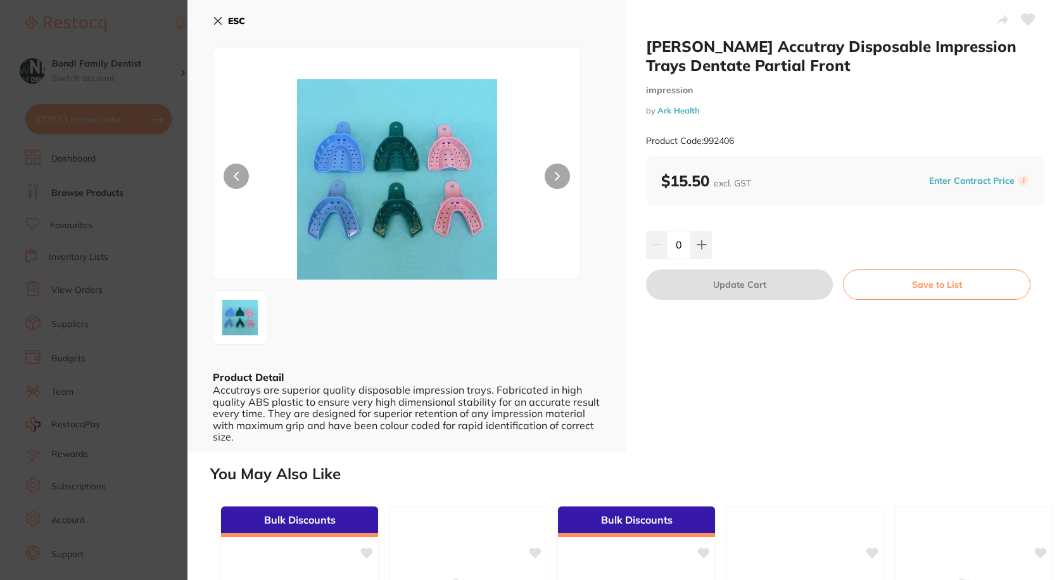
click at [225, 15] on button "ESC" at bounding box center [229, 21] width 32 height 22
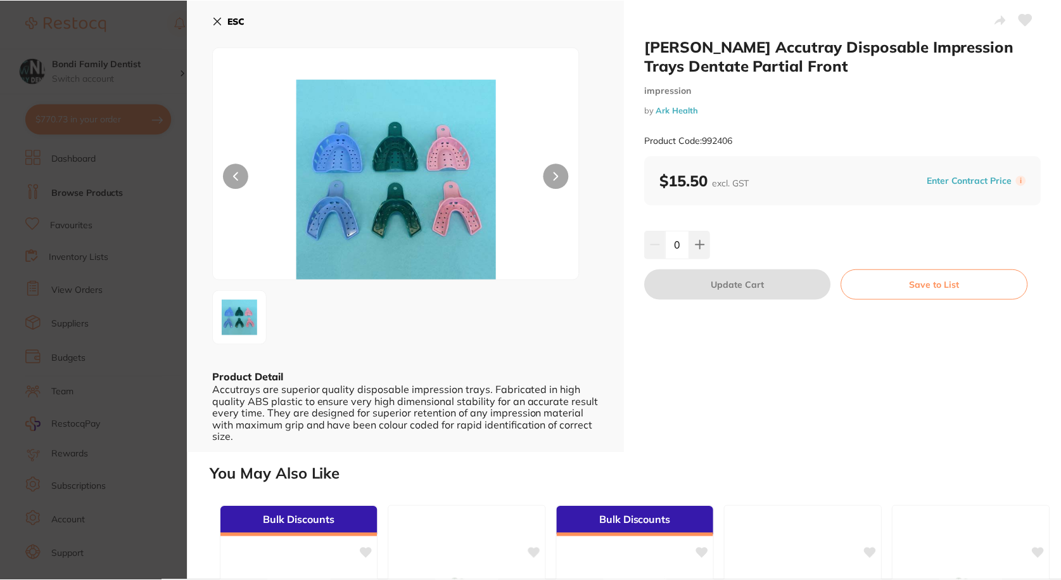
scroll to position [41, 0]
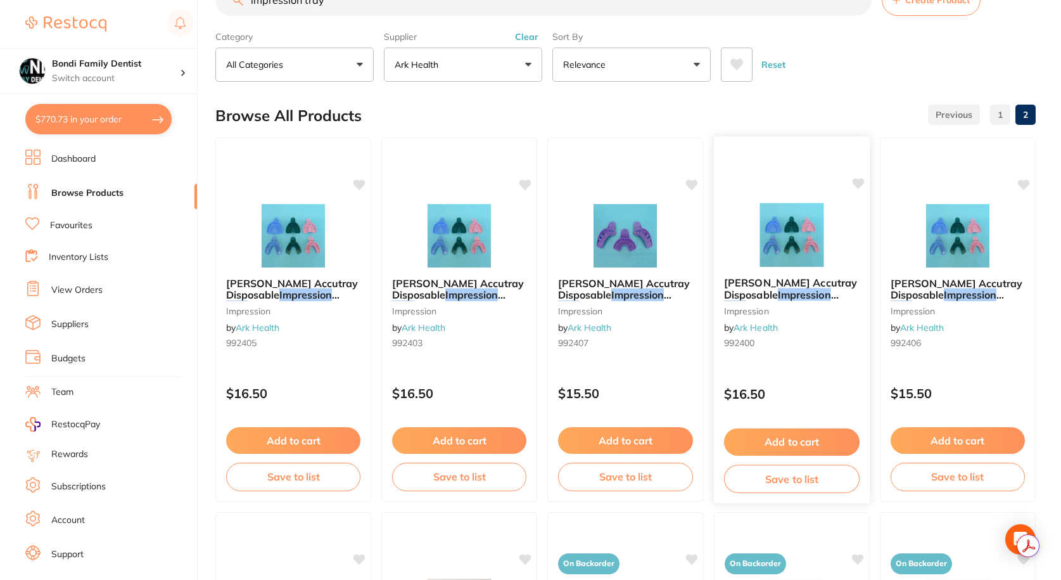
click at [779, 291] on span "Ainsworth Accutray Disposable" at bounding box center [790, 288] width 133 height 25
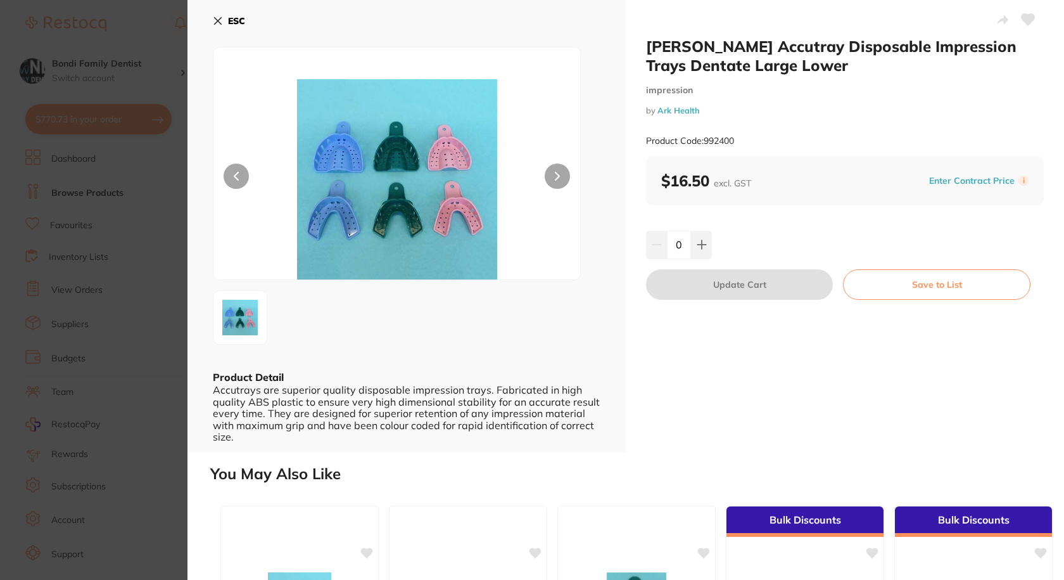
click at [220, 20] on icon at bounding box center [218, 21] width 10 height 10
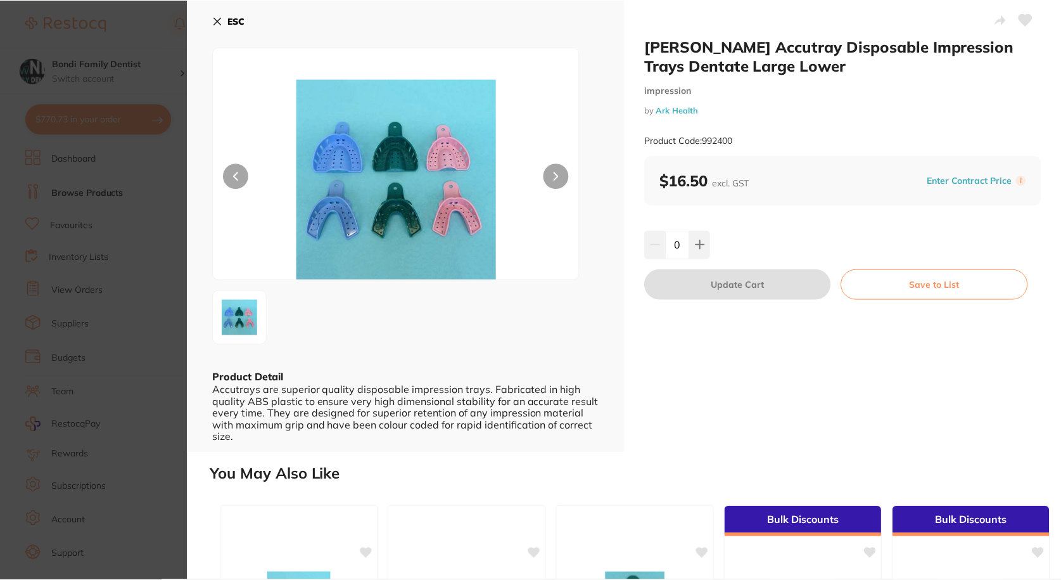
scroll to position [41, 0]
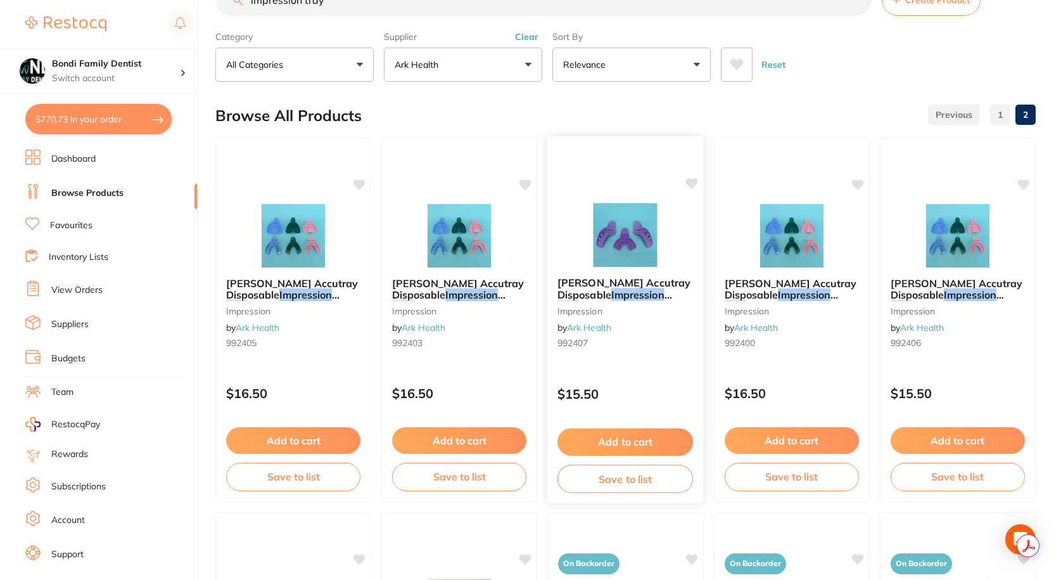
click at [599, 290] on span "Ainsworth Accutray Disposable" at bounding box center [624, 288] width 133 height 25
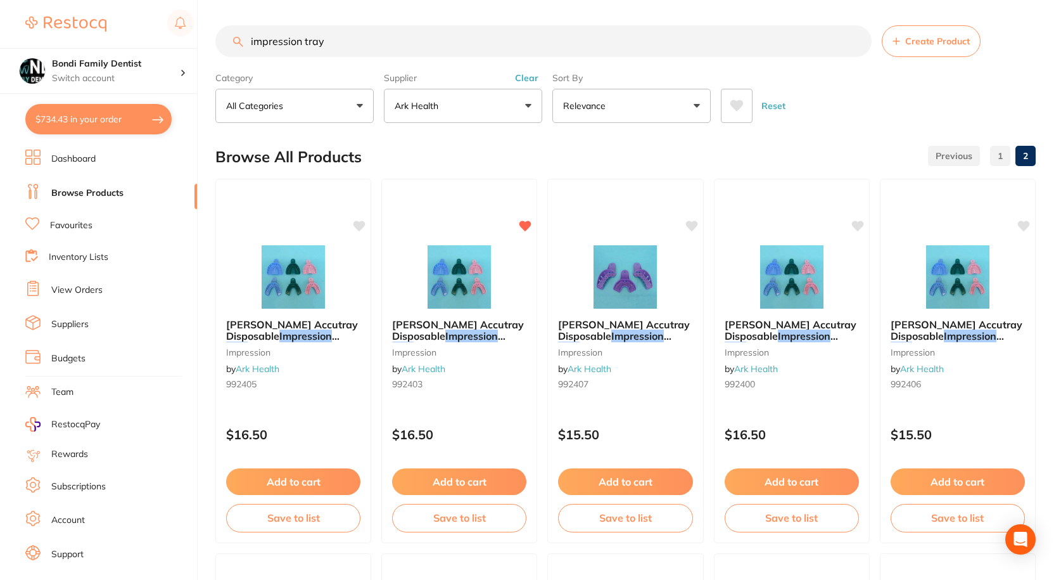
click at [348, 34] on input "impression tray" at bounding box center [543, 41] width 656 height 32
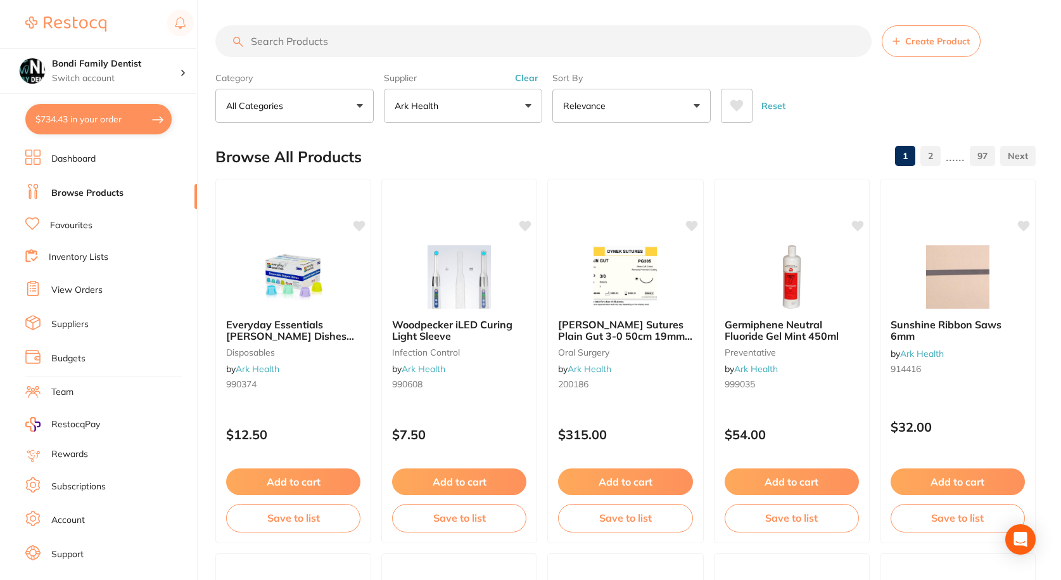
click at [76, 229] on link "Favourites" at bounding box center [71, 225] width 42 height 13
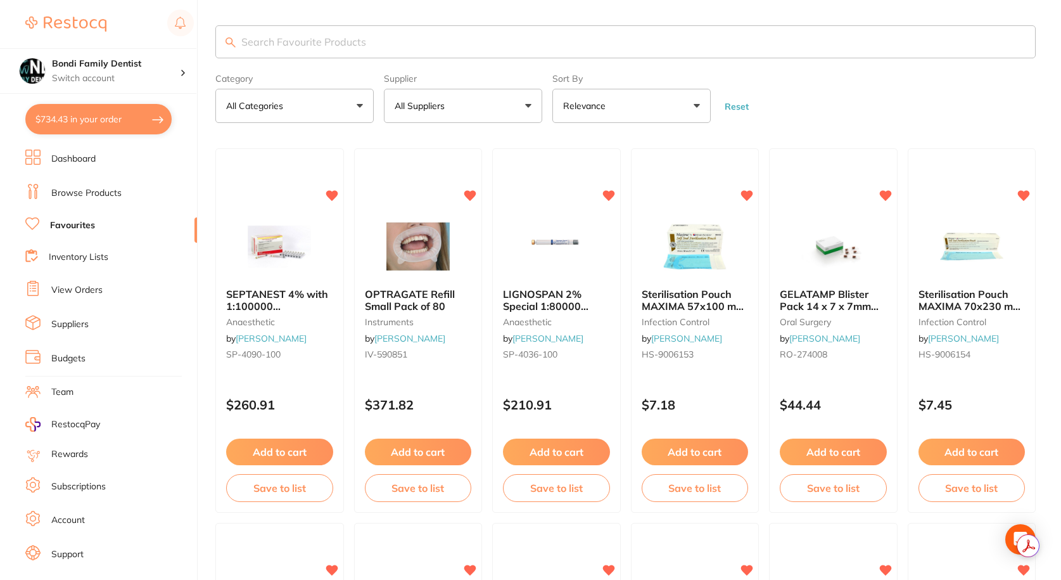
click at [366, 37] on input "search" at bounding box center [625, 41] width 820 height 33
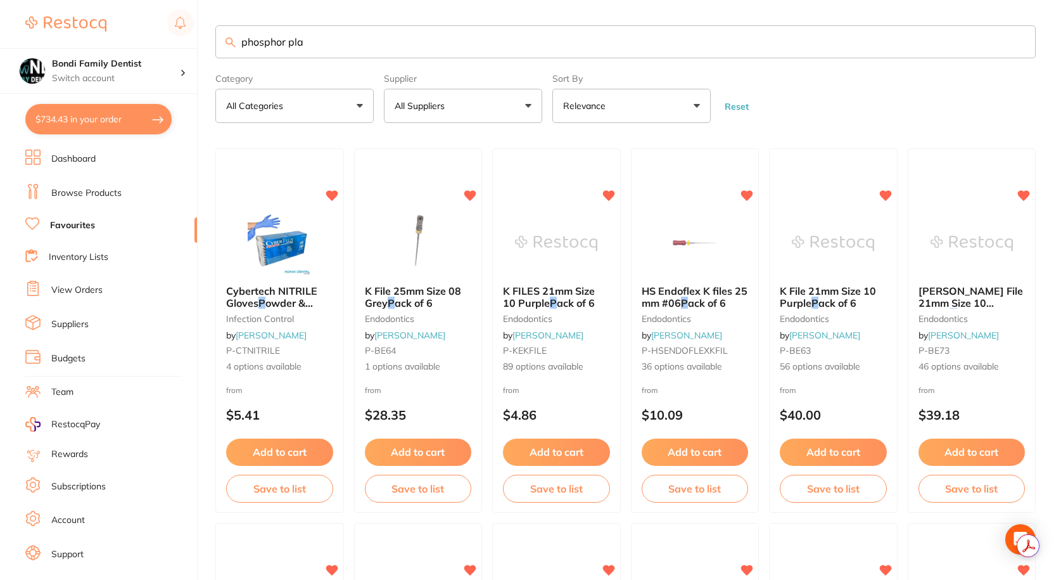
type input "phosphor pla"
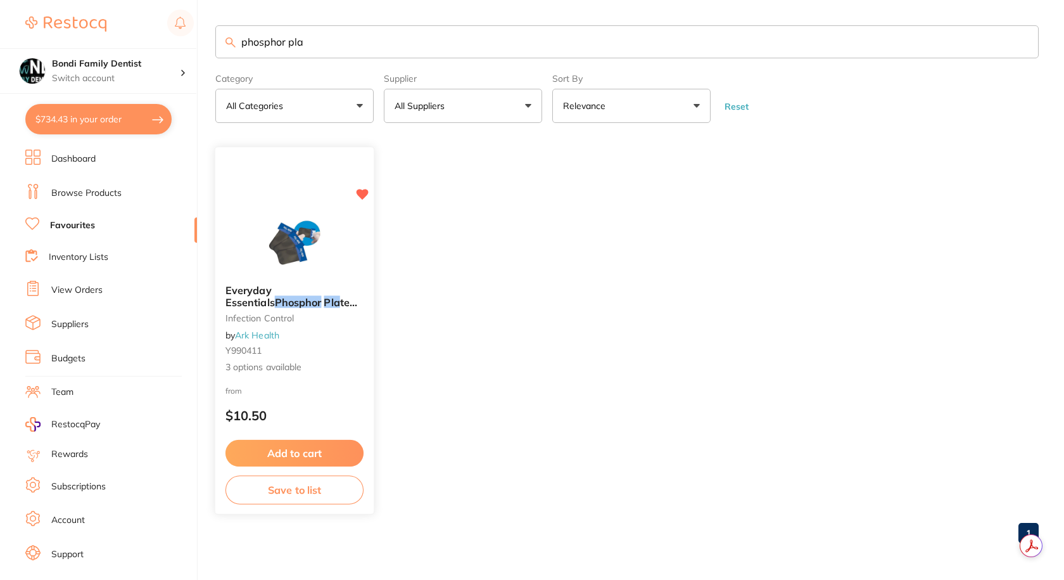
click at [293, 309] on div "Everyday Essentials Phosphor Pla te Barrier Sleeve infection control by Ark Hea…" at bounding box center [294, 329] width 158 height 110
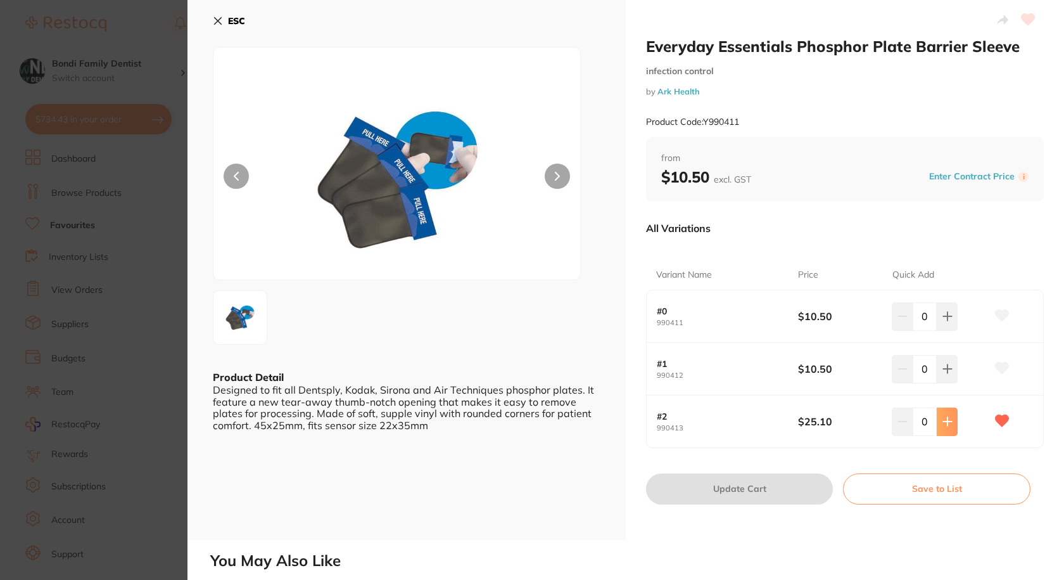
click at [952, 330] on button at bounding box center [947, 316] width 21 height 28
type input "1"
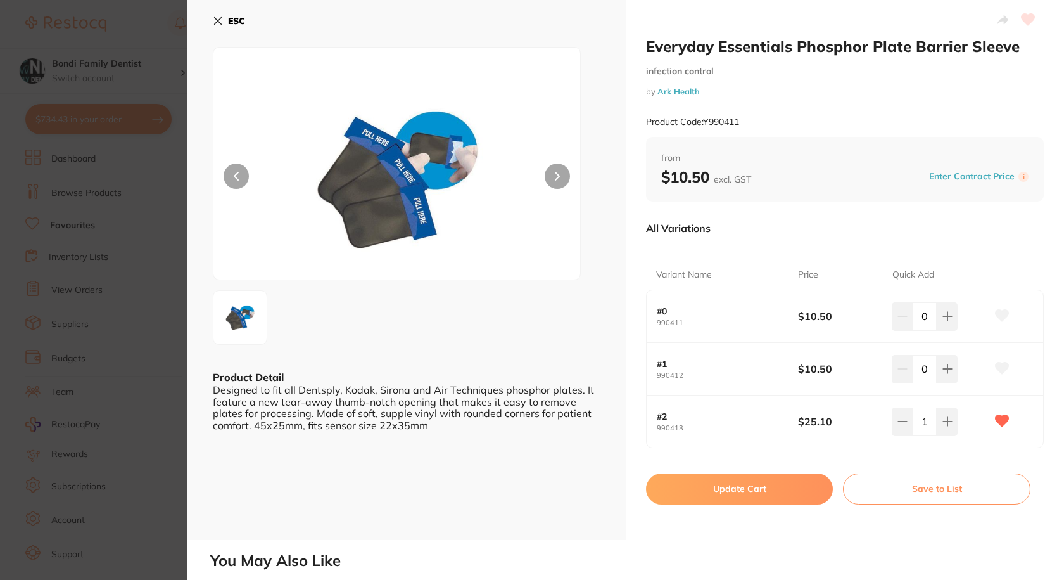
click at [771, 486] on button "Update Cart" at bounding box center [739, 488] width 187 height 30
checkbox input "false"
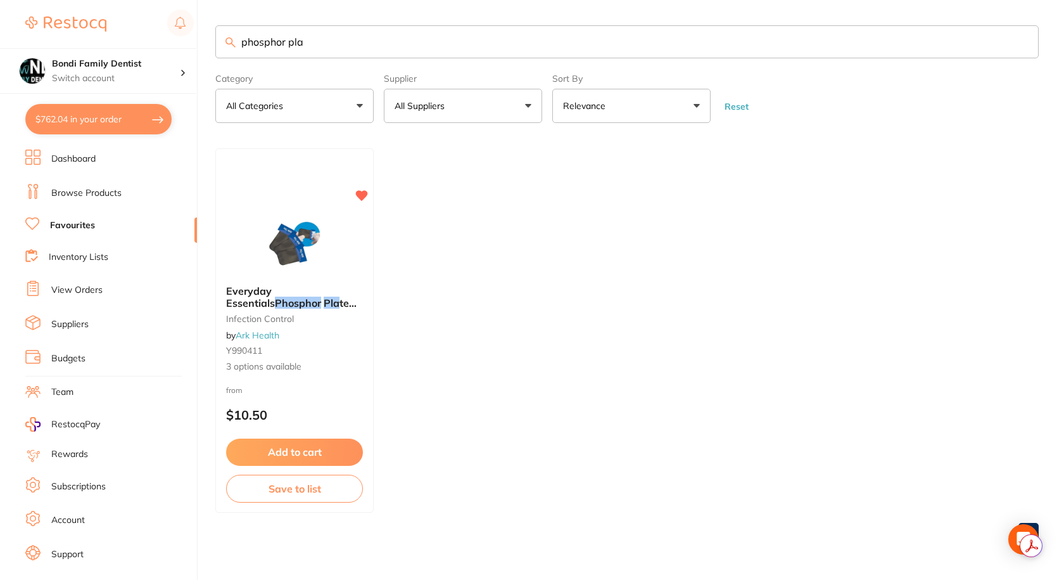
click at [303, 42] on input "phosphor pla" at bounding box center [627, 41] width 824 height 33
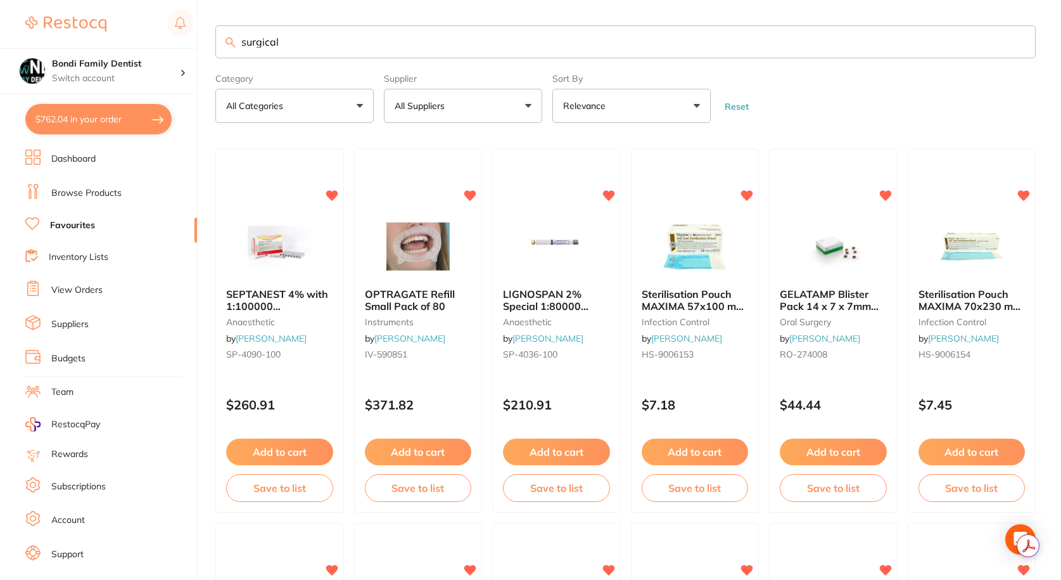
type input "surgical"
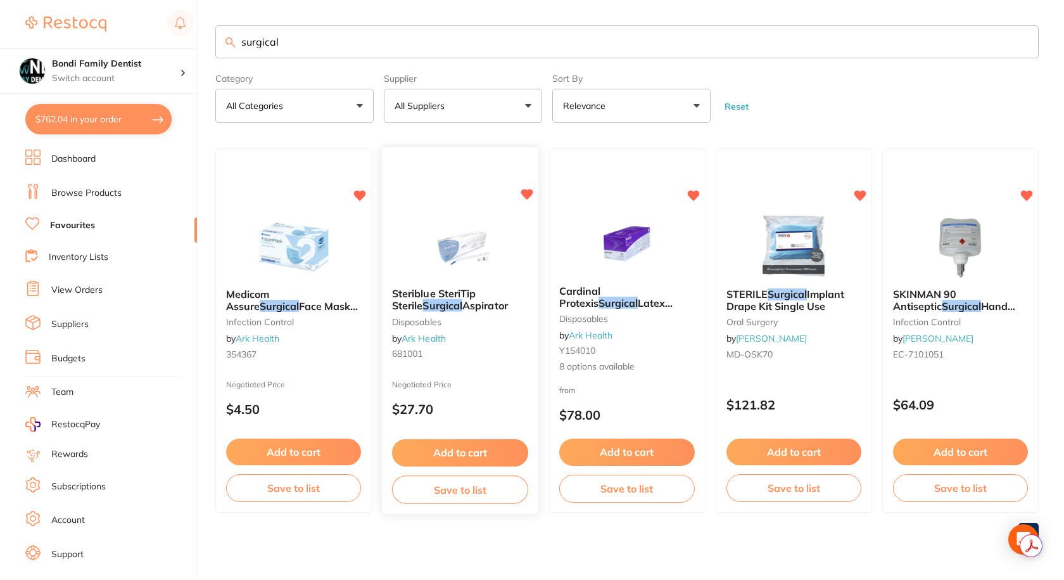
click at [426, 293] on span "Steriblue SteriTip Sterile" at bounding box center [434, 300] width 84 height 25
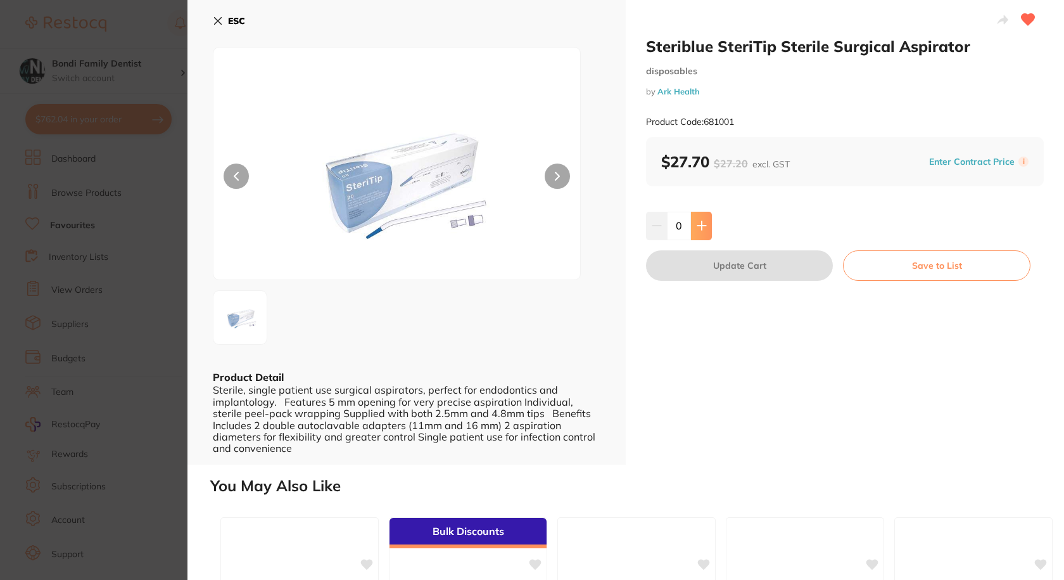
click at [701, 224] on icon at bounding box center [702, 225] width 10 height 10
type input "1"
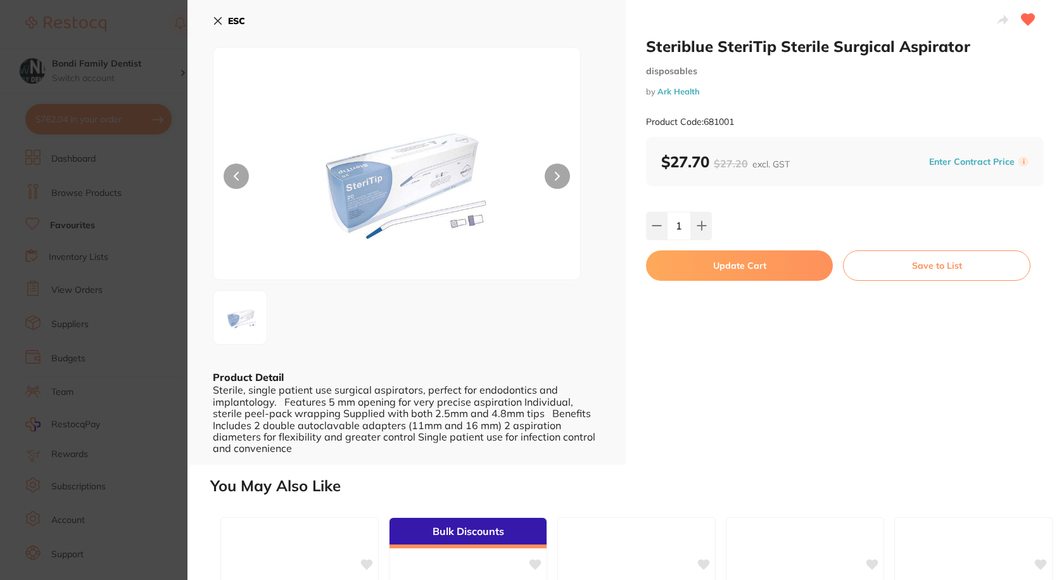
click at [705, 267] on button "Update Cart" at bounding box center [739, 265] width 187 height 30
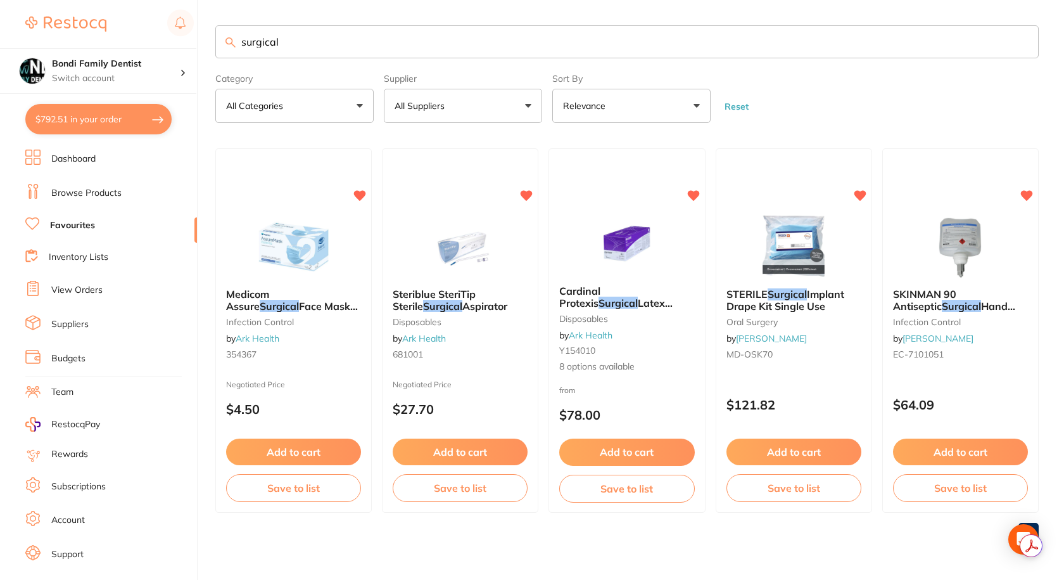
click at [302, 42] on input "surgical" at bounding box center [627, 41] width 824 height 33
click at [302, 41] on input "surgical" at bounding box center [627, 41] width 824 height 33
type input "terumo"
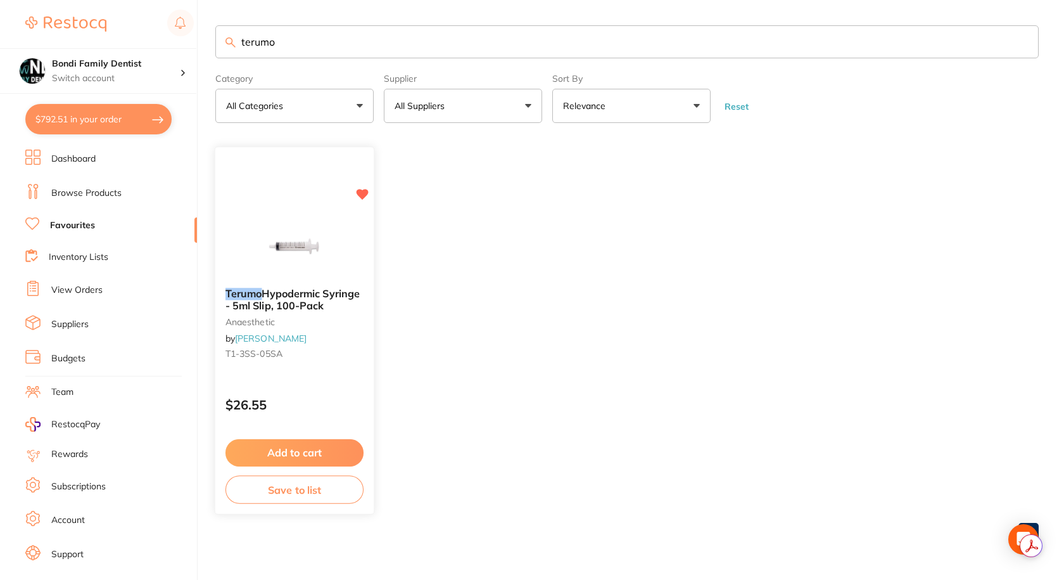
click at [314, 310] on span "Hypodermic Syringe - 5ml Slip, 100-Pack" at bounding box center [293, 300] width 134 height 25
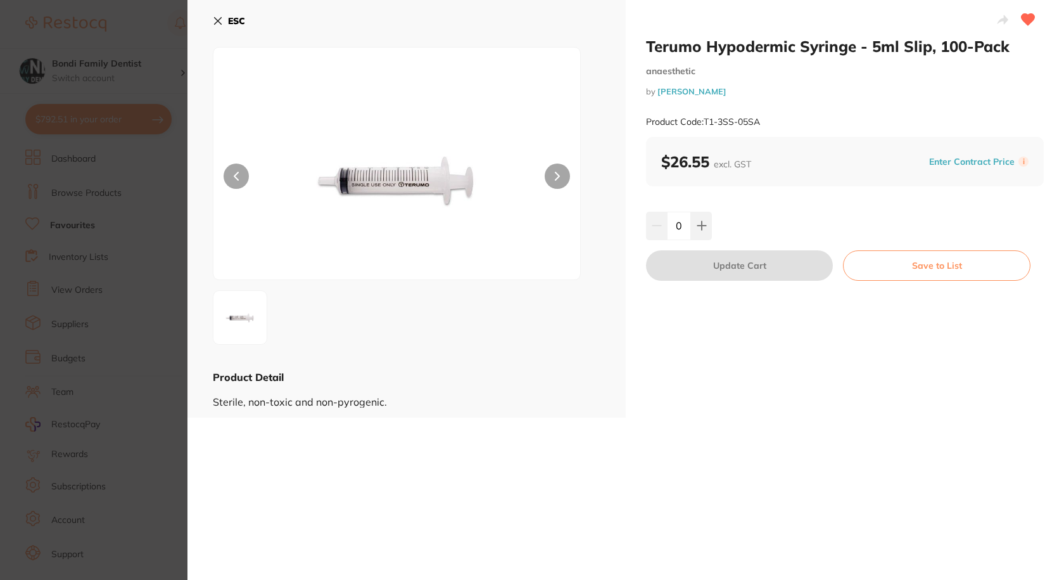
click at [222, 13] on button "ESC" at bounding box center [229, 21] width 32 height 22
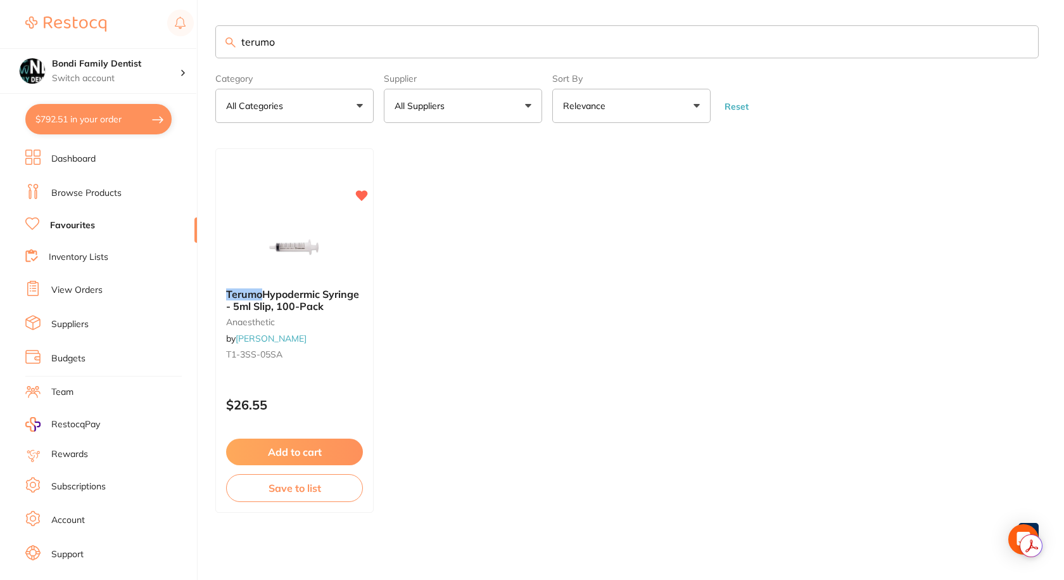
click at [92, 161] on link "Dashboard" at bounding box center [73, 159] width 44 height 13
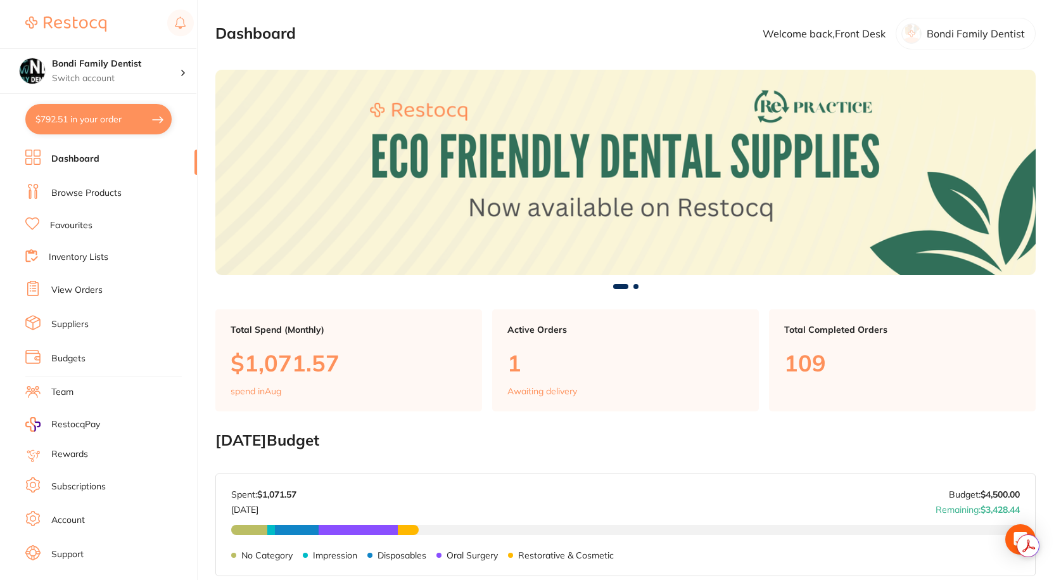
click at [87, 195] on link "Browse Products" at bounding box center [86, 193] width 70 height 13
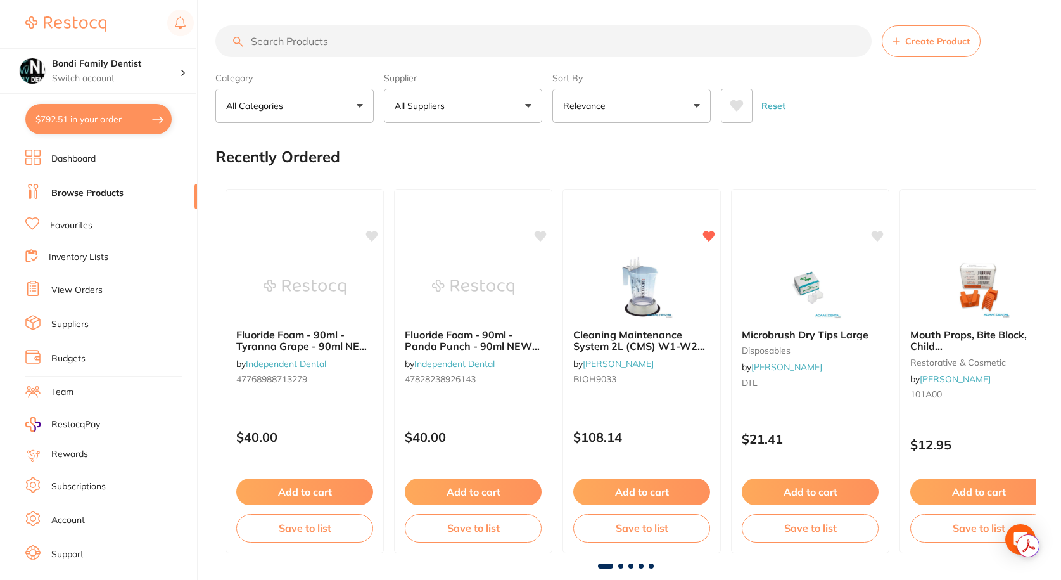
click at [312, 40] on input "search" at bounding box center [543, 41] width 656 height 32
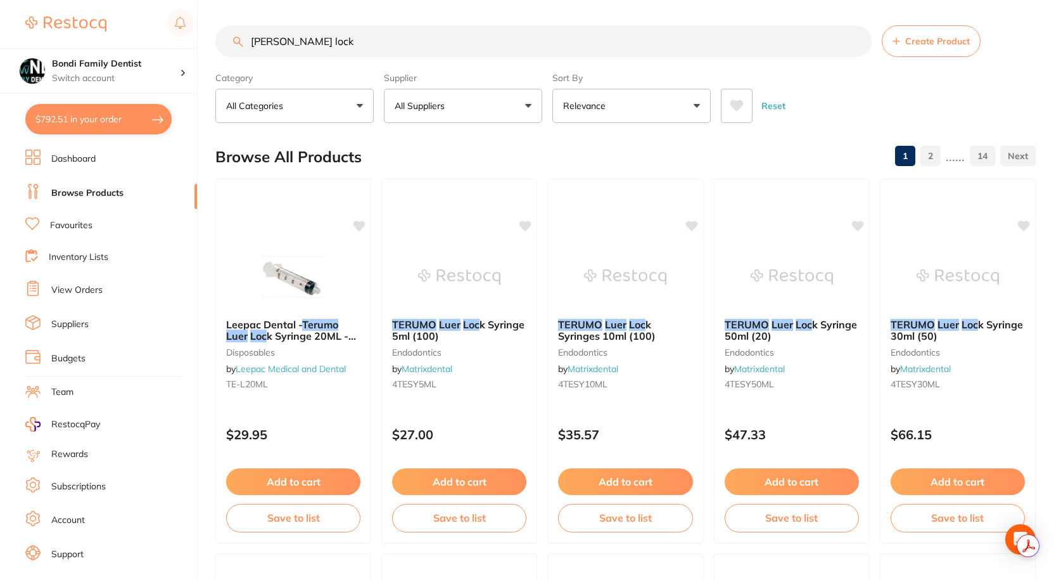
type input "terumo luer lock"
click at [453, 105] on span at bounding box center [452, 105] width 5 height 5
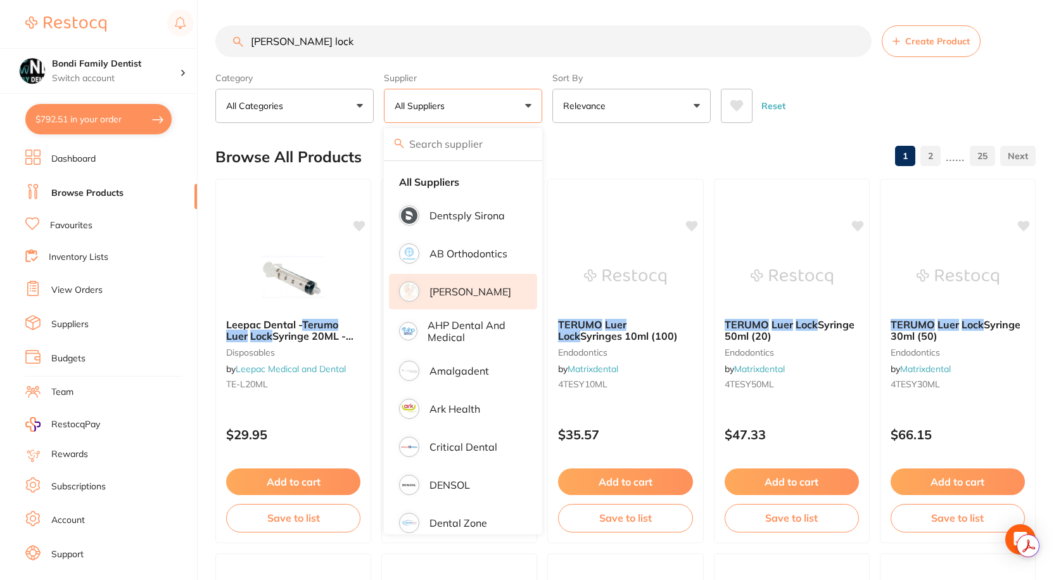
click at [463, 287] on p "[PERSON_NAME]" at bounding box center [471, 291] width 82 height 11
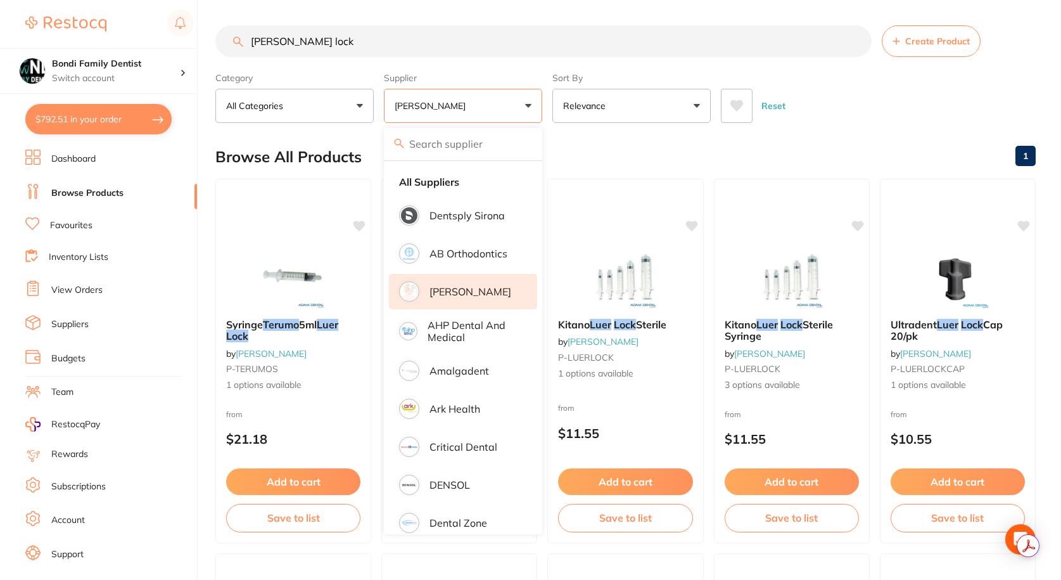
click at [492, 105] on button "[PERSON_NAME]" at bounding box center [463, 106] width 158 height 34
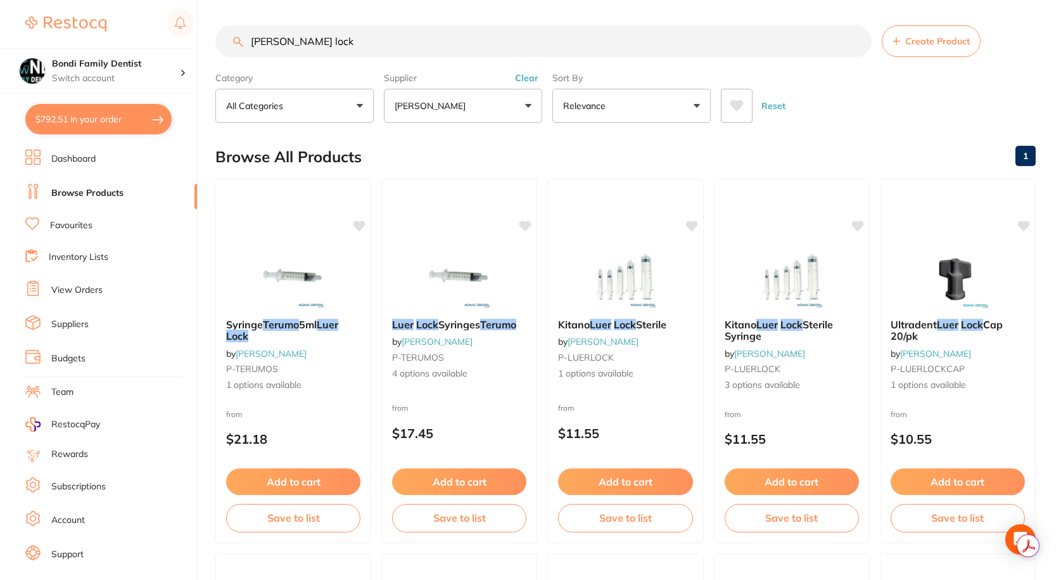
click at [472, 105] on button "[PERSON_NAME]" at bounding box center [463, 106] width 158 height 34
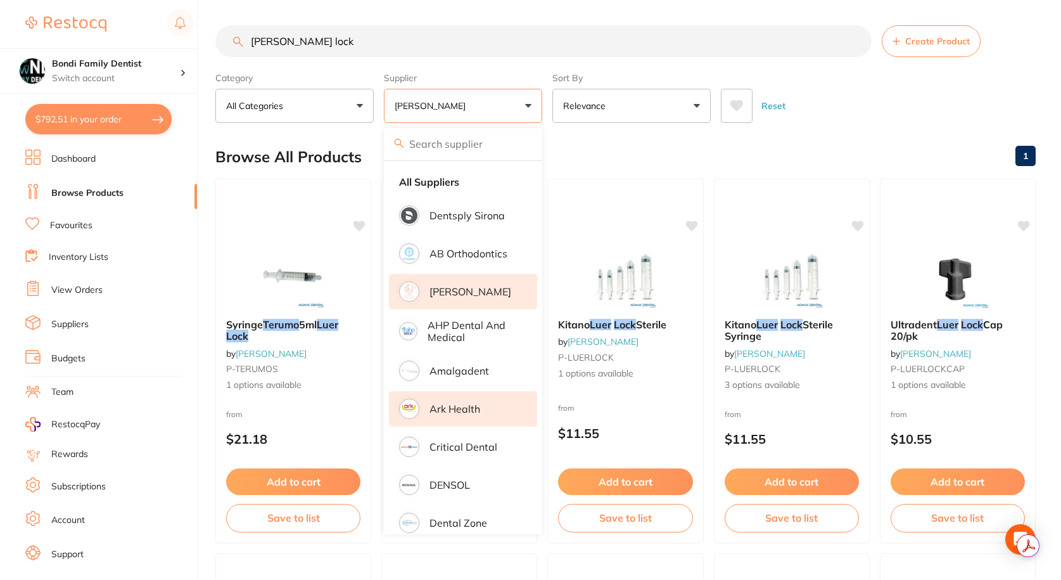
click at [458, 407] on p "Ark Health" at bounding box center [455, 408] width 51 height 11
click at [311, 558] on div at bounding box center [293, 568] width 156 height 32
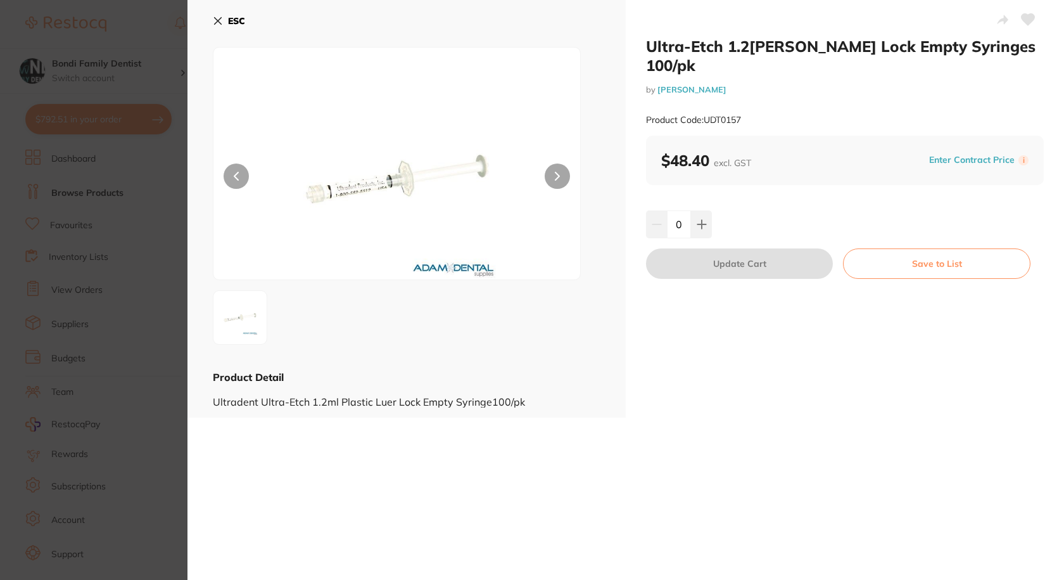
click at [231, 12] on button "ESC" at bounding box center [229, 21] width 32 height 22
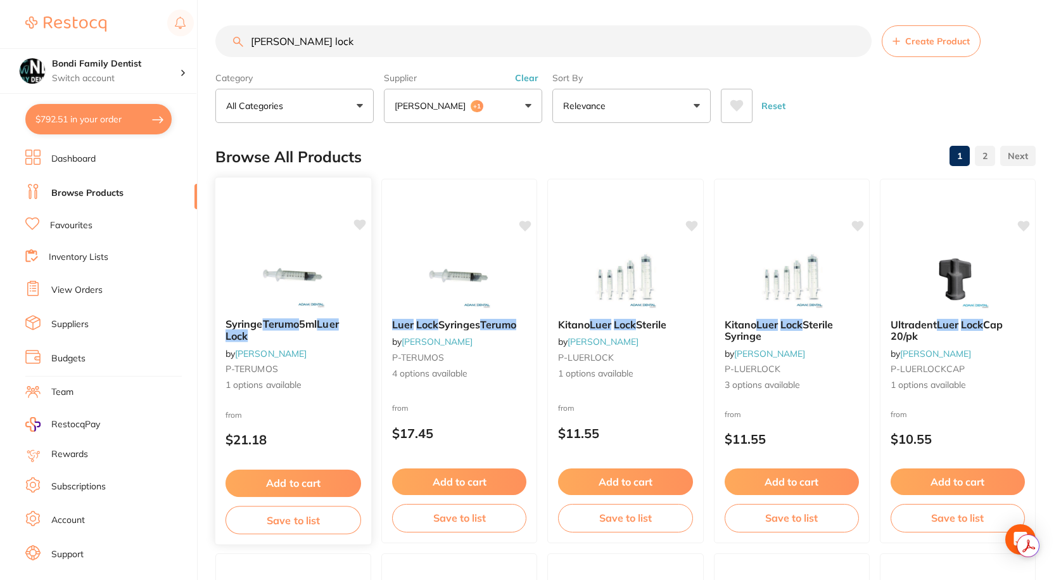
click at [297, 324] on em "Terumo" at bounding box center [281, 323] width 37 height 13
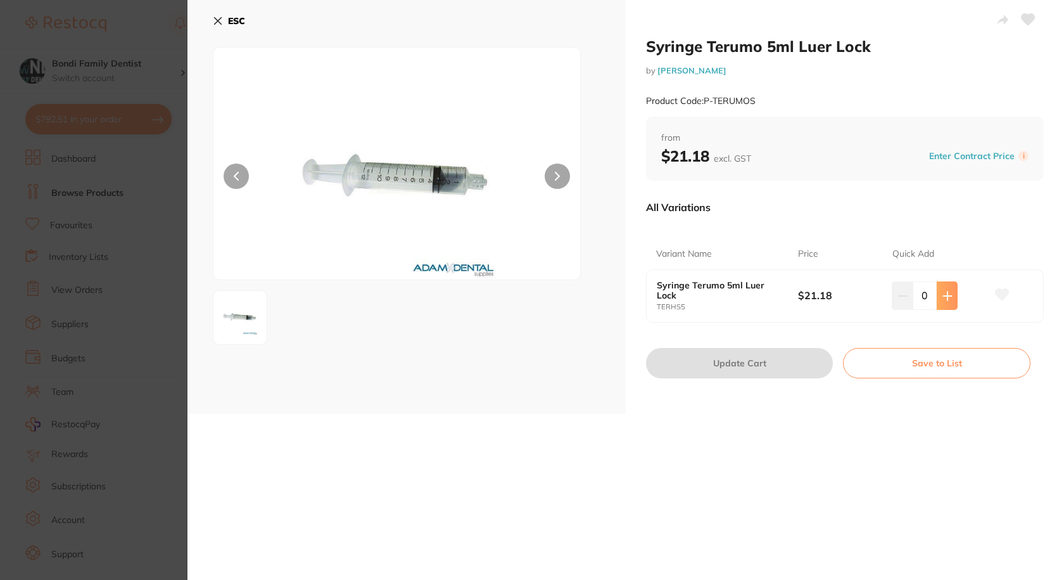
click at [953, 282] on button at bounding box center [947, 295] width 21 height 28
type input "1"
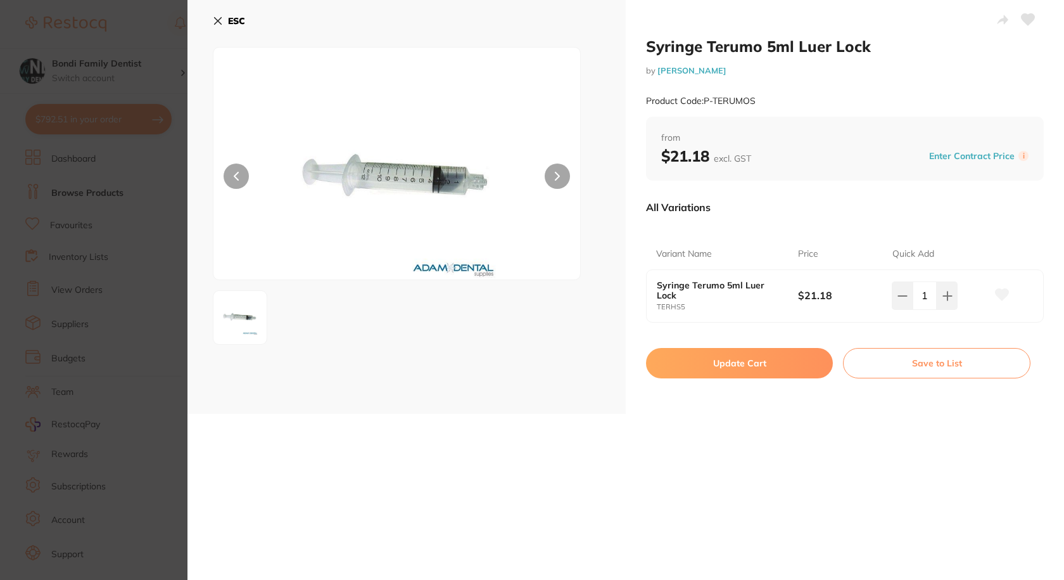
click at [753, 355] on button "Update Cart" at bounding box center [739, 363] width 187 height 30
checkbox input "false"
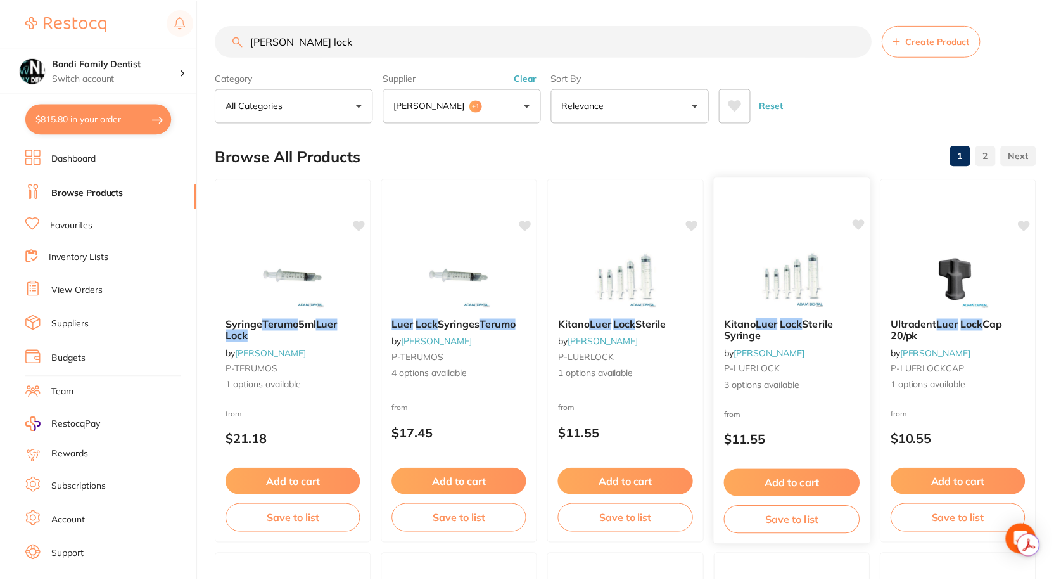
scroll to position [3, 0]
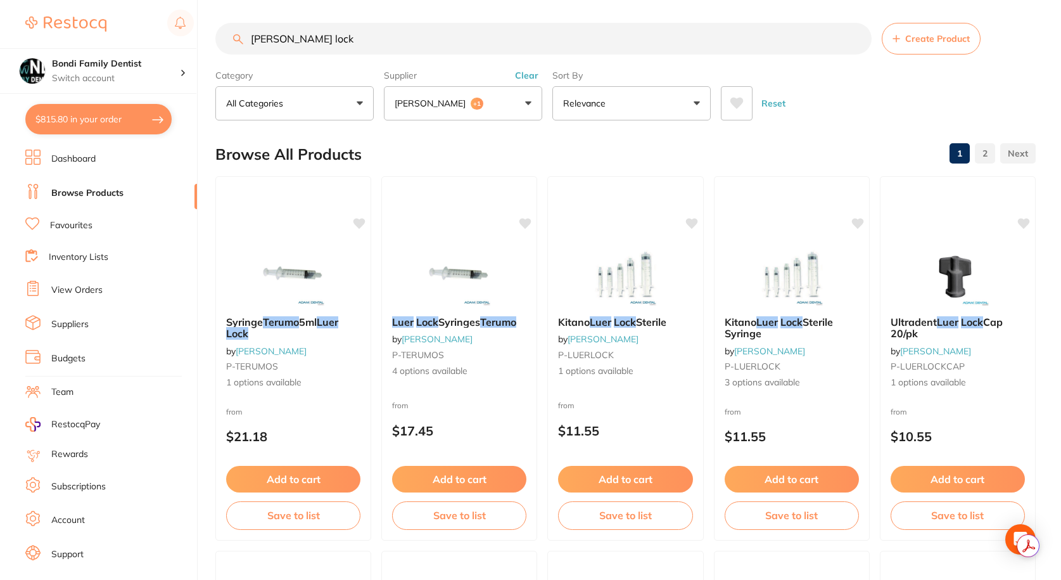
click at [115, 129] on button "$815.80 in your order" at bounding box center [98, 119] width 146 height 30
checkbox input "true"
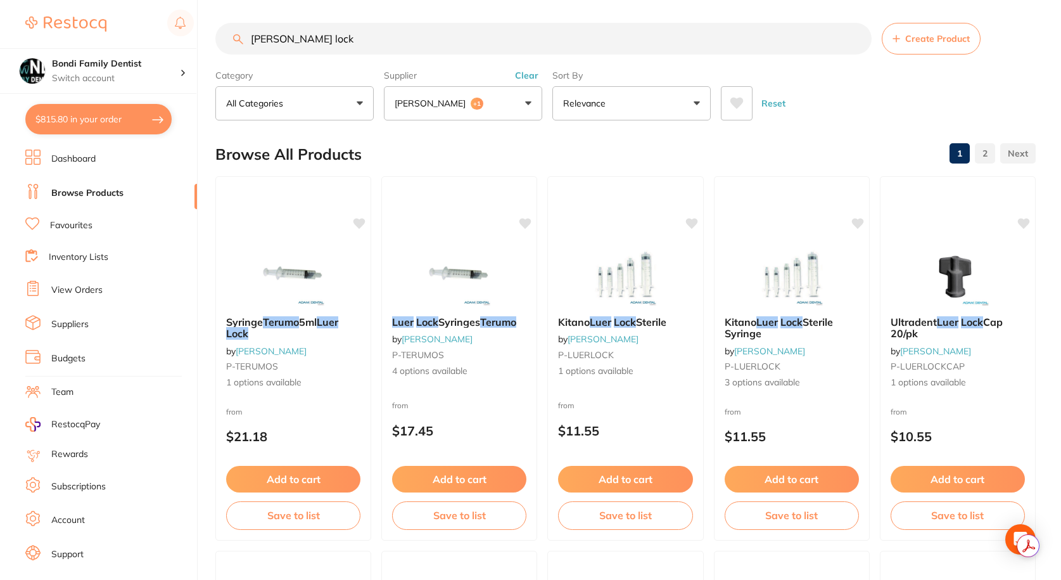
checkbox input "true"
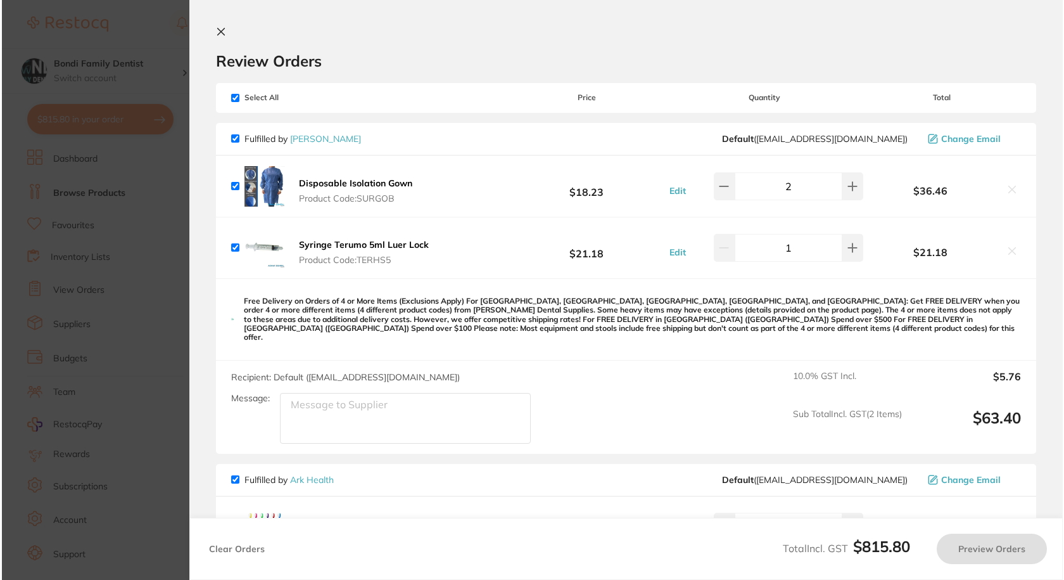
scroll to position [0, 0]
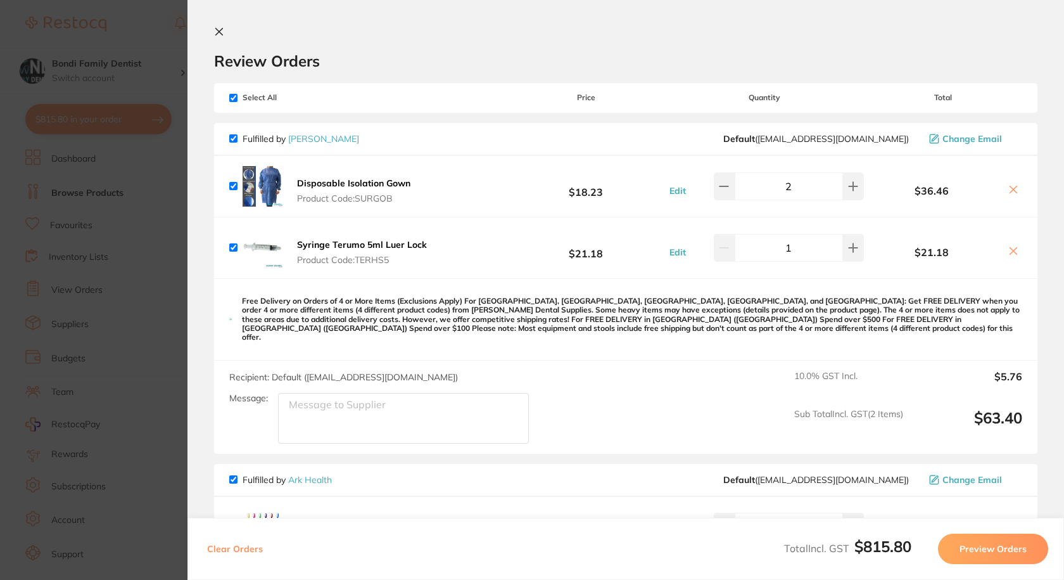
click at [217, 38] on button at bounding box center [221, 33] width 15 height 12
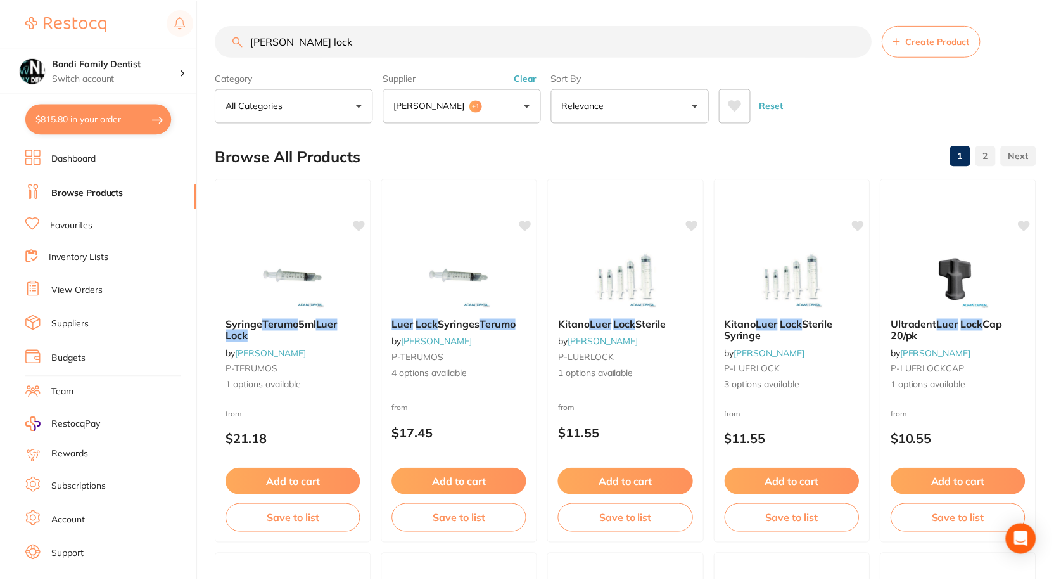
scroll to position [3, 0]
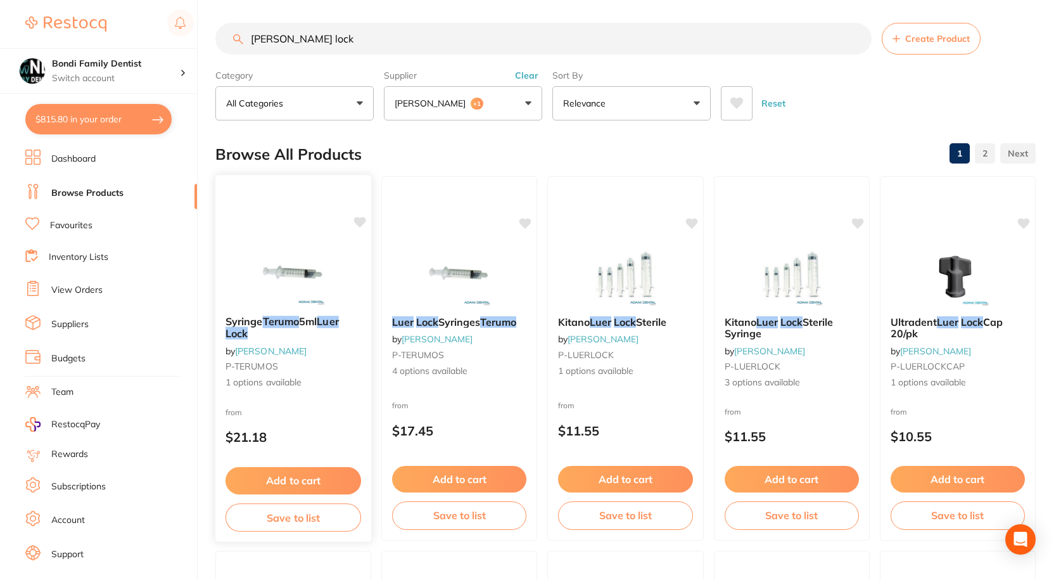
click at [354, 224] on icon at bounding box center [360, 222] width 13 height 13
click at [361, 44] on input "terumo luer lock" at bounding box center [543, 39] width 656 height 32
type input "t"
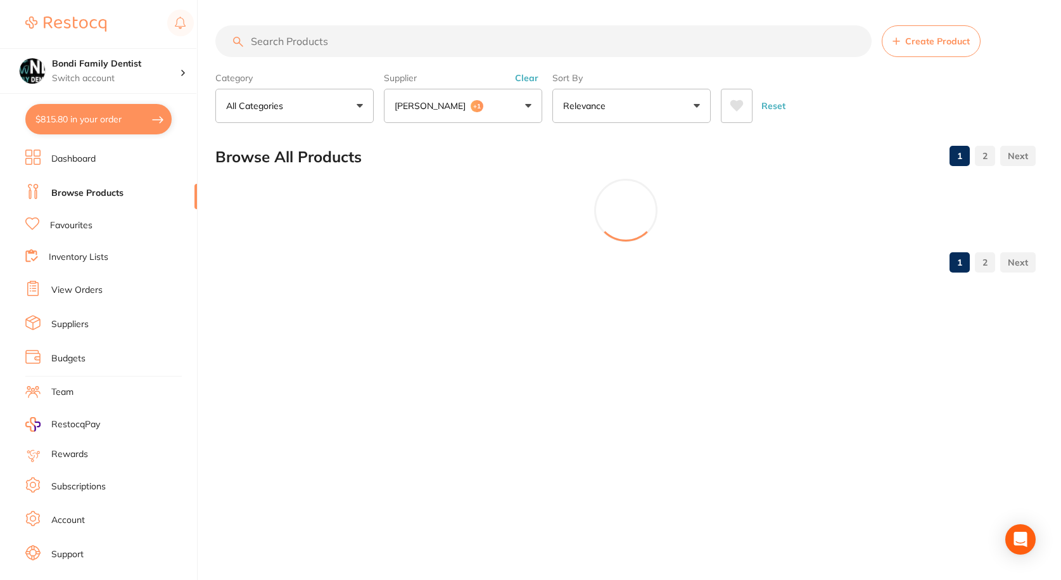
scroll to position [0, 0]
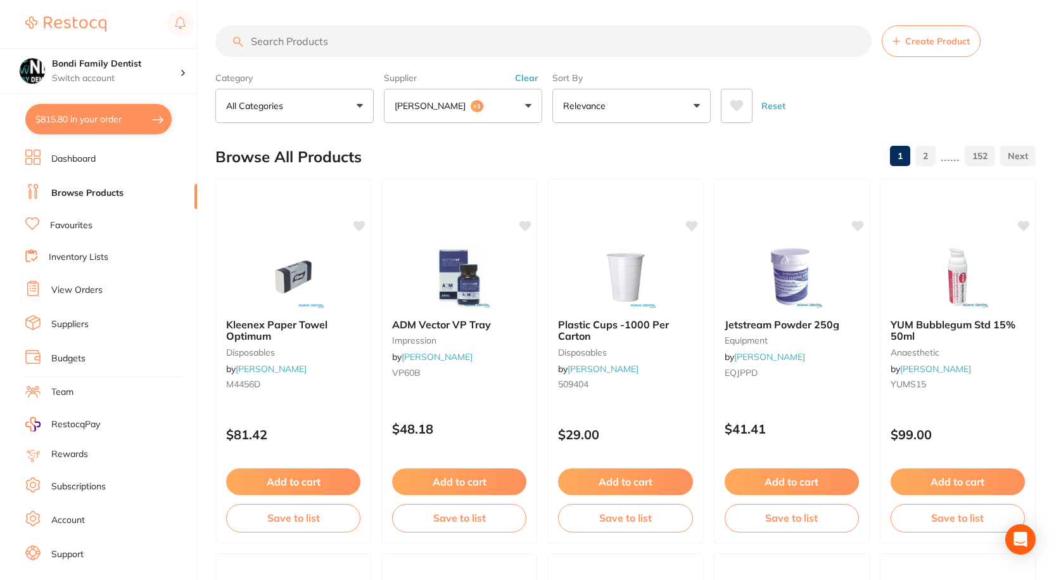
click at [75, 227] on link "Favourites" at bounding box center [71, 225] width 42 height 13
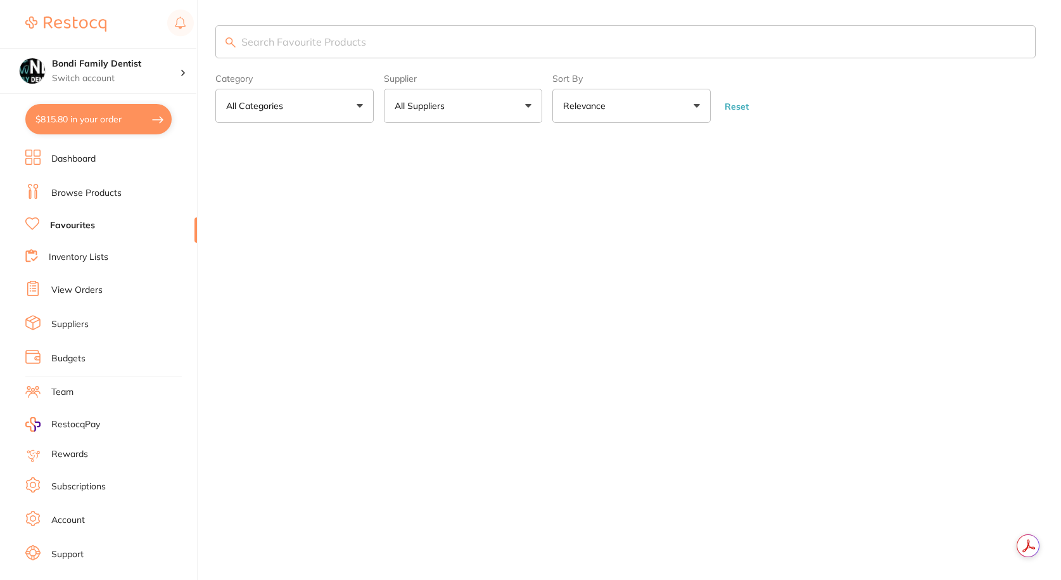
click at [287, 44] on input "search" at bounding box center [625, 41] width 820 height 33
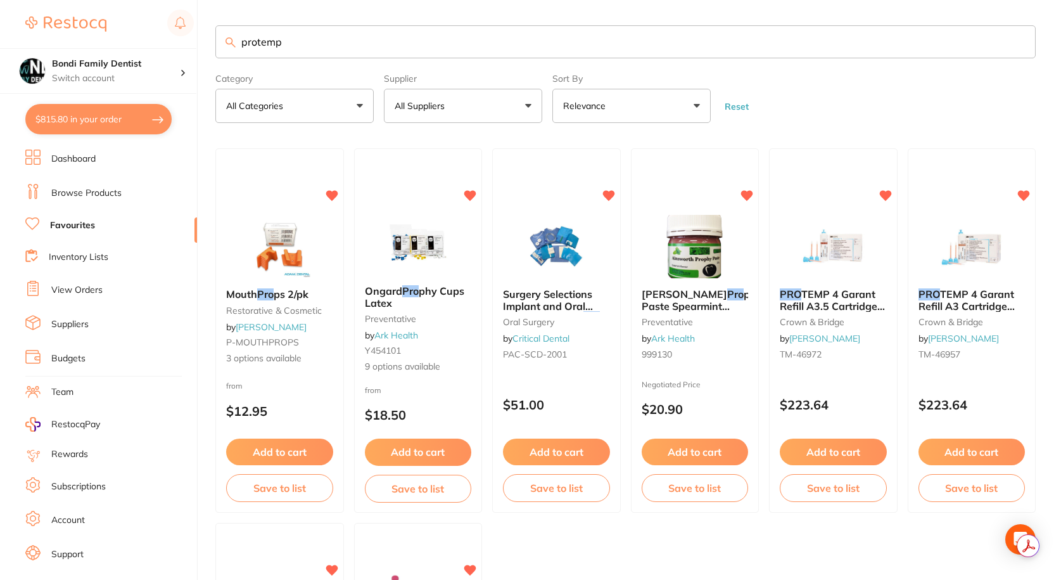
type input "protemp"
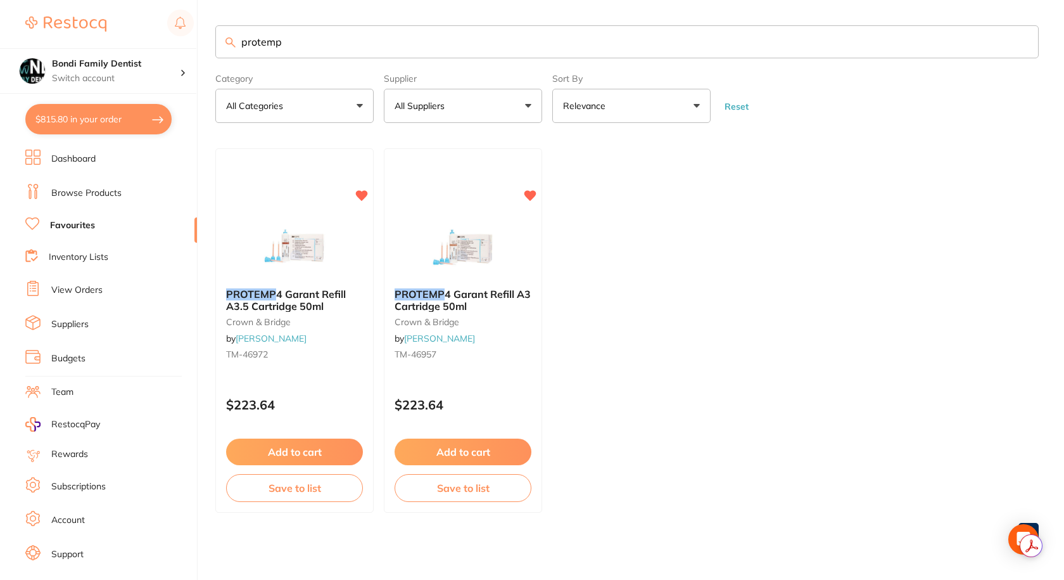
click at [287, 303] on span "4 Garant Refill A3.5 Cartridge 50ml" at bounding box center [286, 300] width 120 height 24
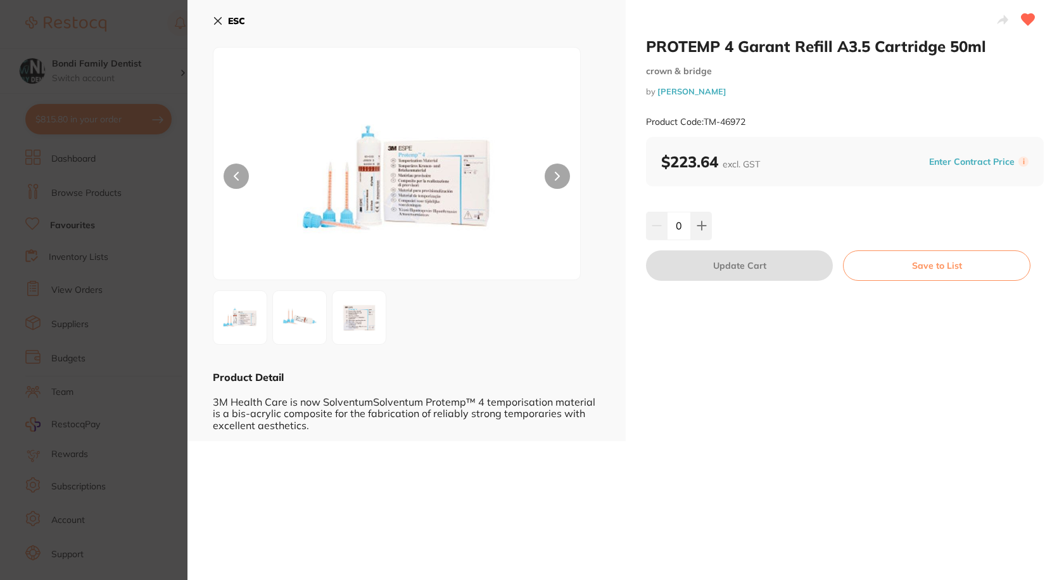
click at [219, 15] on button "ESC" at bounding box center [229, 21] width 32 height 22
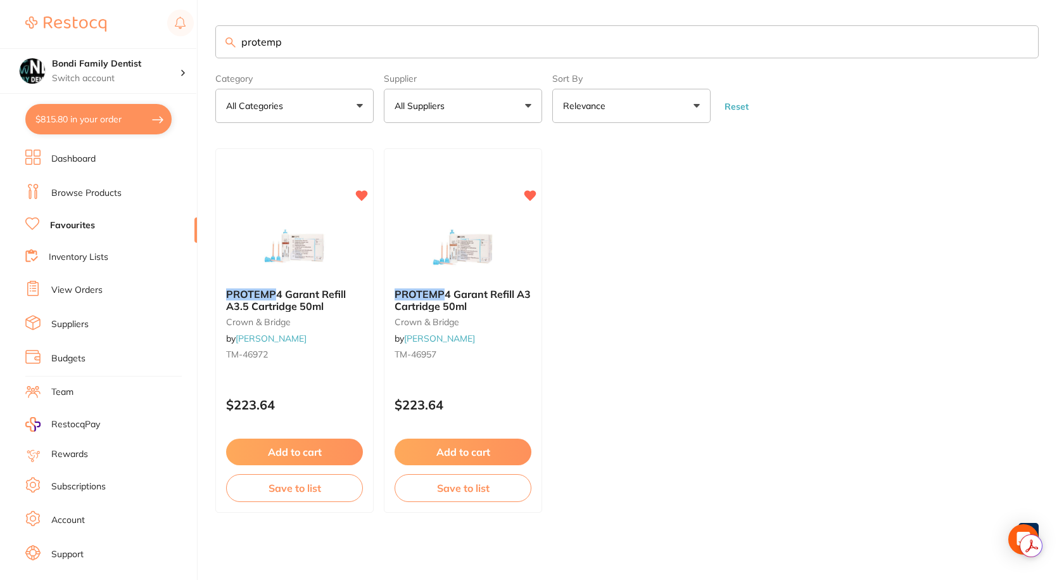
click at [103, 189] on link "Browse Products" at bounding box center [86, 193] width 70 height 13
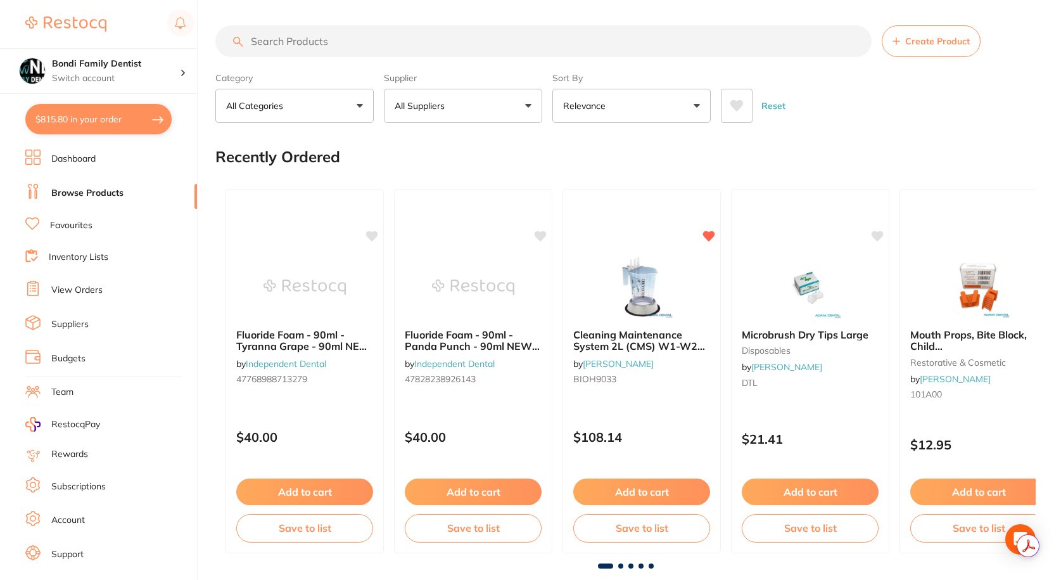
click at [335, 43] on input "search" at bounding box center [543, 41] width 656 height 32
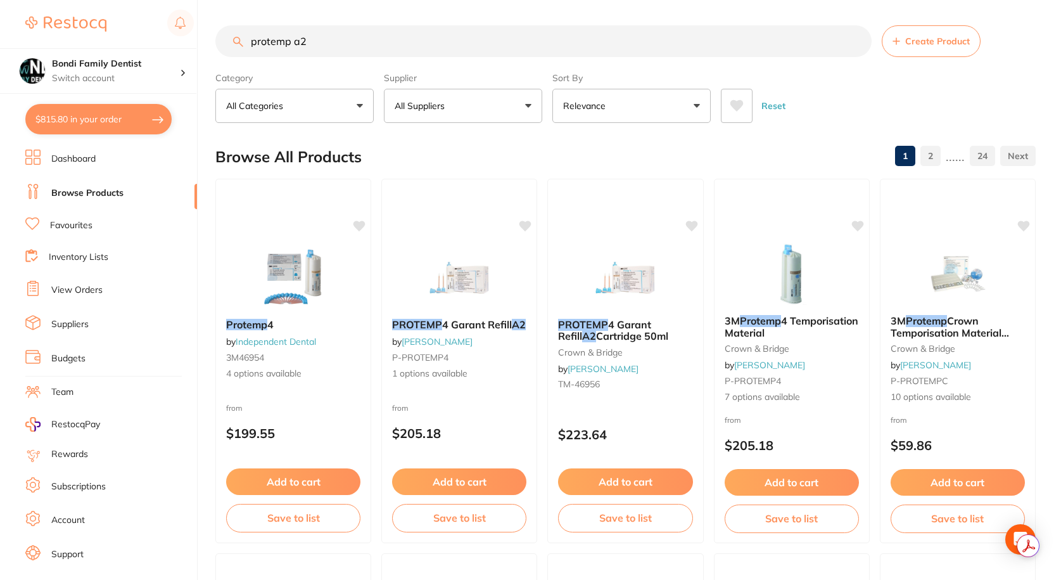
click at [468, 89] on button "All Suppliers" at bounding box center [463, 106] width 158 height 34
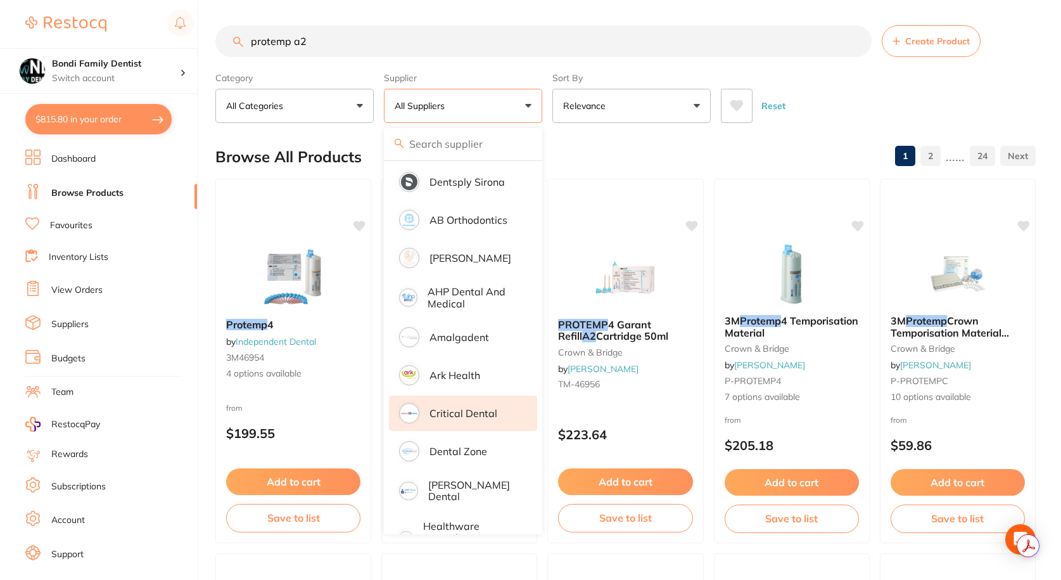
scroll to position [127, 0]
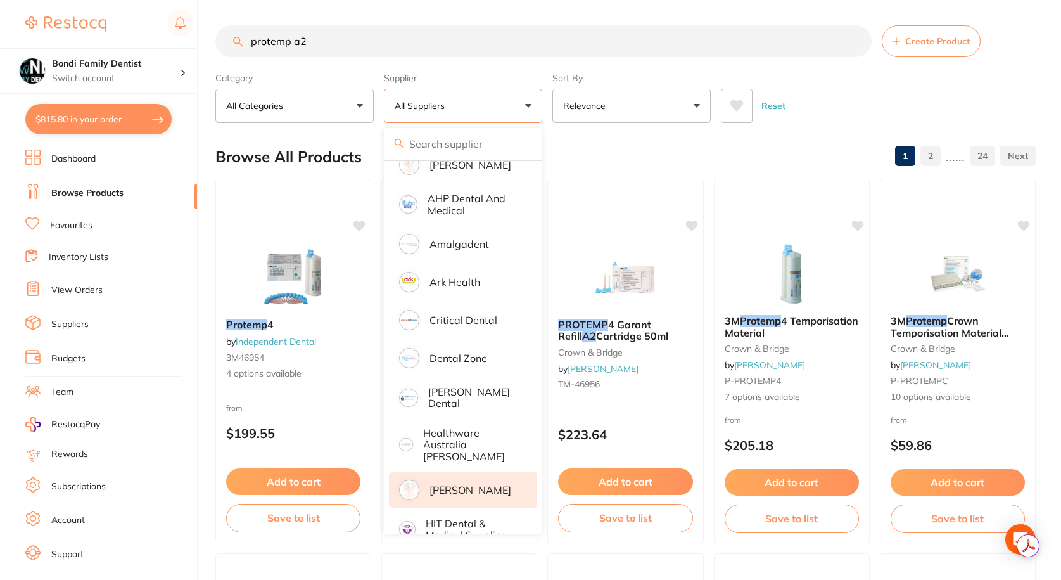
click at [474, 484] on p "[PERSON_NAME]" at bounding box center [471, 489] width 82 height 11
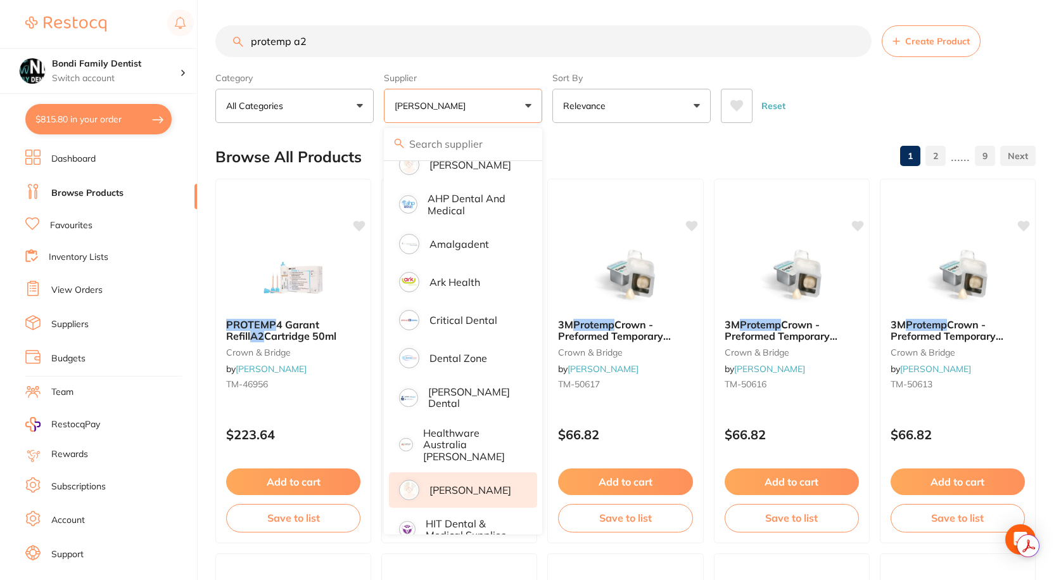
click at [480, 484] on p "[PERSON_NAME]" at bounding box center [471, 489] width 82 height 11
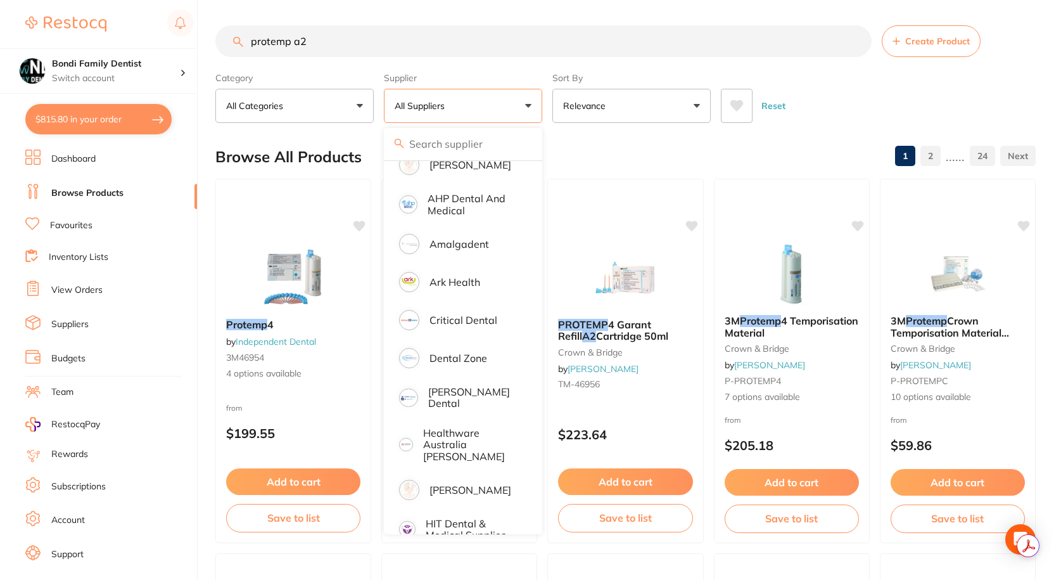
scroll to position [0, 0]
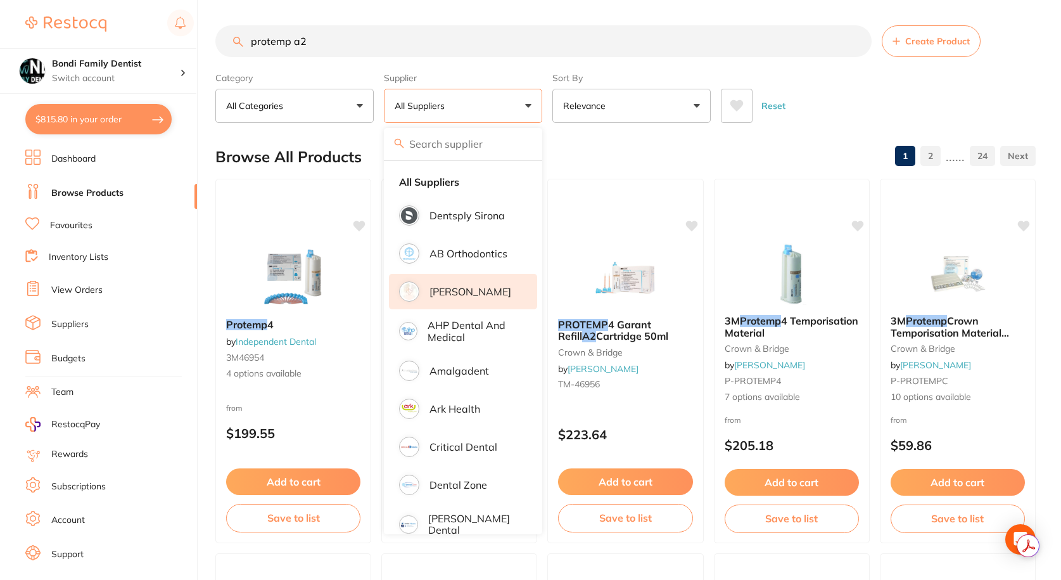
click at [457, 288] on p "[PERSON_NAME]" at bounding box center [471, 291] width 82 height 11
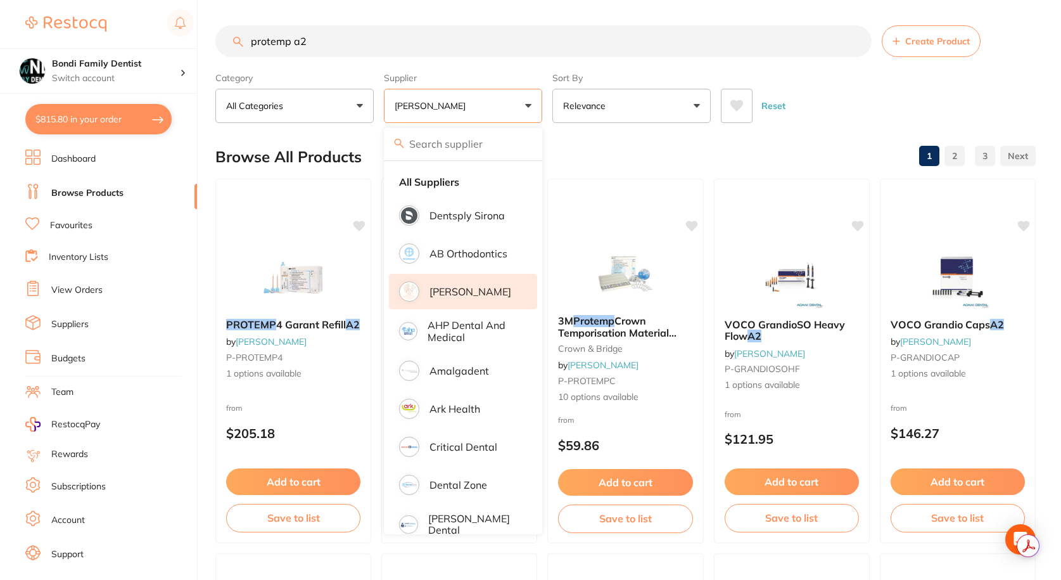
click at [845, 104] on div "Reset" at bounding box center [873, 101] width 305 height 44
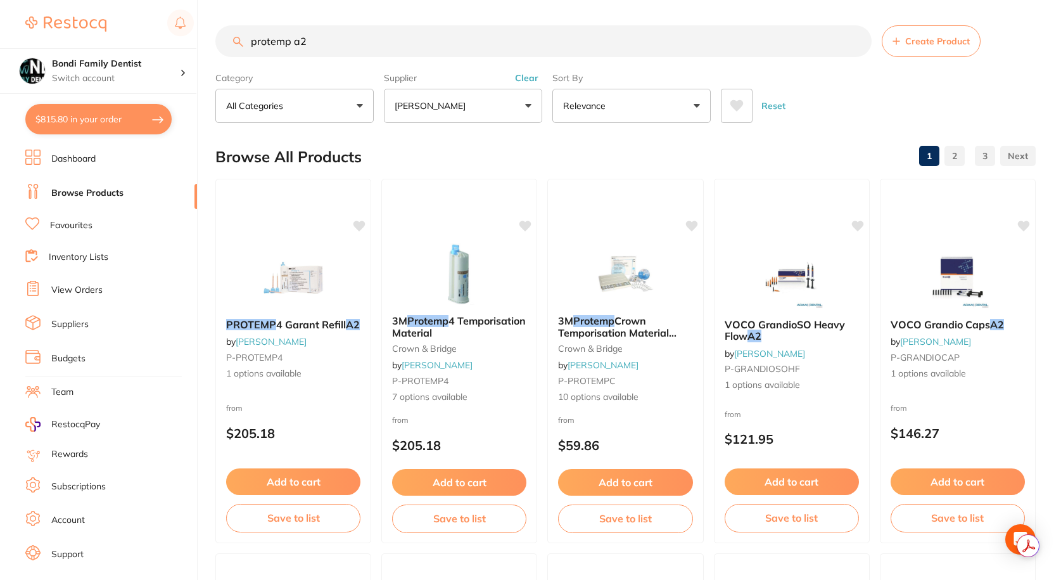
click at [252, 39] on input "protemp a2" at bounding box center [543, 41] width 656 height 32
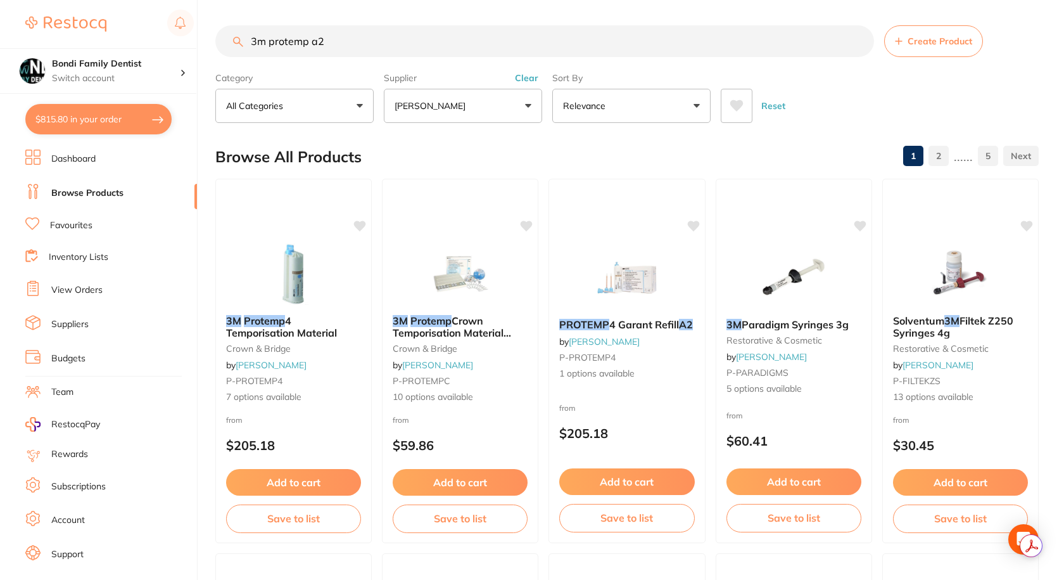
type input "3m protemp a2"
click at [476, 112] on button "[PERSON_NAME]" at bounding box center [463, 106] width 158 height 34
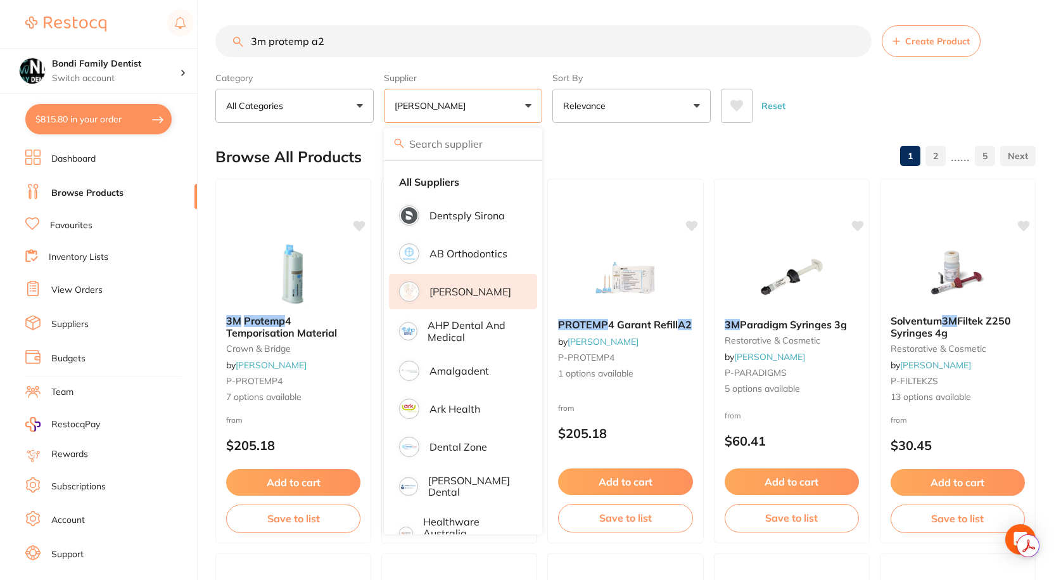
click at [464, 291] on p "[PERSON_NAME]" at bounding box center [471, 291] width 82 height 11
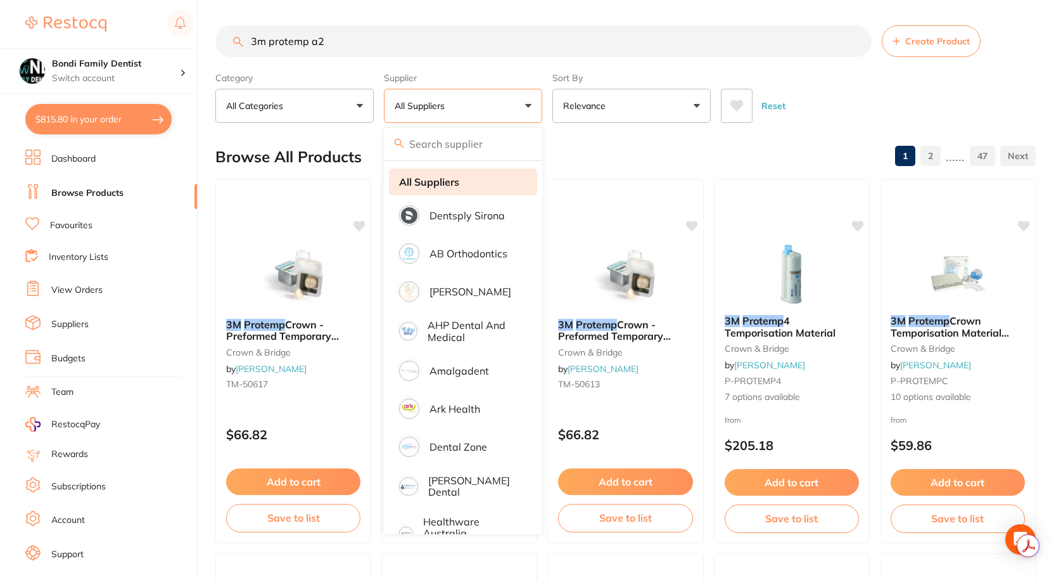
click at [449, 176] on strong "All Suppliers" at bounding box center [429, 181] width 60 height 11
click at [469, 106] on button "All Suppliers" at bounding box center [463, 106] width 158 height 34
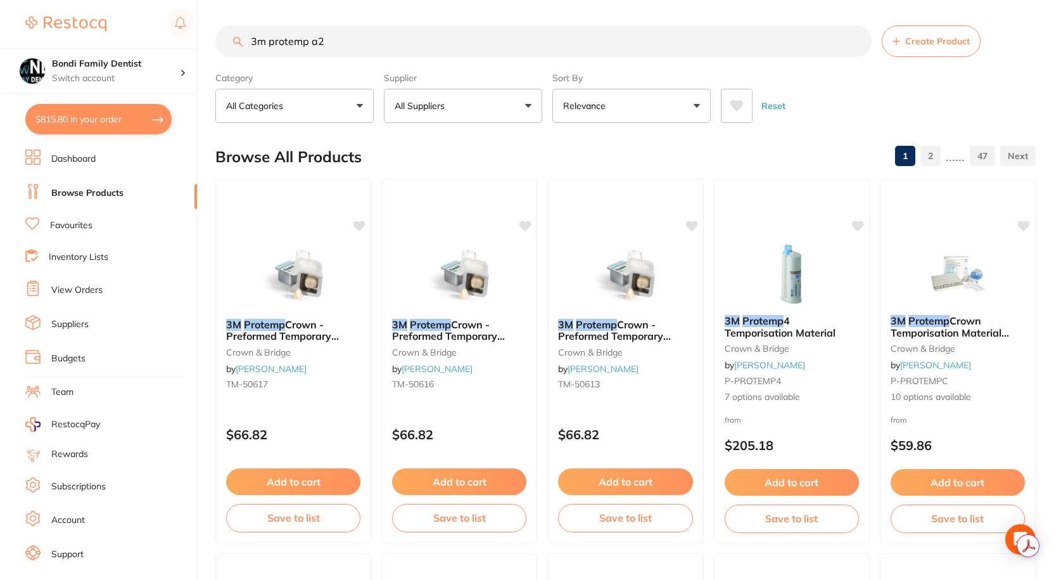
click at [468, 87] on div "Supplier All Suppliers All Suppliers Dentsply Sirona AB Orthodontics Adam Denta…" at bounding box center [463, 95] width 158 height 56
click at [438, 115] on button "All Suppliers" at bounding box center [463, 106] width 158 height 34
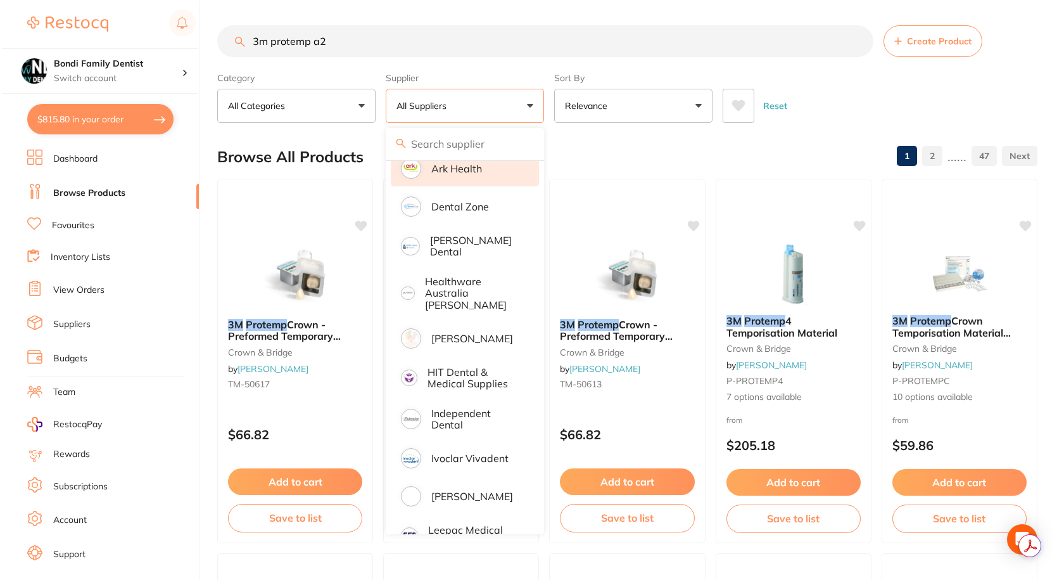
scroll to position [253, 0]
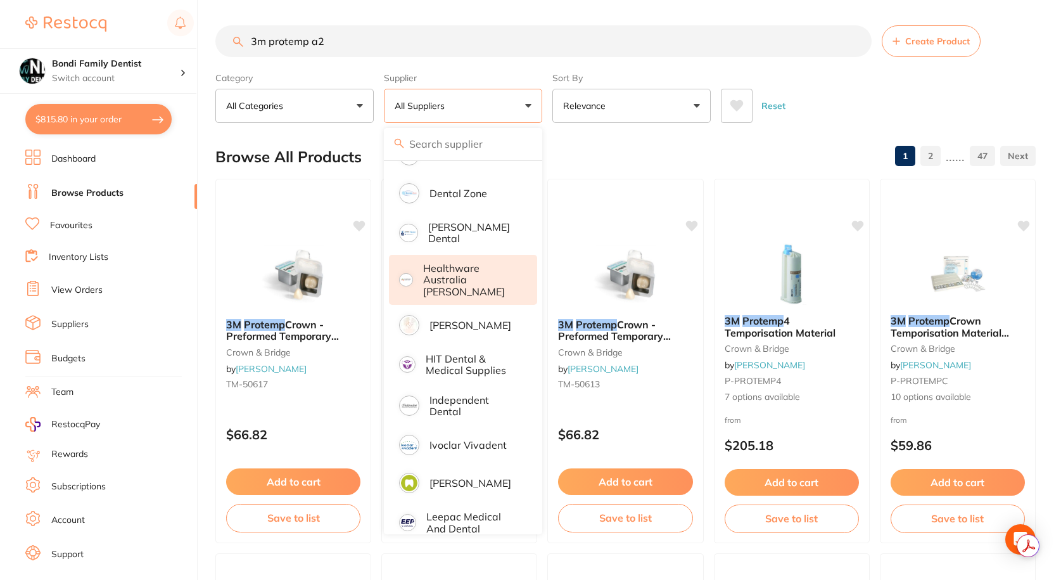
click at [450, 285] on li "Healthware Australia [PERSON_NAME]" at bounding box center [463, 280] width 148 height 50
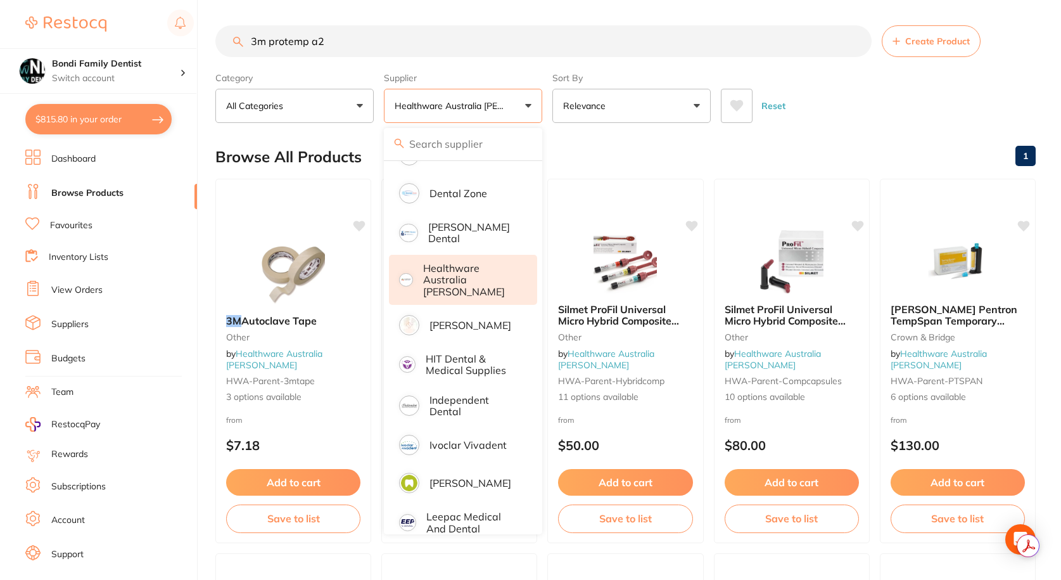
click at [493, 96] on button "Healthware Australia [PERSON_NAME]" at bounding box center [463, 106] width 158 height 34
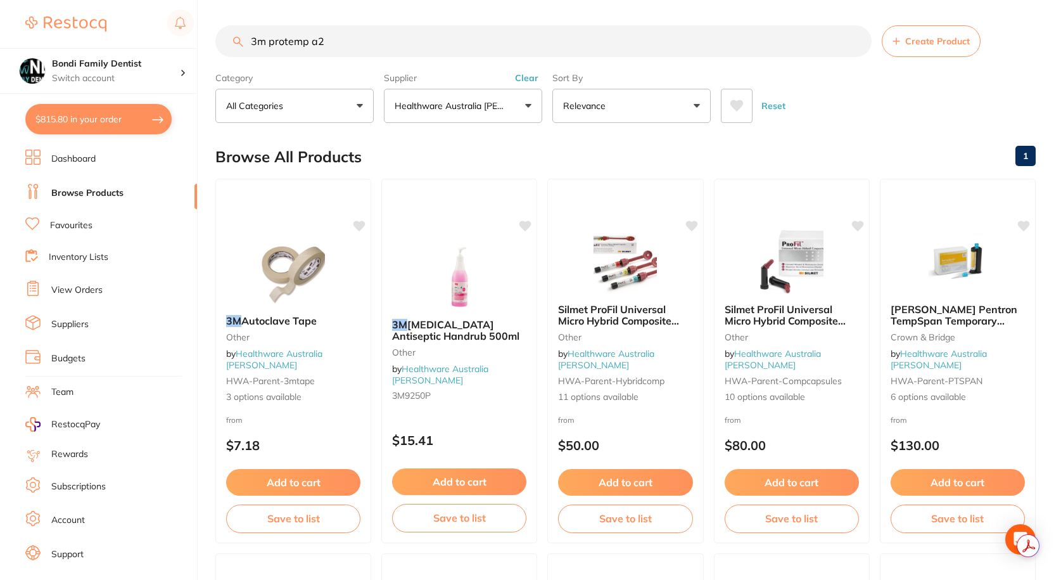
click at [493, 96] on button "Healthware Australia [PERSON_NAME]" at bounding box center [463, 106] width 158 height 34
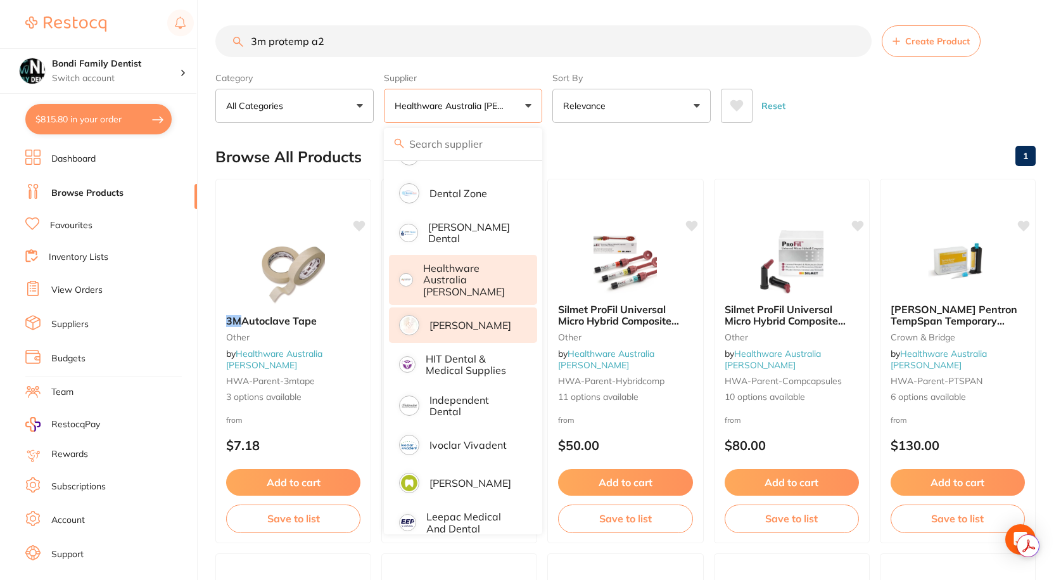
click at [461, 319] on p "[PERSON_NAME]" at bounding box center [471, 324] width 82 height 11
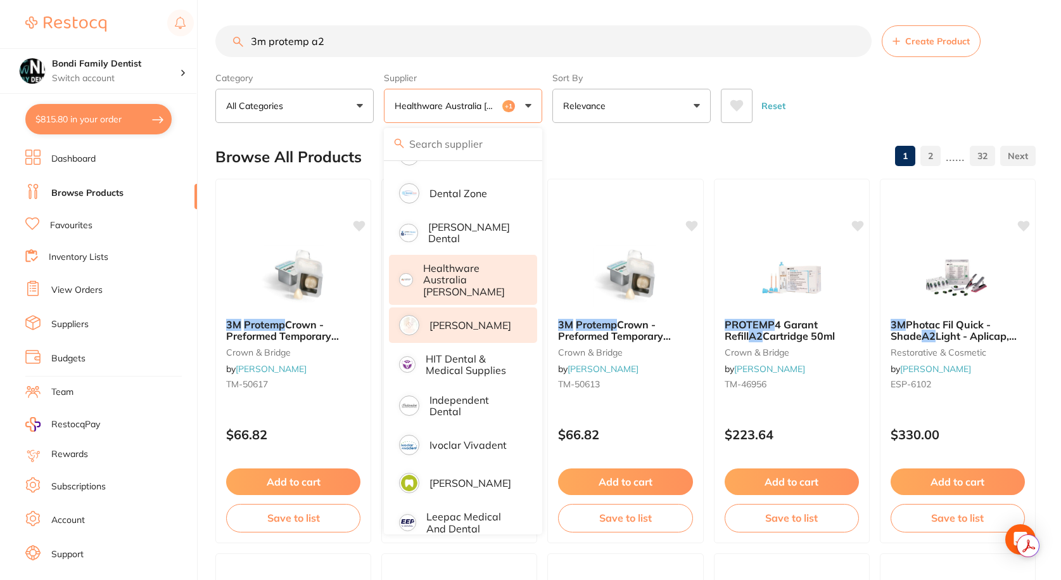
click at [846, 105] on div "Reset" at bounding box center [873, 101] width 305 height 44
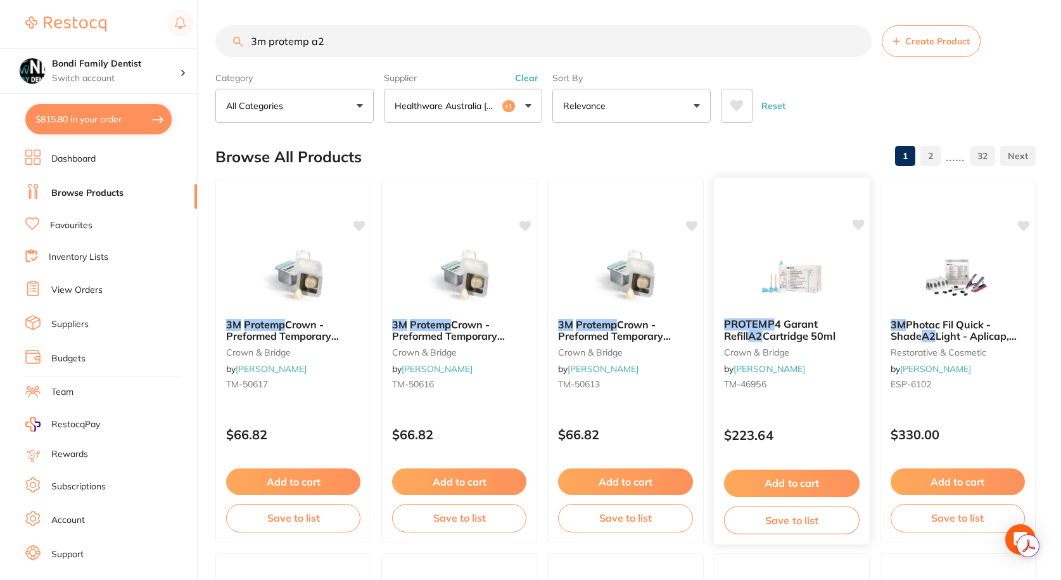
click at [788, 322] on span "4 Garant Refill" at bounding box center [771, 329] width 94 height 25
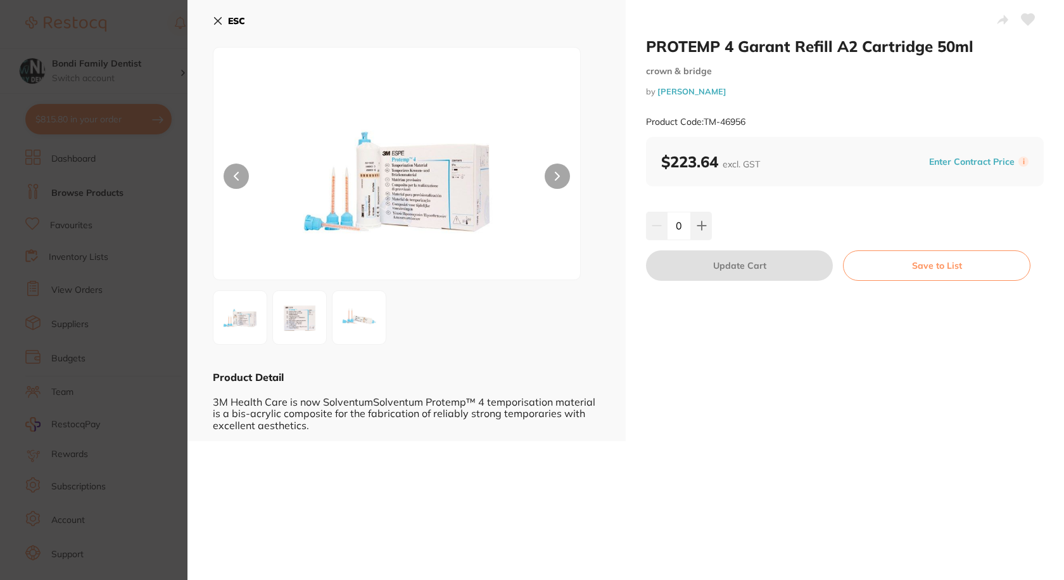
click at [1022, 17] on icon at bounding box center [1028, 19] width 13 height 11
click at [702, 224] on icon at bounding box center [702, 225] width 10 height 10
type input "1"
click at [744, 264] on button "Update Cart" at bounding box center [739, 265] width 187 height 30
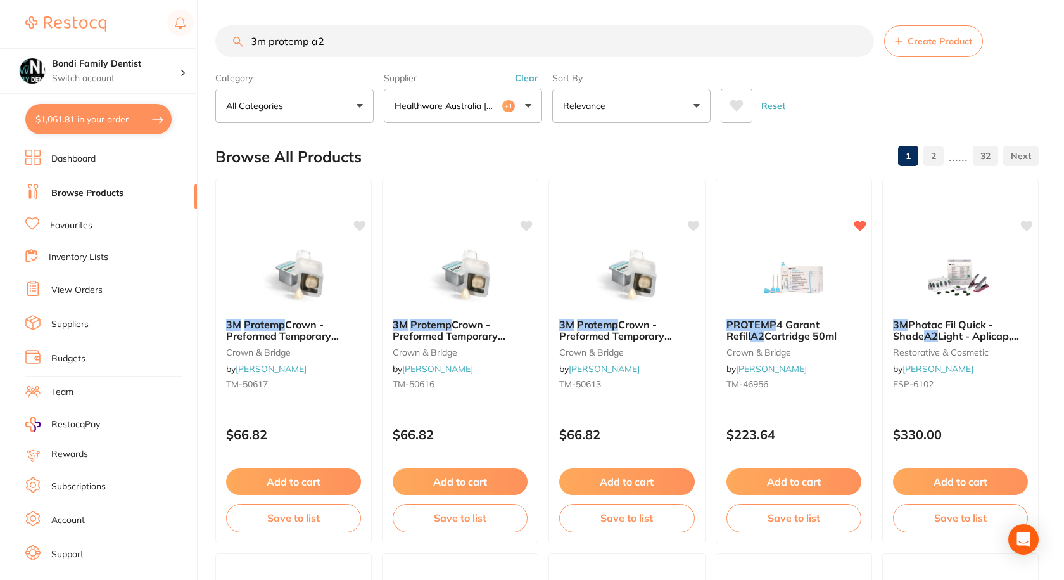
checkbox input "false"
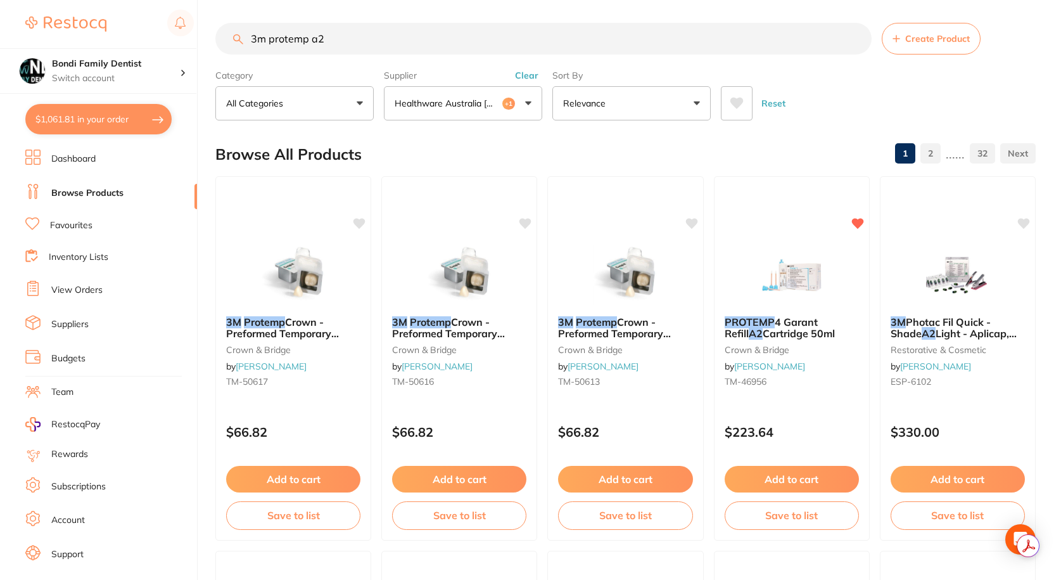
scroll to position [253, 0]
click at [359, 38] on input "3m protemp a2" at bounding box center [543, 39] width 656 height 32
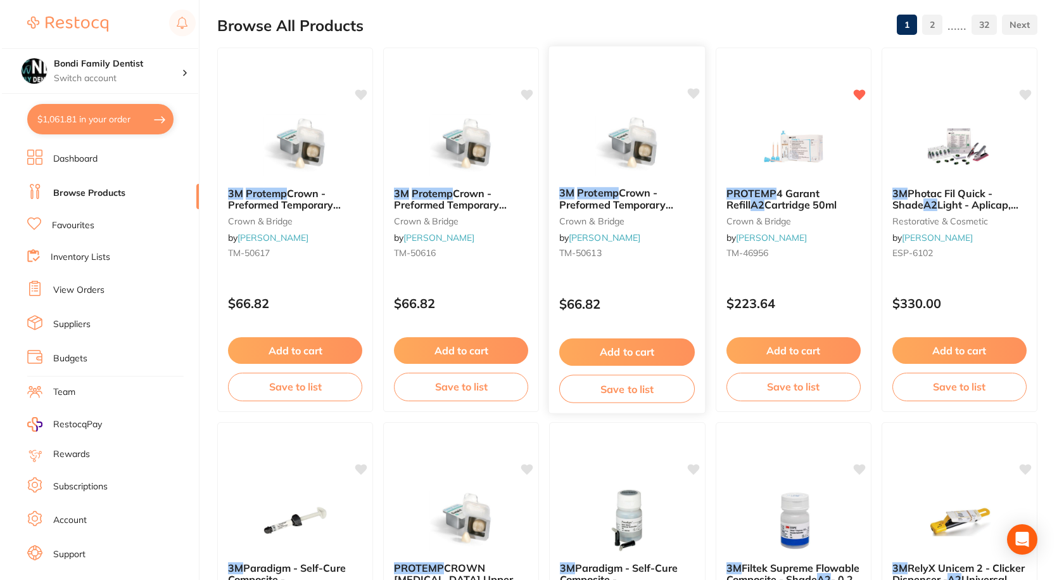
scroll to position [0, 0]
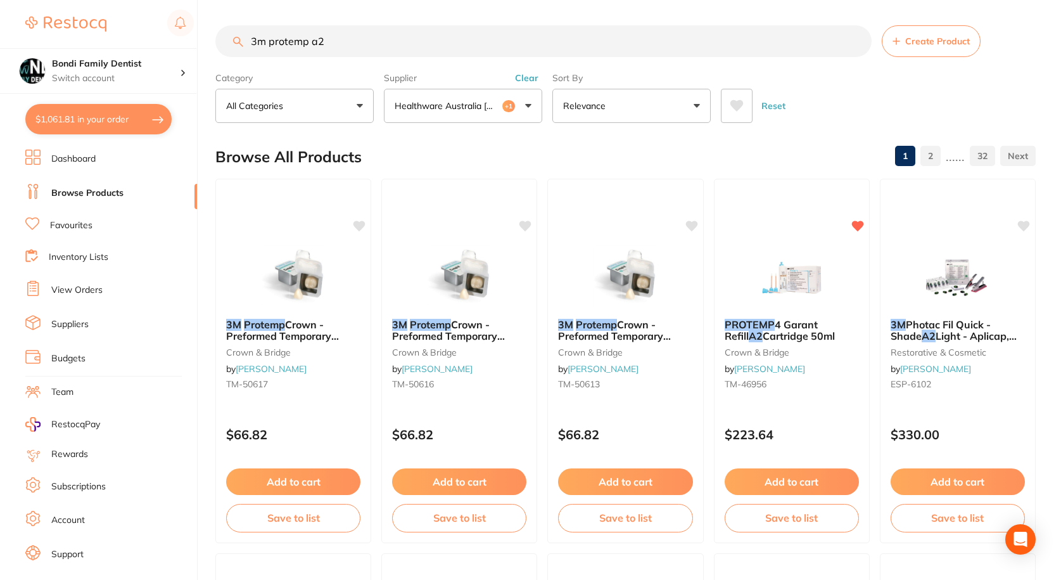
click at [501, 98] on button "Healthware Australia Ridley +1" at bounding box center [463, 106] width 158 height 34
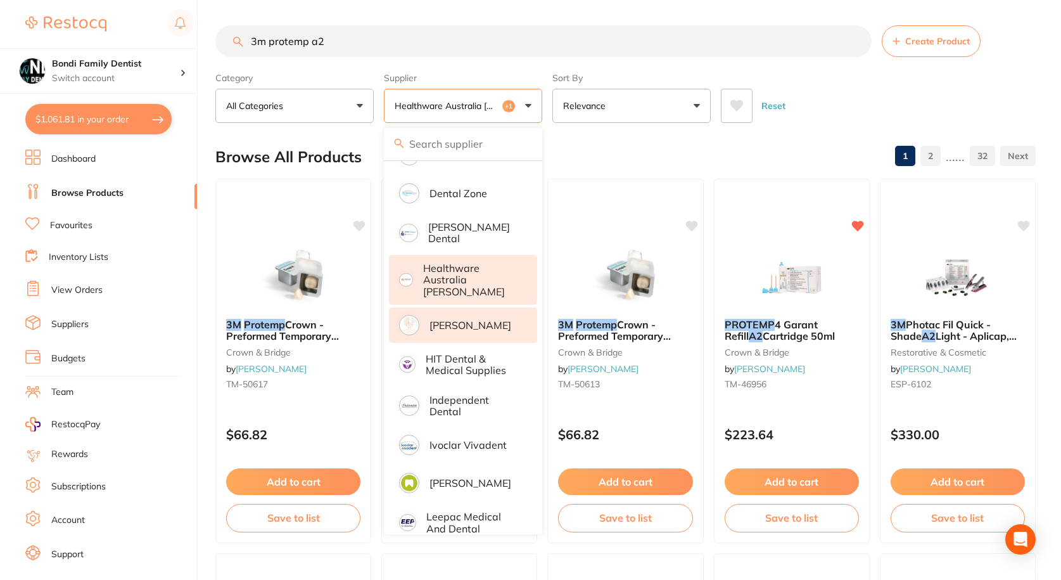
click at [492, 319] on p "[PERSON_NAME]" at bounding box center [471, 324] width 82 height 11
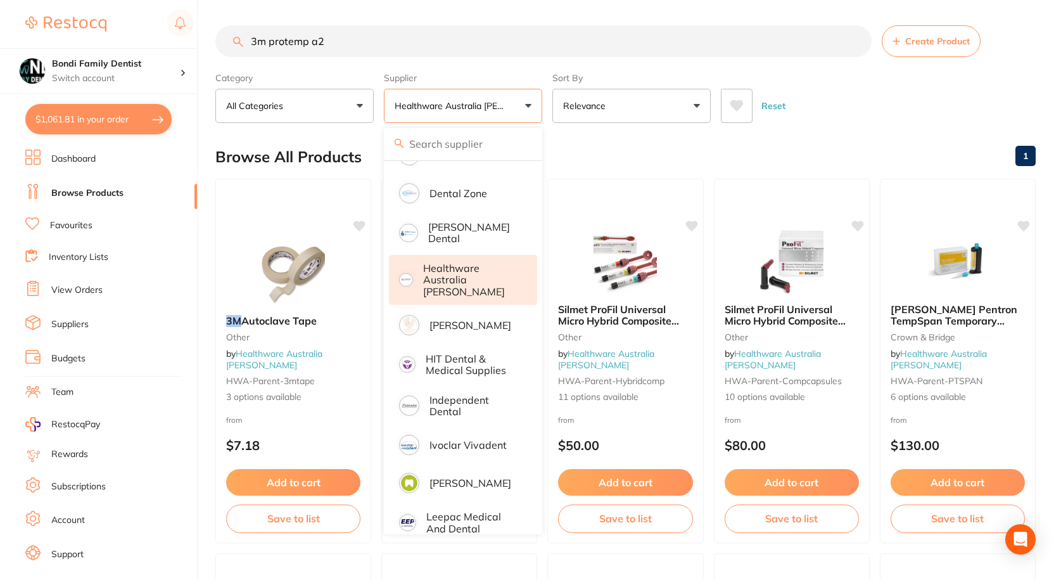
click at [485, 264] on p "Healthware Australia [PERSON_NAME]" at bounding box center [471, 279] width 97 height 35
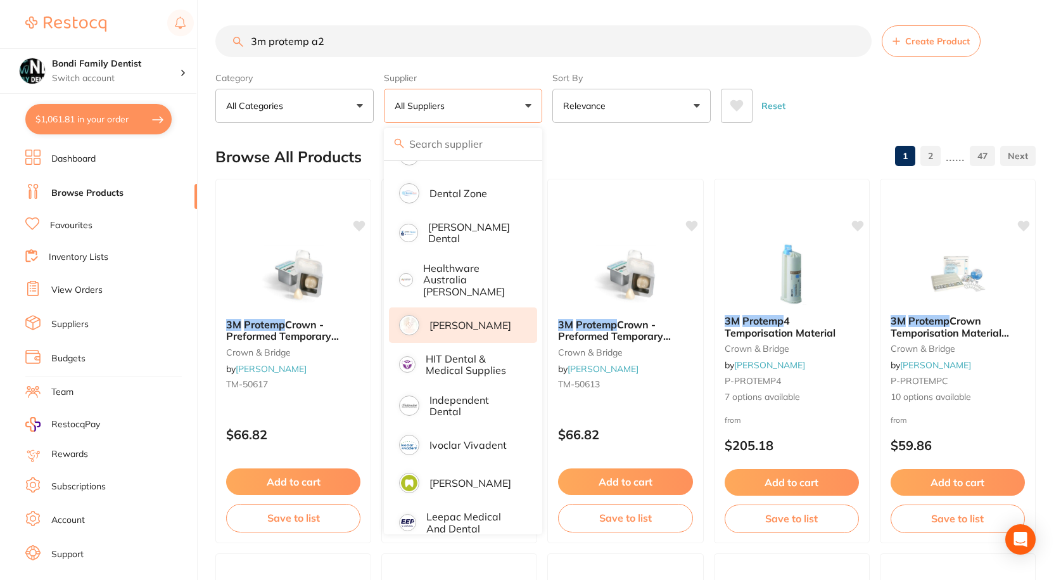
click at [492, 319] on p "[PERSON_NAME]" at bounding box center [471, 324] width 82 height 11
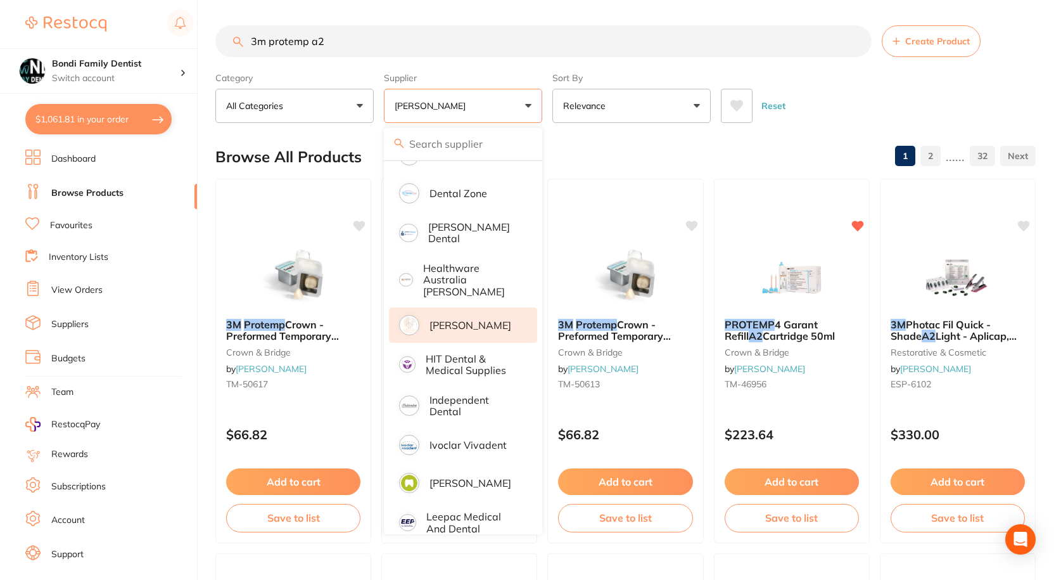
click at [386, 41] on input "3m protemp a2" at bounding box center [543, 41] width 656 height 32
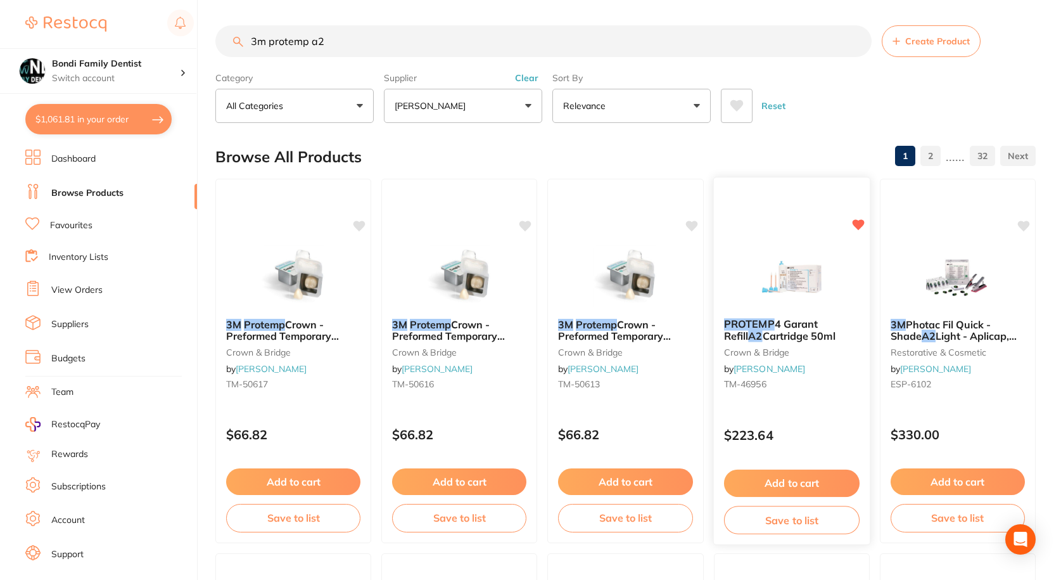
click at [808, 319] on span "4 Garant Refill" at bounding box center [771, 329] width 94 height 25
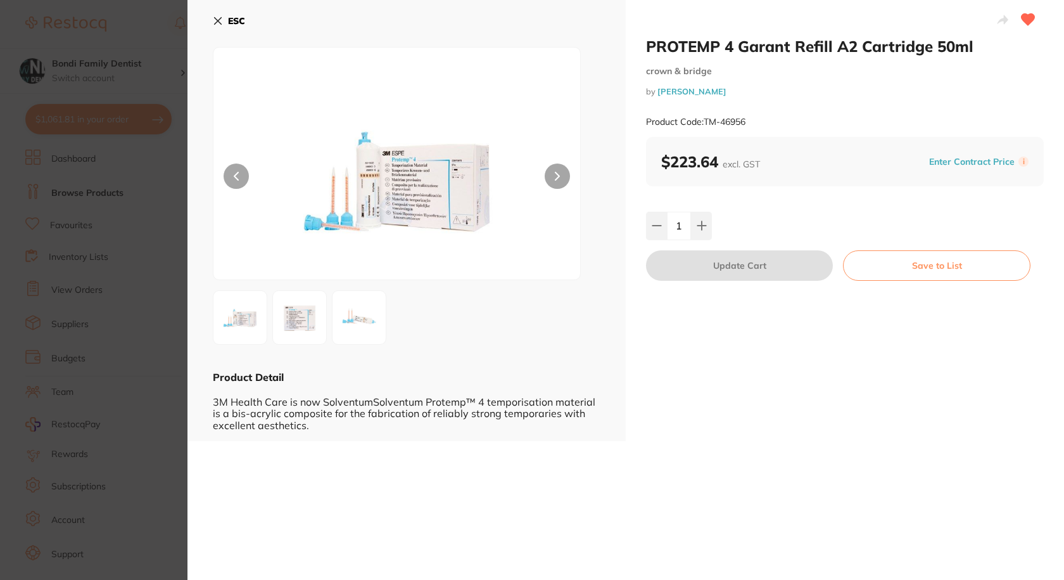
click at [213, 26] on div "ESC Product Detail 3M Health Care is now SolventumSolventum Protemp™ 4 temporis…" at bounding box center [407, 220] width 438 height 441
click at [217, 20] on icon at bounding box center [218, 21] width 7 height 7
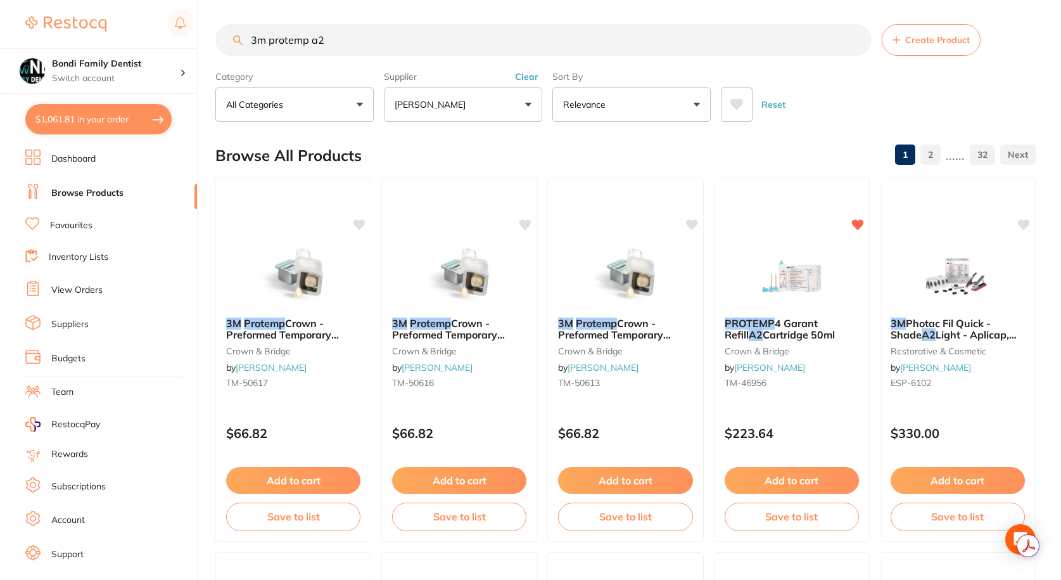
click at [364, 49] on input "3m protemp a2" at bounding box center [543, 40] width 656 height 32
click at [363, 49] on input "3m protemp a2" at bounding box center [543, 40] width 656 height 32
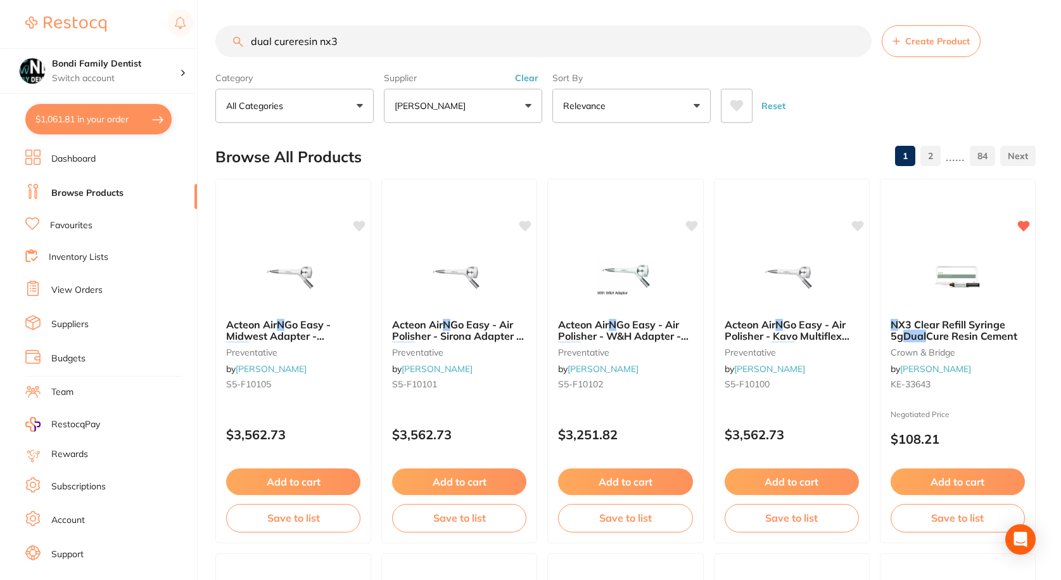
type input "dual cureresin nx3"
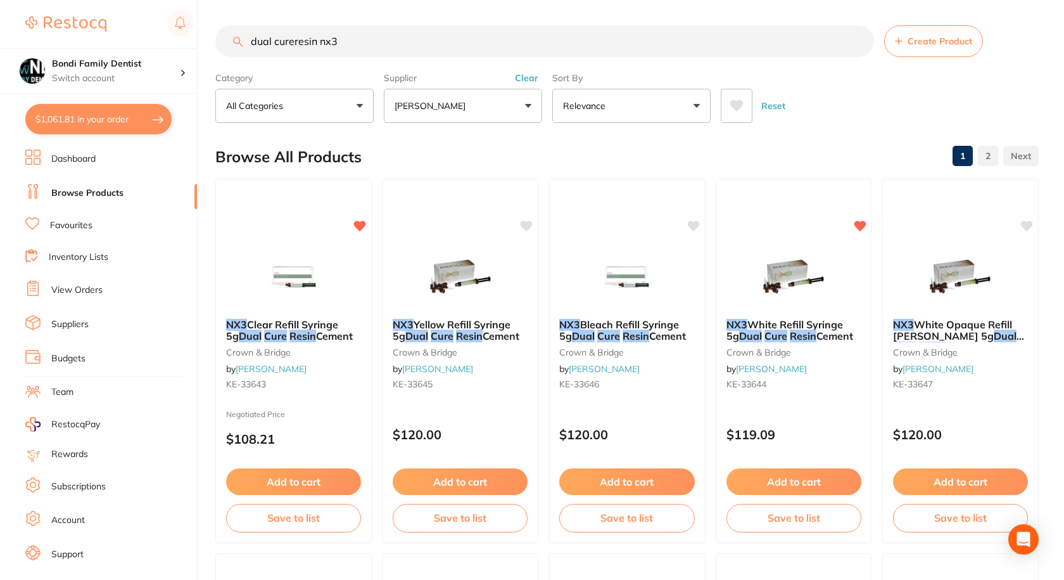
scroll to position [102, 0]
click at [291, 325] on span "Clear Refill Syringe 5g" at bounding box center [282, 329] width 113 height 25
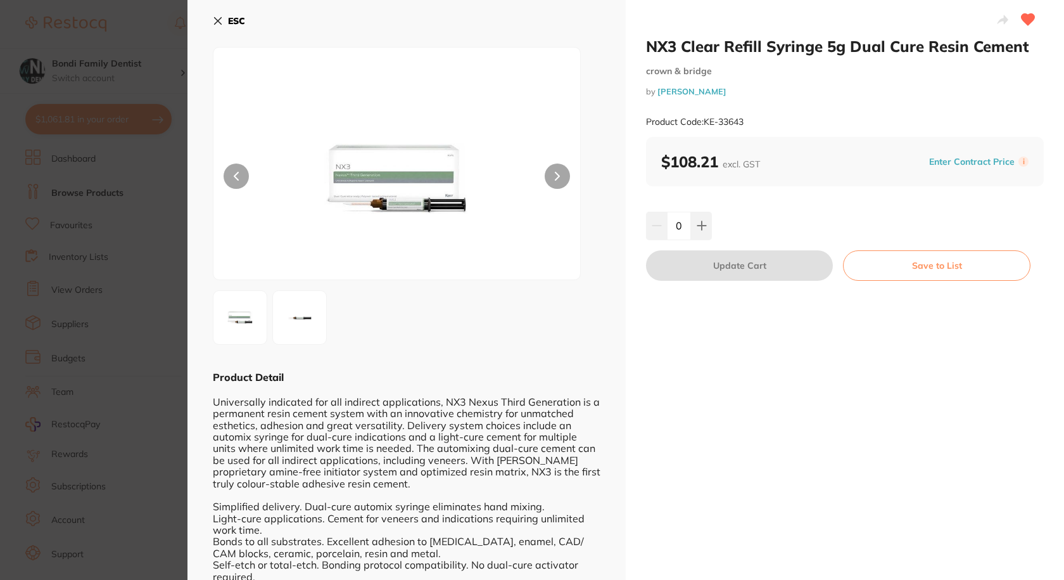
click at [473, 201] on img at bounding box center [397, 179] width 220 height 200
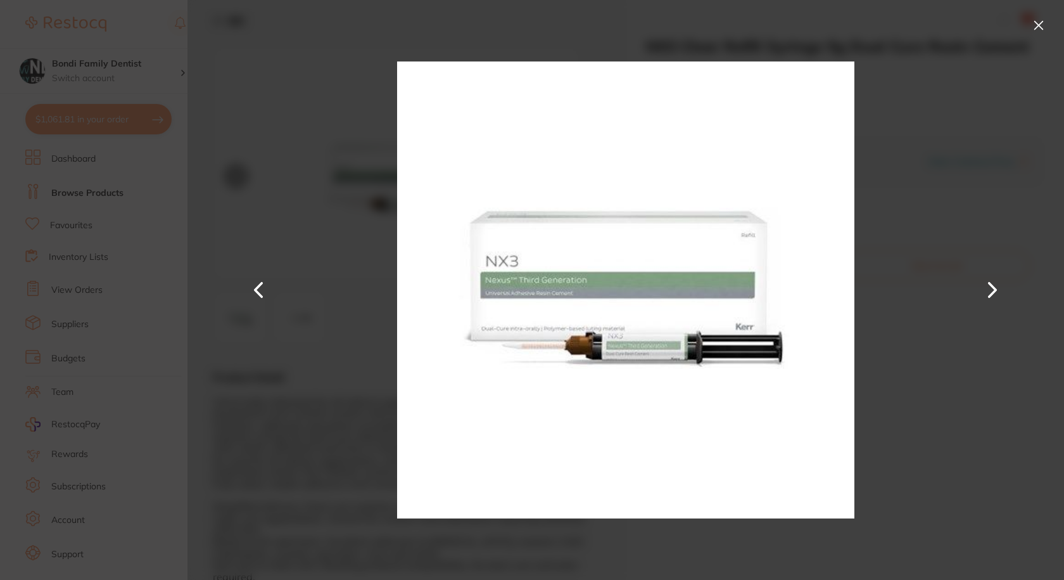
click at [285, 281] on div at bounding box center [626, 290] width 877 height 580
click at [1040, 18] on button at bounding box center [1039, 25] width 20 height 20
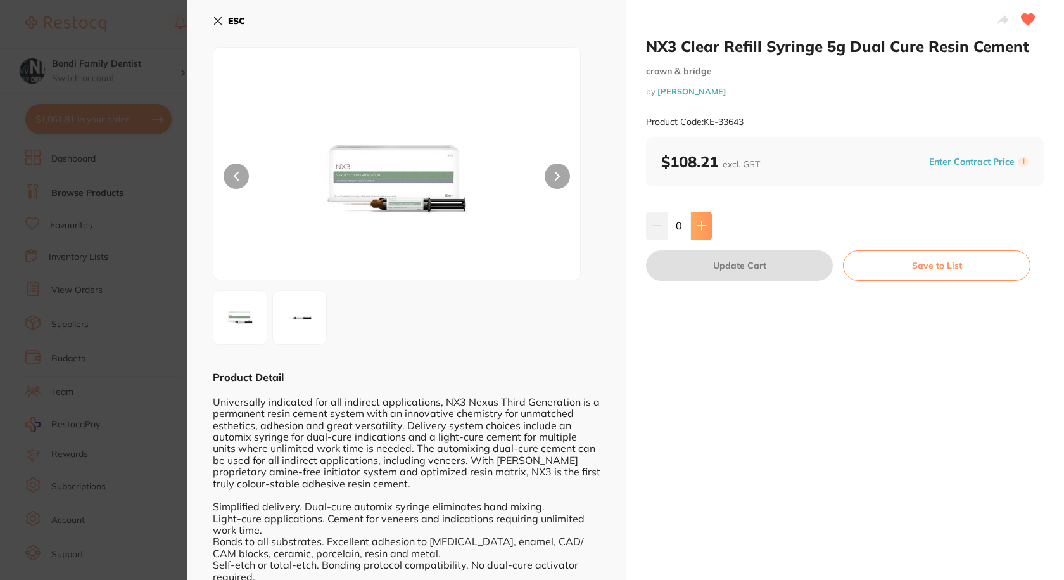
click at [698, 218] on button at bounding box center [701, 226] width 21 height 28
type input "1"
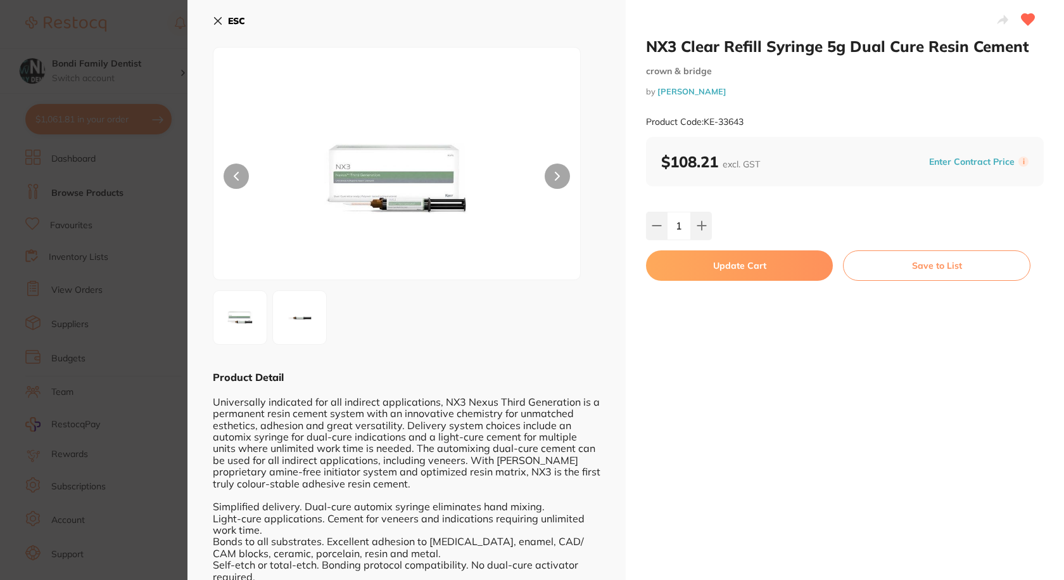
click at [721, 268] on button "Update Cart" at bounding box center [739, 265] width 187 height 30
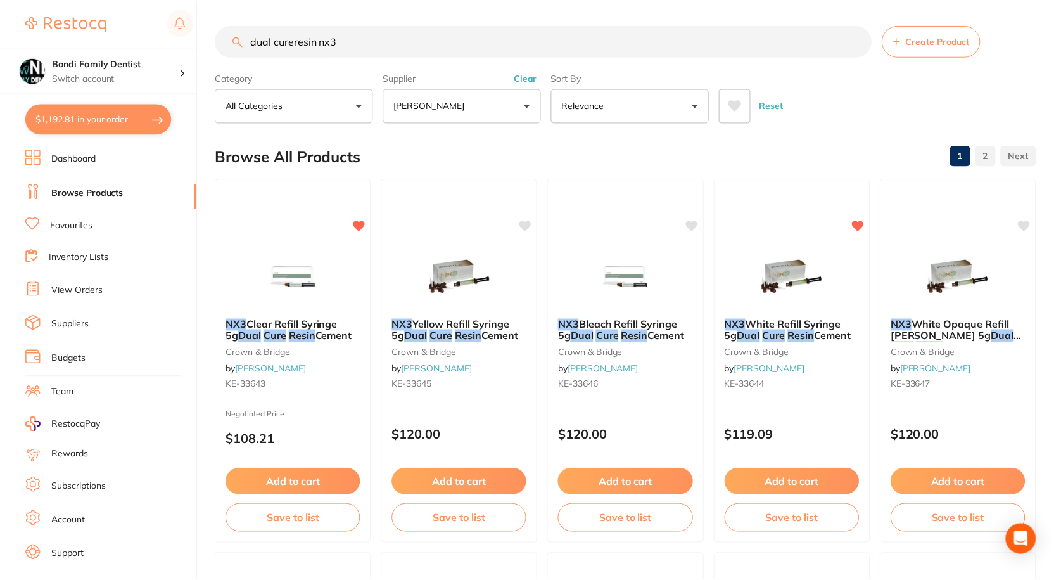
scroll to position [1, 0]
click at [448, 328] on em "Cure" at bounding box center [441, 334] width 23 height 13
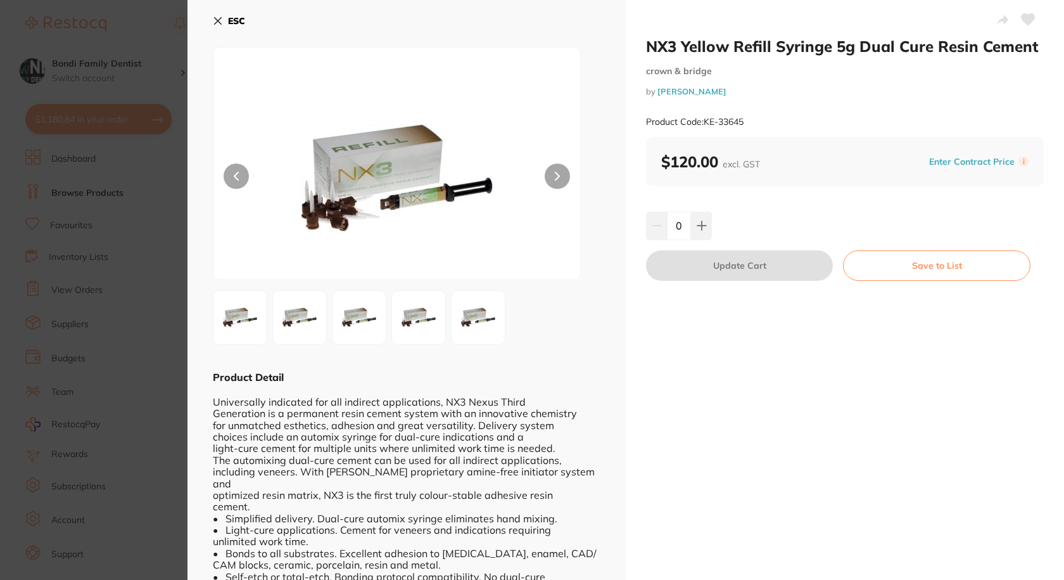
click at [219, 23] on icon at bounding box center [218, 21] width 10 height 10
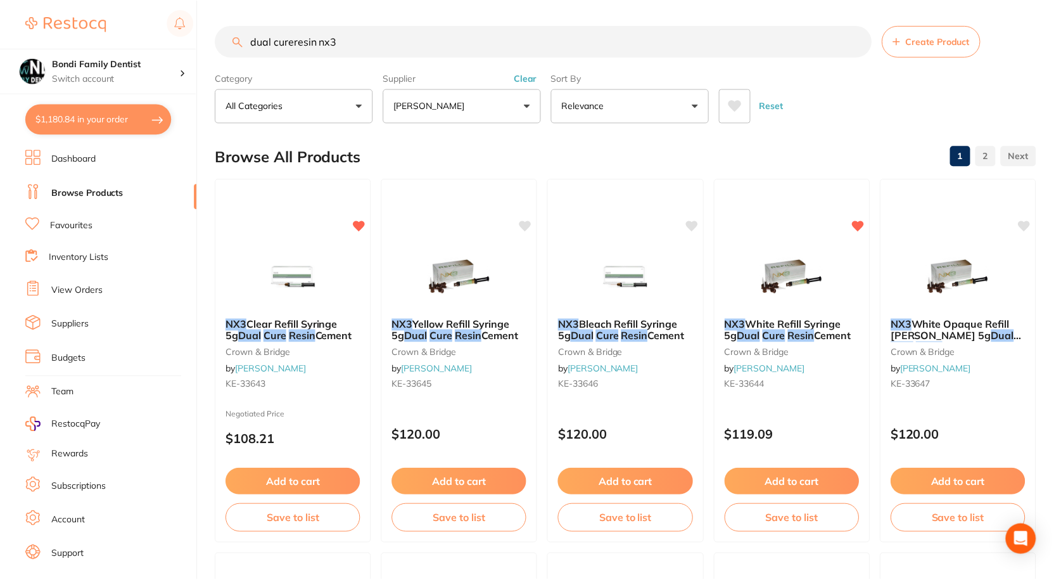
scroll to position [1, 0]
click at [290, 316] on div "NX3 Clear Refill Syringe 5g Dual Cure Resin Cement crown & bridge by Henry Sche…" at bounding box center [293, 355] width 156 height 97
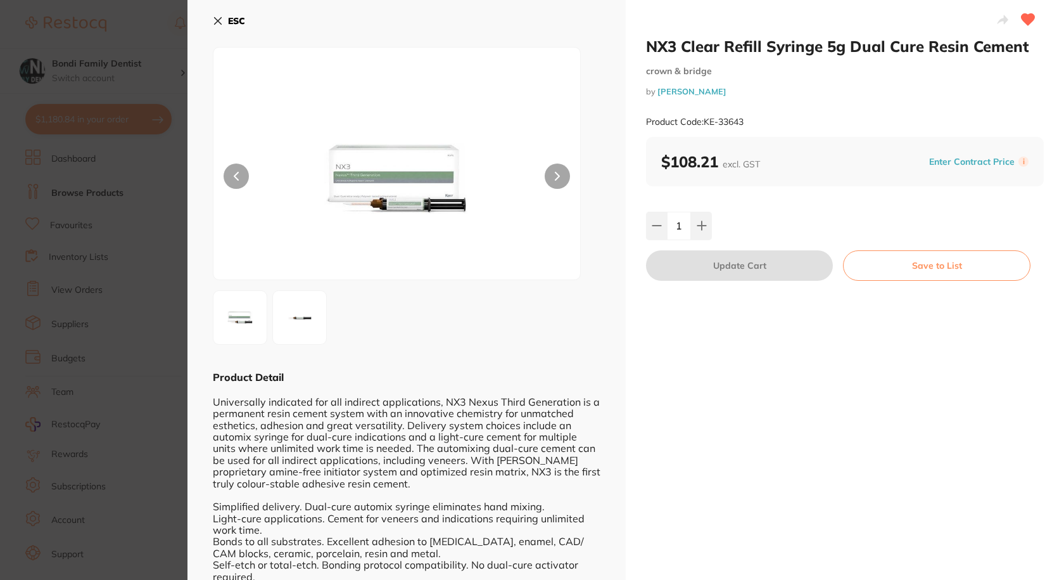
click at [554, 160] on div at bounding box center [397, 163] width 368 height 233
click at [554, 170] on button at bounding box center [557, 175] width 25 height 25
click at [215, 17] on icon at bounding box center [218, 21] width 10 height 10
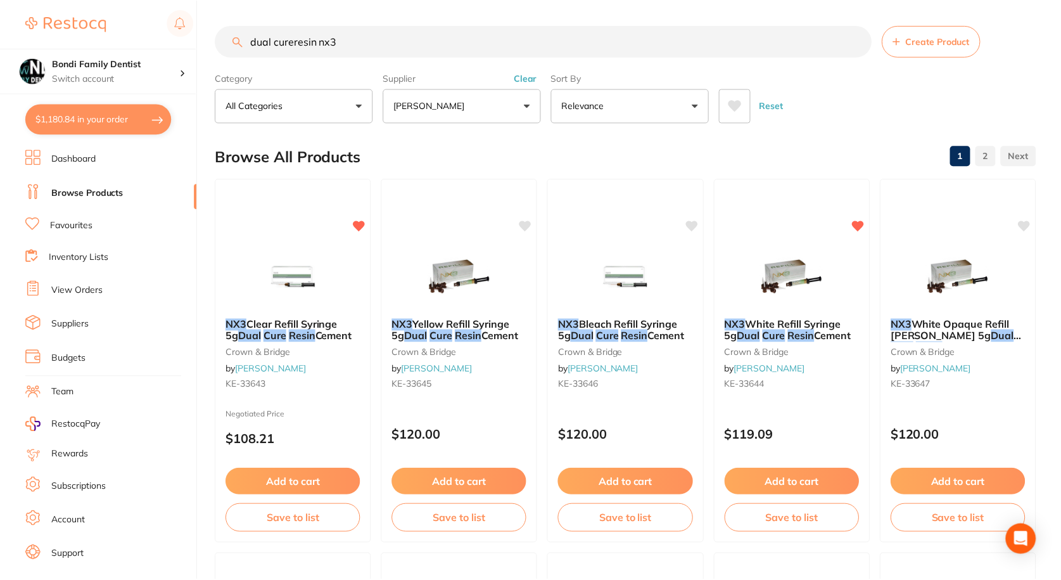
scroll to position [1, 0]
click at [52, 222] on link "Favourites" at bounding box center [71, 225] width 42 height 13
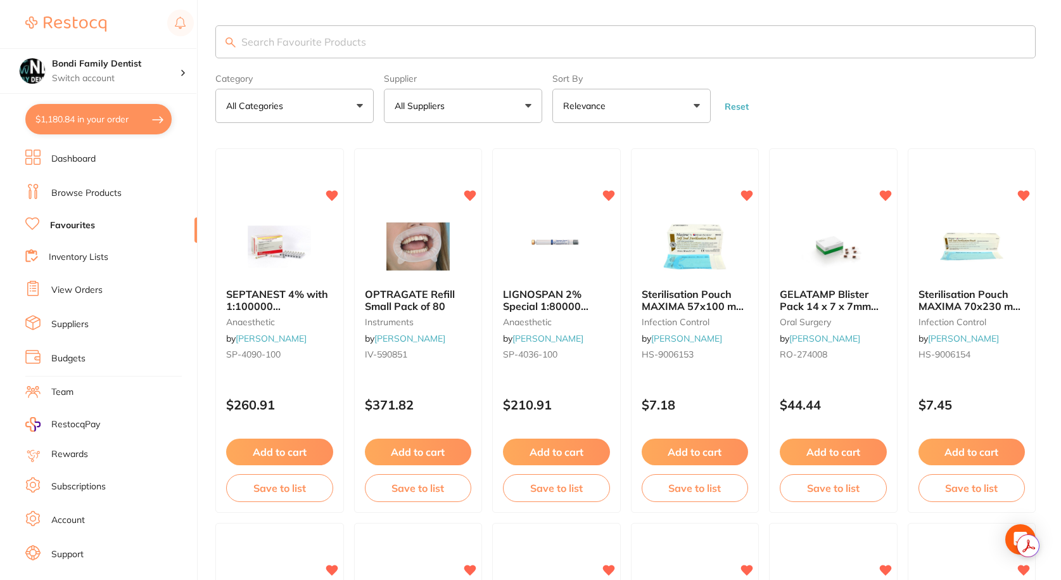
click at [259, 35] on input "search" at bounding box center [625, 41] width 820 height 33
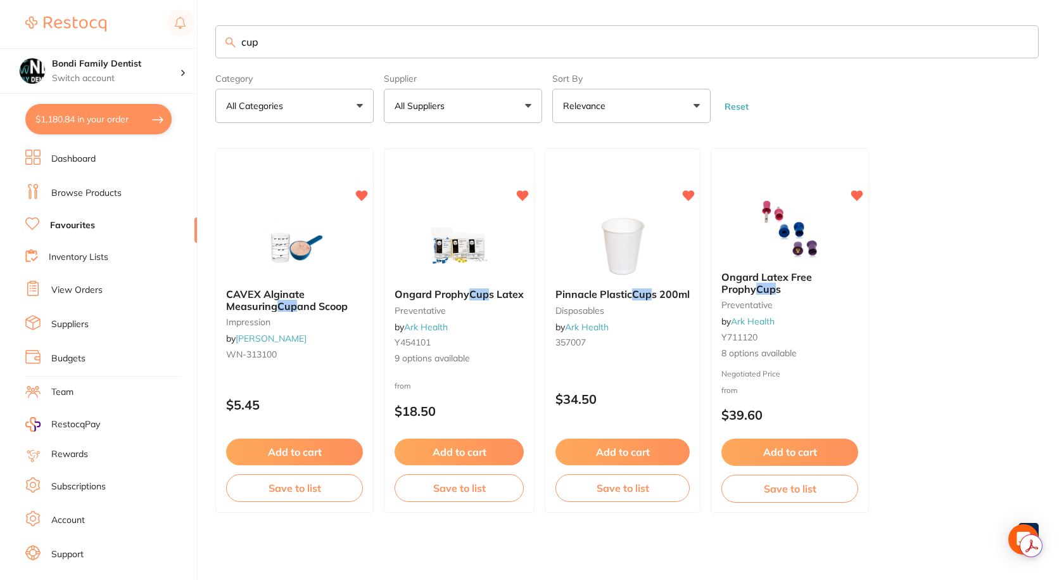
type input "cup"
click at [570, 280] on div "Pinnacle Plastic Cup s 200ml disposables by Ark Health 357007" at bounding box center [622, 320] width 155 height 84
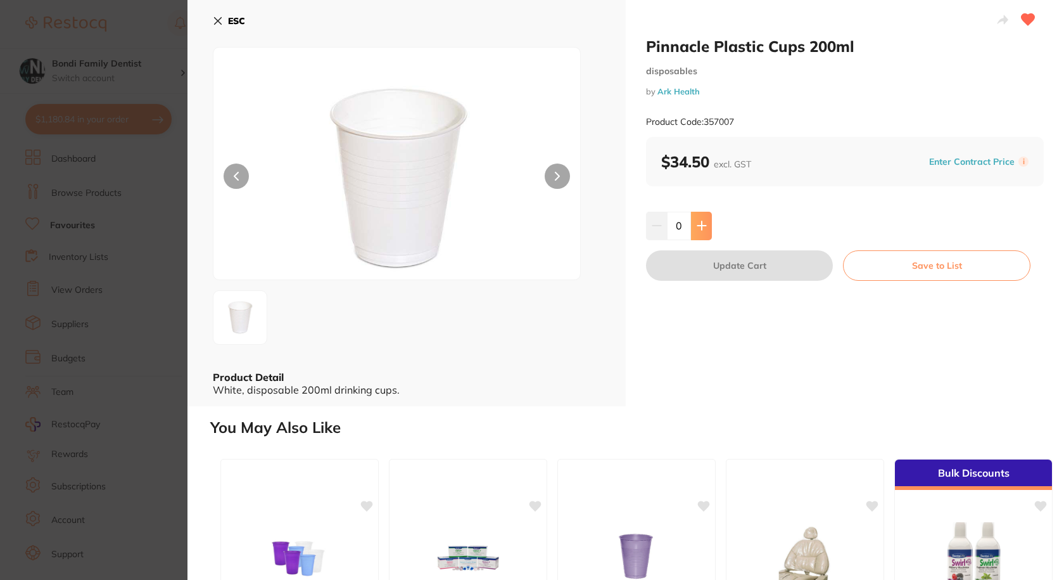
click at [709, 225] on button at bounding box center [701, 226] width 21 height 28
type input "1"
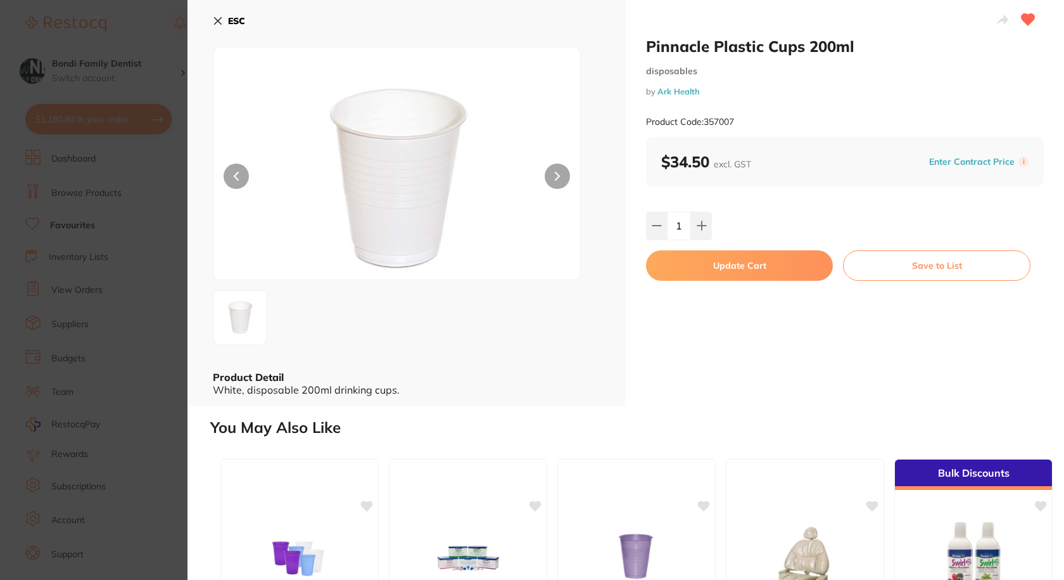
click at [740, 272] on button "Update Cart" at bounding box center [739, 265] width 187 height 30
checkbox input "false"
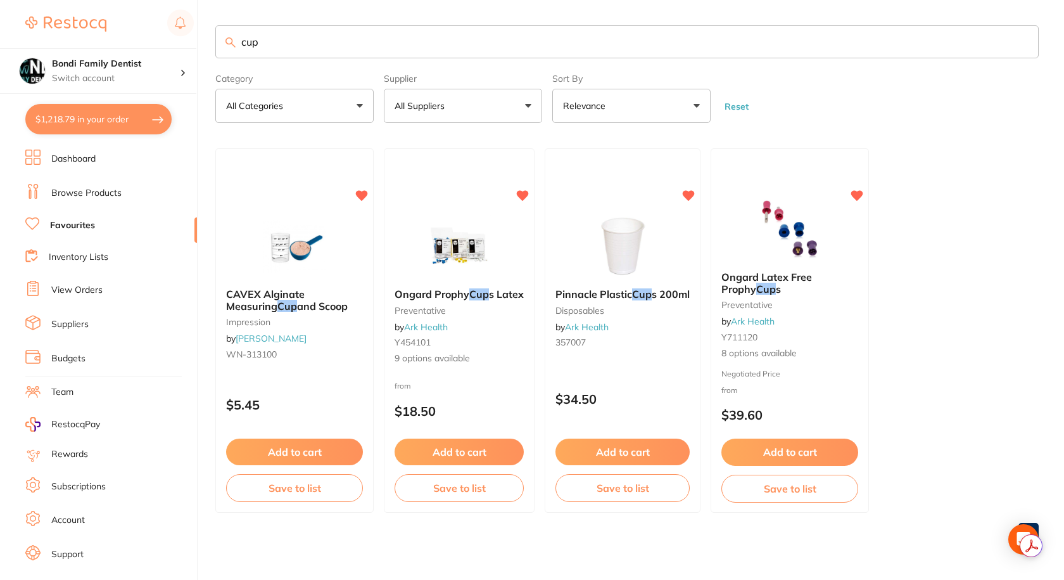
click at [287, 53] on input "cup" at bounding box center [627, 41] width 824 height 33
click at [88, 128] on button "$1,218.79 in your order" at bounding box center [98, 119] width 146 height 30
checkbox input "true"
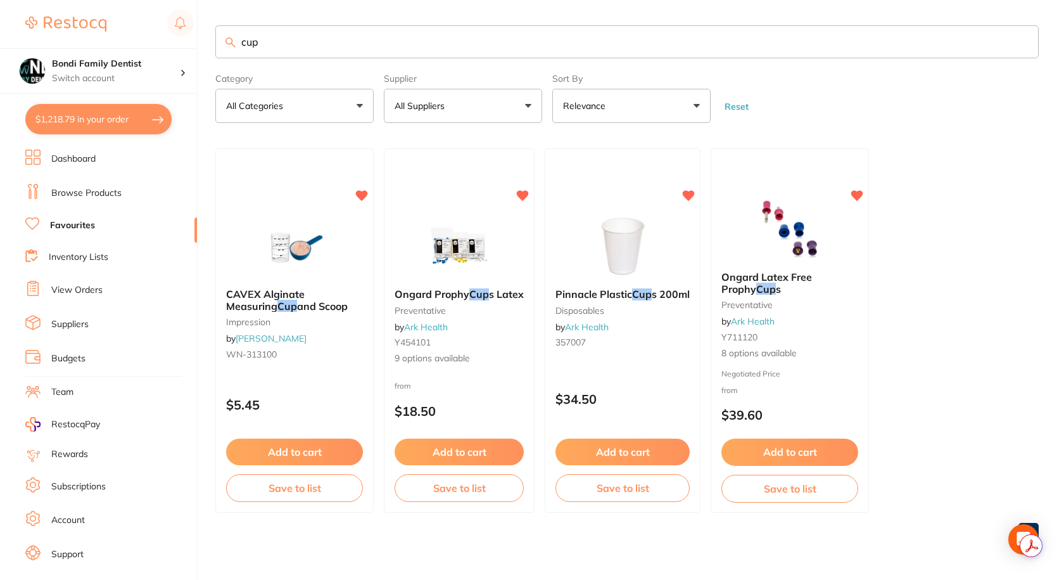
checkbox input "true"
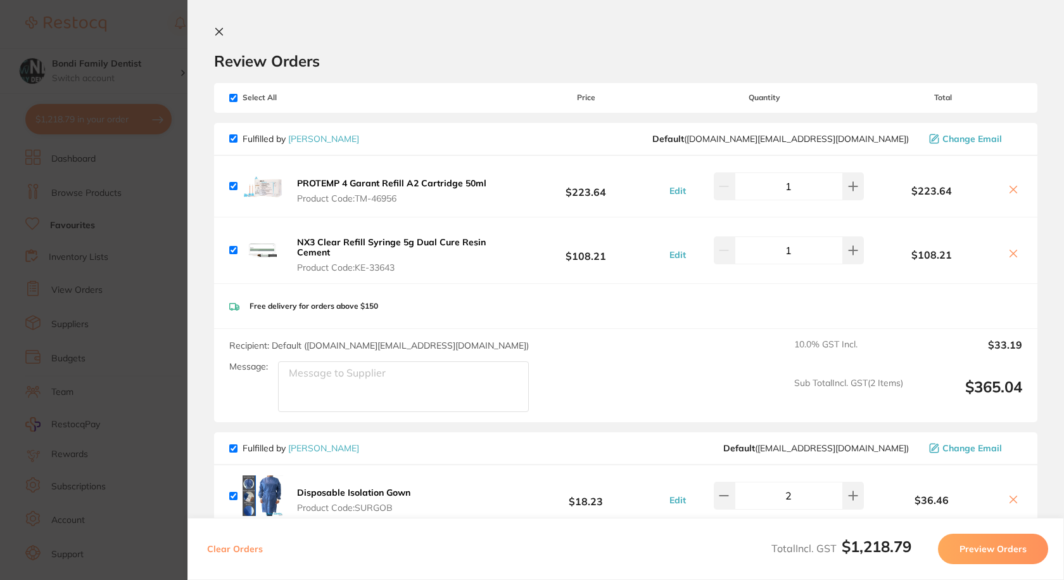
click at [217, 33] on icon at bounding box center [219, 32] width 7 height 7
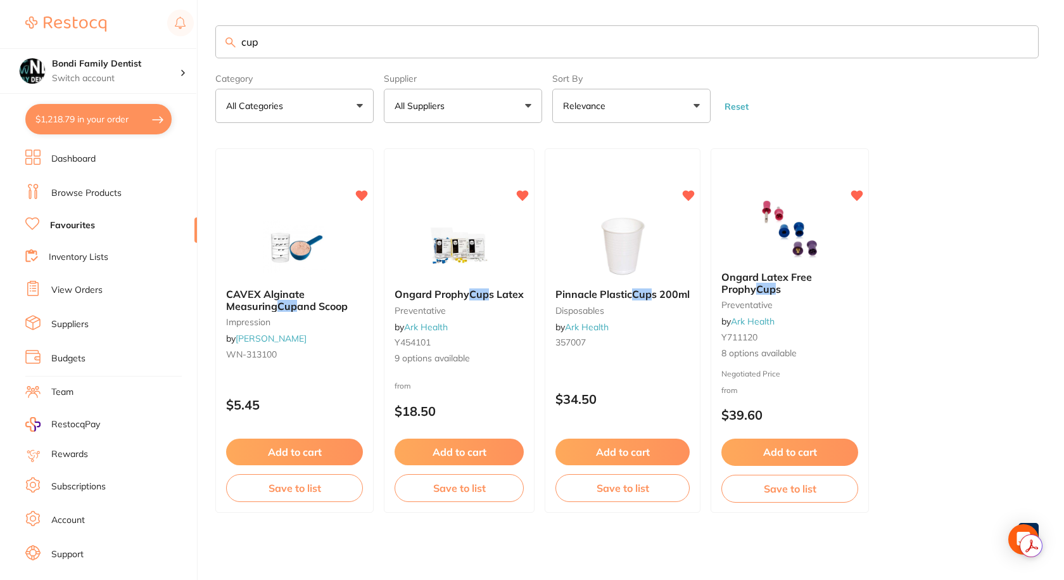
click at [276, 43] on input "cup" at bounding box center [627, 41] width 824 height 33
click at [275, 43] on input "cup" at bounding box center [627, 41] width 824 height 33
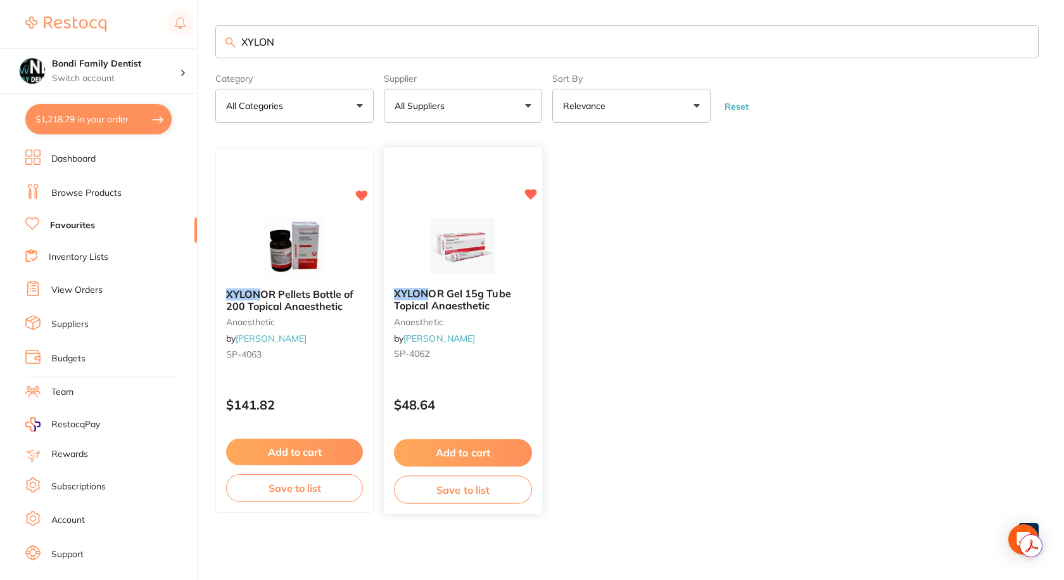
type input "XYLON"
click at [457, 294] on span "OR Gel 15g Tube Topical Anaesthetic" at bounding box center [452, 300] width 117 height 25
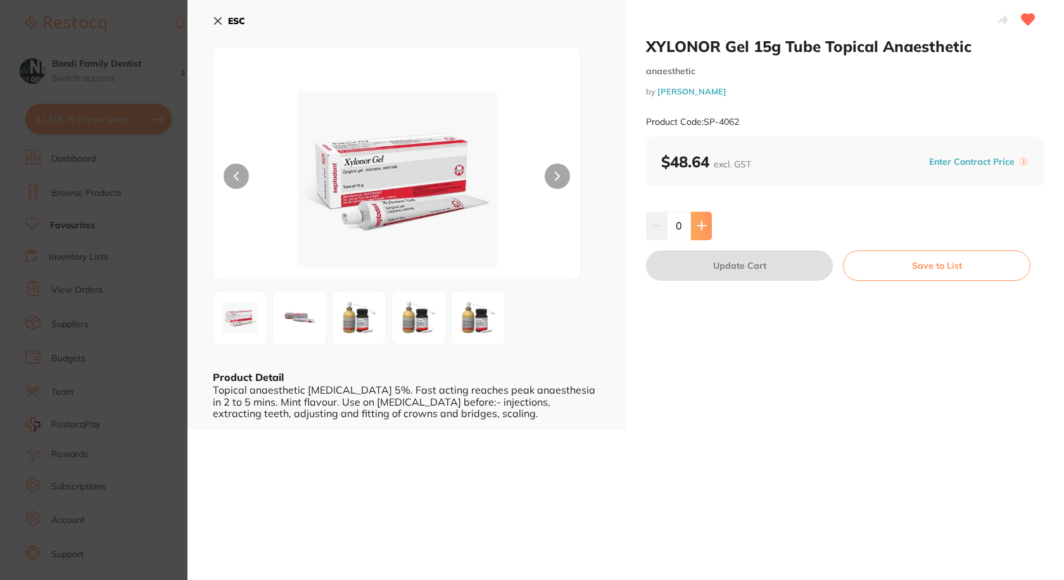
click at [710, 230] on button at bounding box center [701, 226] width 21 height 28
type input "2"
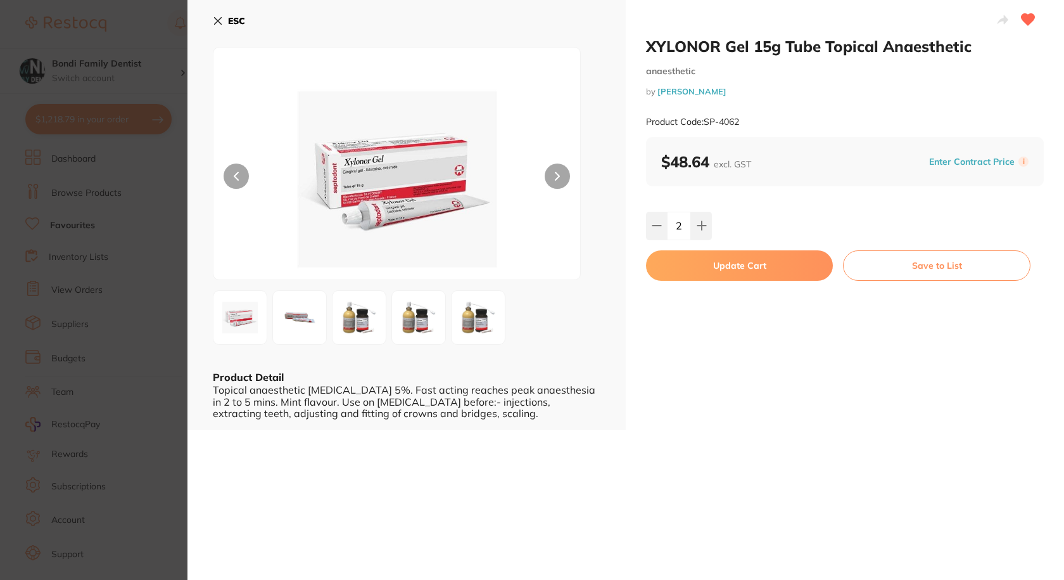
click at [727, 270] on button "Update Cart" at bounding box center [739, 265] width 187 height 30
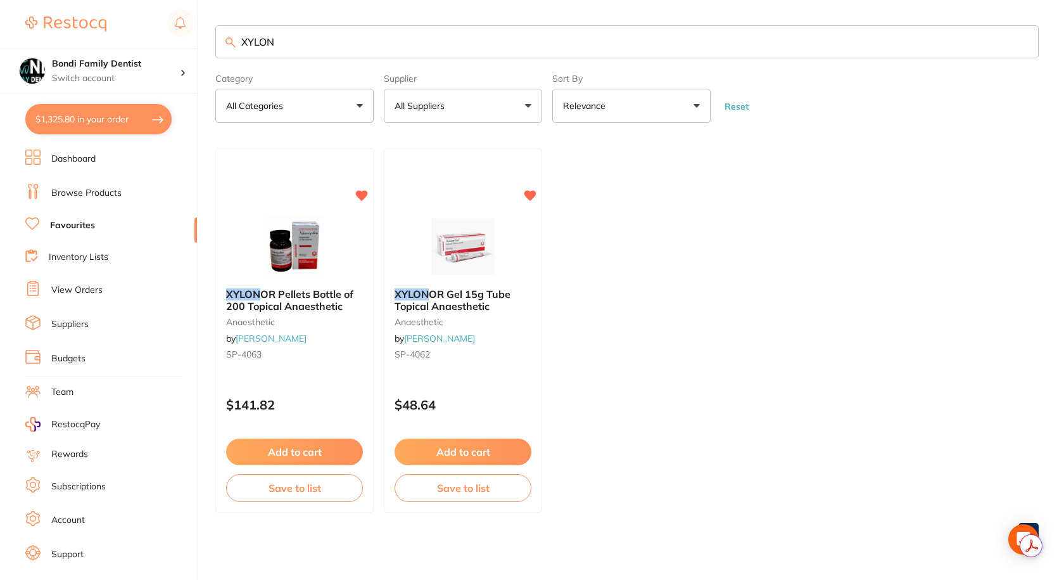
checkbox input "false"
click at [84, 196] on link "Browse Products" at bounding box center [86, 193] width 70 height 13
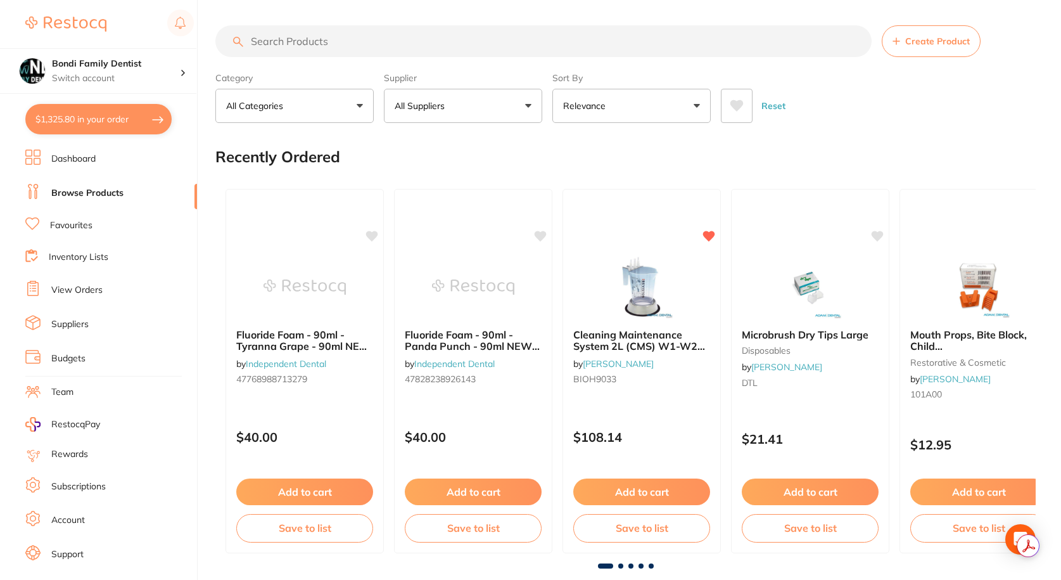
click at [342, 39] on input "search" at bounding box center [543, 41] width 656 height 32
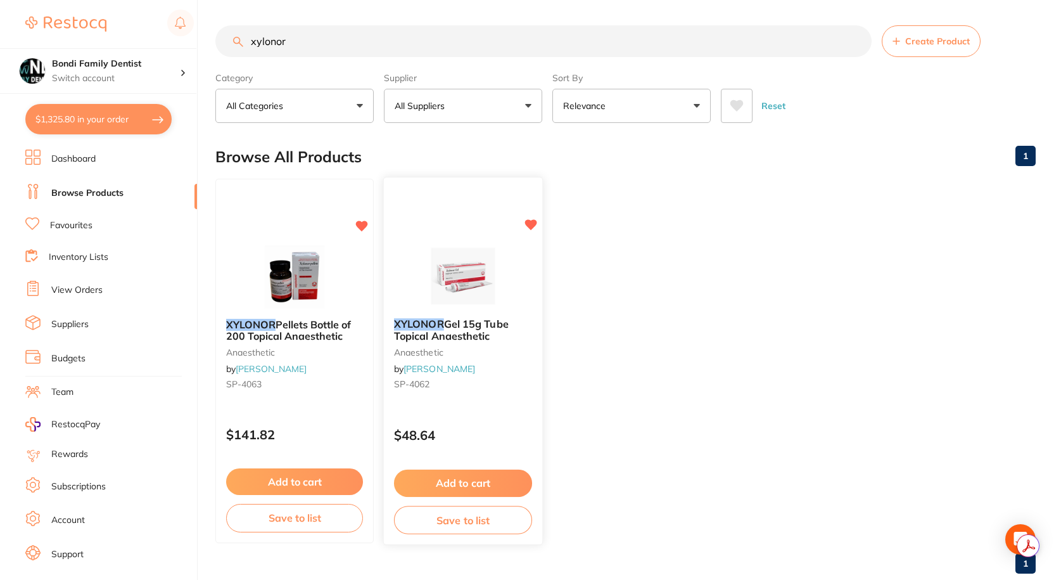
click at [499, 360] on div "XYLONOR Gel 15g Tube Topical Anaesthetic anaesthetic by Henry Schein Halas SP-4…" at bounding box center [463, 356] width 158 height 97
click at [461, 321] on section at bounding box center [530, 290] width 1061 height 580
click at [429, 328] on em "XYLONOR" at bounding box center [419, 323] width 50 height 13
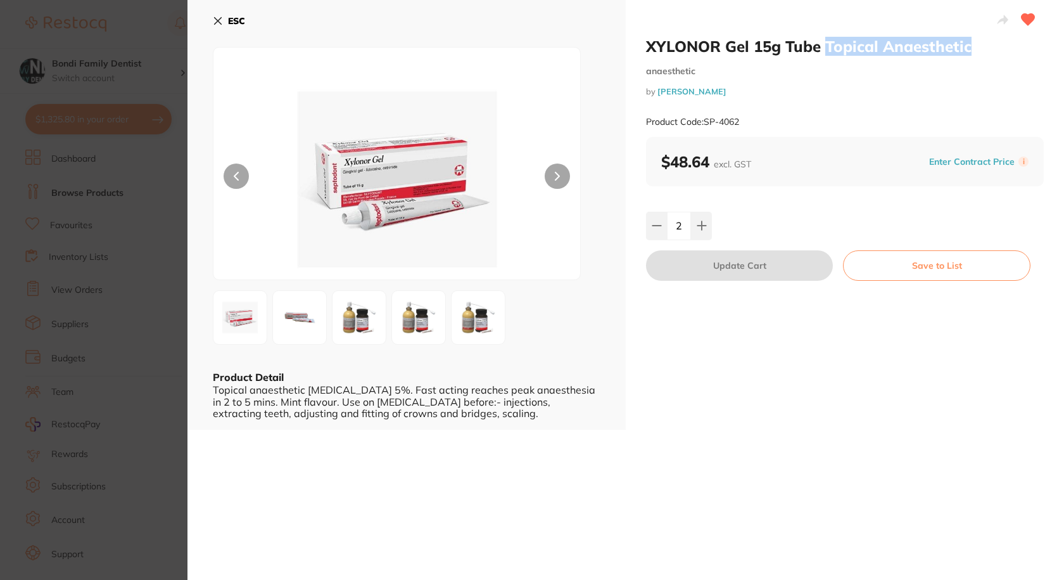
drag, startPoint x: 985, startPoint y: 45, endPoint x: 827, endPoint y: 51, distance: 157.3
click at [827, 51] on h2 "XYLONOR Gel 15g Tube Topical Anaesthetic" at bounding box center [845, 46] width 398 height 19
copy h2 "Topical Anaesthetic"
click at [217, 17] on icon at bounding box center [218, 21] width 10 height 10
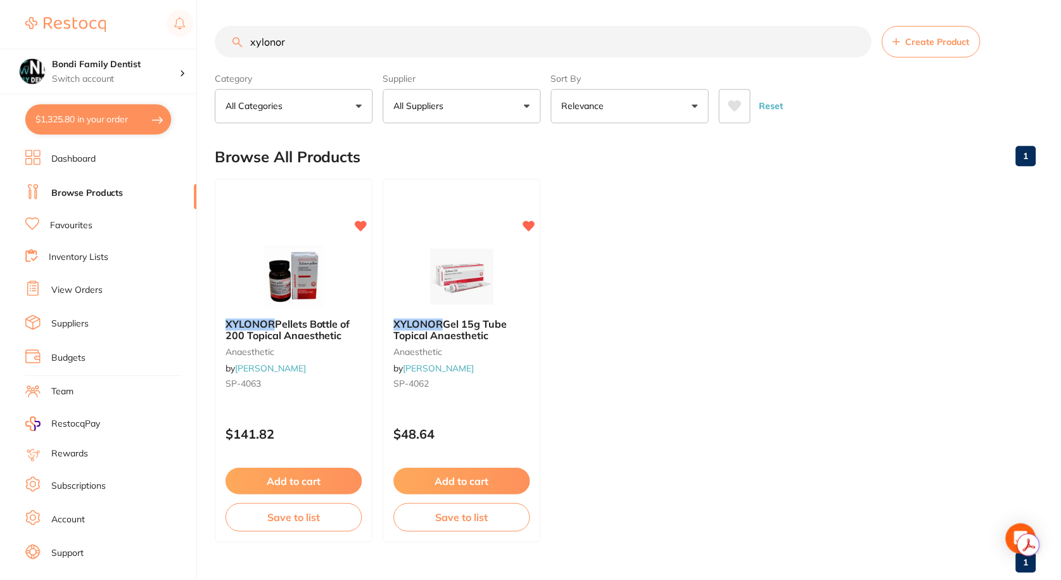
scroll to position [1, 0]
click at [293, 37] on input "xylonor" at bounding box center [543, 40] width 656 height 32
paste input "Topical Anaesthetic"
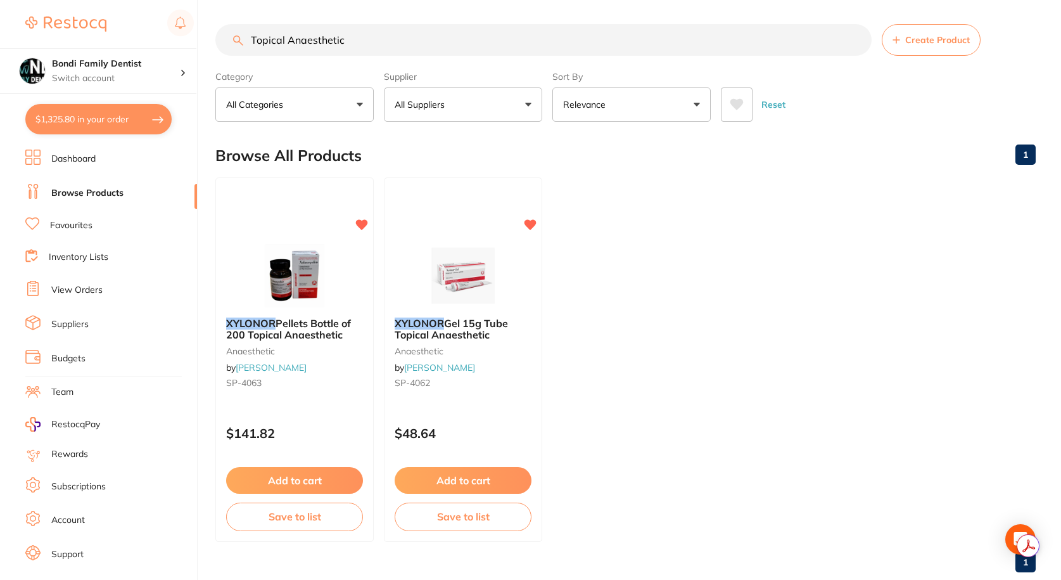
type input "Topical Anaesthetic"
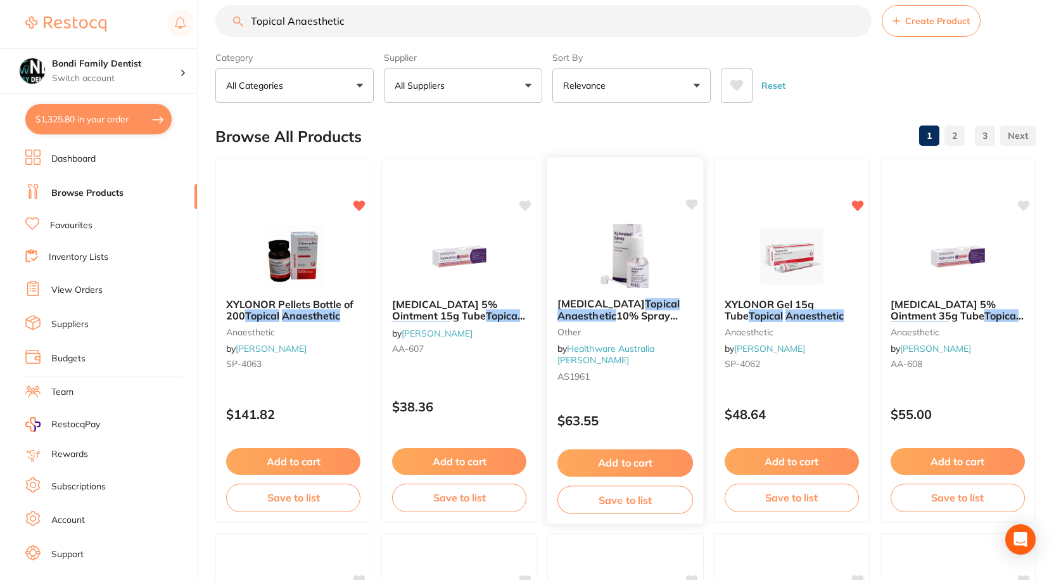
scroll to position [0, 0]
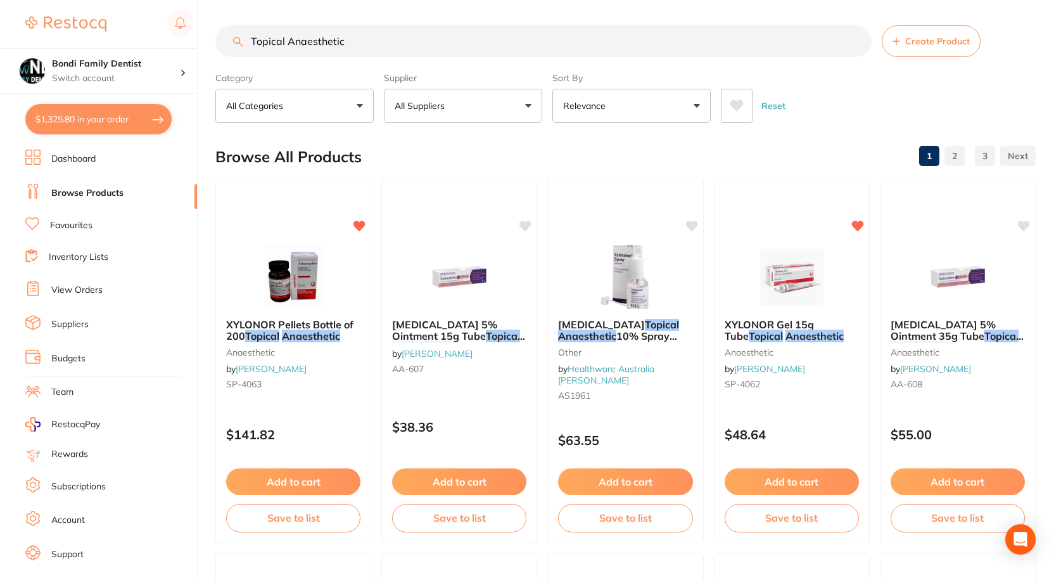
click at [480, 102] on button "All Suppliers" at bounding box center [463, 106] width 158 height 34
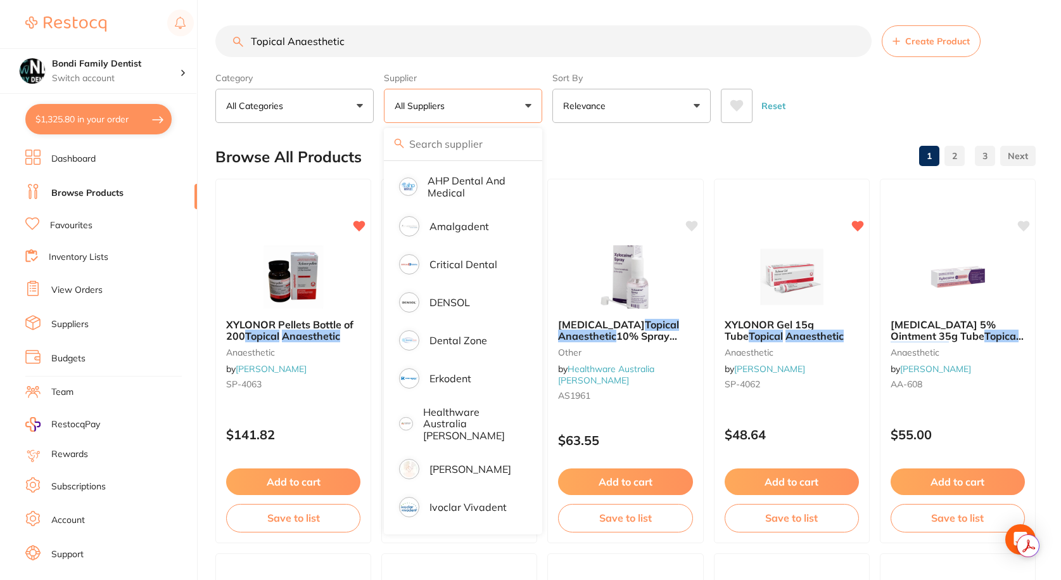
scroll to position [127, 0]
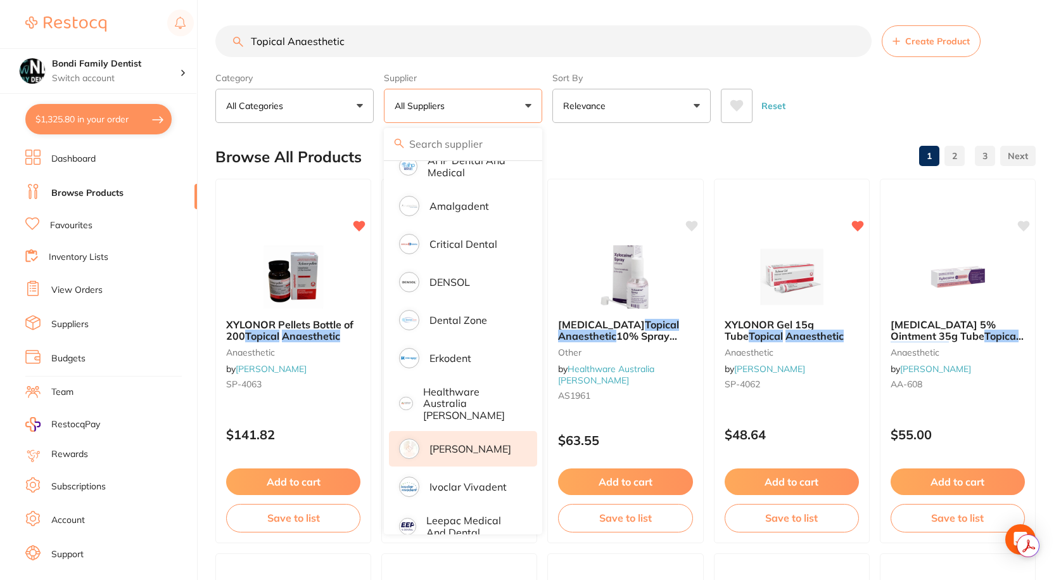
click at [466, 443] on p "[PERSON_NAME]" at bounding box center [471, 448] width 82 height 11
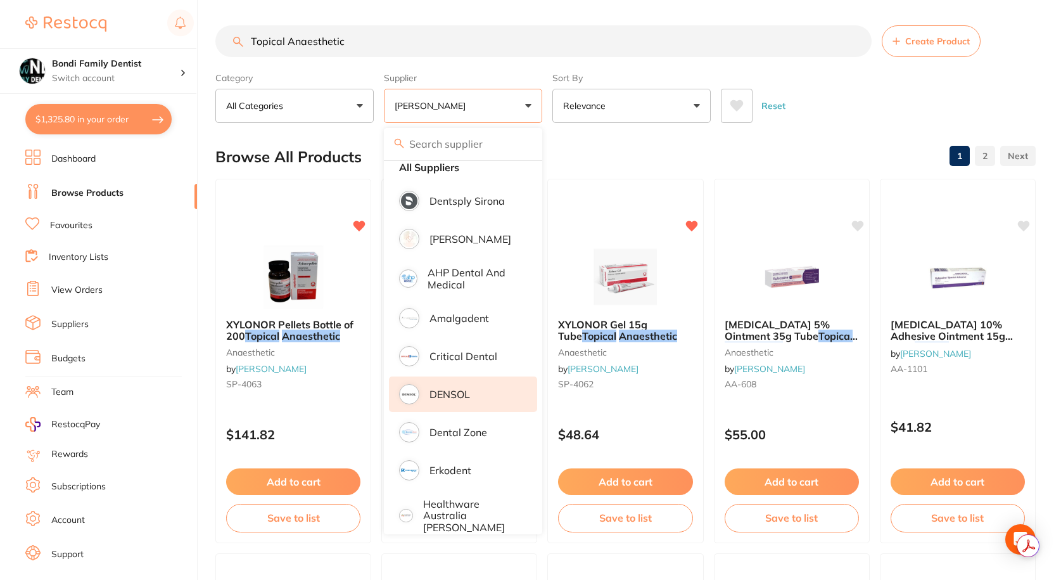
scroll to position [0, 0]
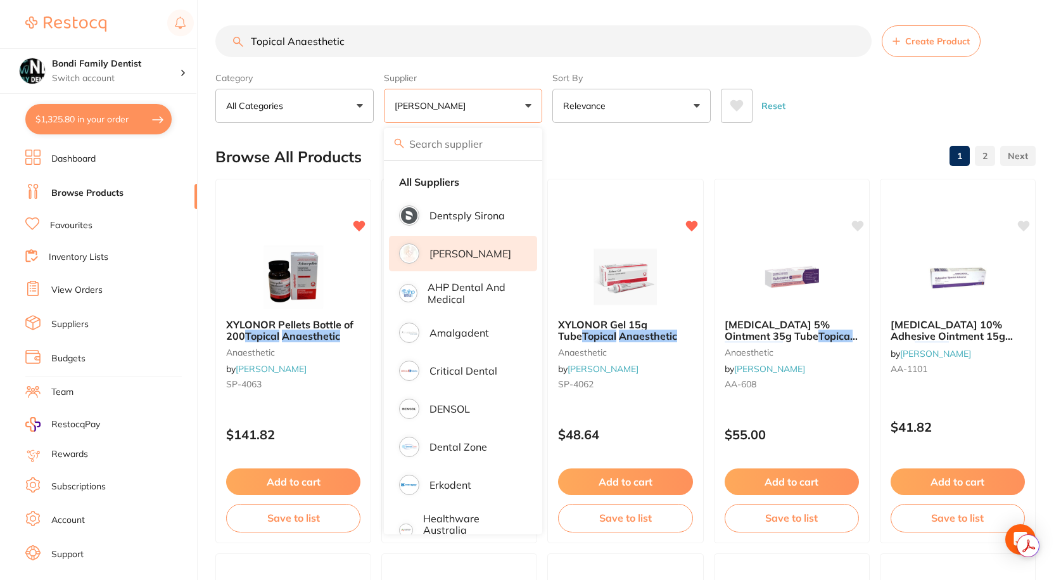
click at [487, 248] on p "[PERSON_NAME]" at bounding box center [471, 253] width 82 height 11
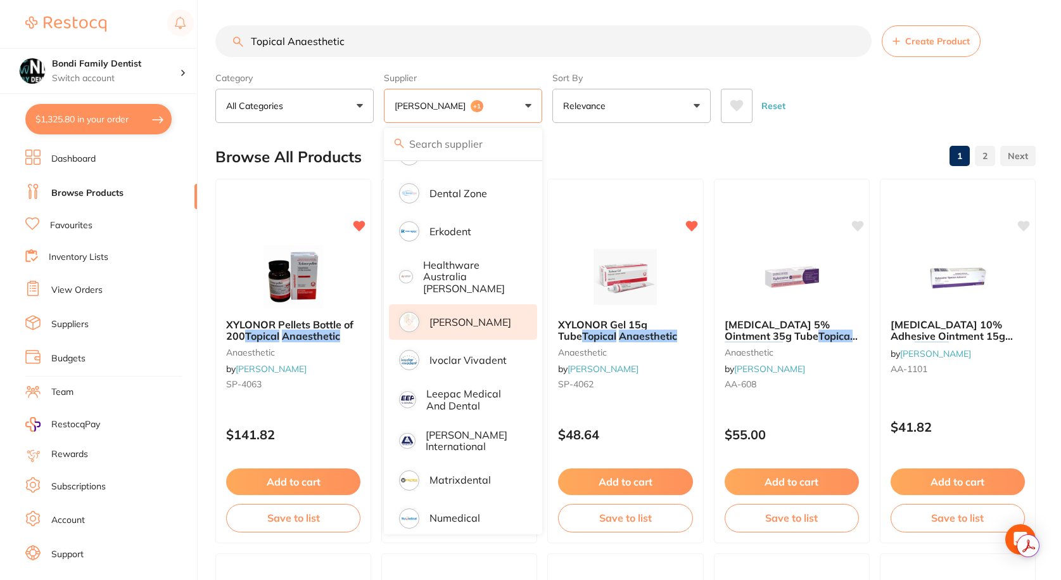
scroll to position [371, 0]
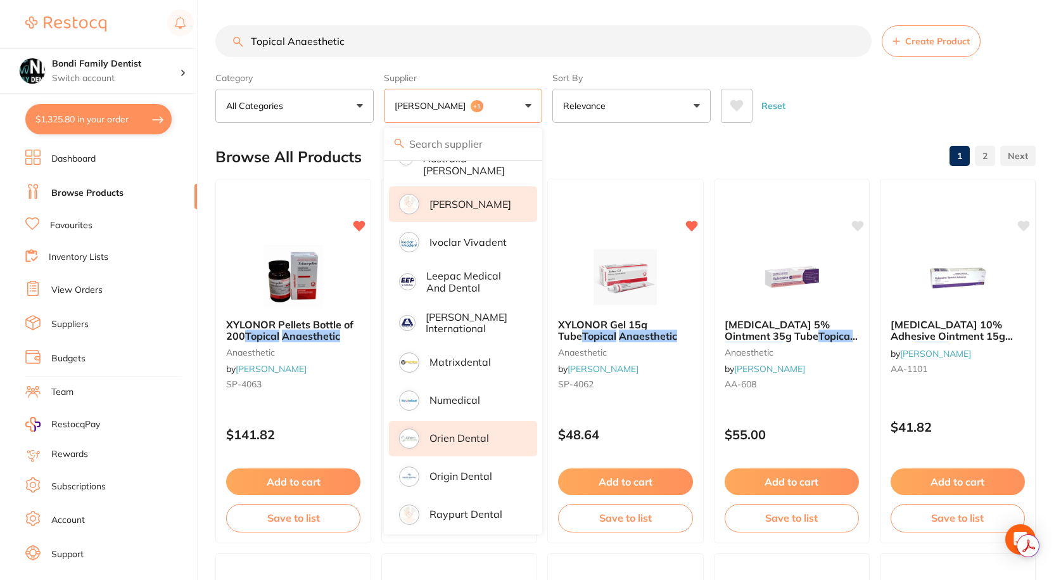
click at [454, 432] on p "Orien dental" at bounding box center [460, 437] width 60 height 11
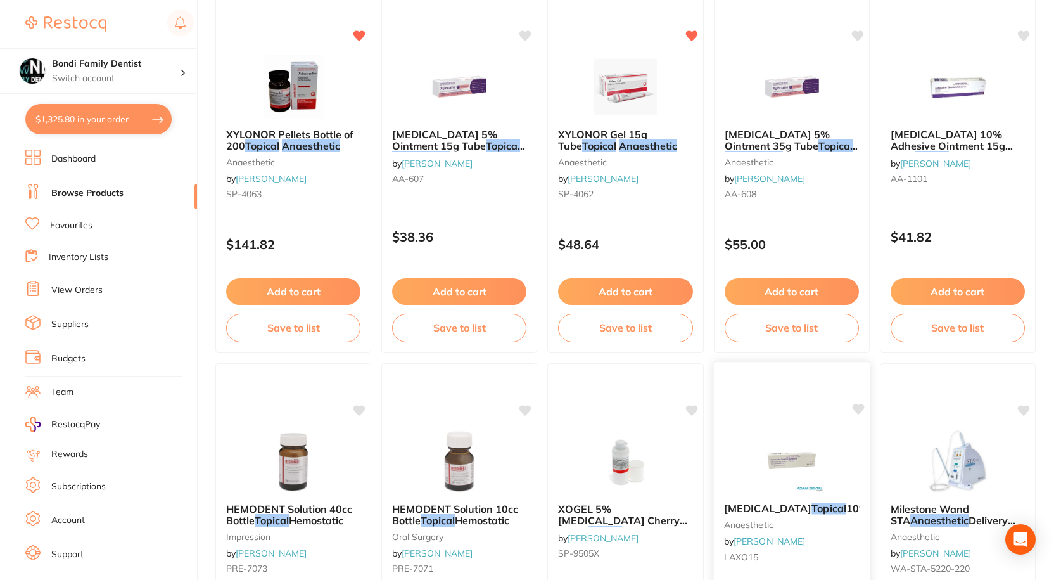
scroll to position [0, 0]
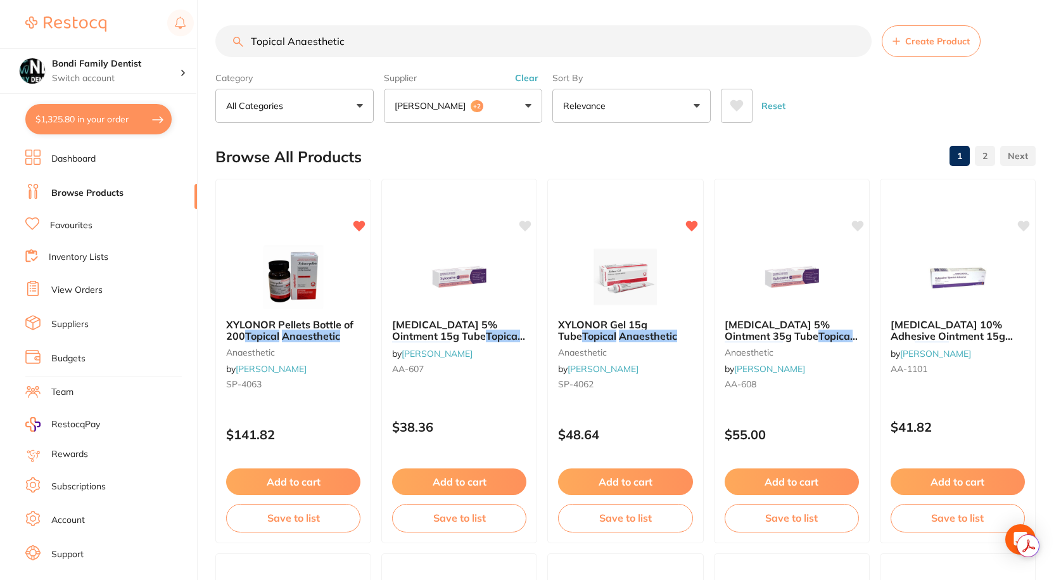
click at [486, 329] on em "Topical" at bounding box center [503, 335] width 34 height 13
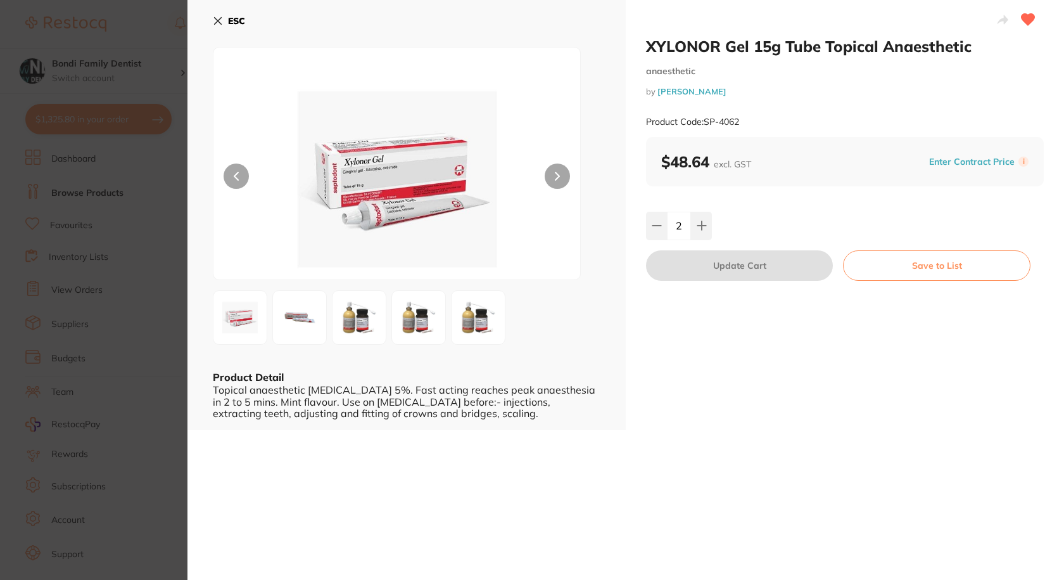
scroll to position [371, 0]
click at [220, 18] on icon at bounding box center [218, 21] width 7 height 7
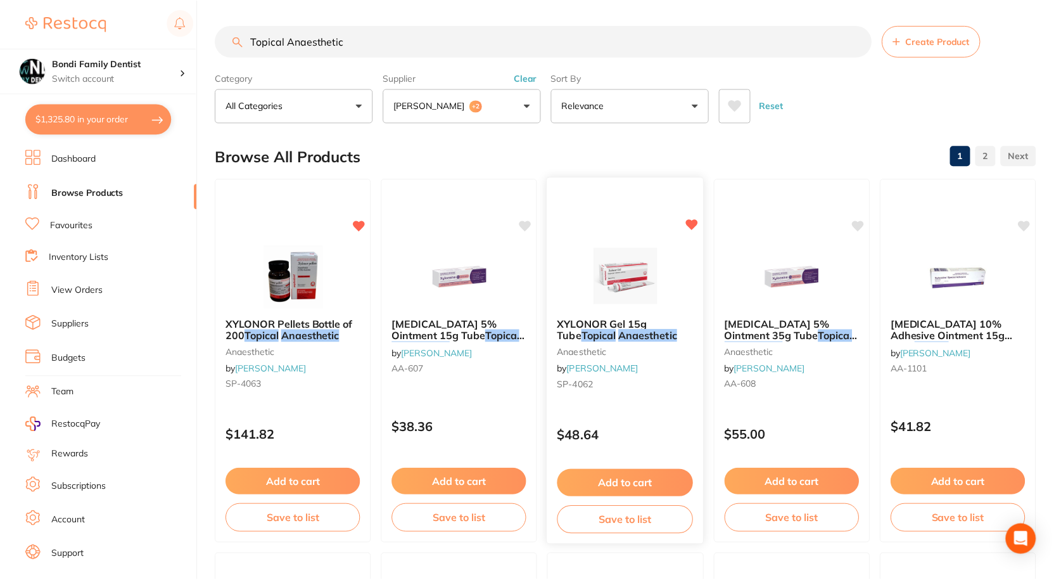
scroll to position [1, 0]
drag, startPoint x: 466, startPoint y: 347, endPoint x: 466, endPoint y: 354, distance: 7.0
click at [466, 347] on link "[PERSON_NAME]" at bounding box center [437, 352] width 71 height 11
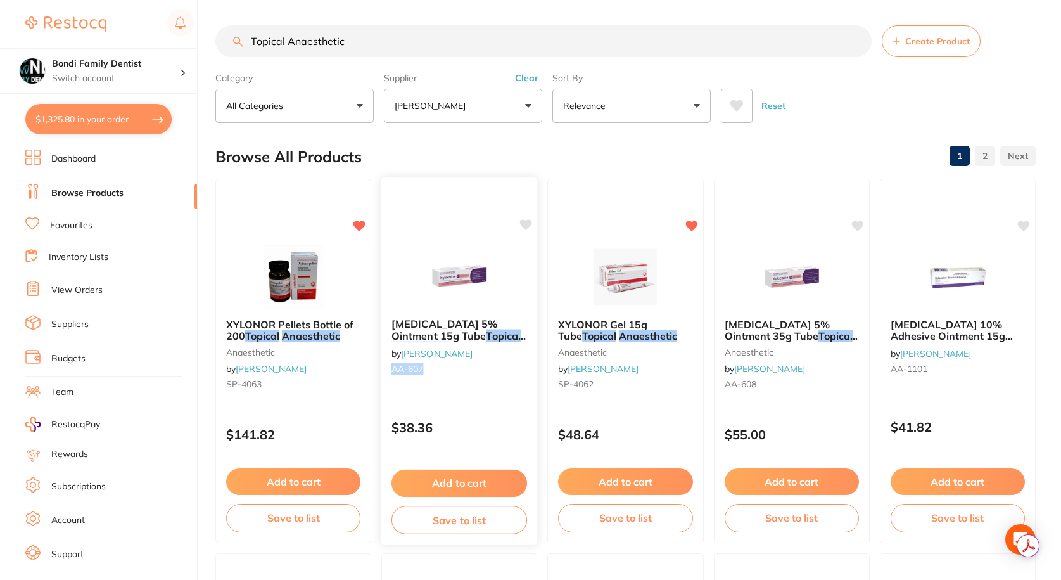
drag, startPoint x: 424, startPoint y: 370, endPoint x: 393, endPoint y: 370, distance: 31.7
click at [393, 370] on small "AA-607" at bounding box center [460, 369] width 136 height 10
drag, startPoint x: 616, startPoint y: 334, endPoint x: 809, endPoint y: 220, distance: 223.8
click at [619, 334] on em "Anaesthetic" at bounding box center [648, 335] width 58 height 13
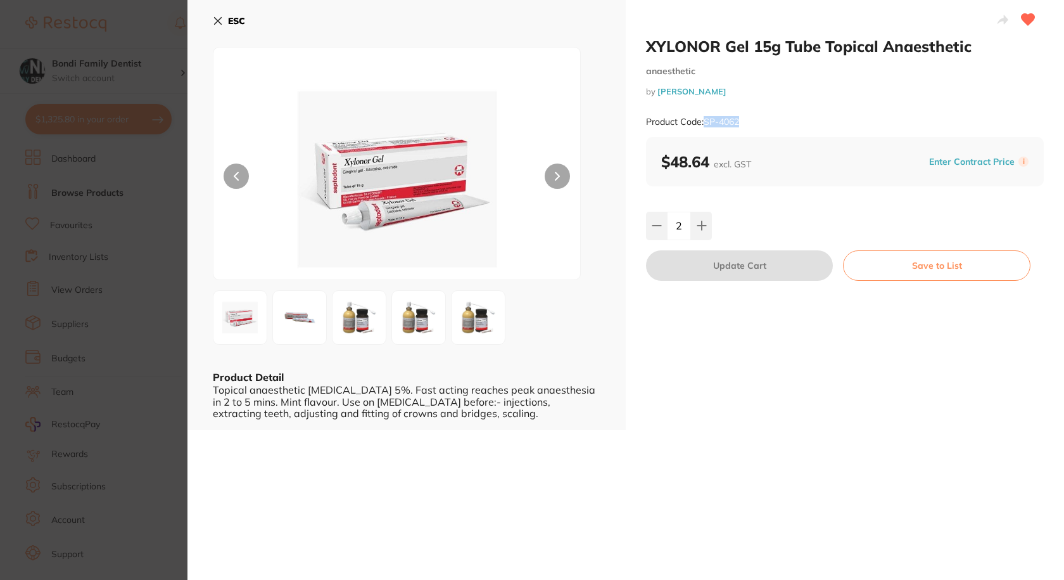
drag, startPoint x: 748, startPoint y: 120, endPoint x: 705, endPoint y: 124, distance: 43.9
click at [705, 124] on div "Product Code: SP-4062" at bounding box center [845, 121] width 398 height 31
copy small "SP-4062"
click at [217, 18] on icon at bounding box center [218, 21] width 10 height 10
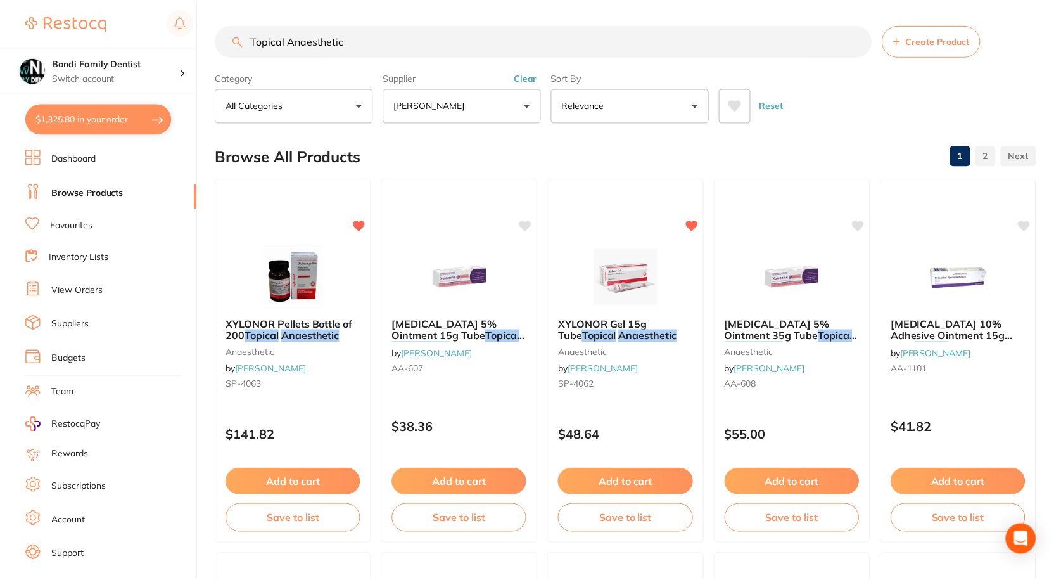
scroll to position [1, 0]
click at [819, 331] on em "Topical" at bounding box center [836, 335] width 34 height 13
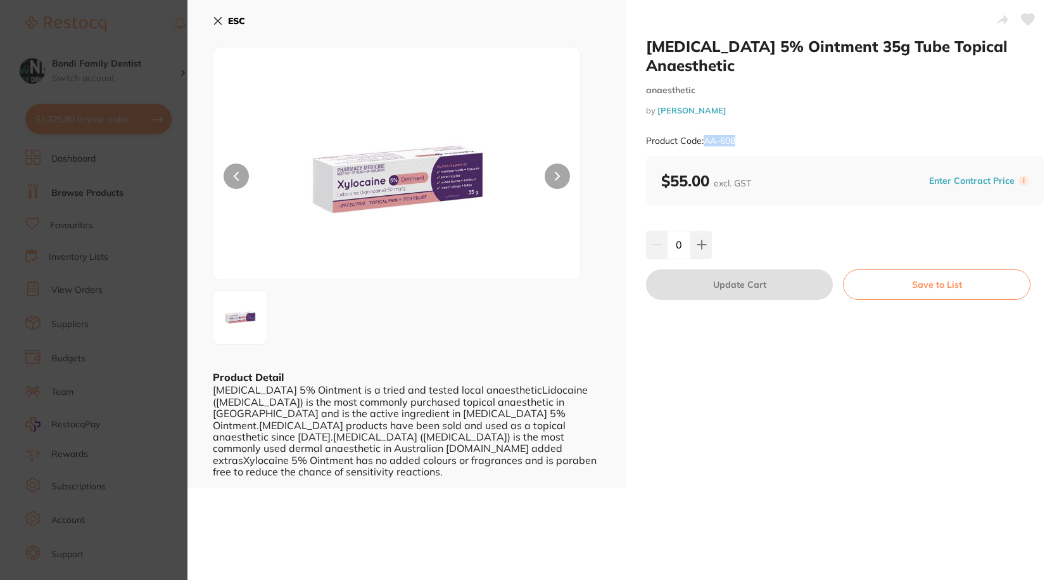
drag, startPoint x: 737, startPoint y: 139, endPoint x: 704, endPoint y: 141, distance: 33.6
click at [704, 141] on div "Product Code: AA-608" at bounding box center [845, 140] width 398 height 31
copy small "AA-608"
click at [211, 18] on div "ESC Product Detail [MEDICAL_DATA] 5% Ointment is a tried and tested local anaes…" at bounding box center [407, 244] width 438 height 488
click at [216, 19] on icon at bounding box center [218, 21] width 7 height 7
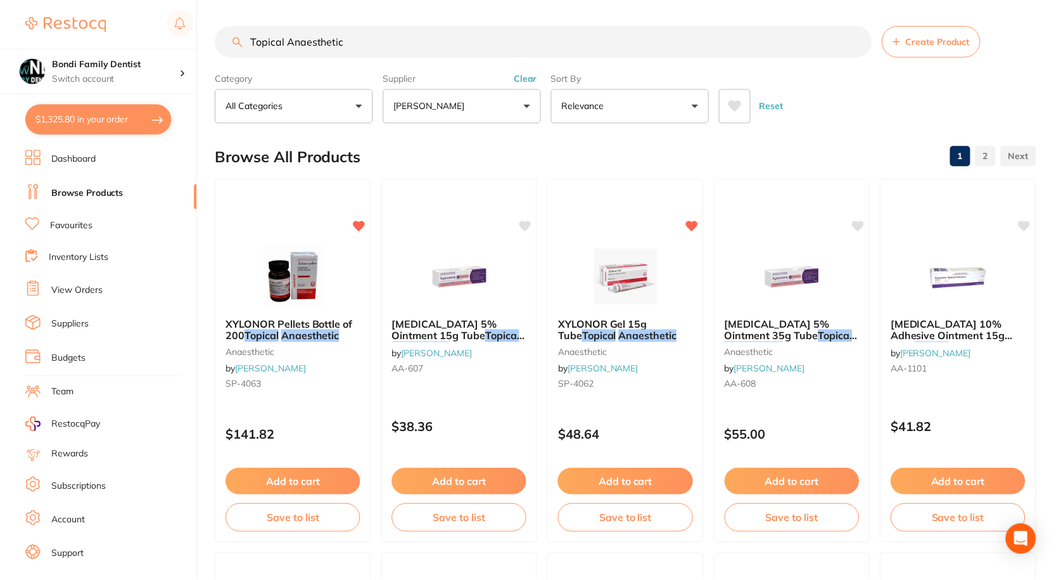
scroll to position [1, 0]
click at [619, 333] on em "Anaesthetic" at bounding box center [648, 335] width 59 height 13
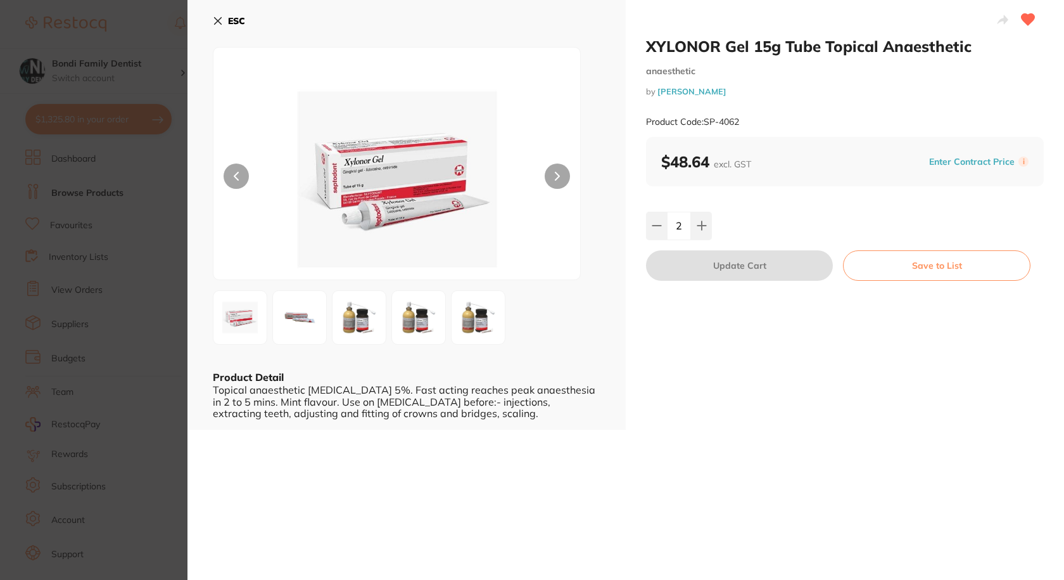
click at [221, 18] on icon at bounding box center [218, 21] width 7 height 7
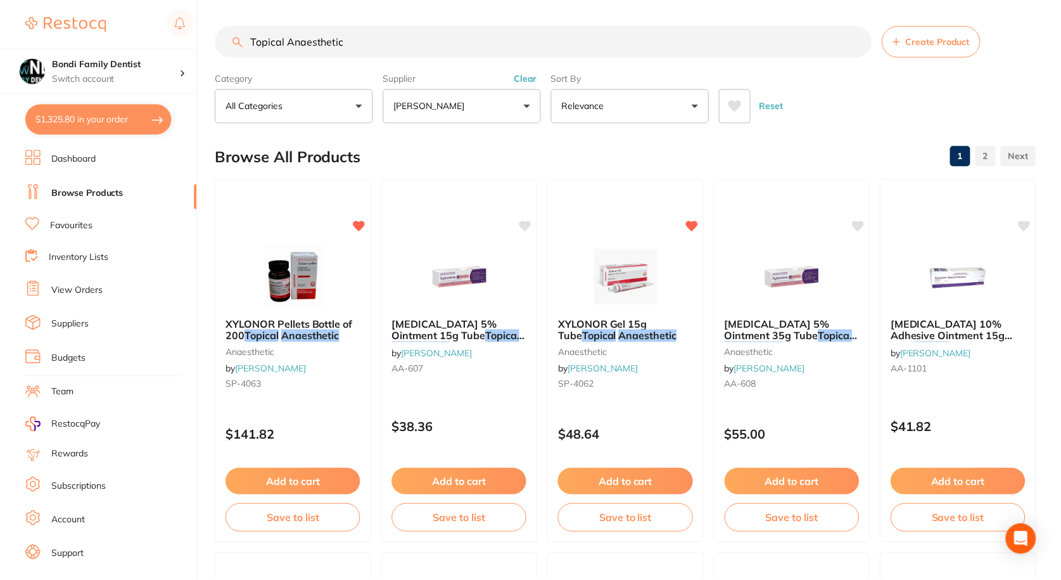
scroll to position [1, 0]
click at [123, 117] on button "$1,325.80 in your order" at bounding box center [98, 119] width 146 height 30
checkbox input "true"
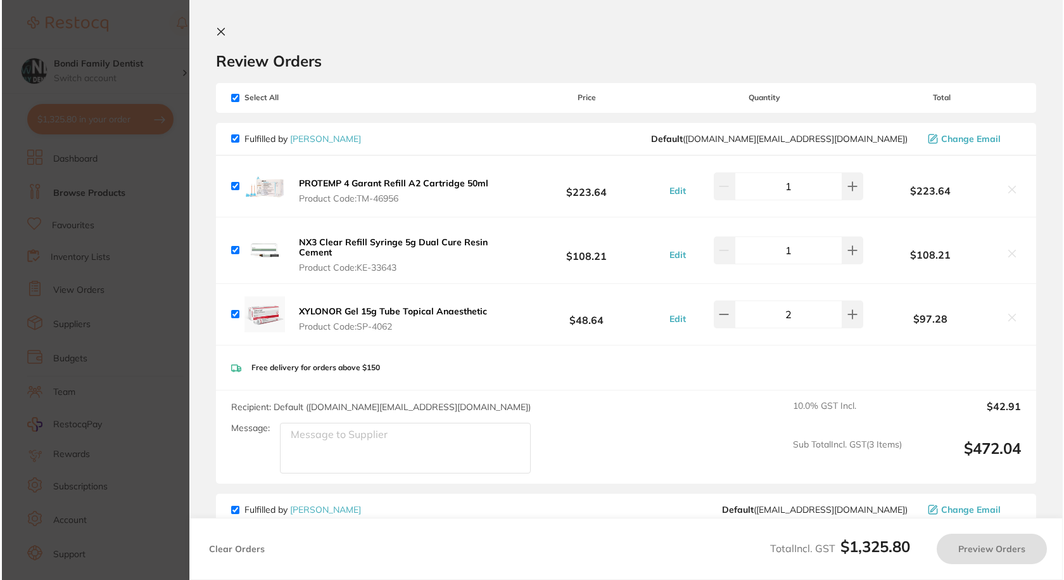
scroll to position [0, 0]
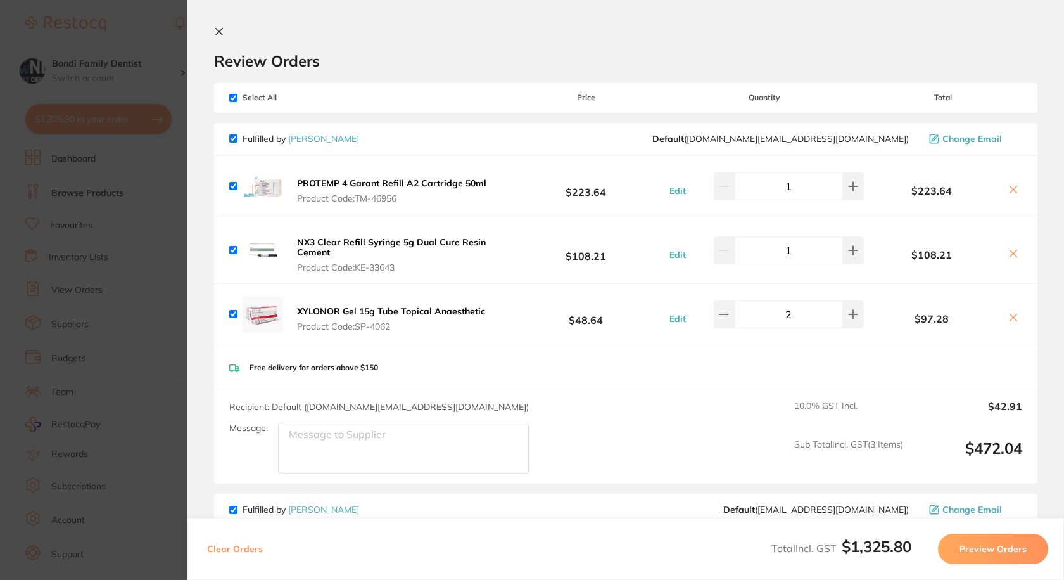
click at [220, 34] on icon at bounding box center [219, 32] width 10 height 10
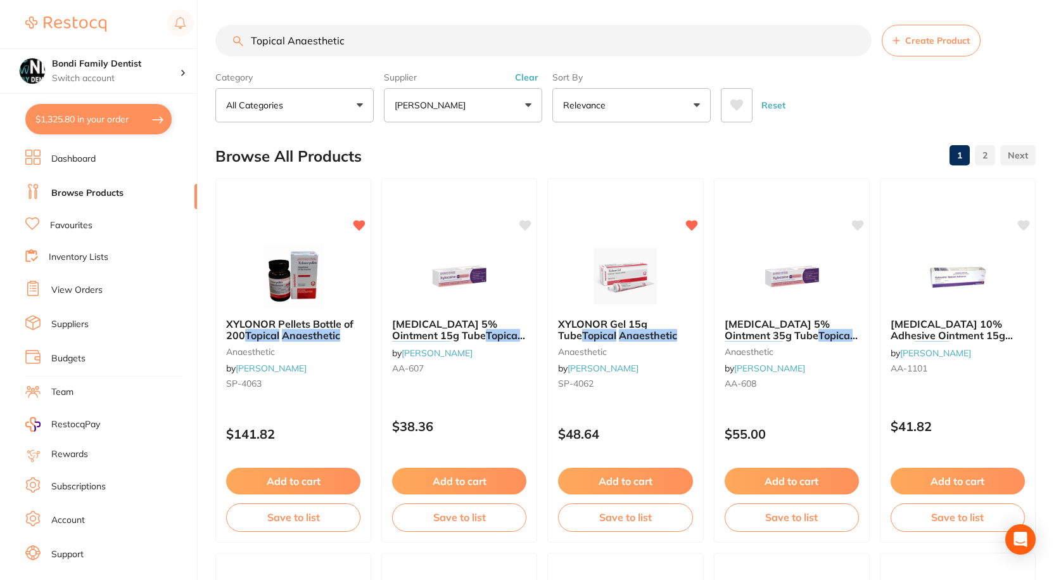
click at [64, 222] on link "Favourites" at bounding box center [71, 225] width 42 height 13
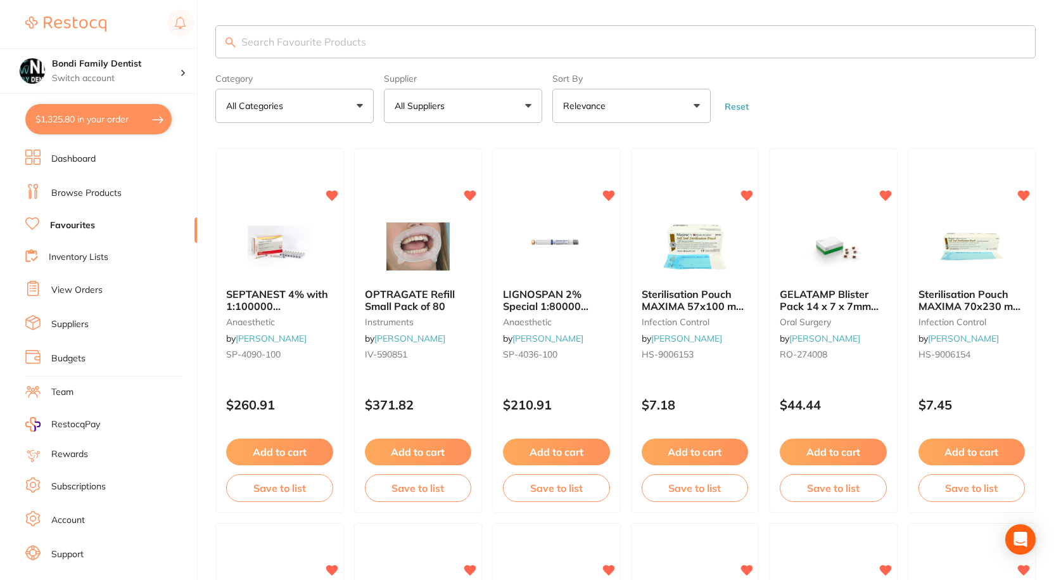
click at [309, 39] on input "search" at bounding box center [625, 41] width 820 height 33
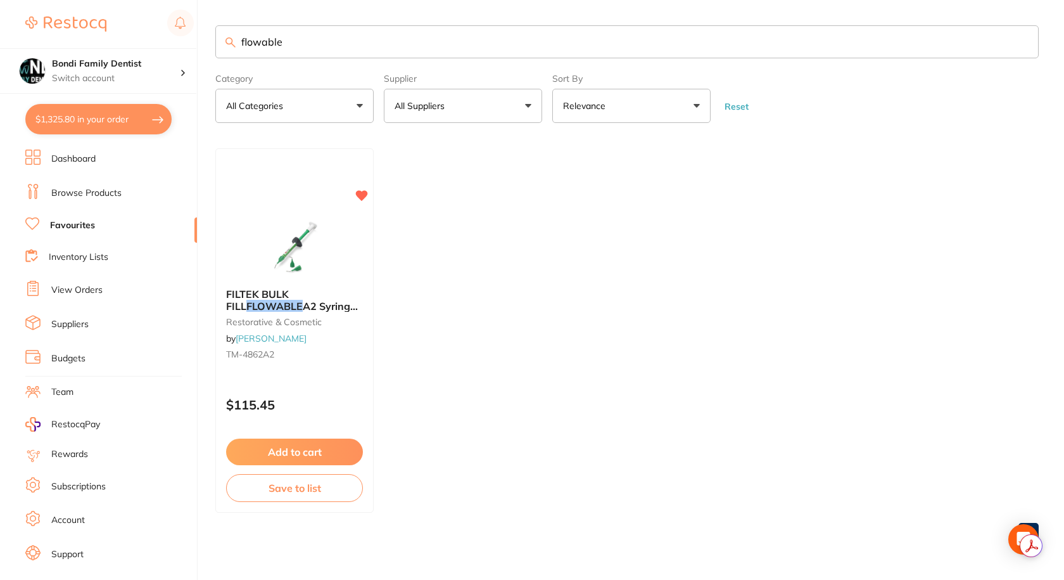
click at [324, 44] on input "flowable" at bounding box center [627, 41] width 824 height 33
type input "tip"
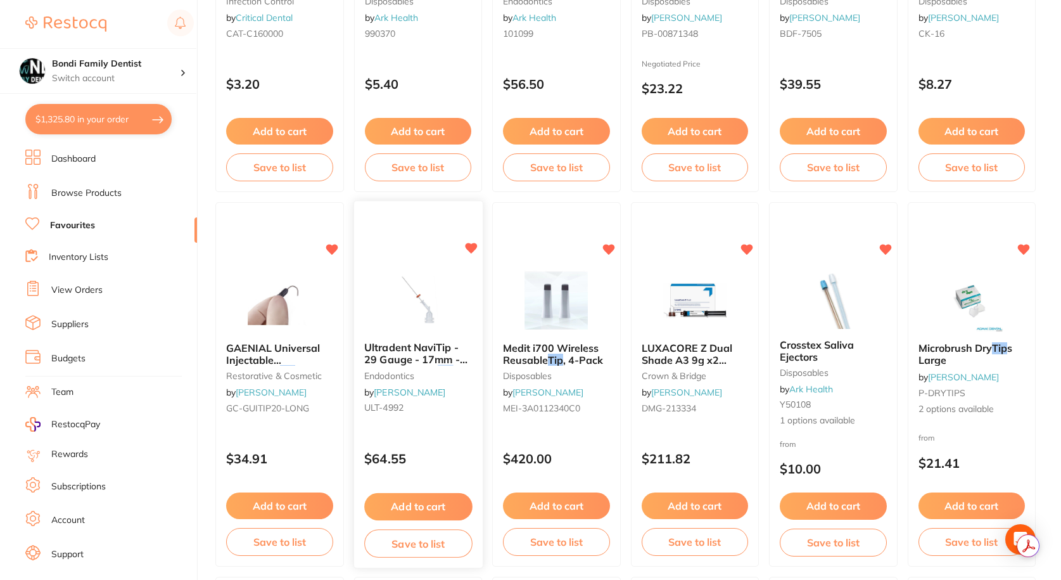
scroll to position [380, 0]
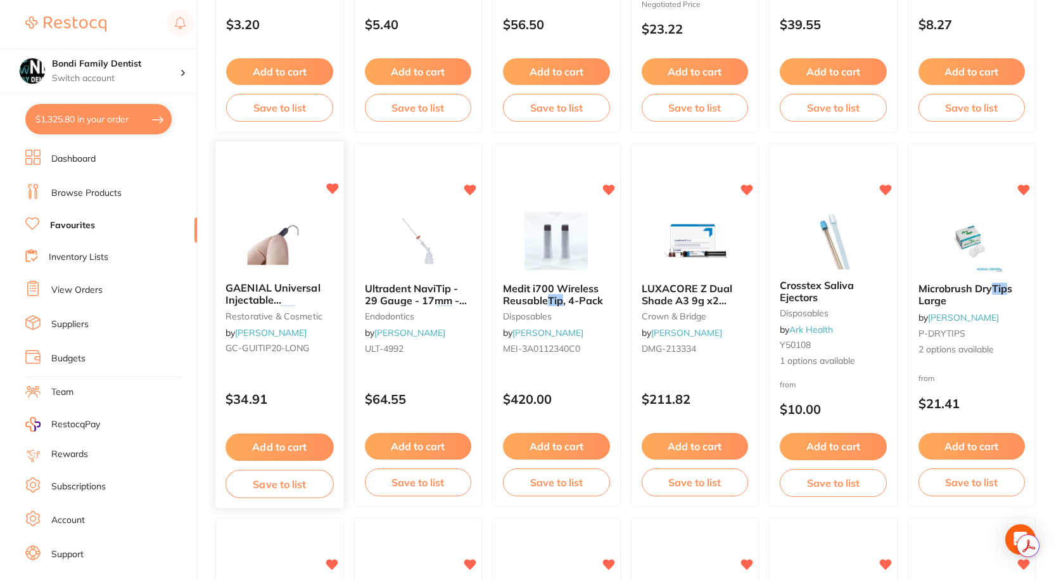
click at [258, 295] on span "GAENIAL Universal Injectable Dispensing" at bounding box center [273, 300] width 94 height 36
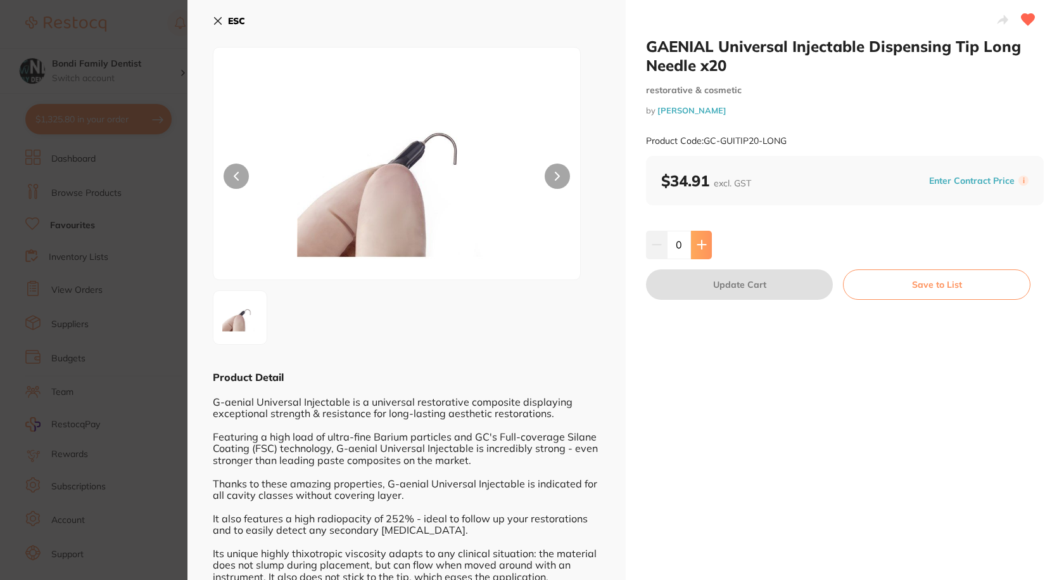
click at [701, 247] on icon at bounding box center [702, 244] width 10 height 10
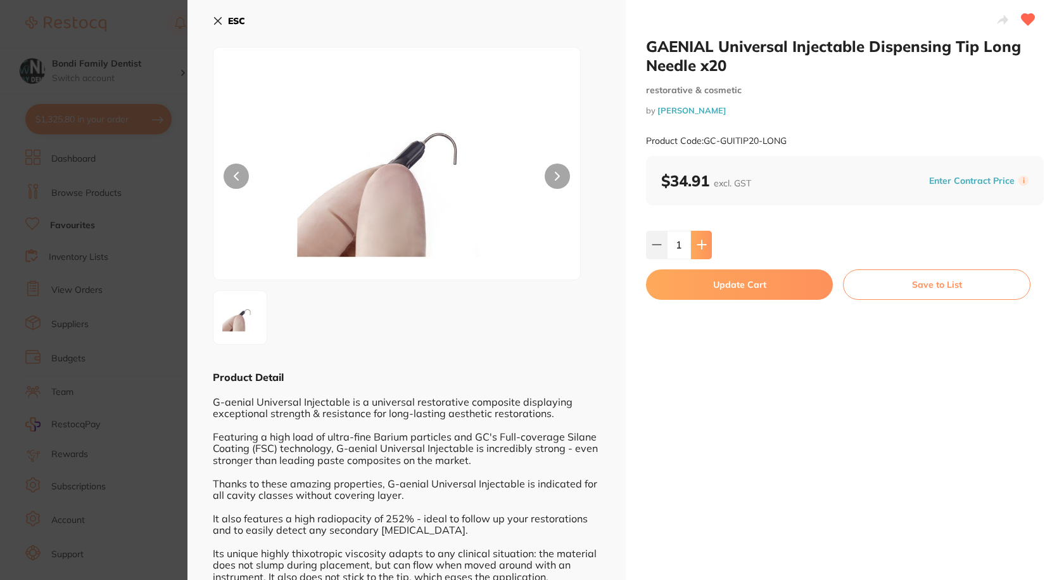
click at [701, 247] on icon at bounding box center [702, 244] width 10 height 10
type input "2"
click at [729, 288] on button "Update Cart" at bounding box center [739, 284] width 187 height 30
checkbox input "false"
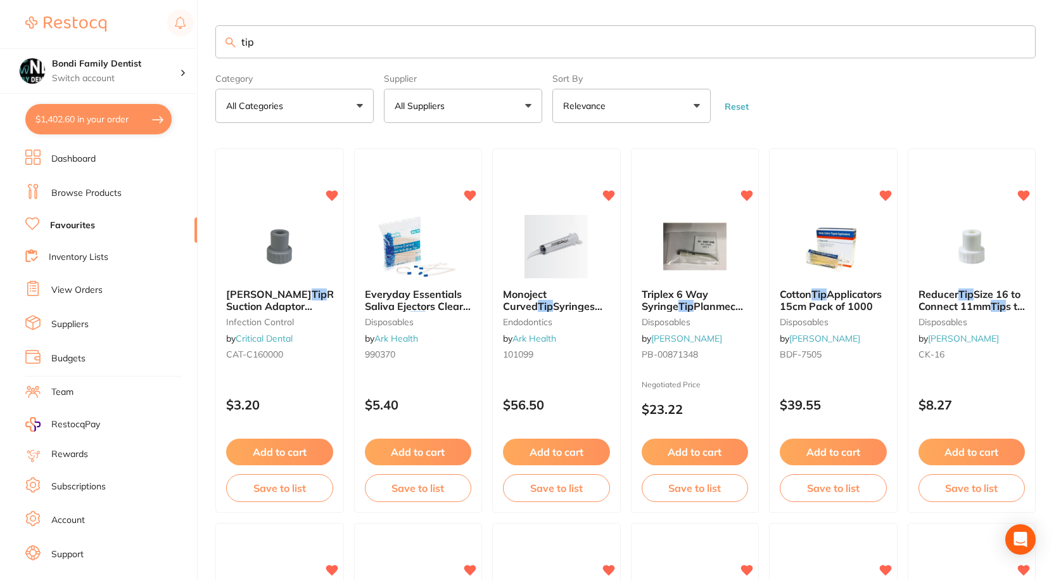
click at [306, 40] on input "tip" at bounding box center [625, 41] width 820 height 33
click at [306, 40] on input "composiyr" at bounding box center [625, 41] width 820 height 33
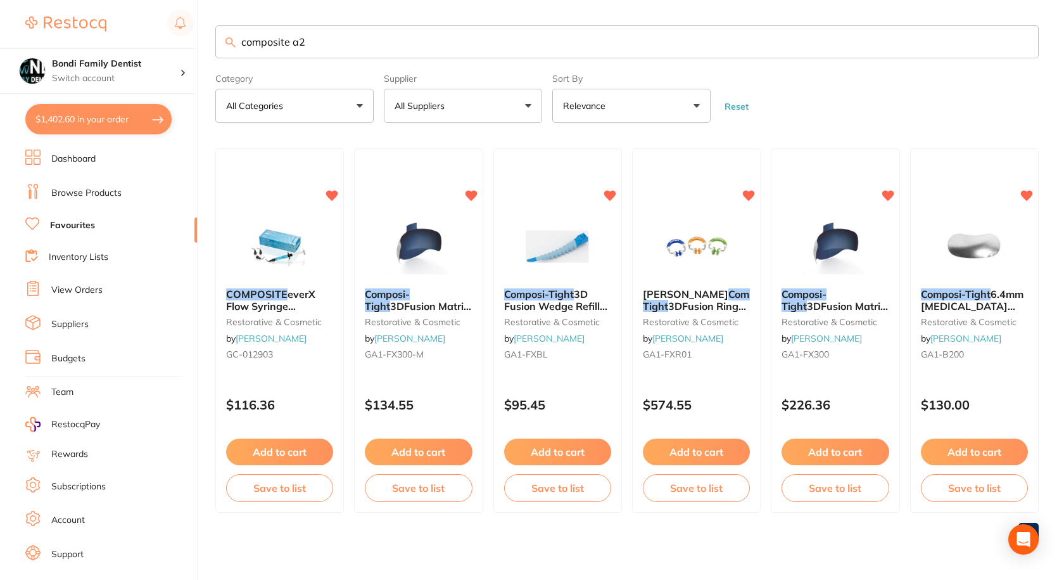
type input "composite a2"
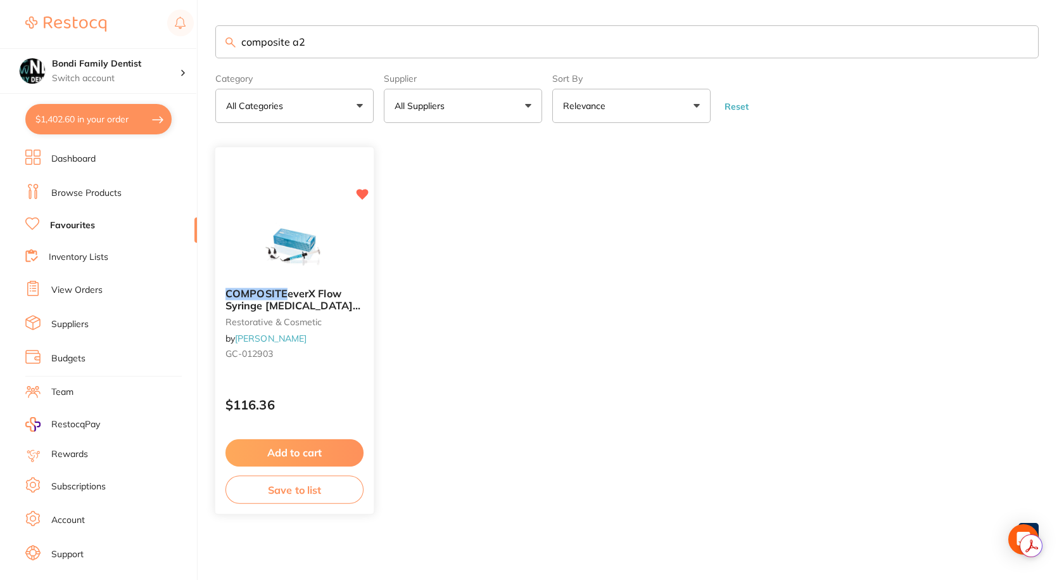
click at [281, 302] on span "everX Flow Syringe [MEDICAL_DATA] Shade x 3.7g" at bounding box center [293, 306] width 135 height 36
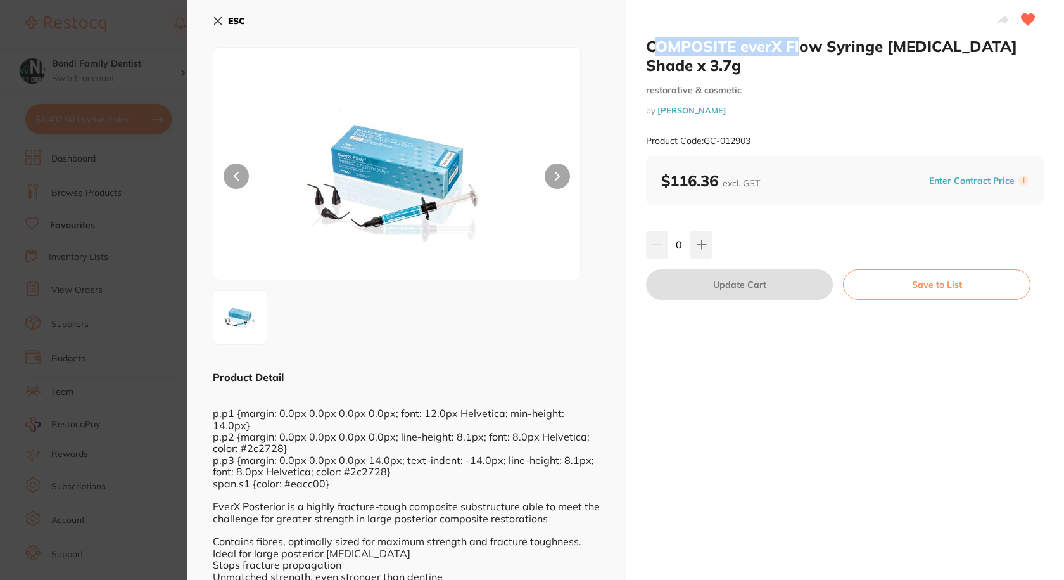
drag, startPoint x: 650, startPoint y: 44, endPoint x: 791, endPoint y: 56, distance: 141.9
click at [803, 51] on h2 "COMPOSITE everX Flow Syringe [MEDICAL_DATA] Shade x 3.7g" at bounding box center [845, 56] width 398 height 38
click at [784, 58] on div "COMPOSITE everX Flow Syringe [MEDICAL_DATA] Shade x 3.7g restorative & cosmetic…" at bounding box center [845, 96] width 398 height 119
drag, startPoint x: 646, startPoint y: 45, endPoint x: 820, endPoint y: 47, distance: 174.2
click at [820, 47] on h2 "COMPOSITE everX Flow Syringe [MEDICAL_DATA] Shade x 3.7g" at bounding box center [845, 56] width 398 height 38
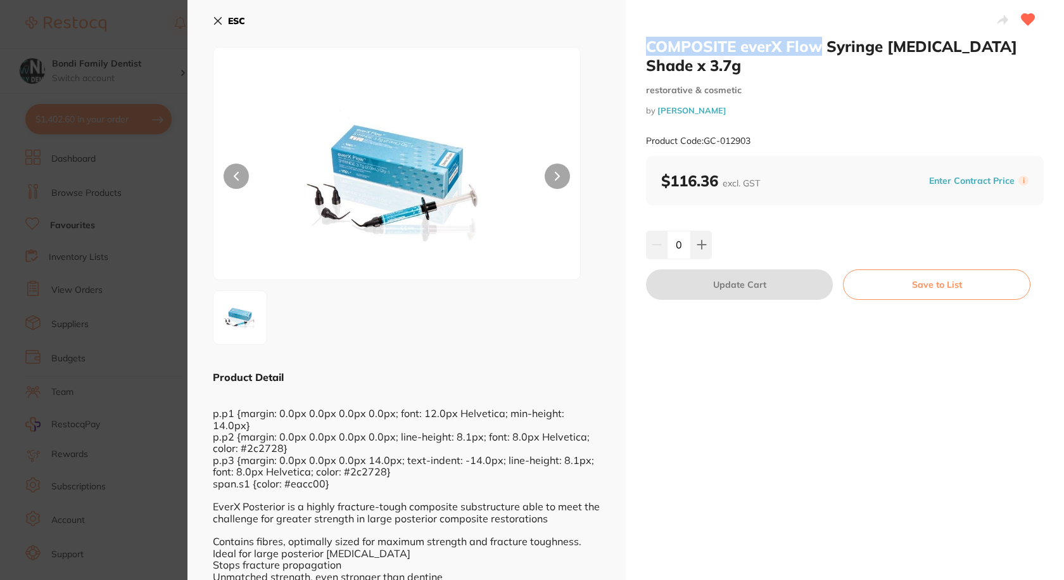
copy h2 "COMPOSITE everX Flow"
drag, startPoint x: 210, startPoint y: 22, endPoint x: 217, endPoint y: 22, distance: 7.6
click at [211, 22] on div "ESC Product Detail p.p1 {margin: 0.0px 0.0px 0.0px 0.0px; font: 12.0px Helvetic…" at bounding box center [407, 308] width 438 height 616
click at [220, 22] on icon at bounding box center [218, 21] width 10 height 10
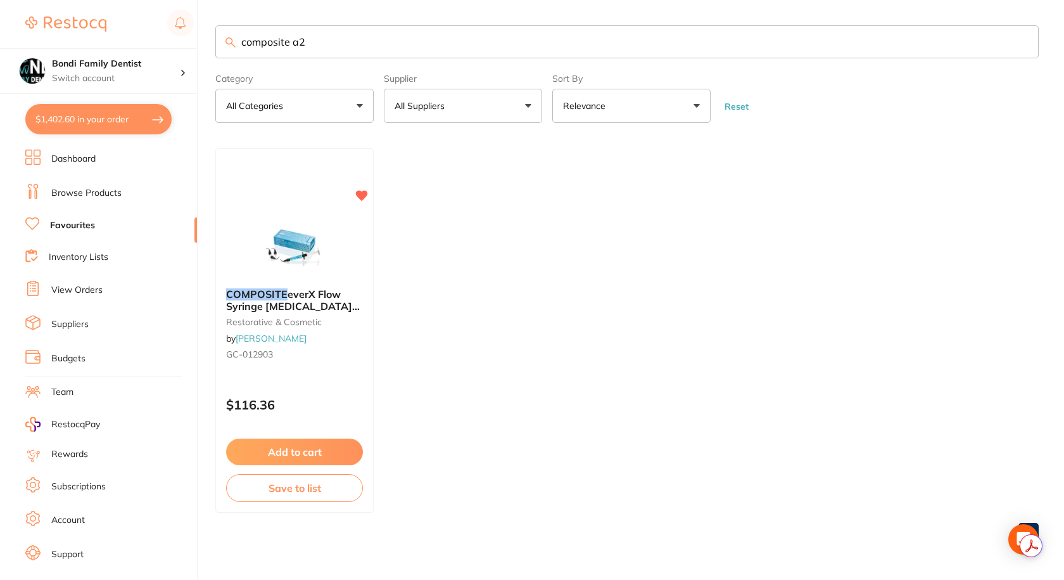
click at [86, 194] on link "Browse Products" at bounding box center [86, 193] width 70 height 13
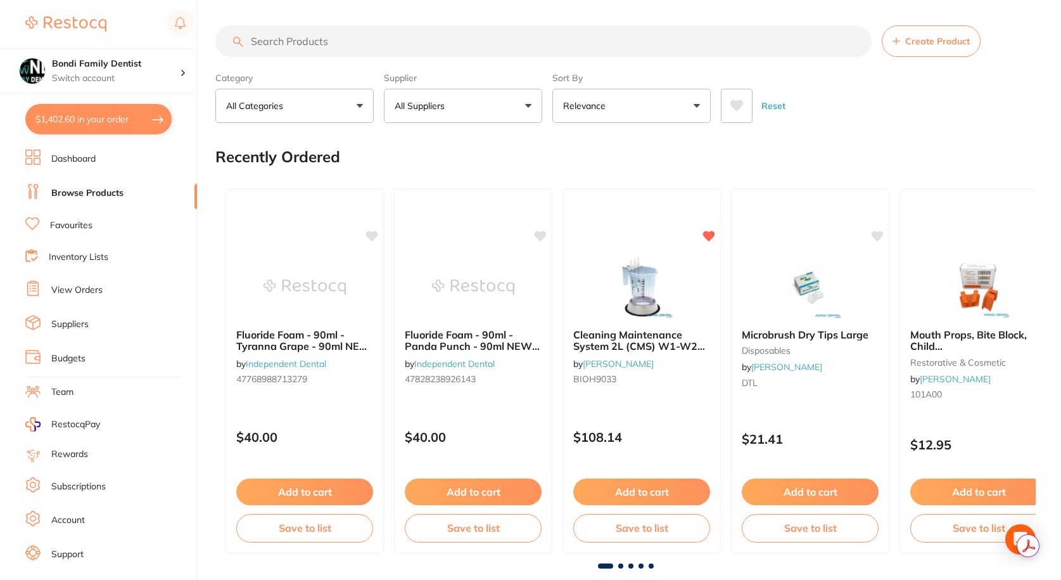
click at [291, 42] on input "search" at bounding box center [543, 41] width 656 height 32
paste input "COMPOSITE everX Flow"
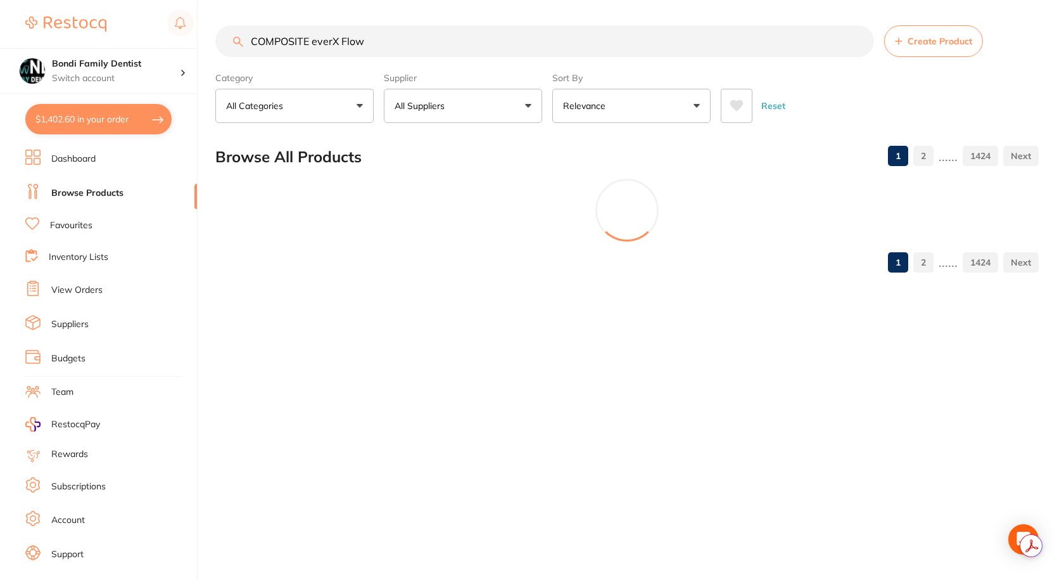
type input "COMPOSITE everX Flow"
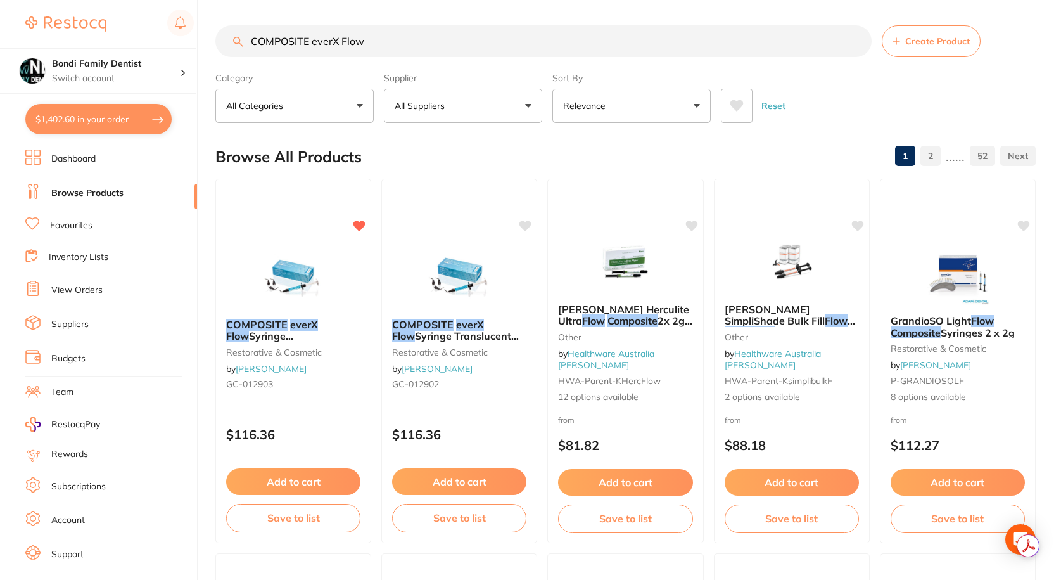
click at [457, 104] on button "All Suppliers" at bounding box center [463, 106] width 158 height 34
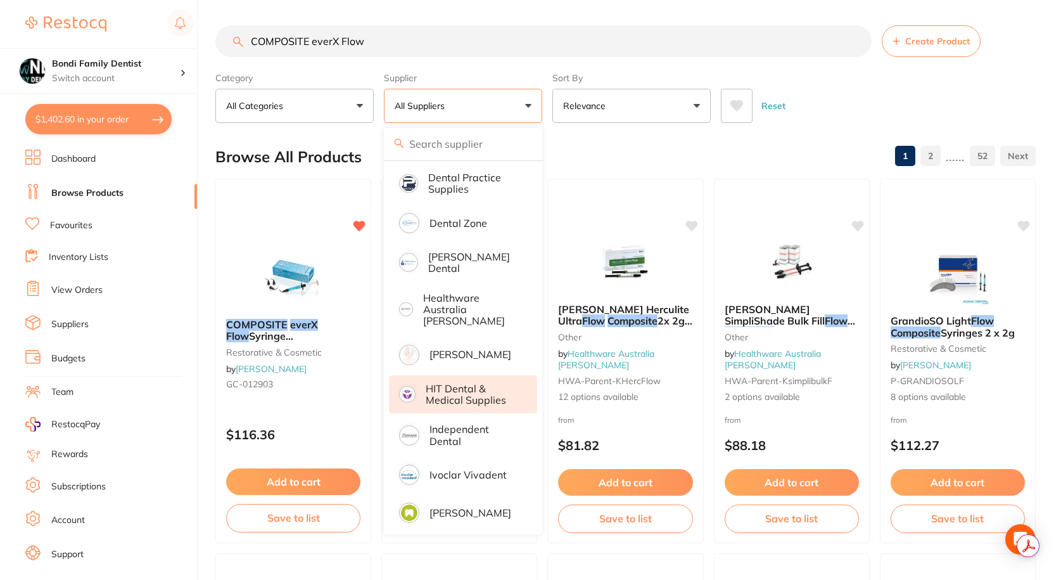
scroll to position [380, 0]
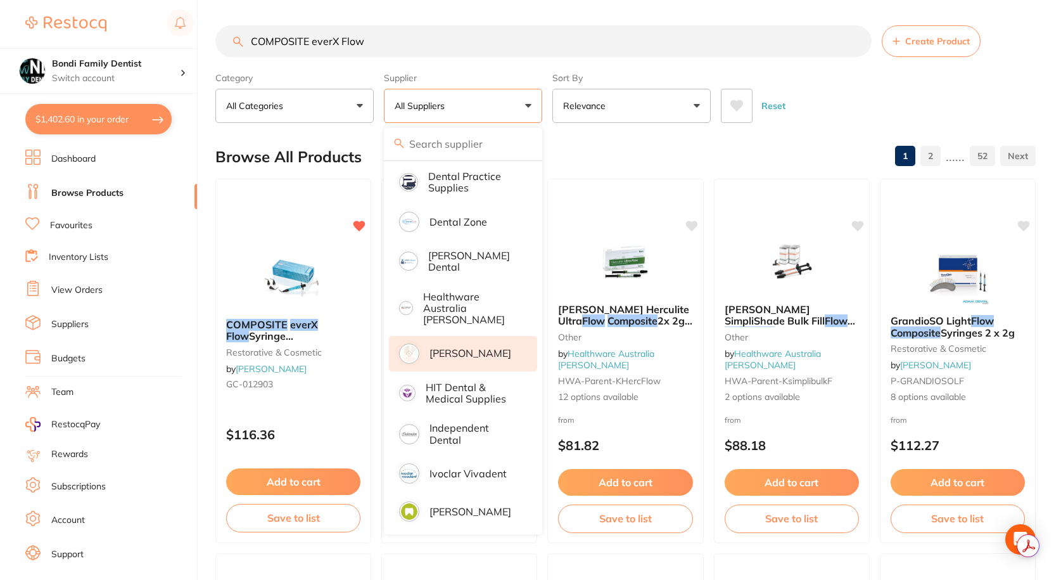
click at [448, 347] on p "[PERSON_NAME]" at bounding box center [471, 352] width 82 height 11
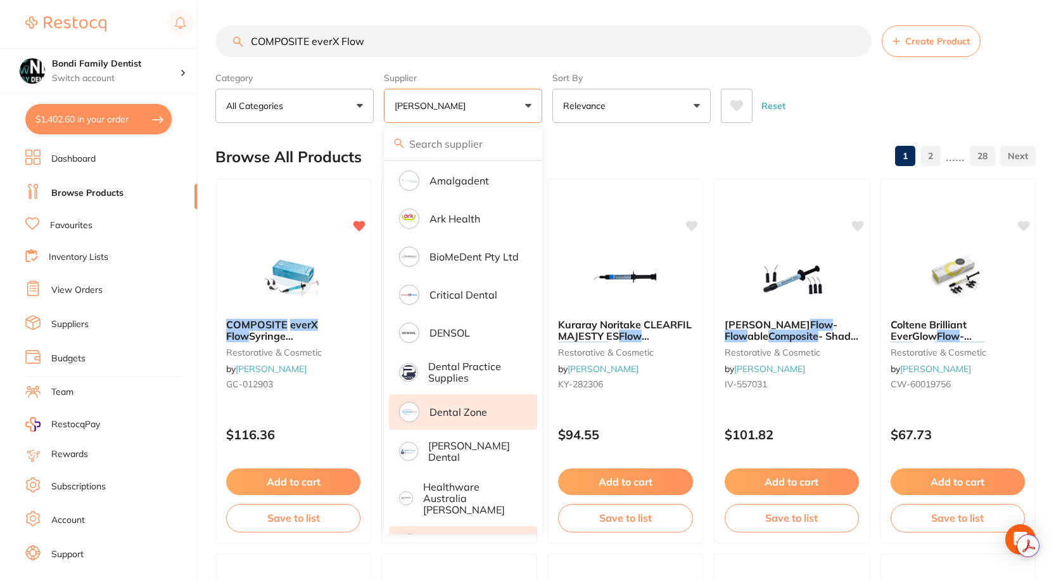
scroll to position [0, 0]
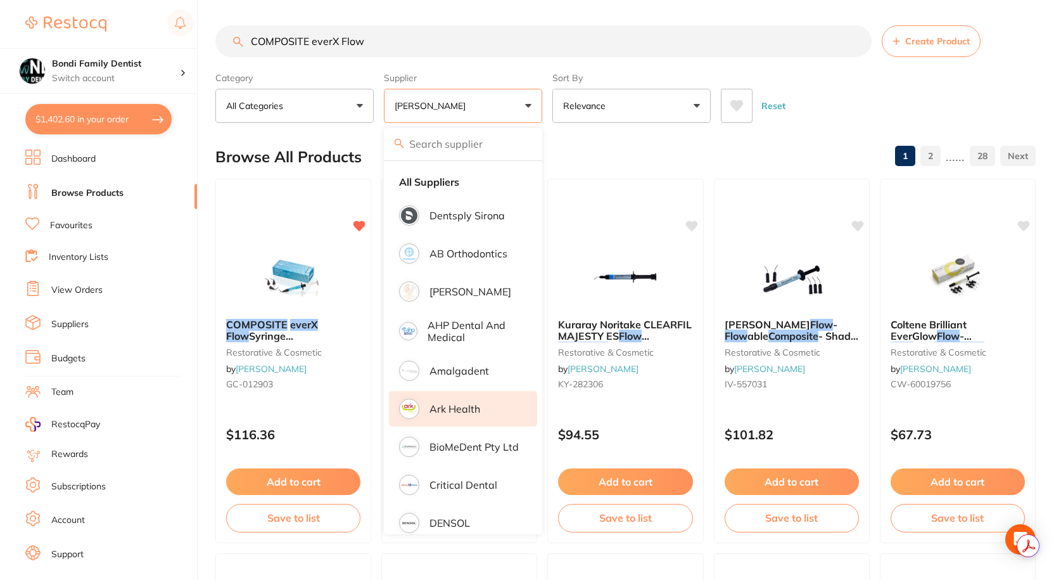
click at [449, 406] on p "Ark Health" at bounding box center [455, 408] width 51 height 11
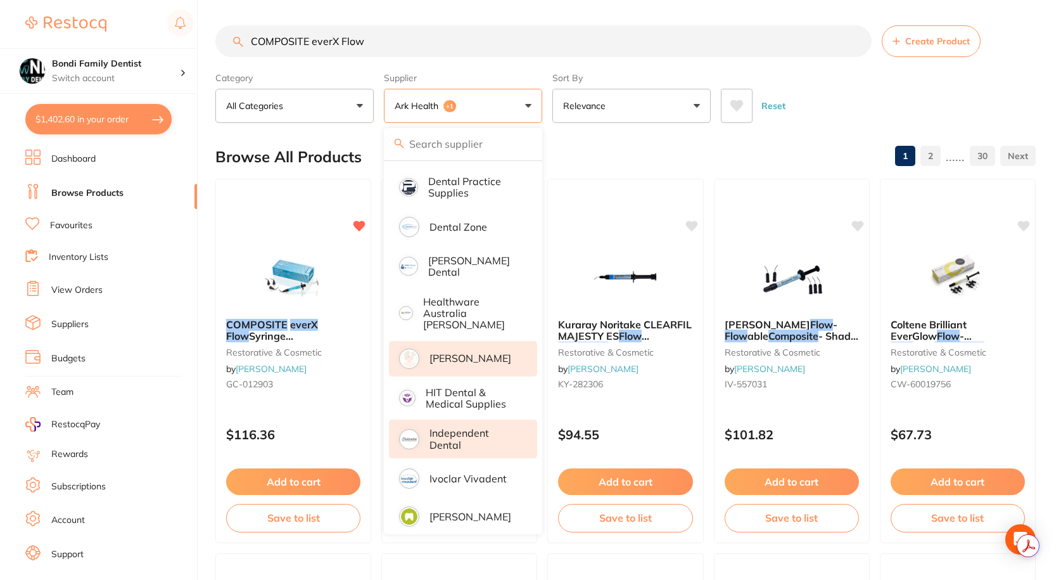
scroll to position [380, 0]
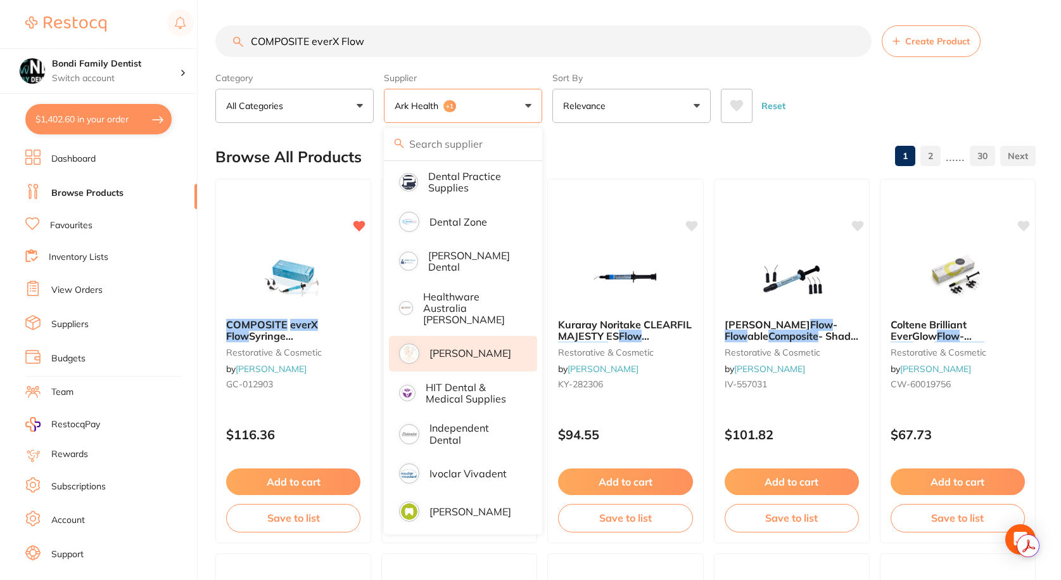
click at [457, 347] on p "[PERSON_NAME]" at bounding box center [471, 352] width 82 height 11
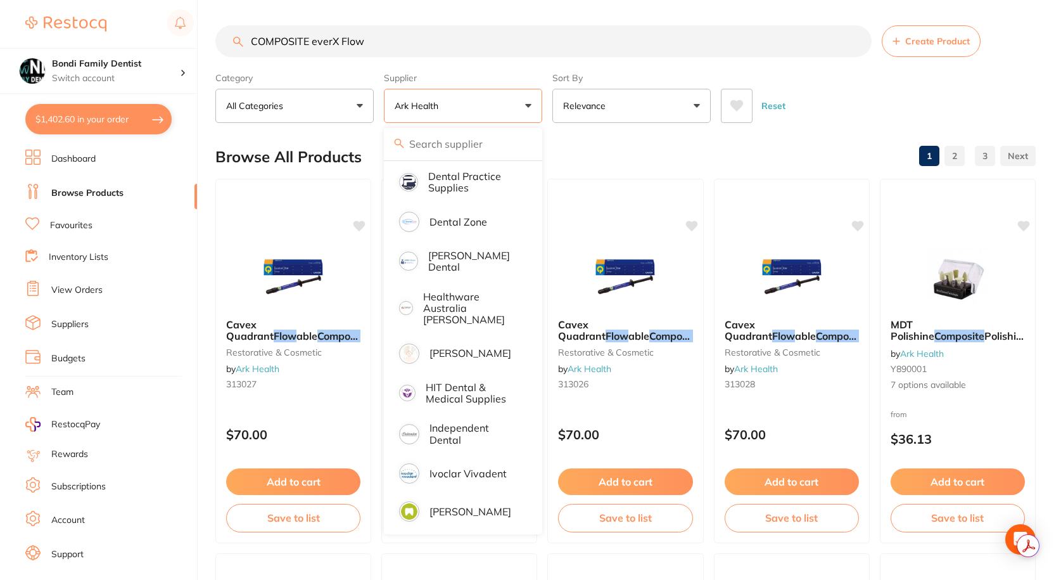
click at [864, 68] on div "Category All Categories All Categories disposables impression infection control…" at bounding box center [625, 95] width 820 height 56
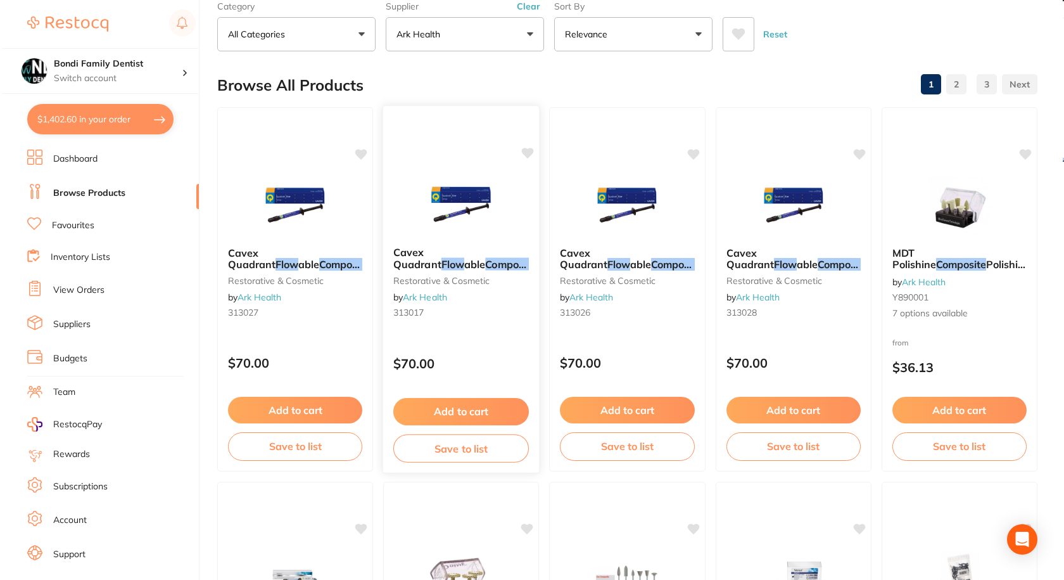
scroll to position [0, 0]
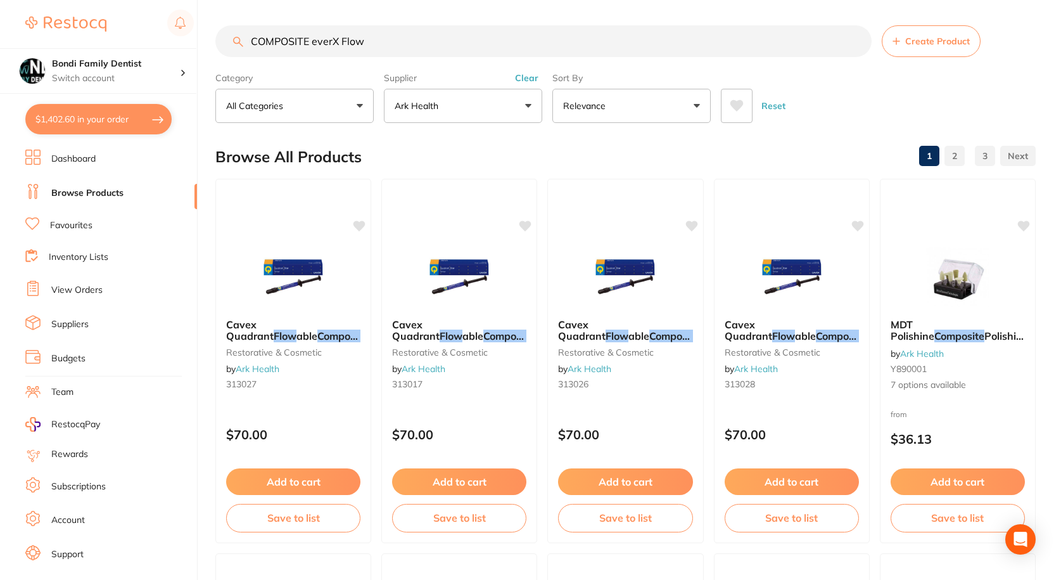
click at [78, 224] on link "Favourites" at bounding box center [71, 225] width 42 height 13
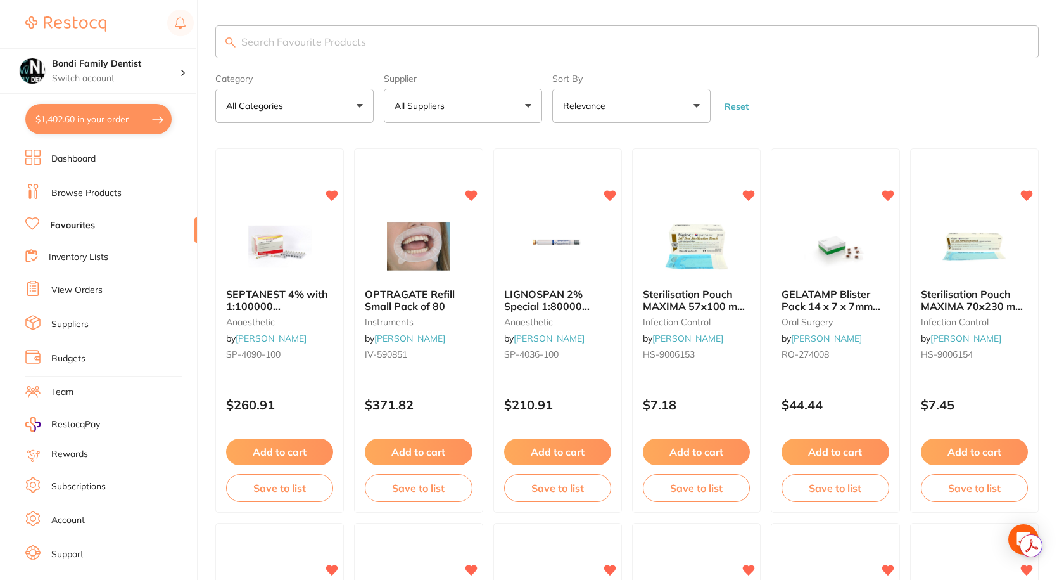
click at [346, 39] on input "search" at bounding box center [627, 41] width 824 height 33
type input "inject"
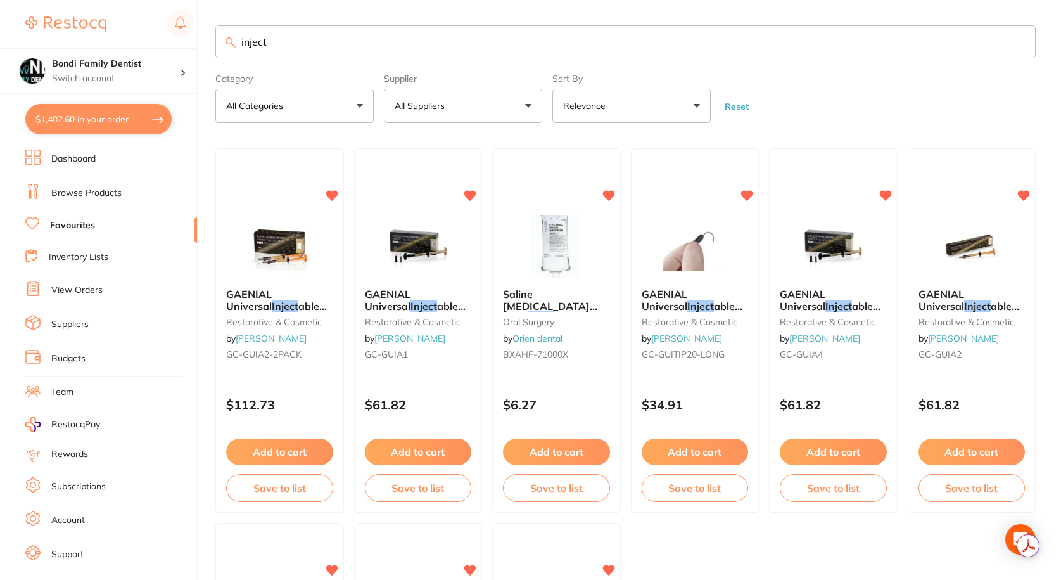
click at [288, 303] on span "able A2 Syr 1ml x2 & 20 Disp tips" at bounding box center [276, 318] width 101 height 36
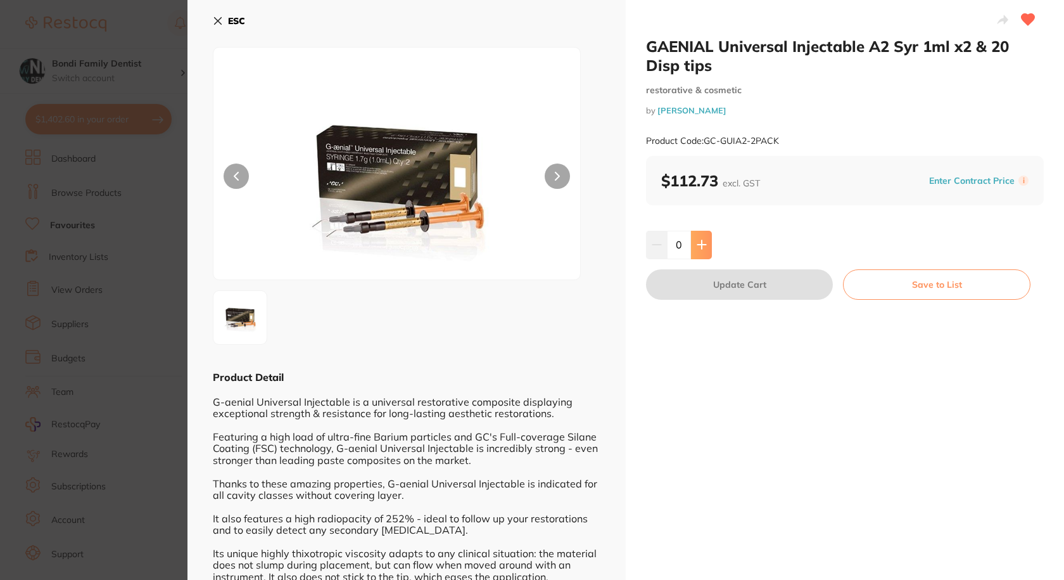
click at [701, 250] on button at bounding box center [701, 245] width 21 height 28
type input "1"
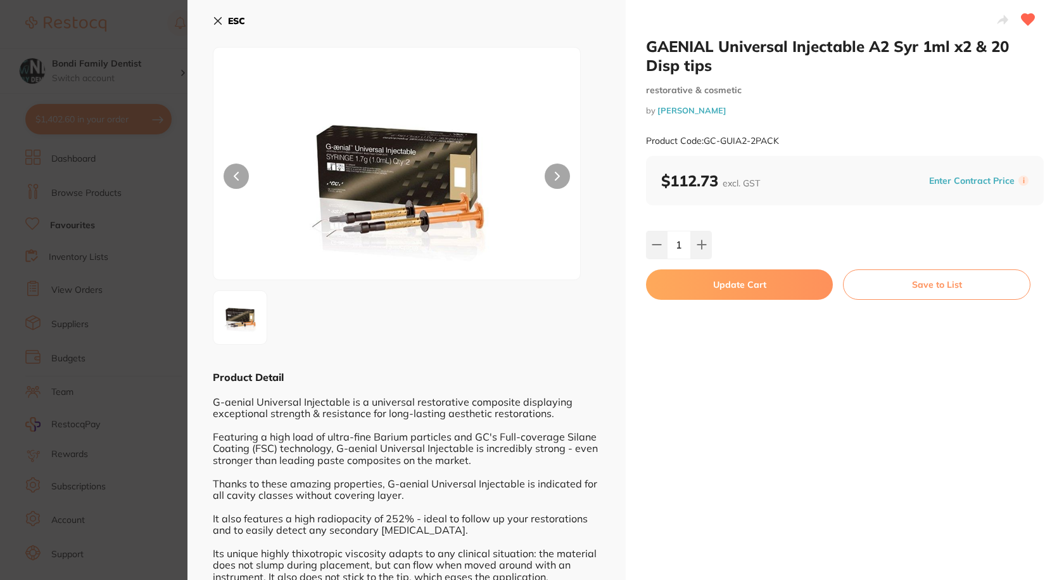
click at [755, 284] on button "Update Cart" at bounding box center [739, 284] width 187 height 30
